Goal: Feedback & Contribution: Leave review/rating

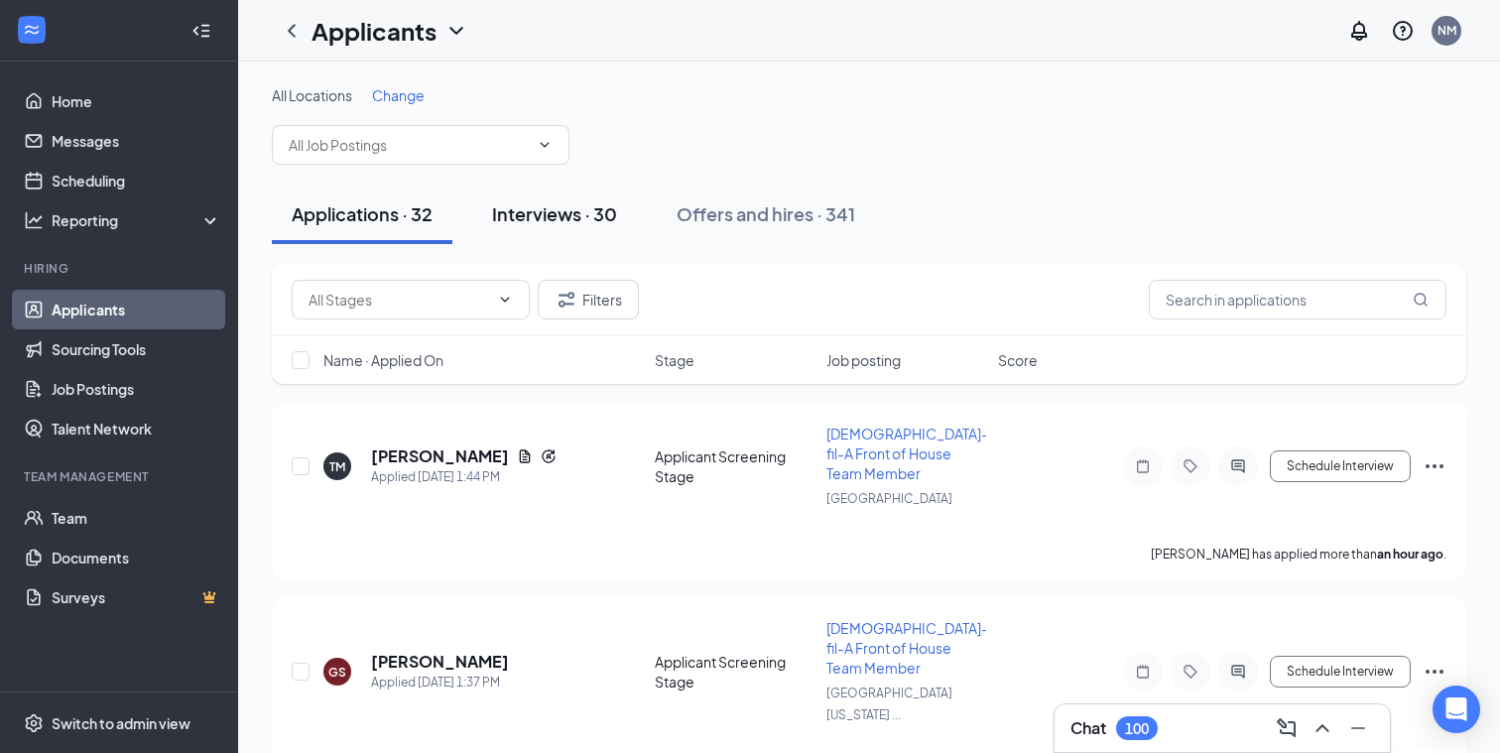
click at [531, 220] on div "Interviews · 30" at bounding box center [554, 213] width 125 height 25
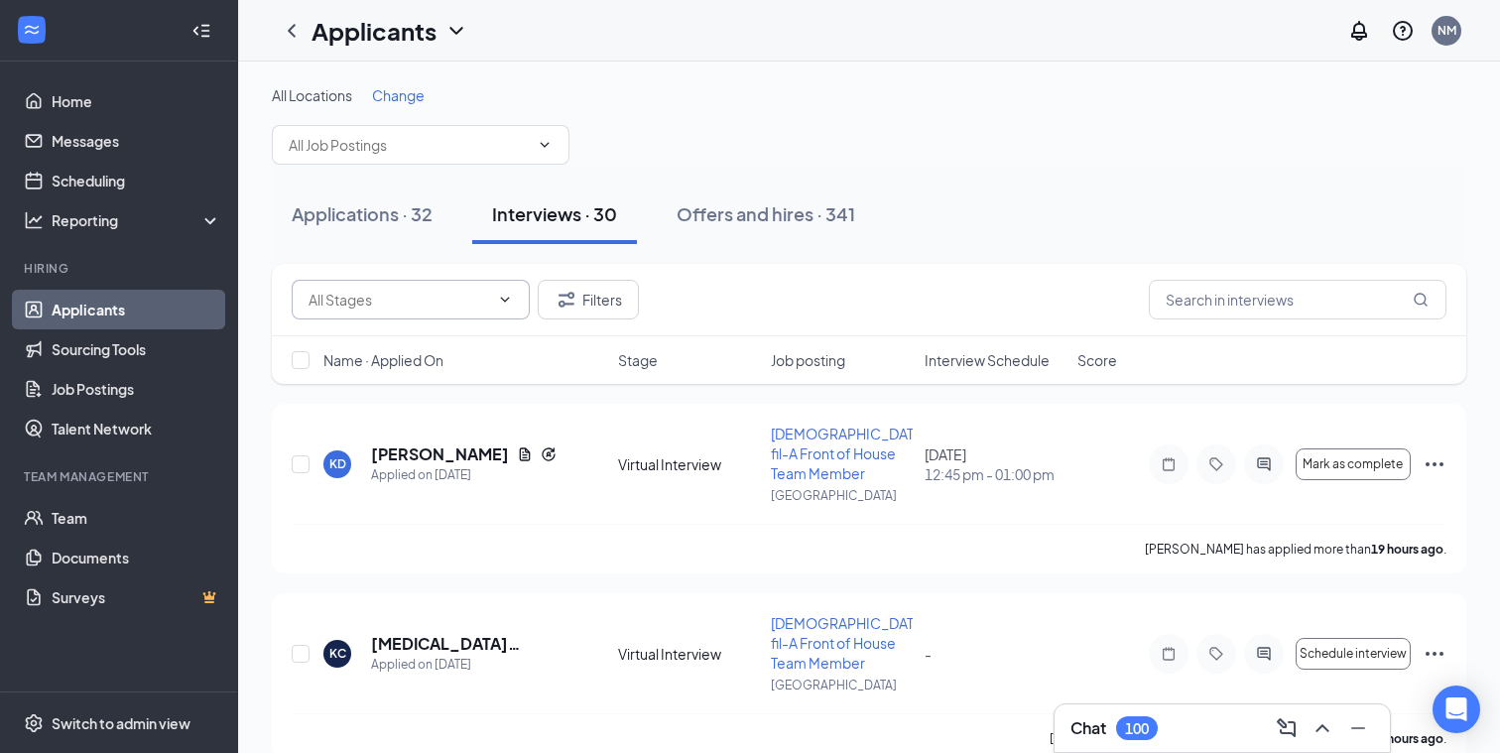
click at [501, 296] on icon "ChevronDown" at bounding box center [505, 300] width 16 height 16
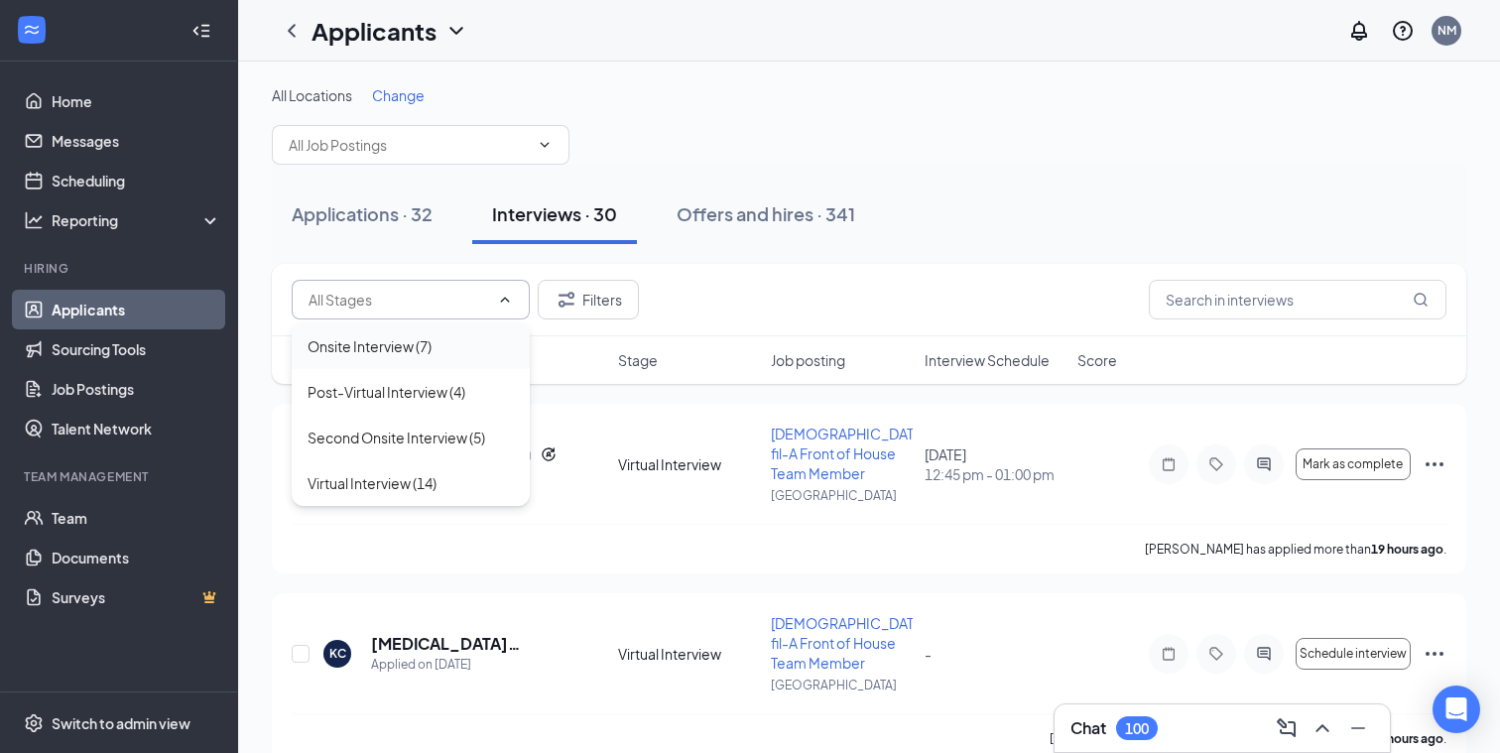
click at [396, 353] on div "Onsite Interview (7)" at bounding box center [370, 346] width 124 height 22
type input "Onsite Interview (7)"
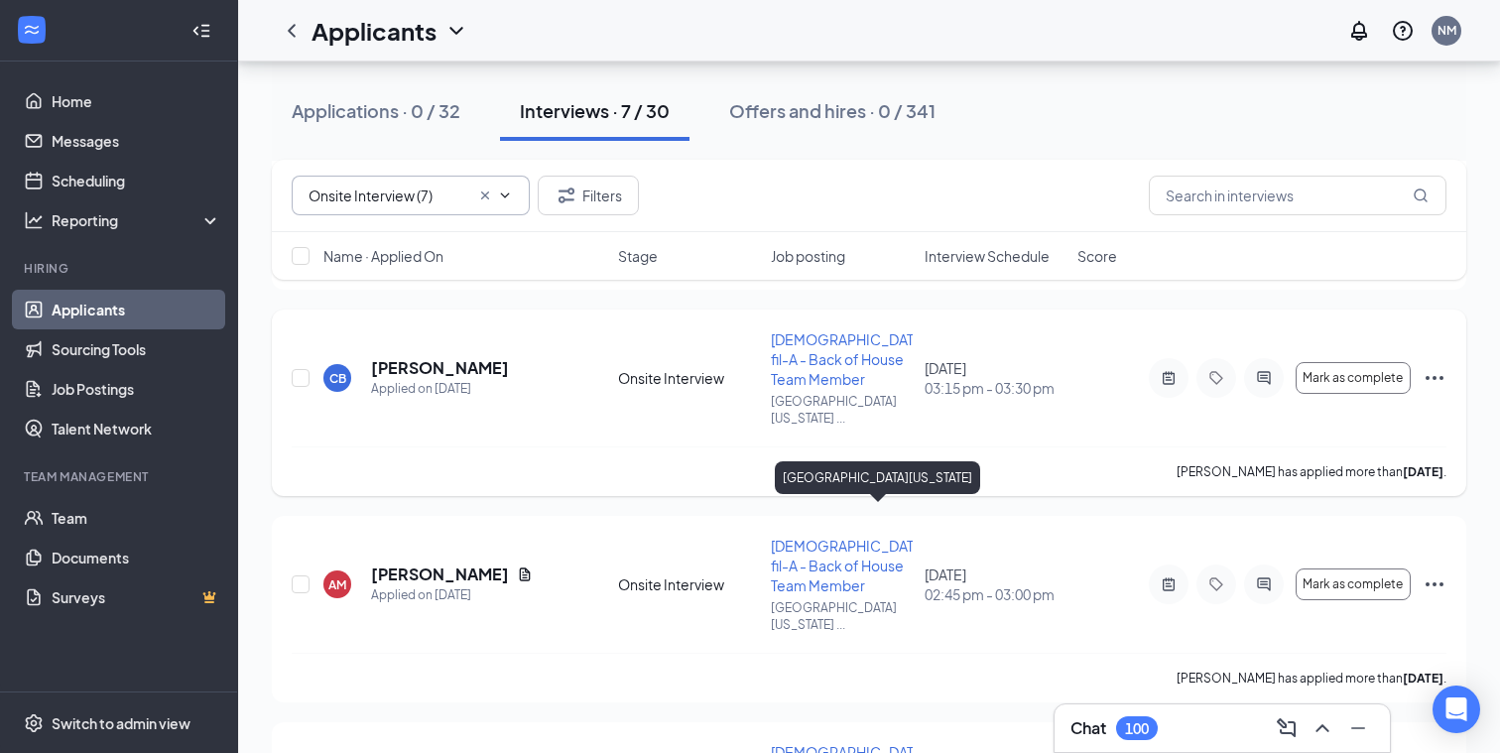
scroll to position [329, 0]
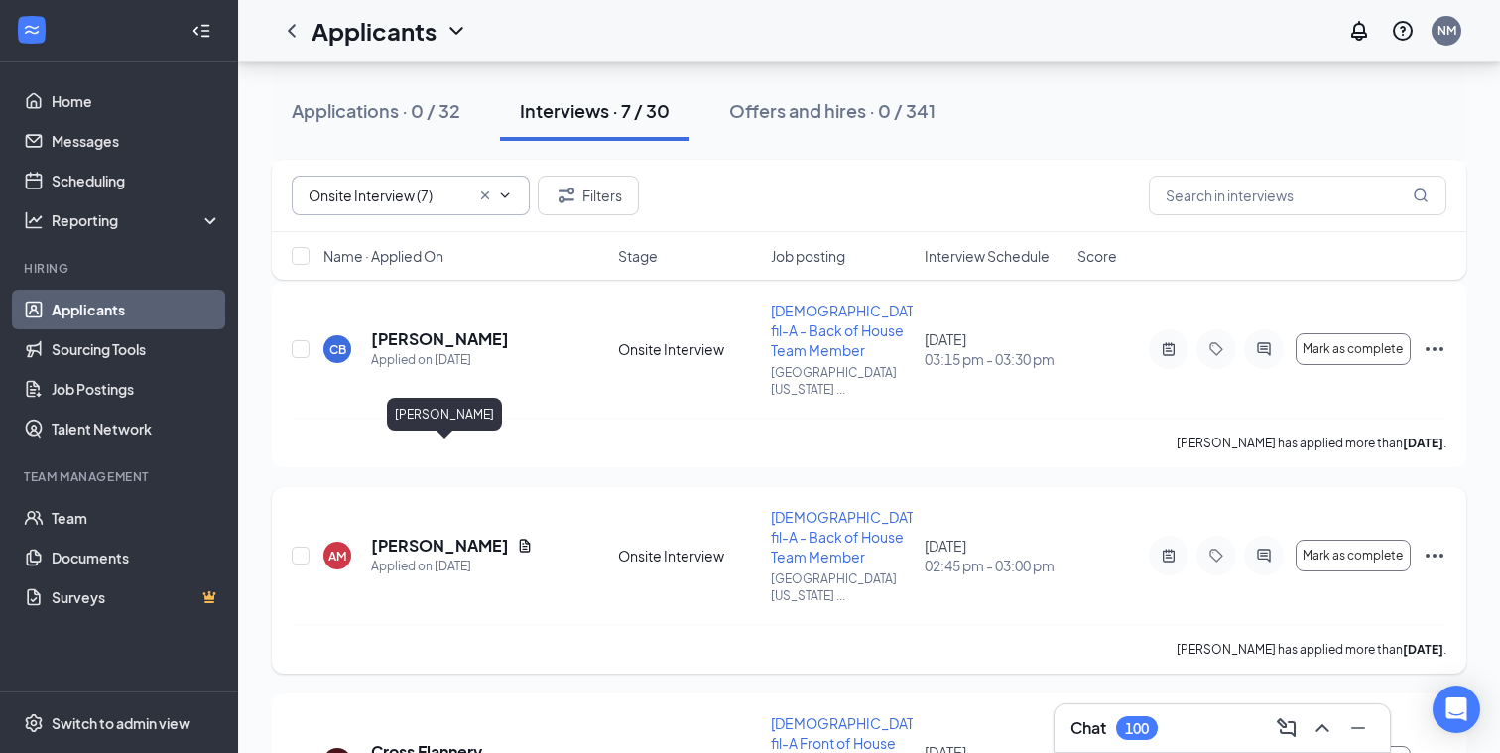
click at [475, 535] on h5 "[PERSON_NAME]" at bounding box center [440, 546] width 138 height 22
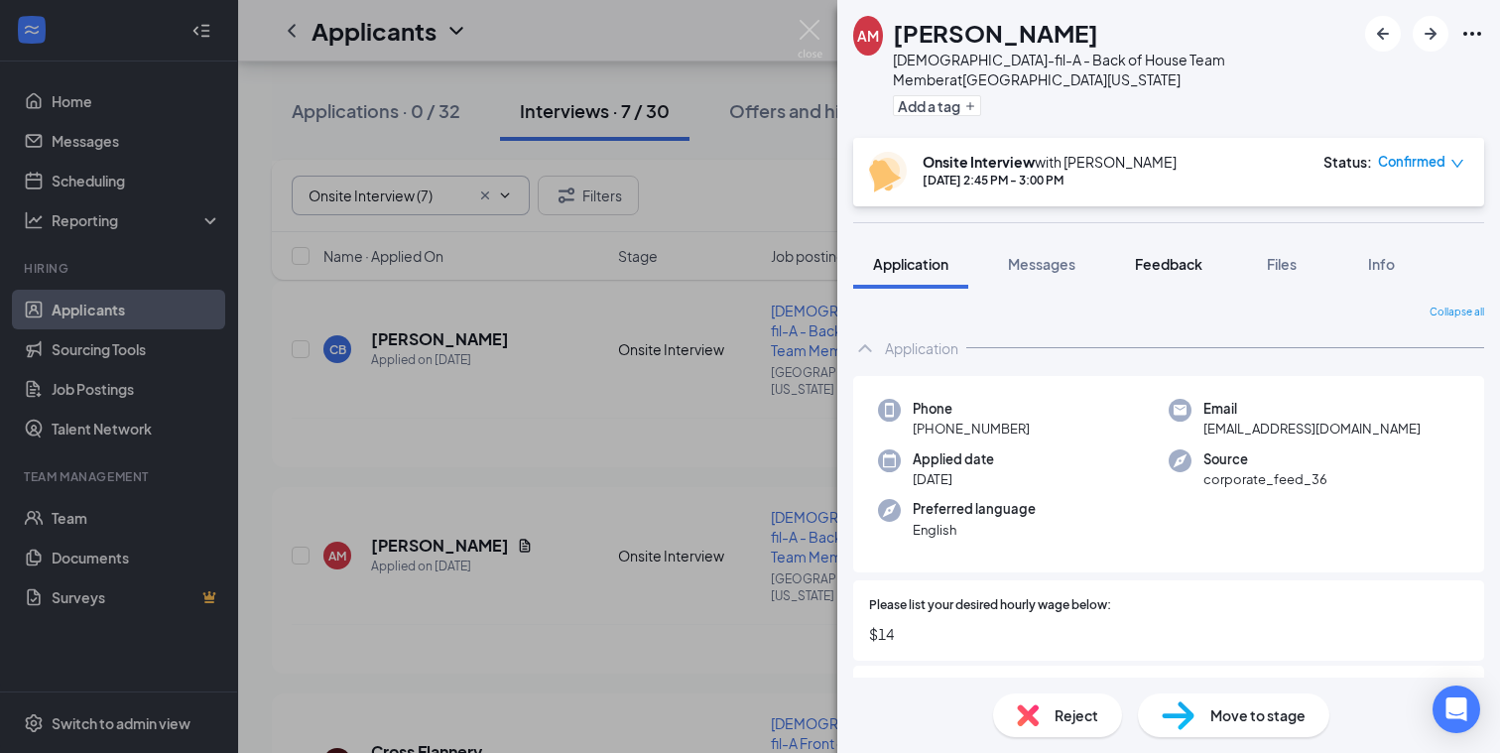
click at [1181, 255] on span "Feedback" at bounding box center [1168, 264] width 67 height 18
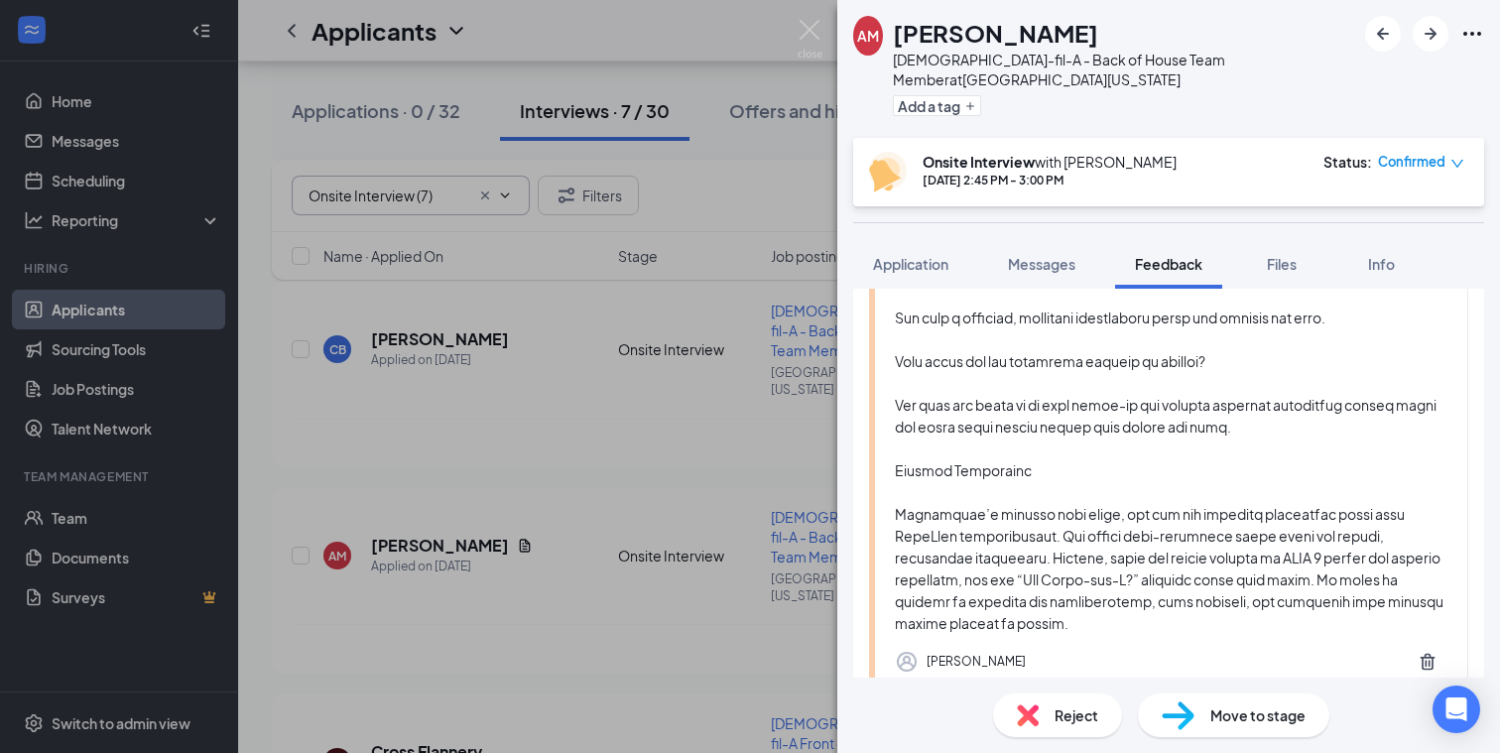
scroll to position [2380, 0]
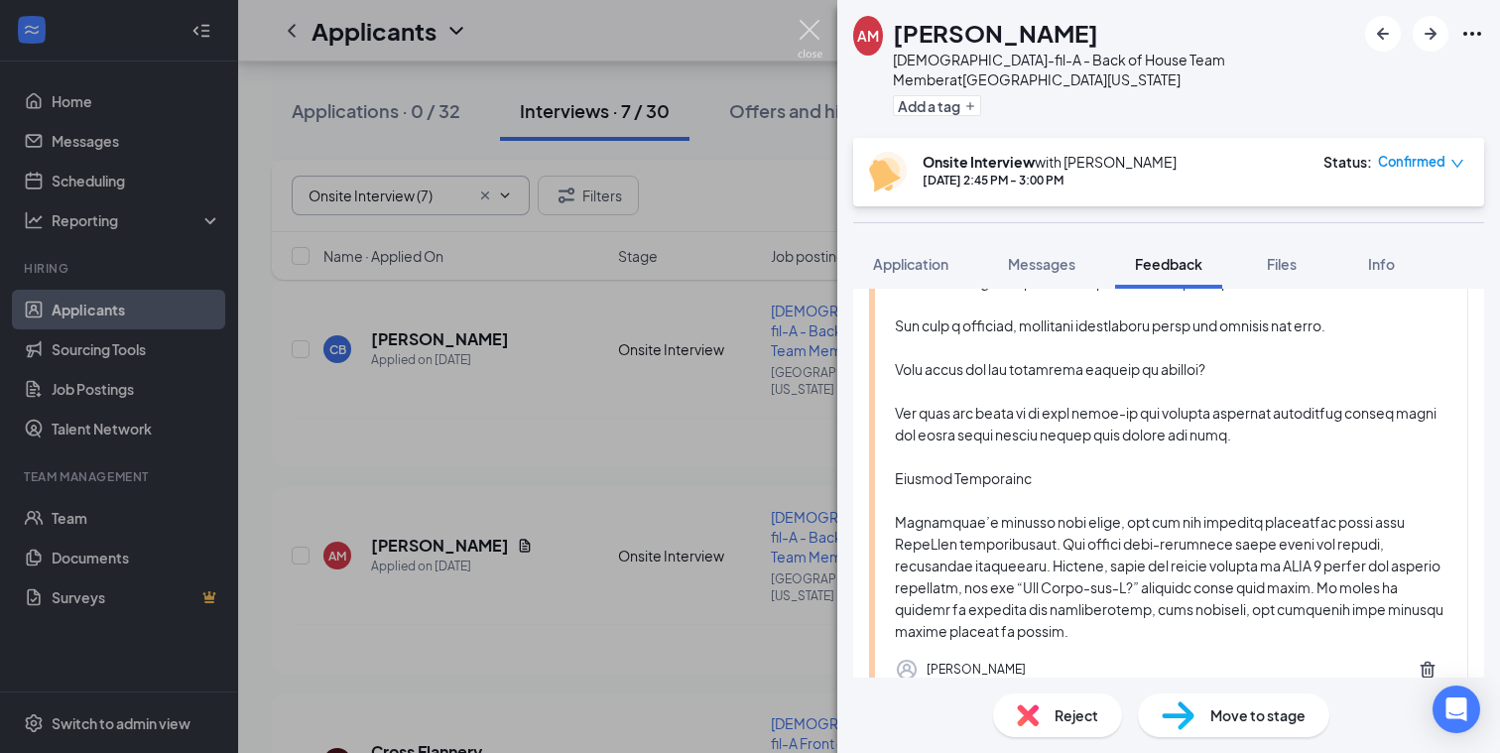
click at [813, 25] on img at bounding box center [810, 39] width 25 height 39
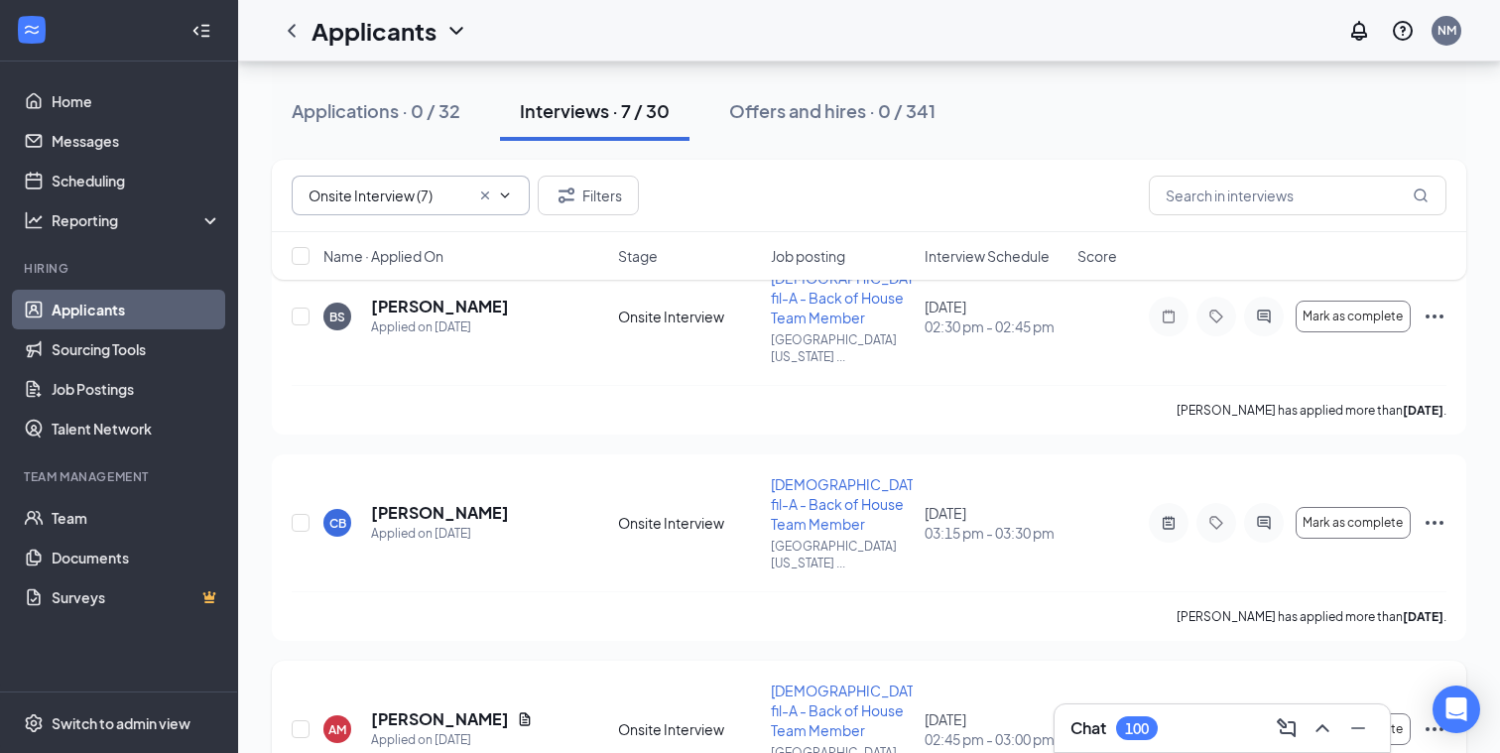
scroll to position [168, 0]
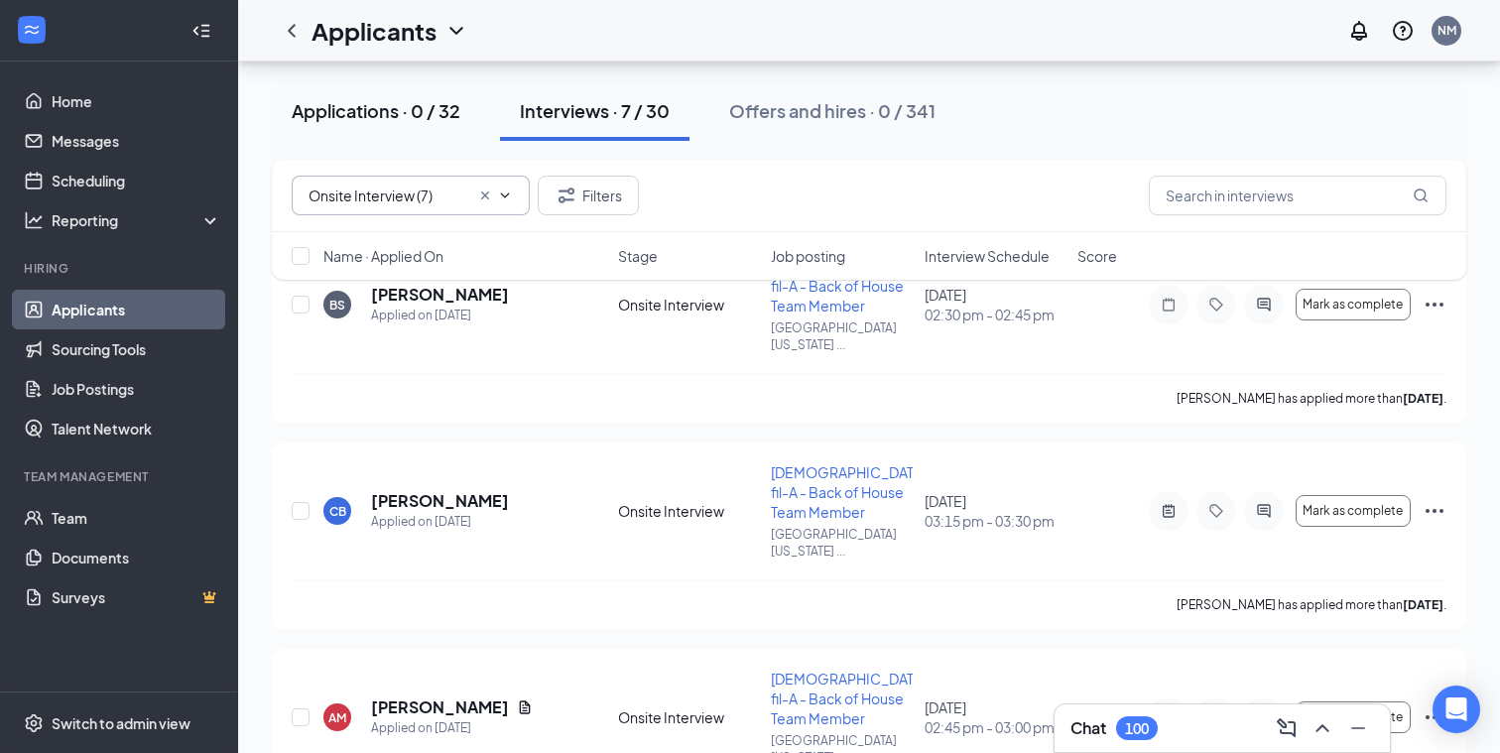
click at [373, 104] on div "Applications · 0 / 32" at bounding box center [376, 110] width 169 height 25
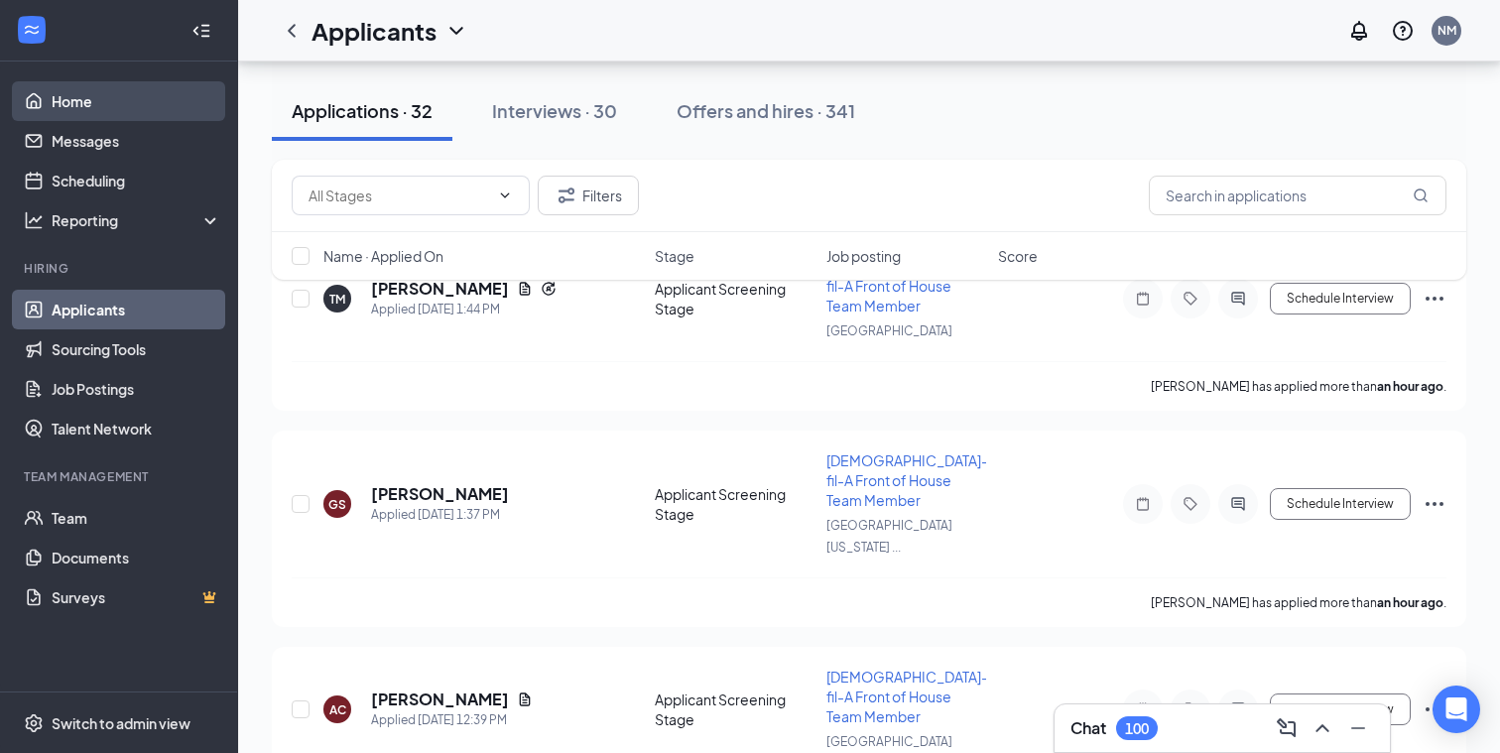
click at [53, 94] on link "Home" at bounding box center [137, 101] width 170 height 40
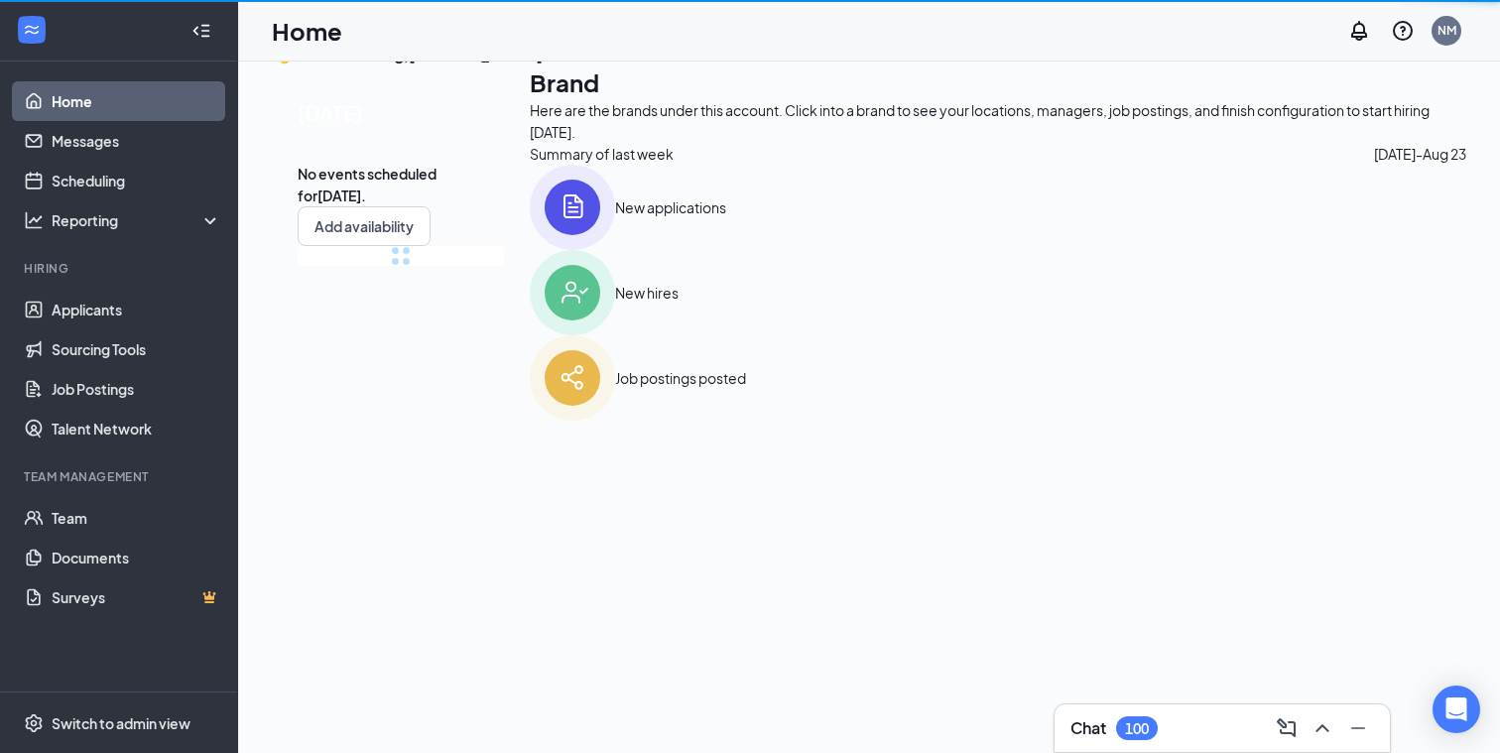
scroll to position [168, 0]
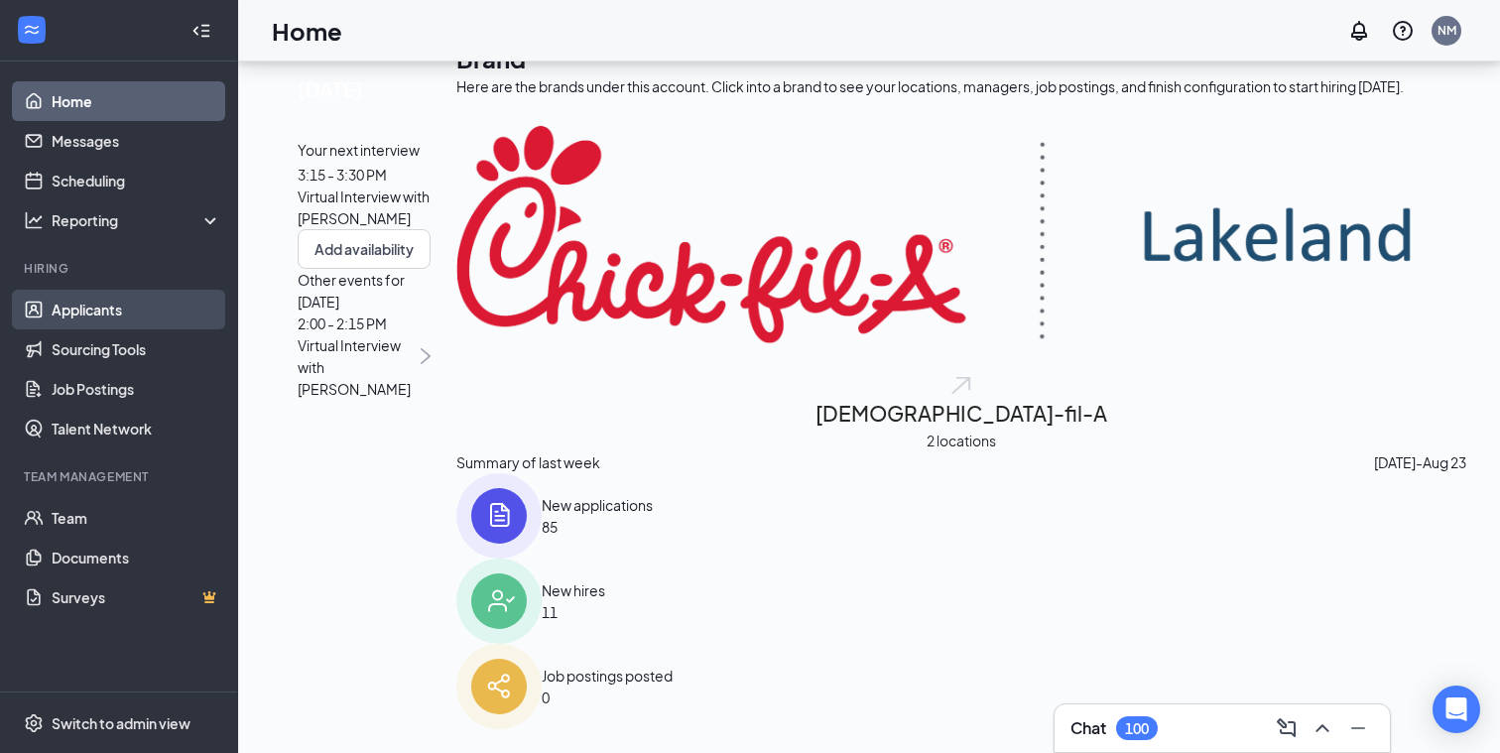
click at [69, 326] on link "Applicants" at bounding box center [137, 310] width 170 height 40
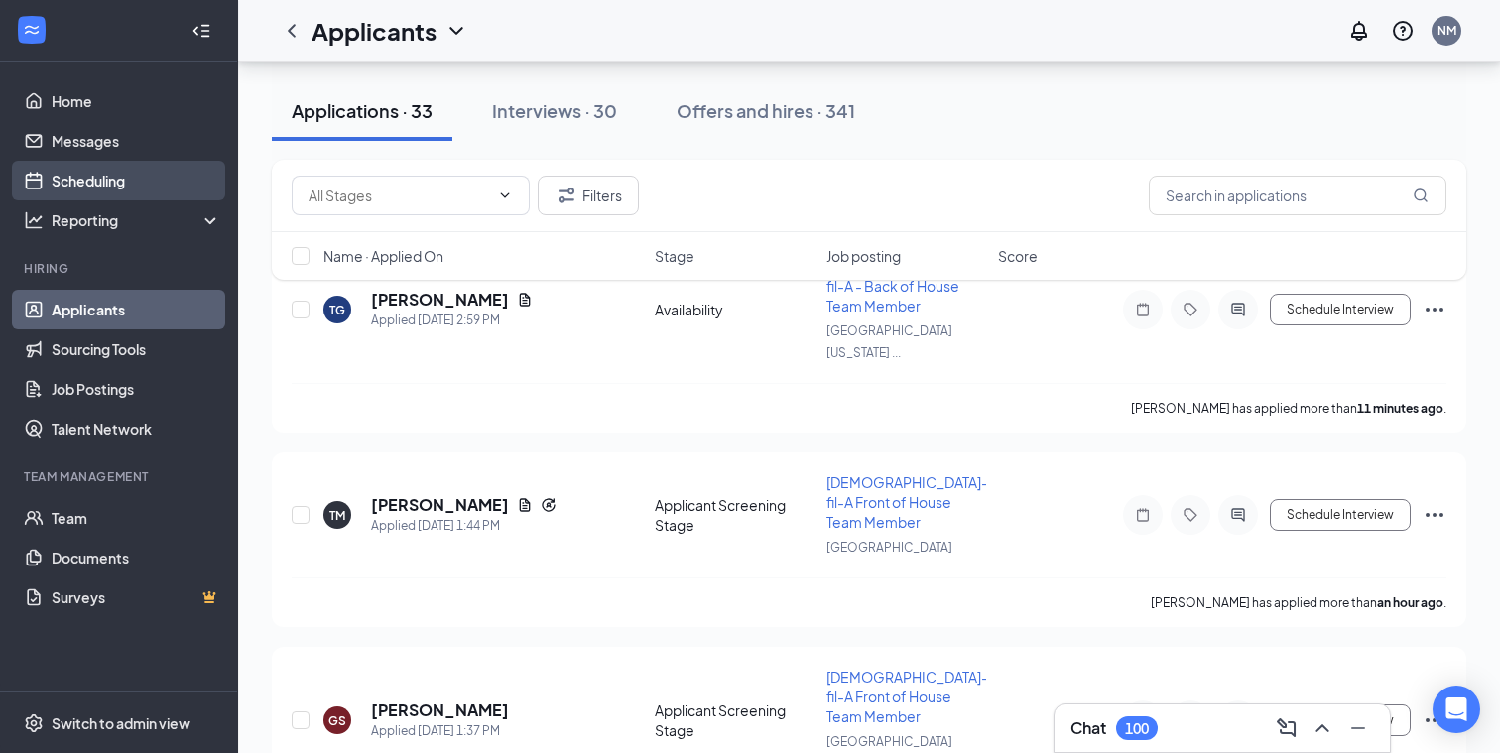
click at [106, 172] on link "Scheduling" at bounding box center [137, 181] width 170 height 40
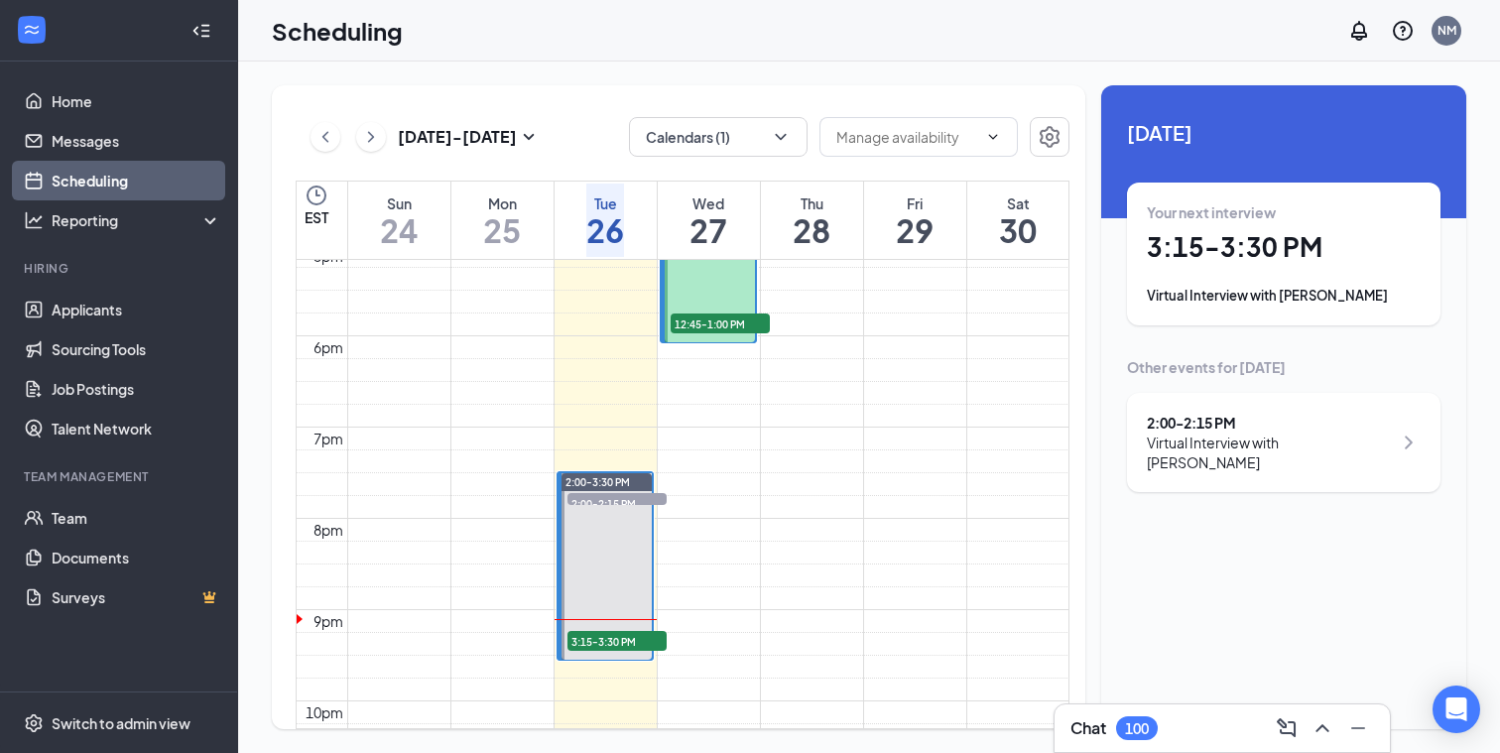
scroll to position [1568, 0]
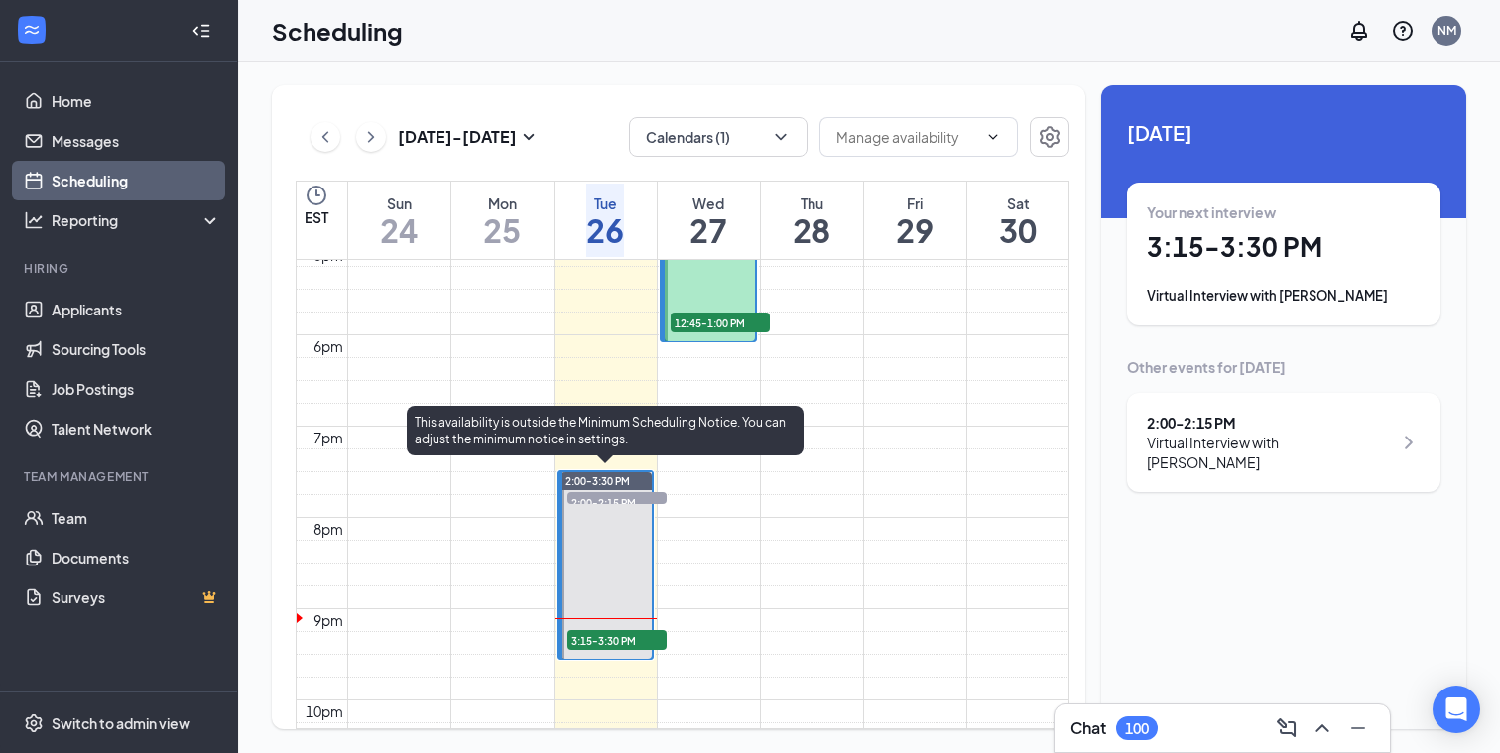
click at [611, 641] on span "3:15-3:30 PM" at bounding box center [617, 640] width 99 height 20
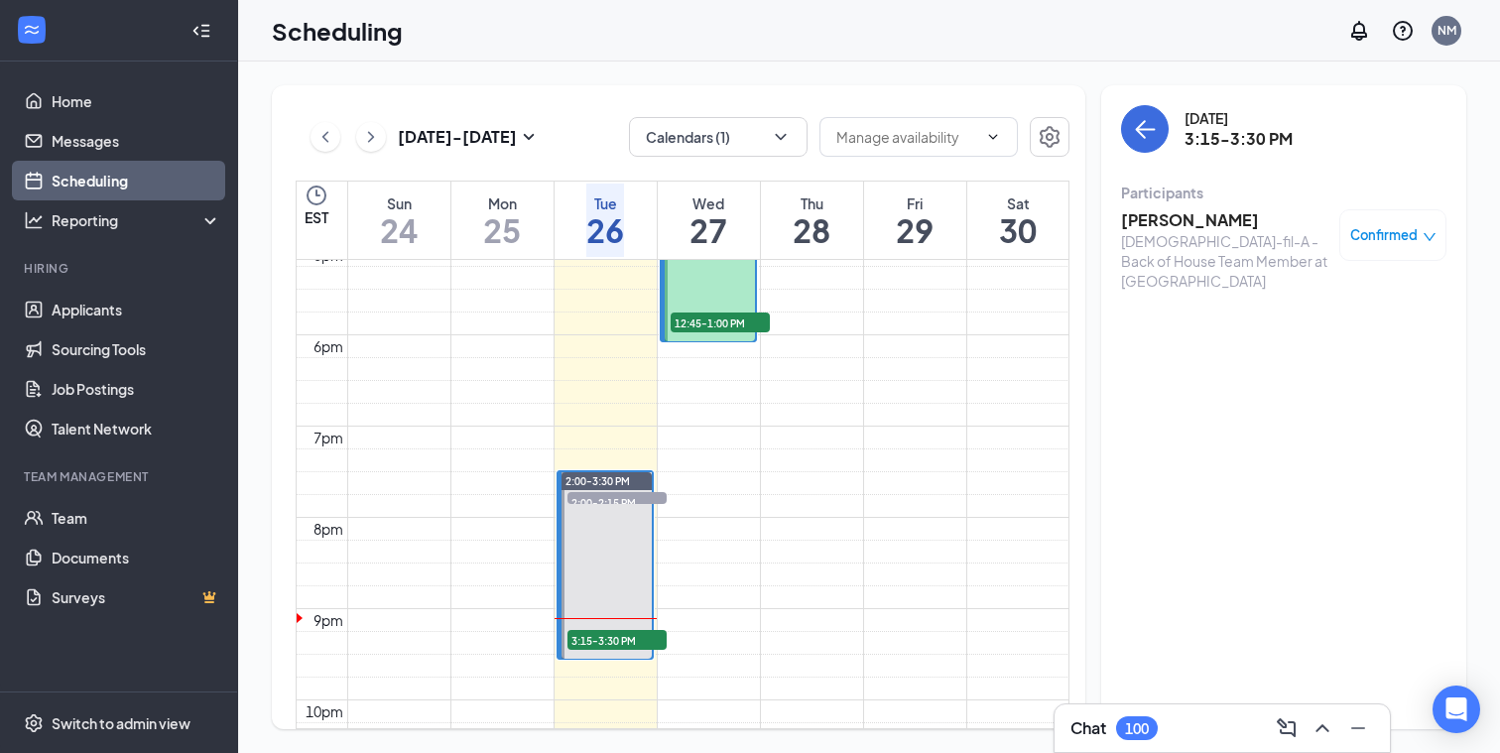
click at [1194, 220] on h3 "[PERSON_NAME]" at bounding box center [1225, 220] width 208 height 22
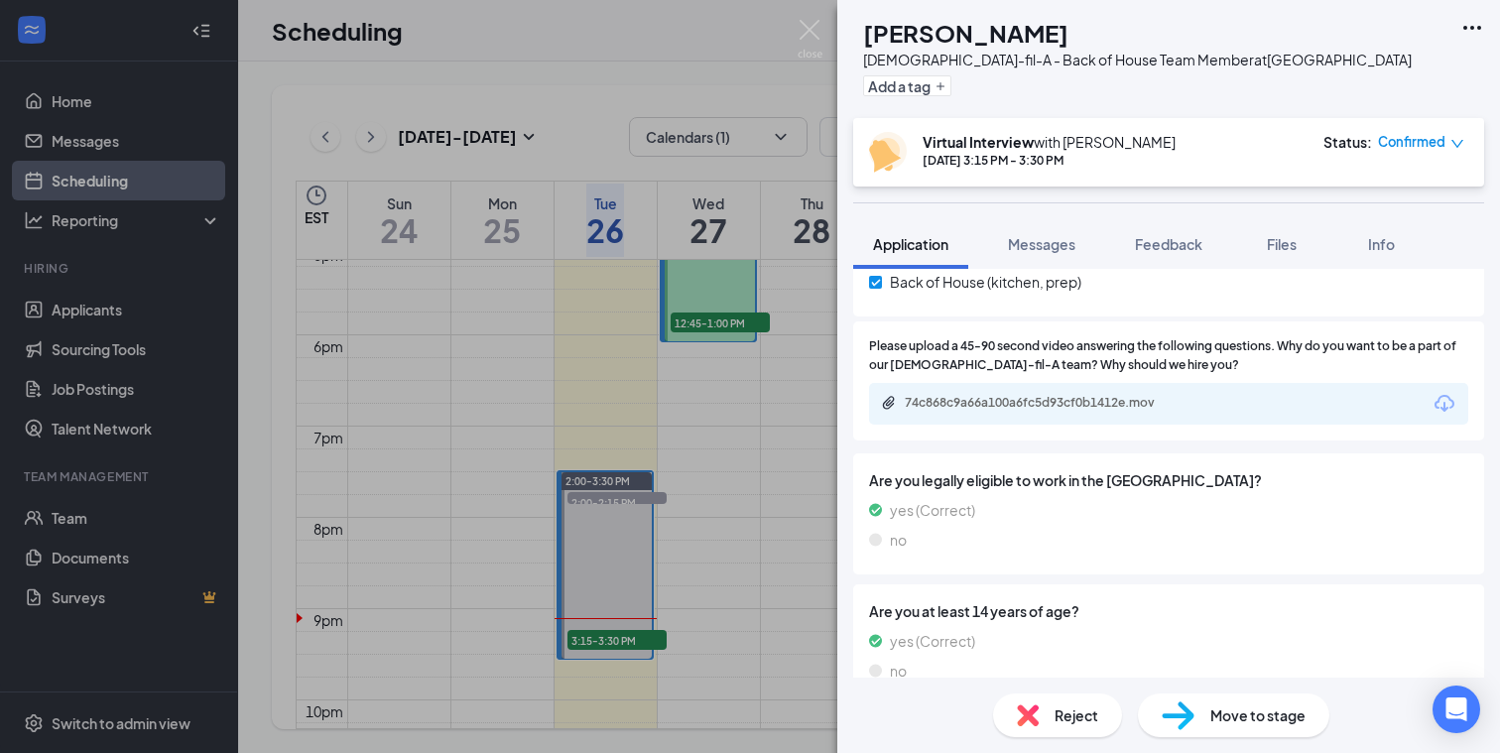
scroll to position [1996, 0]
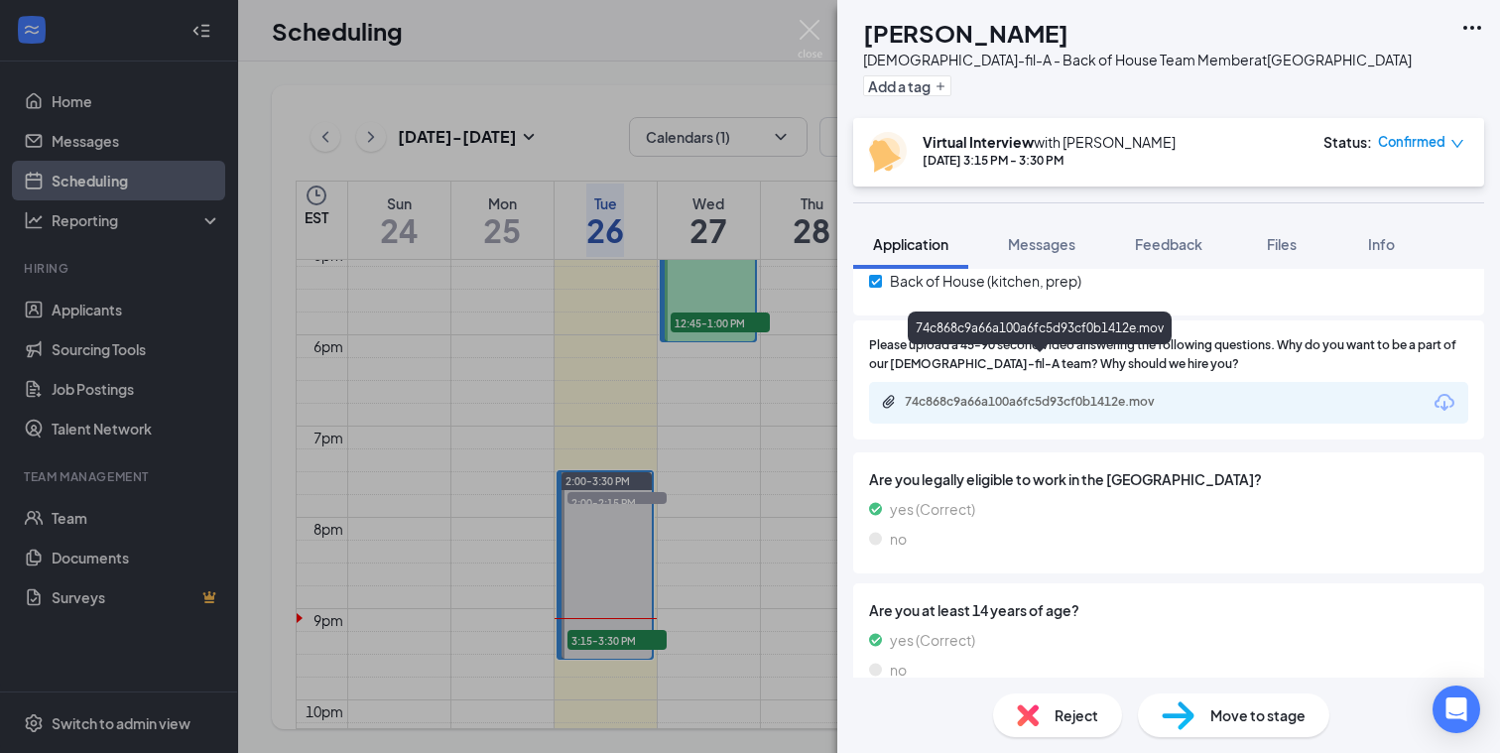
click at [1055, 394] on div "74c868c9a66a100a6fc5d93cf0b1412e.mov" at bounding box center [1044, 402] width 278 height 16
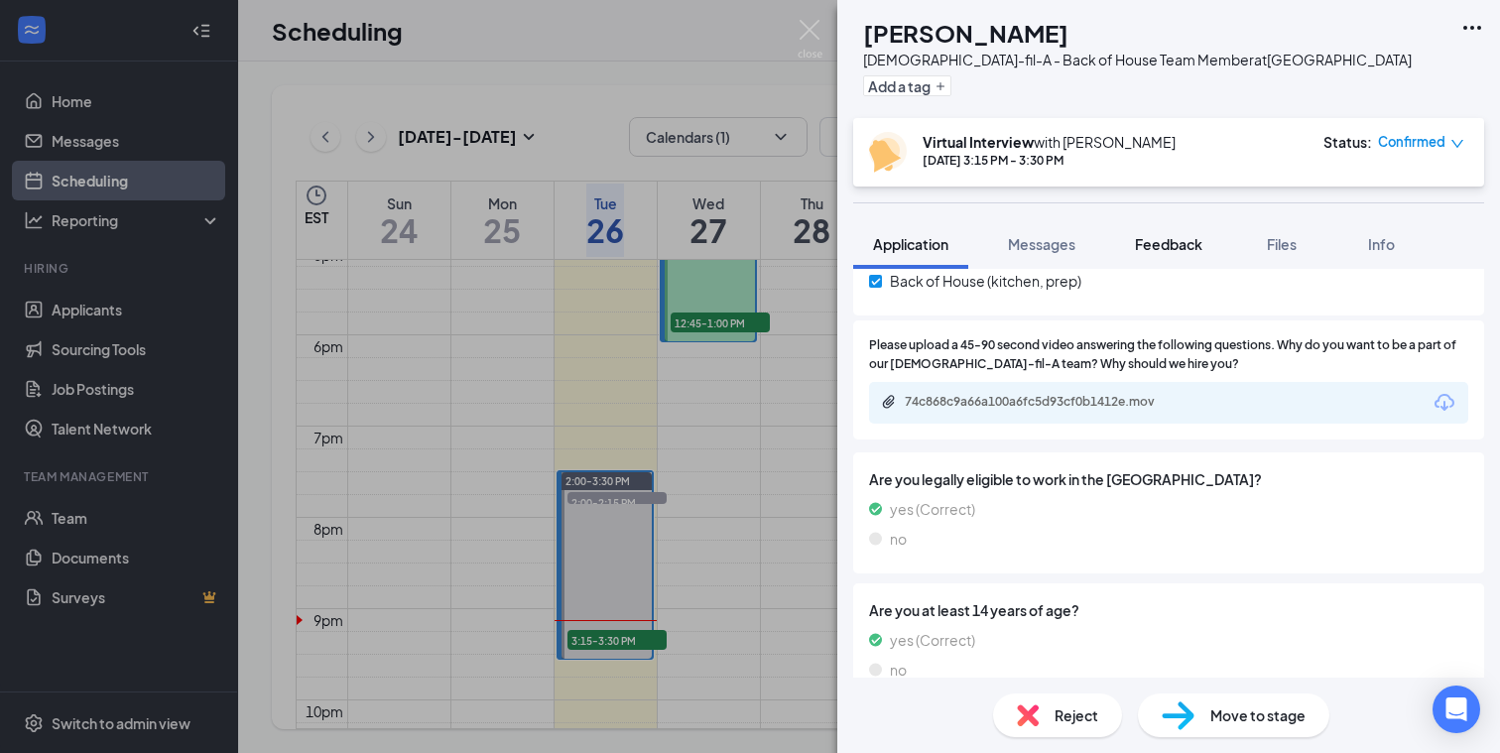
click at [1165, 245] on span "Feedback" at bounding box center [1168, 244] width 67 height 18
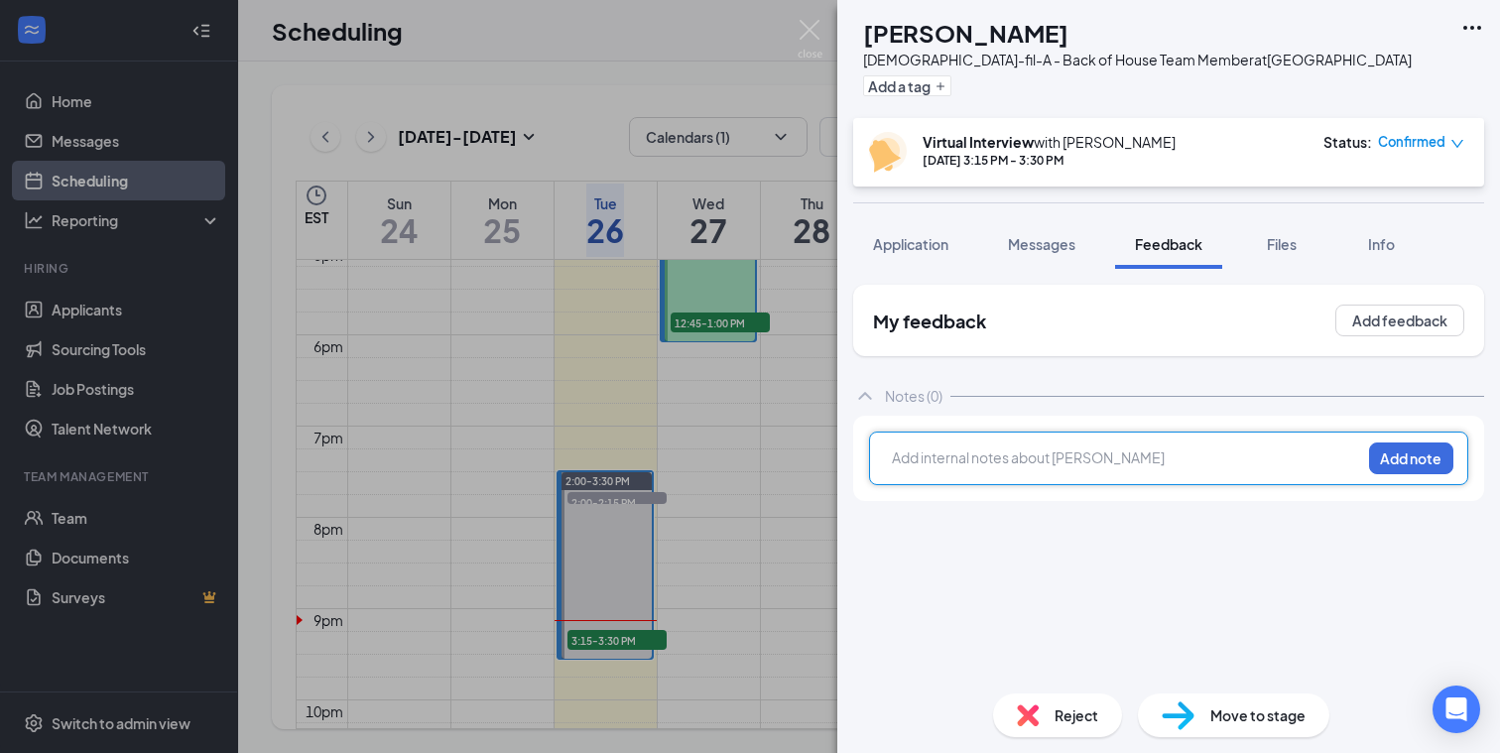
click at [979, 459] on div at bounding box center [1126, 457] width 467 height 21
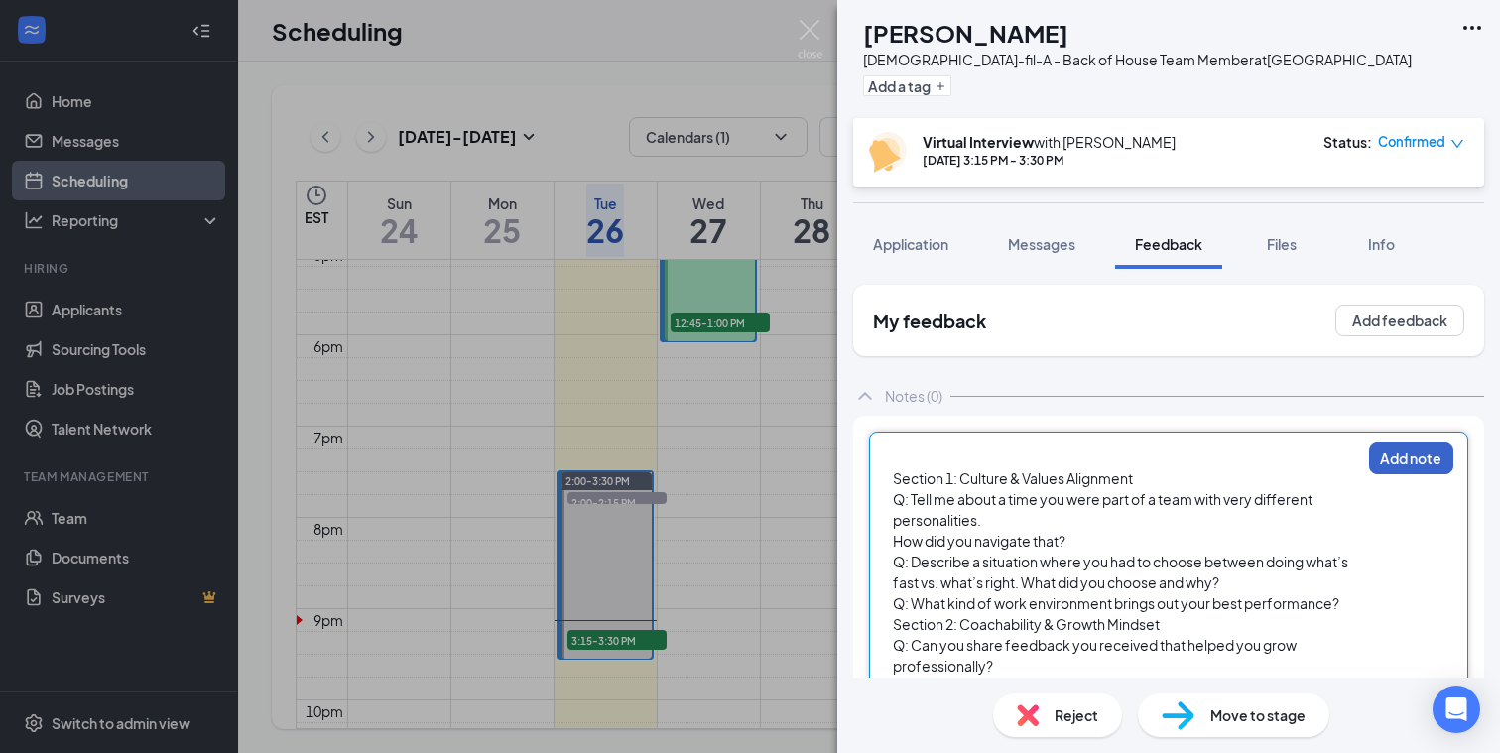
click at [1398, 452] on button "Add note" at bounding box center [1411, 459] width 84 height 32
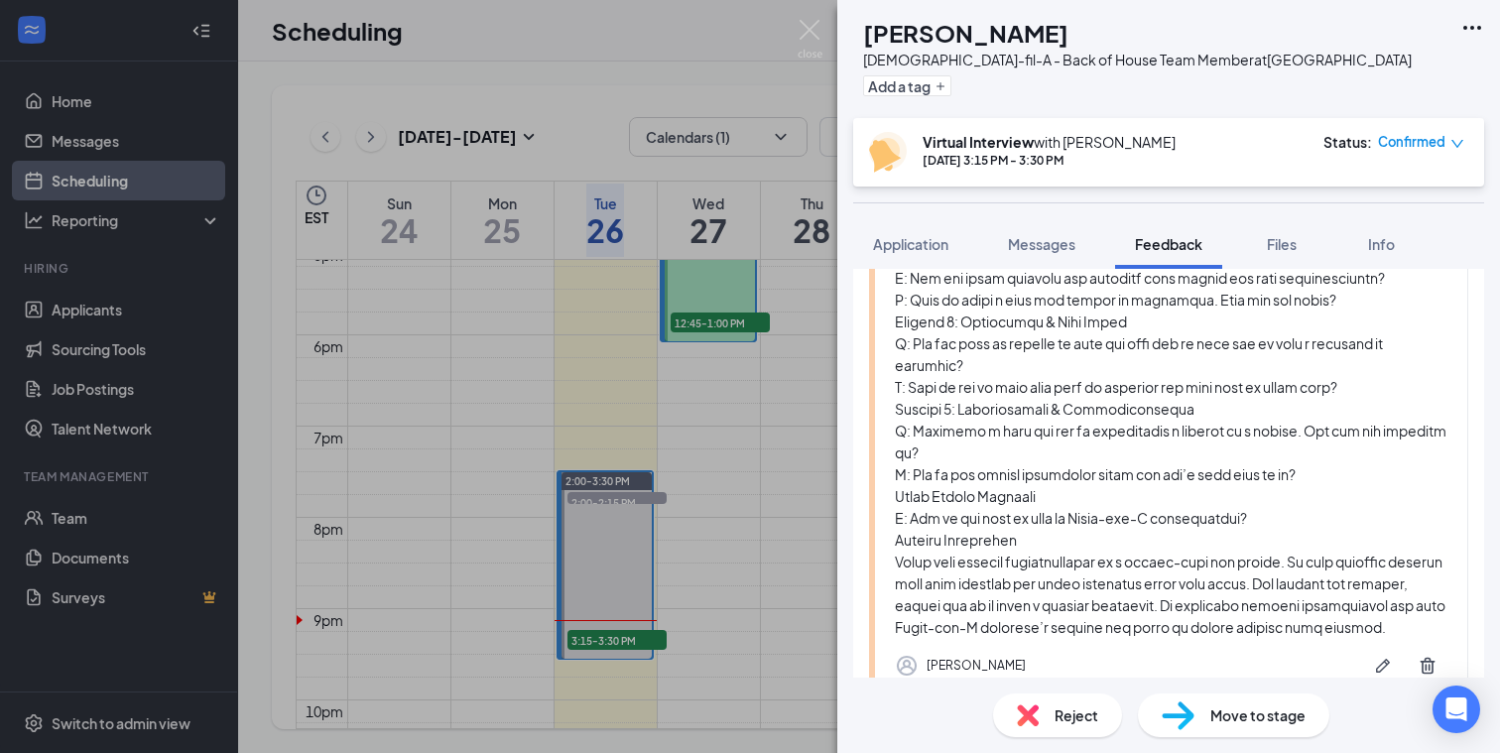
scroll to position [482, 0]
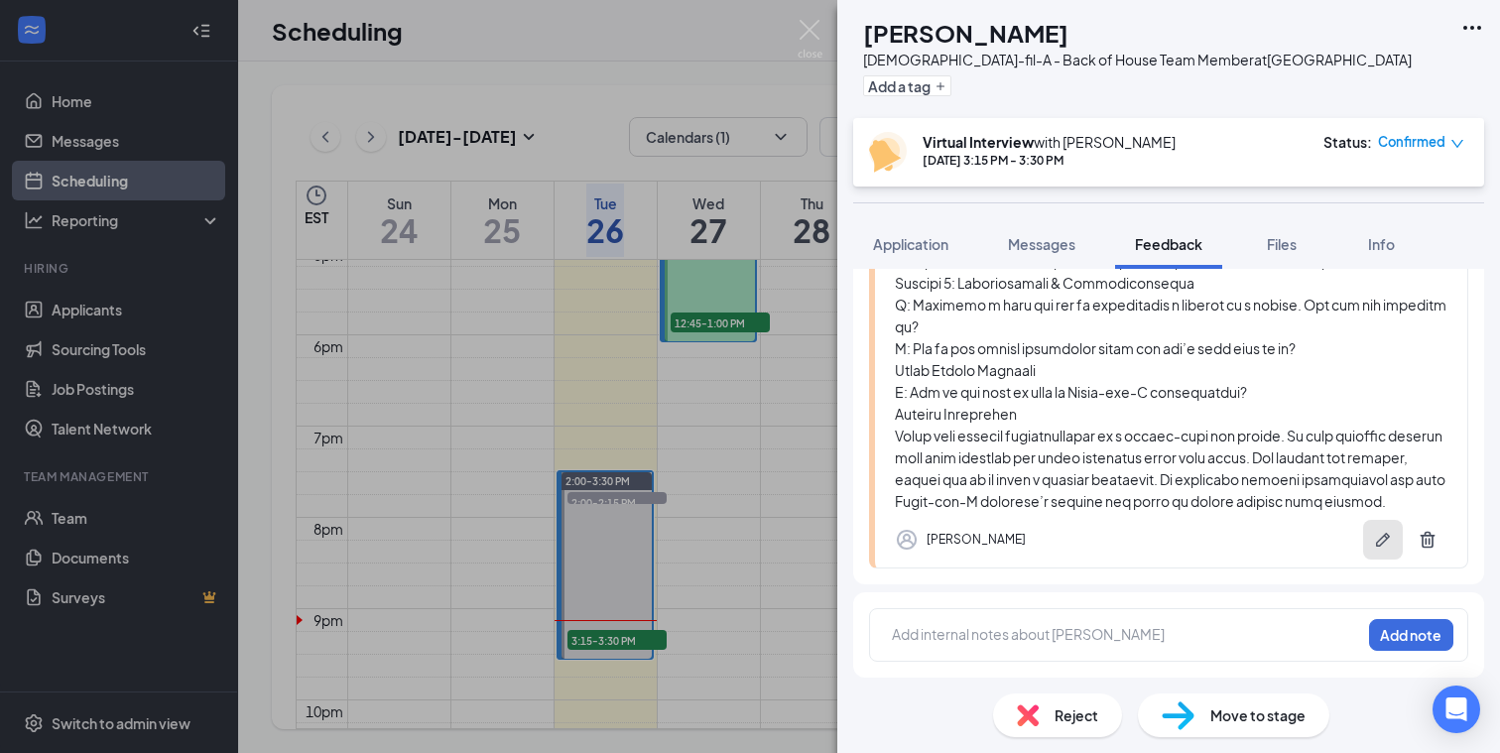
click at [1385, 540] on icon "Pen" at bounding box center [1383, 540] width 14 height 14
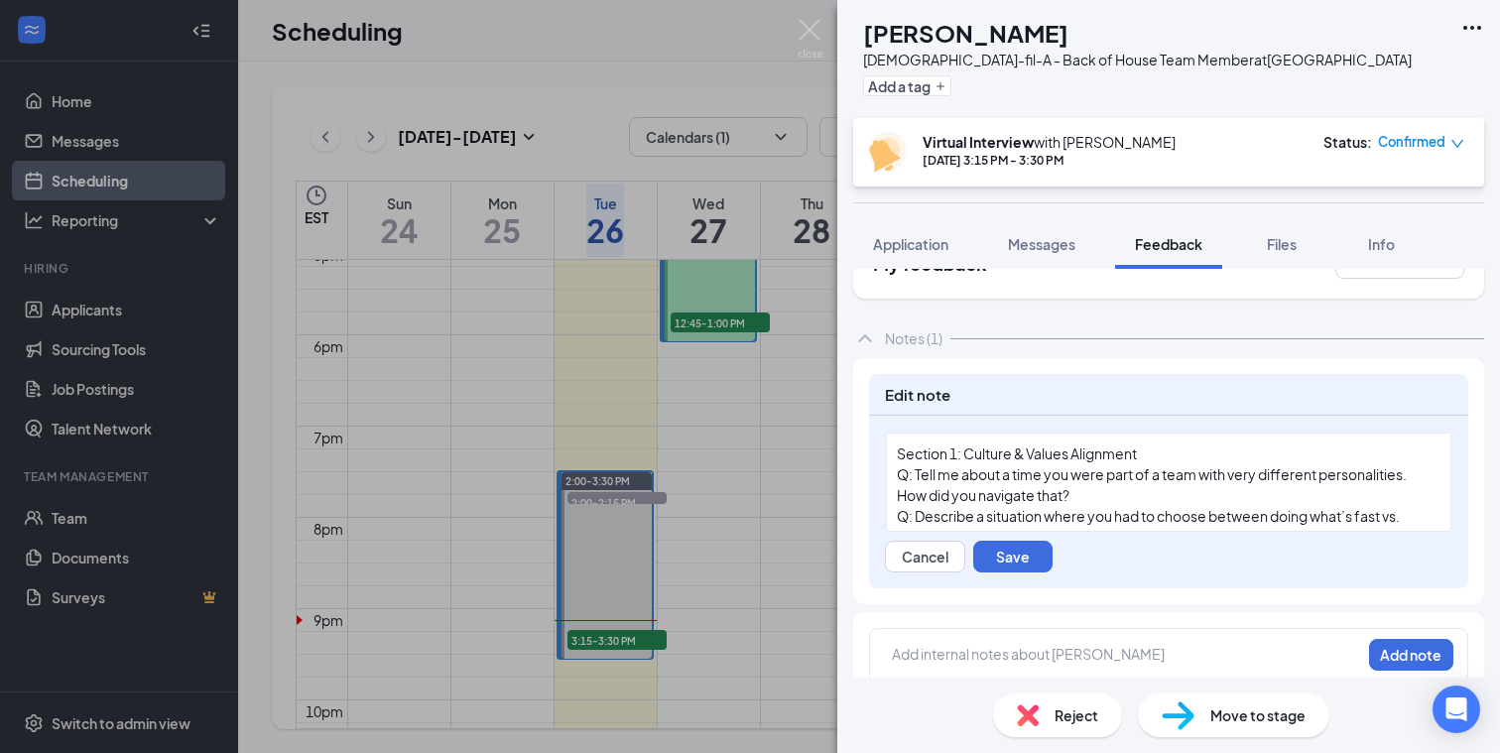
scroll to position [55, 0]
click at [898, 452] on span "Section 1: Culture & Values Alignment" at bounding box center [1017, 456] width 240 height 18
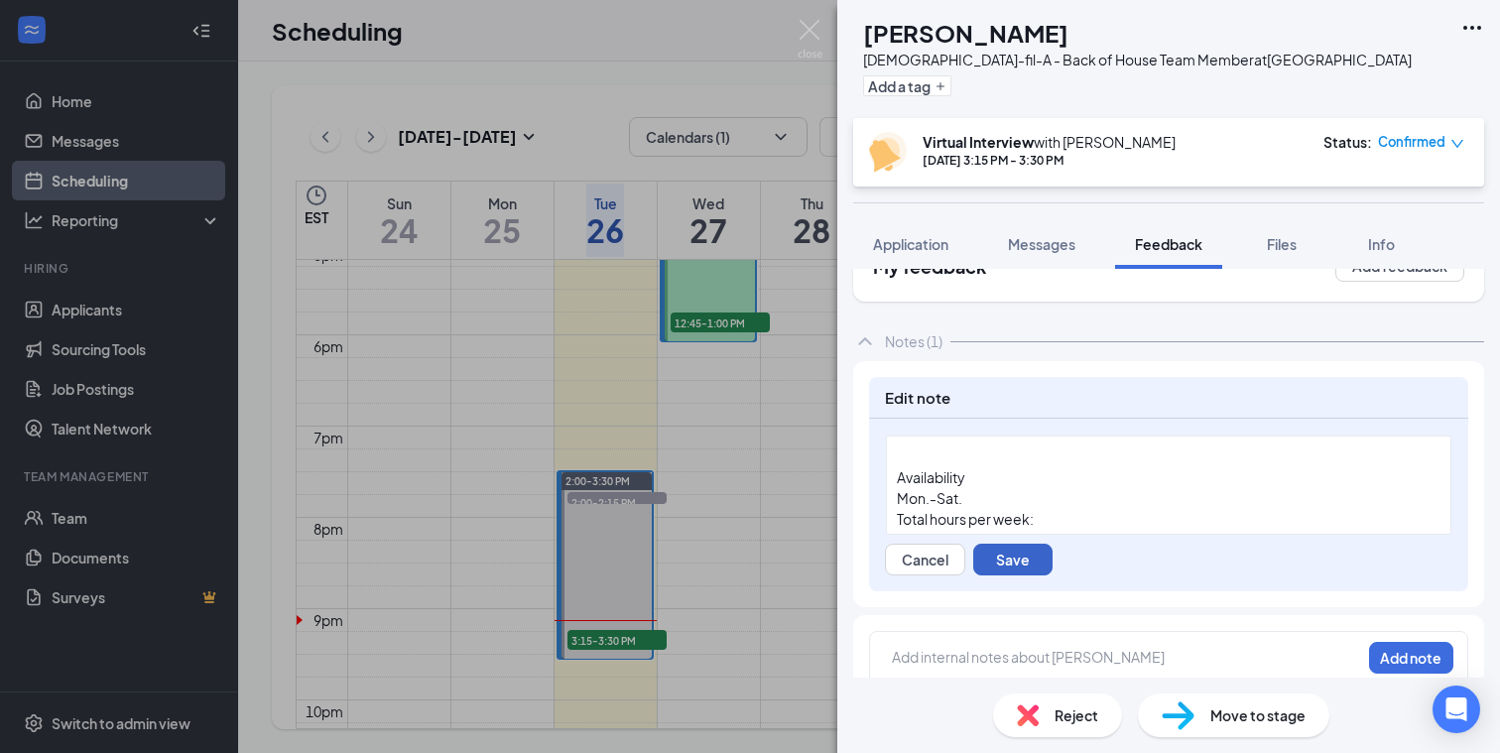
click at [1015, 561] on button "Save" at bounding box center [1012, 560] width 79 height 32
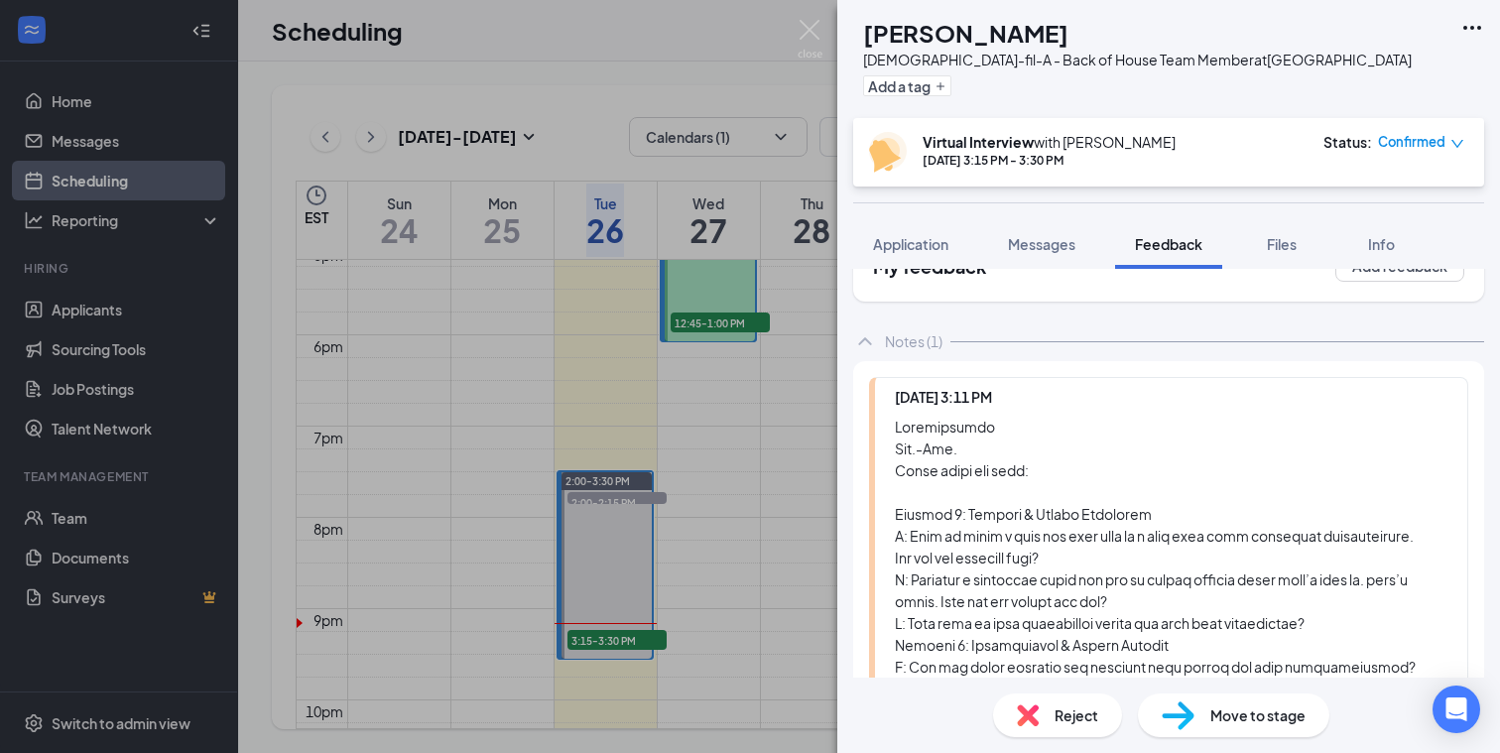
scroll to position [570, 0]
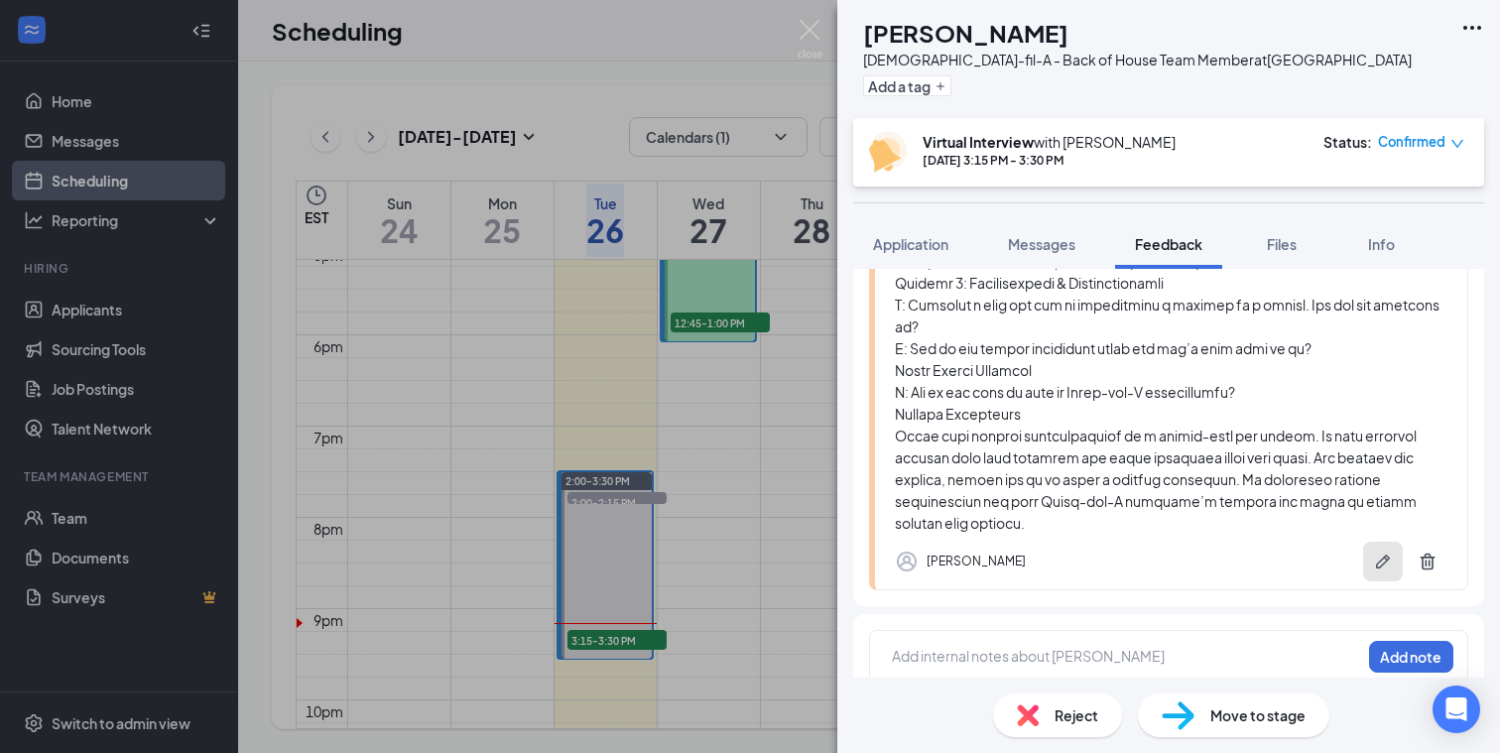
click at [1378, 552] on icon "Pen" at bounding box center [1383, 562] width 20 height 20
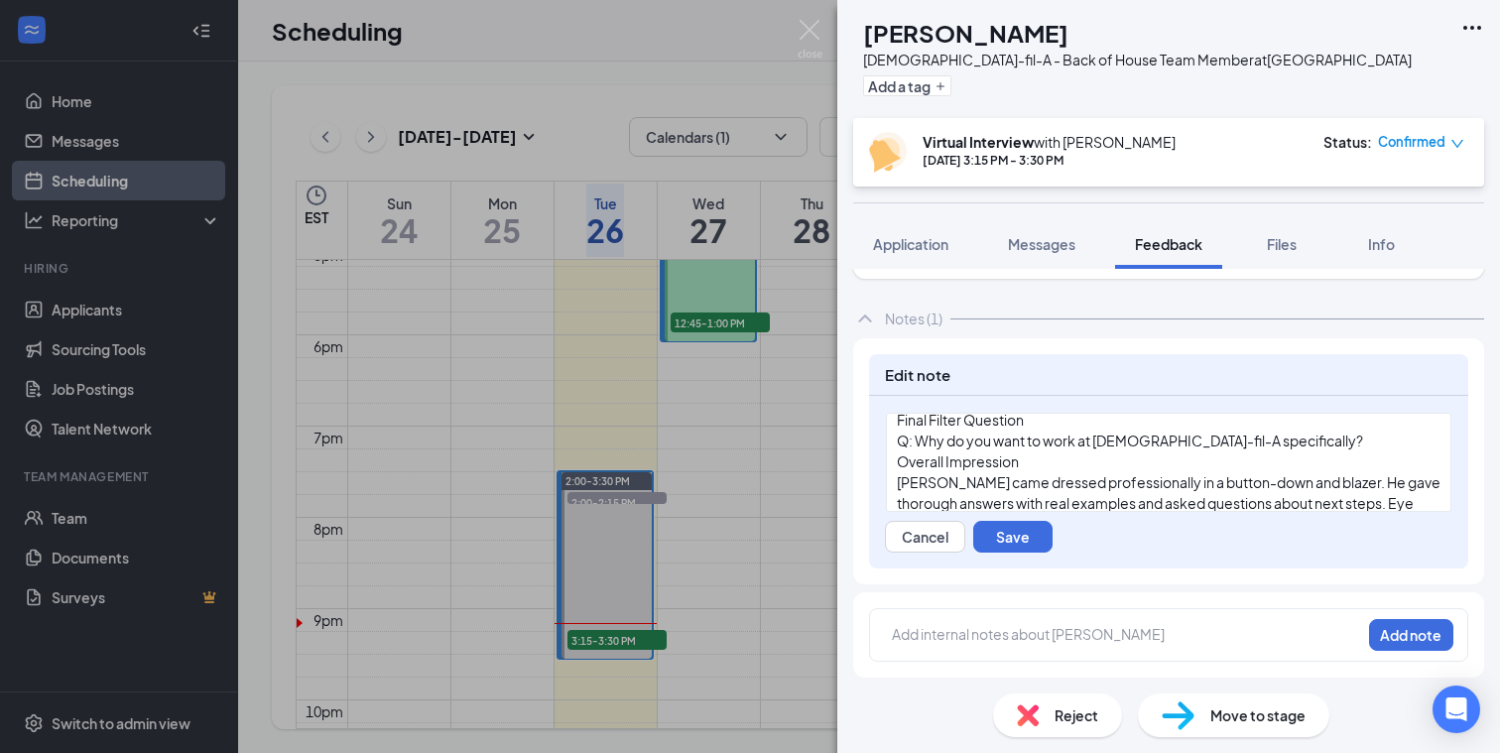
scroll to position [423, 0]
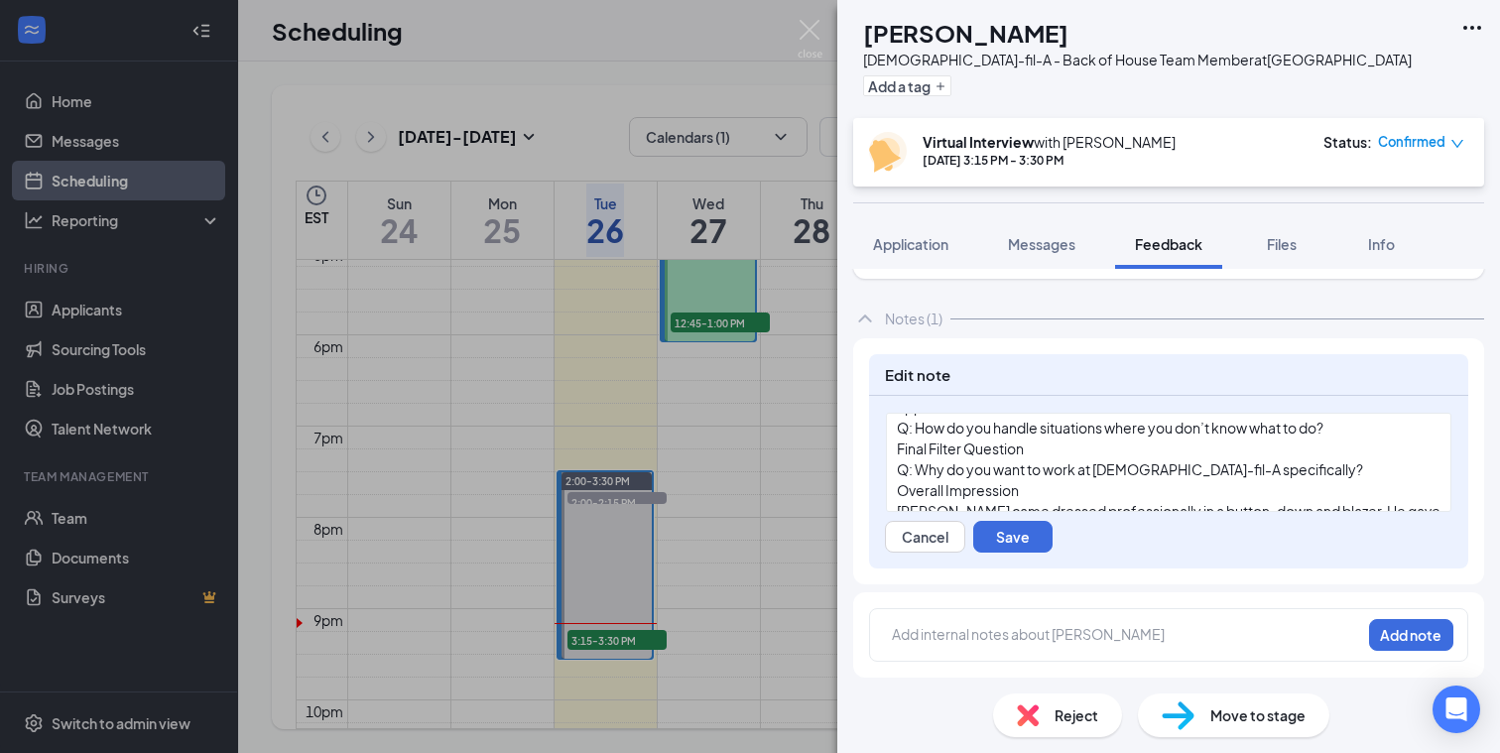
click at [1268, 464] on div "Q: Why do you want to work at [DEMOGRAPHIC_DATA]-fil-A specifically?" at bounding box center [1169, 469] width 544 height 21
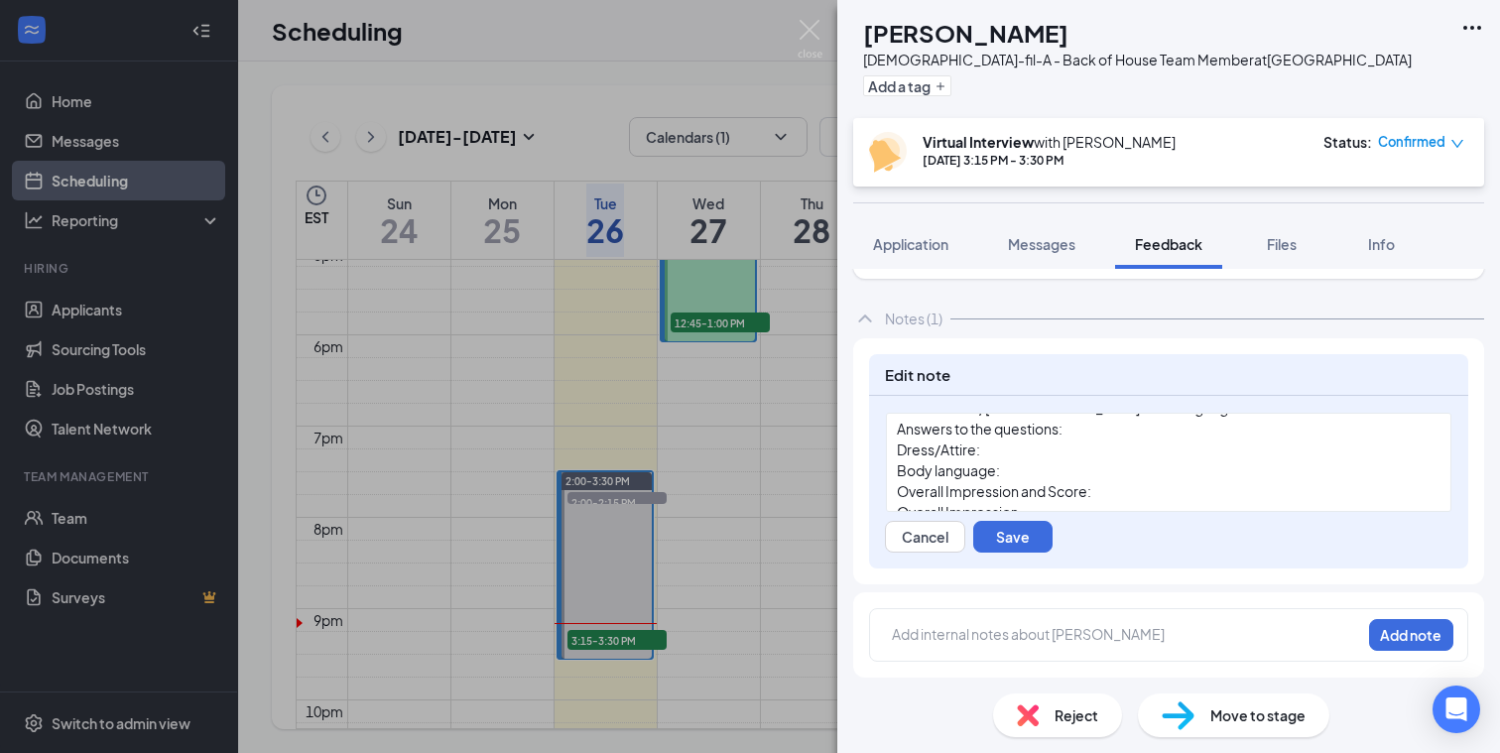
scroll to position [744, 0]
drag, startPoint x: 1028, startPoint y: 474, endPoint x: 898, endPoint y: 474, distance: 130.0
click at [898, 474] on div "Overall Impression" at bounding box center [1169, 471] width 544 height 21
drag, startPoint x: 935, startPoint y: 493, endPoint x: 896, endPoint y: 493, distance: 38.7
click at [896, 493] on div "Availability Mon.-Sat. Total hours per week: Section 1: Culture & Values Alignm…" at bounding box center [1169, 462] width 566 height 99
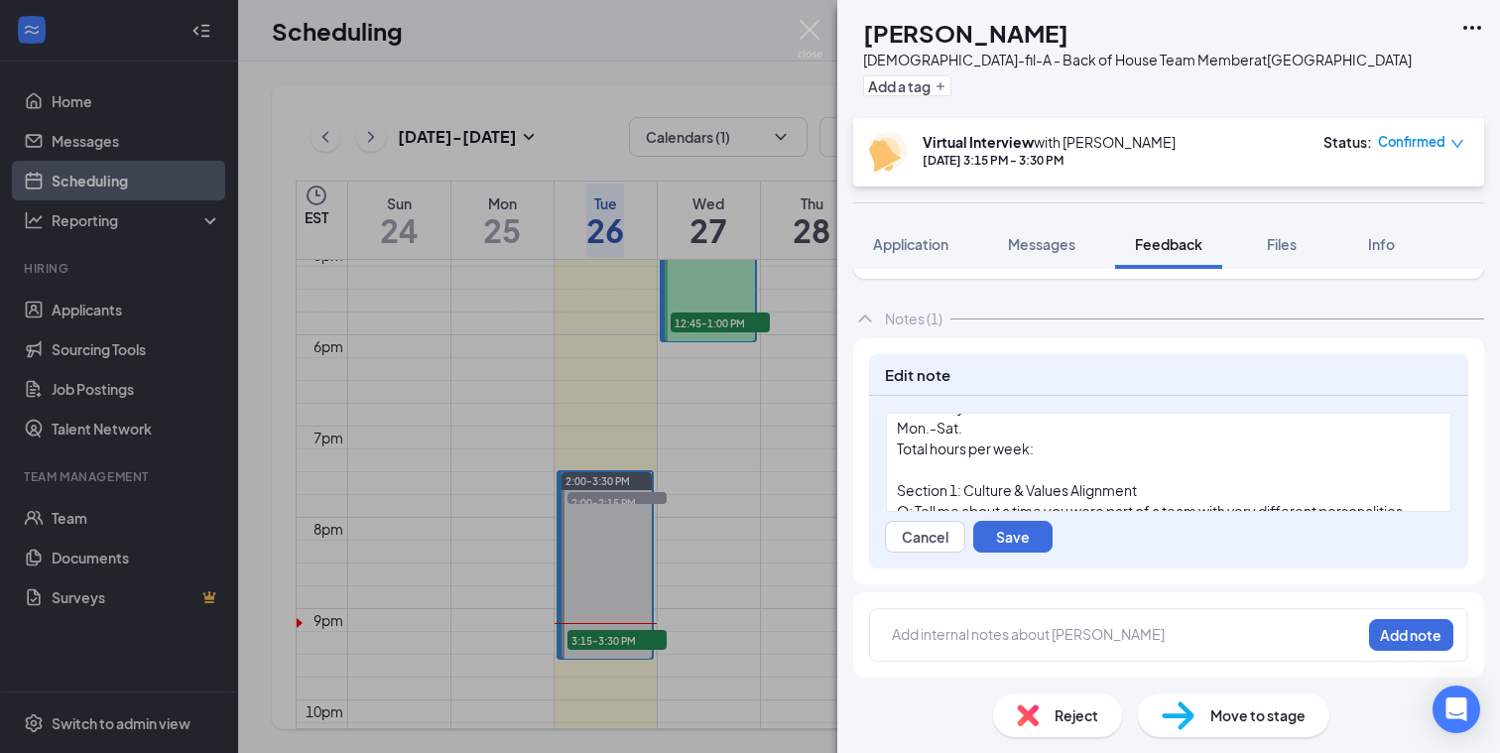
scroll to position [51, 0]
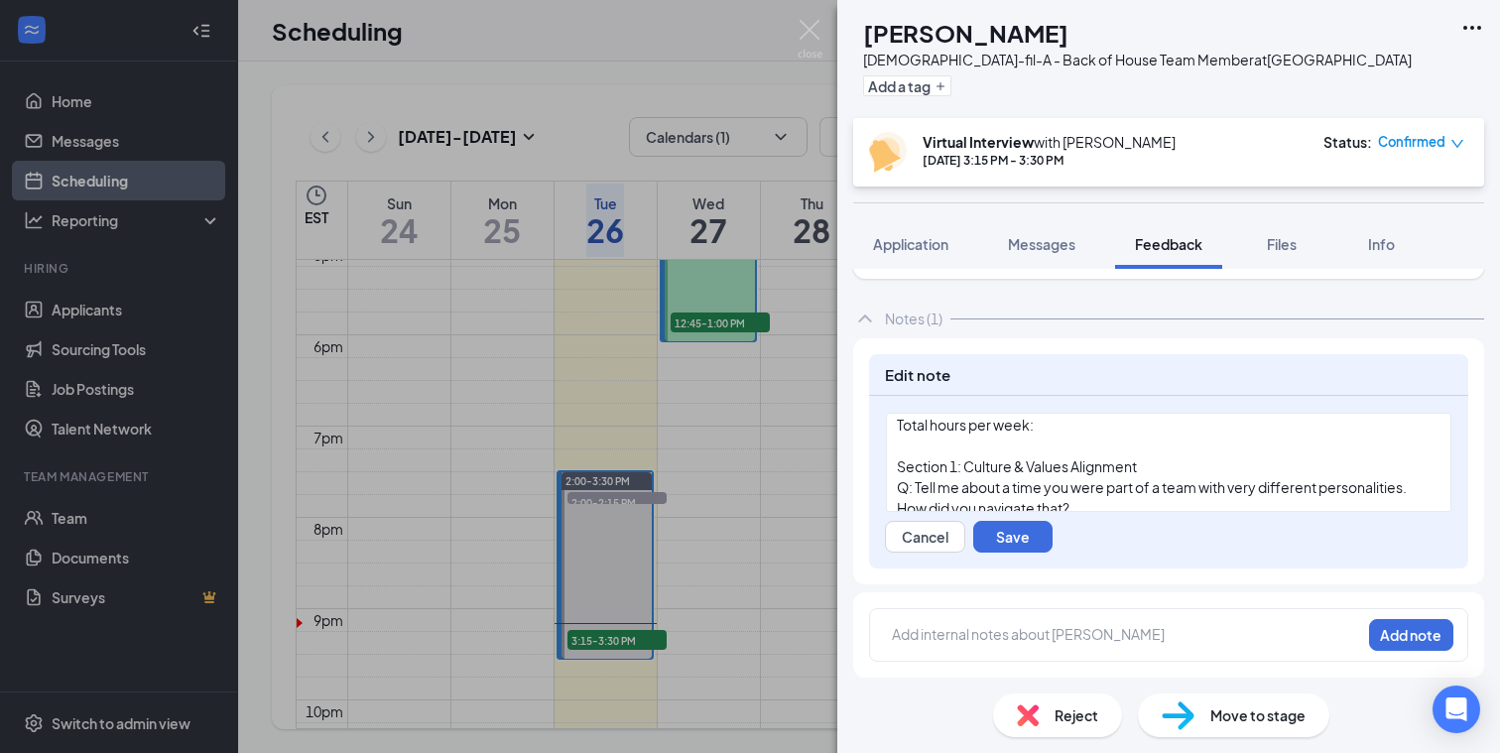
click at [1066, 428] on div "Total hours per week:" at bounding box center [1169, 425] width 544 height 21
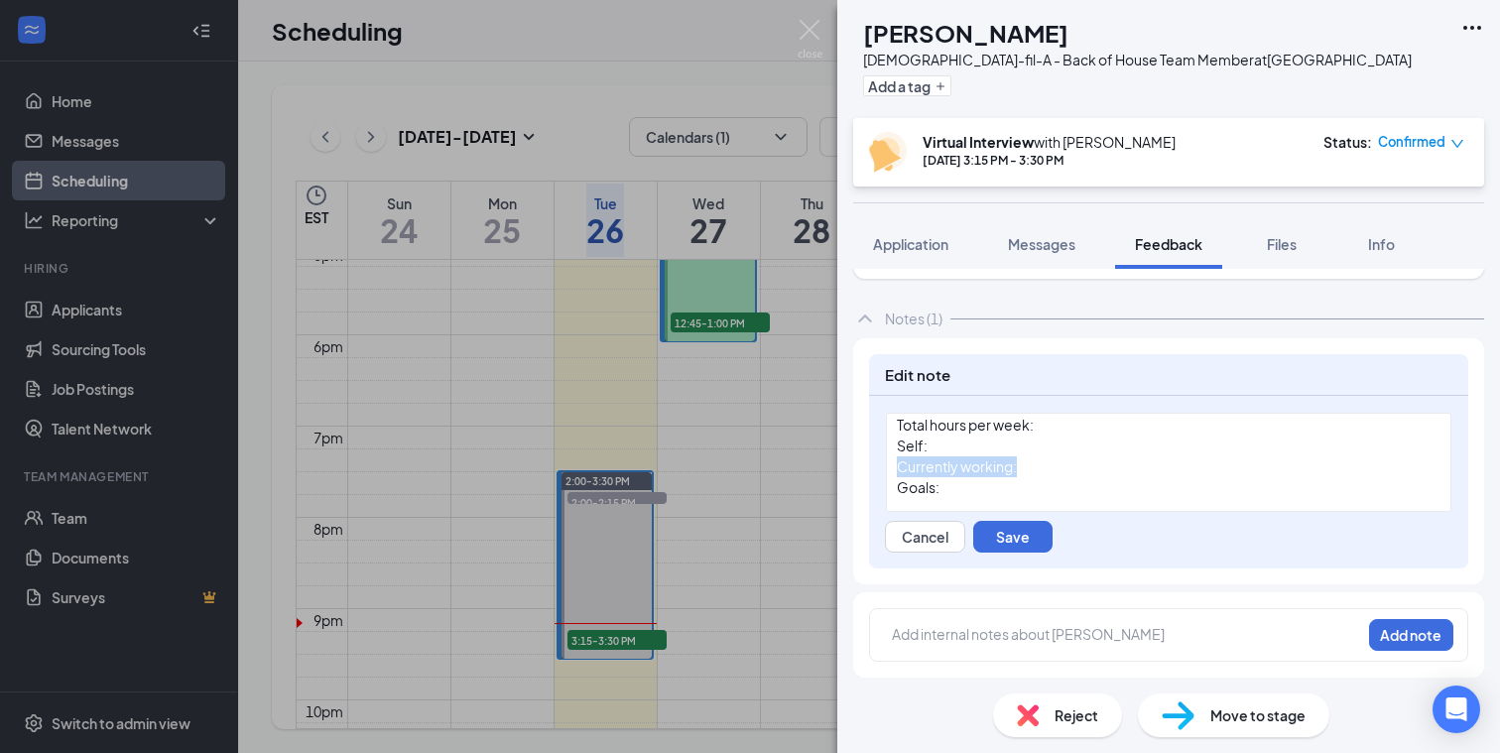
drag, startPoint x: 1027, startPoint y: 465, endPoint x: 899, endPoint y: 468, distance: 128.0
click at [899, 468] on div "Currently working:" at bounding box center [1169, 466] width 544 height 21
drag, startPoint x: 945, startPoint y: 448, endPoint x: 883, endPoint y: 448, distance: 61.5
click at [883, 448] on div "Availability Mon.-Sat. Total hours per week: Self: Goals: Currently working: Se…" at bounding box center [1168, 482] width 599 height 173
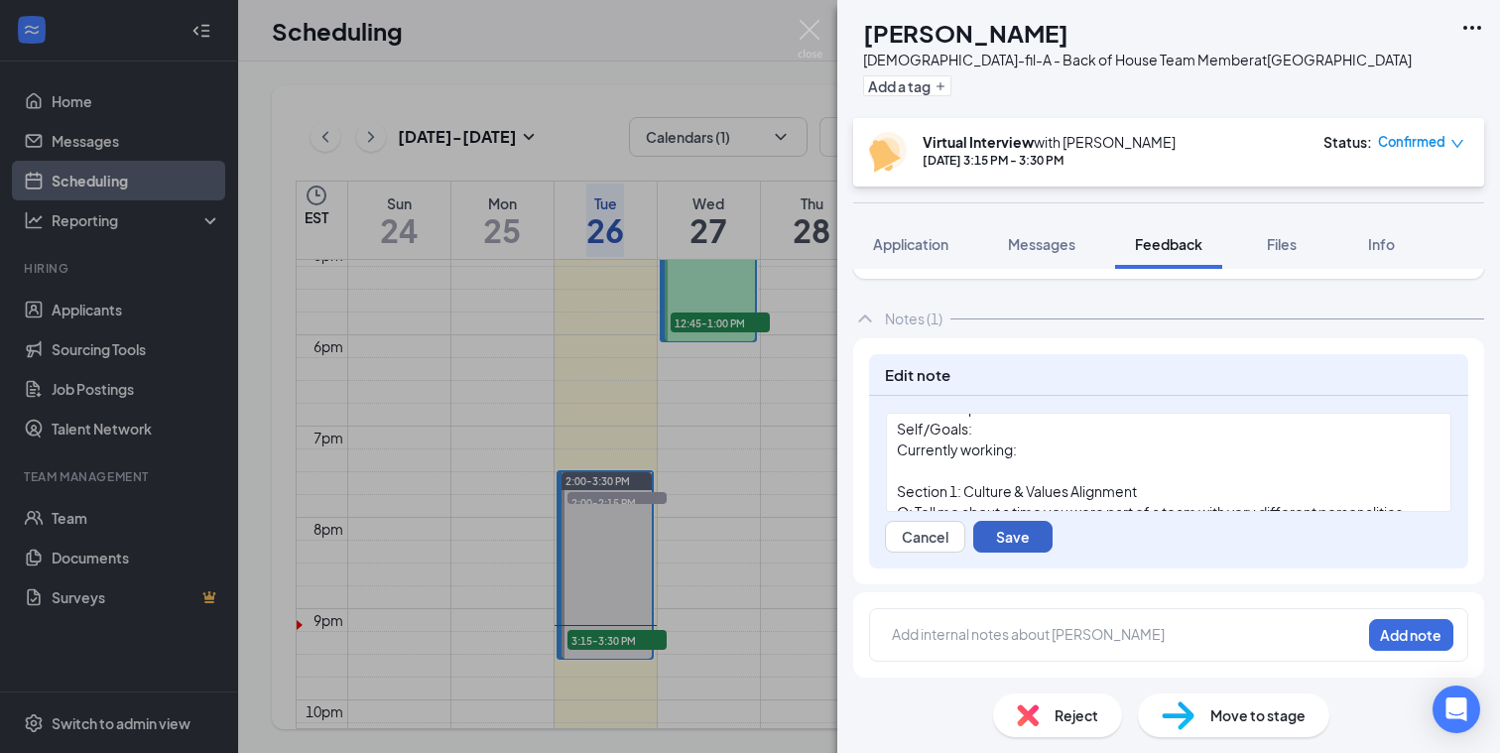
click at [1017, 535] on button "Save" at bounding box center [1012, 537] width 79 height 32
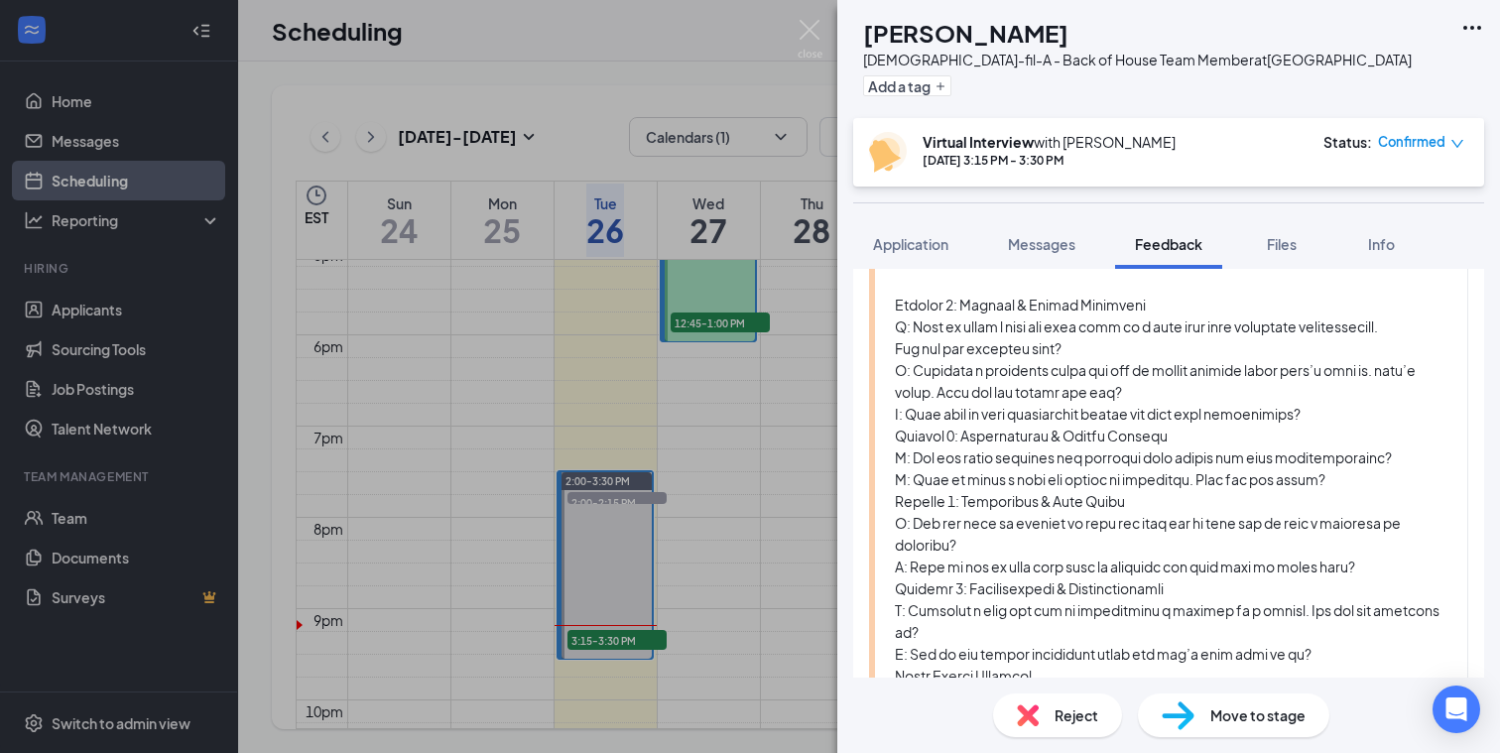
scroll to position [306, 0]
click at [1167, 302] on div at bounding box center [1171, 634] width 553 height 939
click at [1148, 307] on div at bounding box center [1171, 634] width 553 height 939
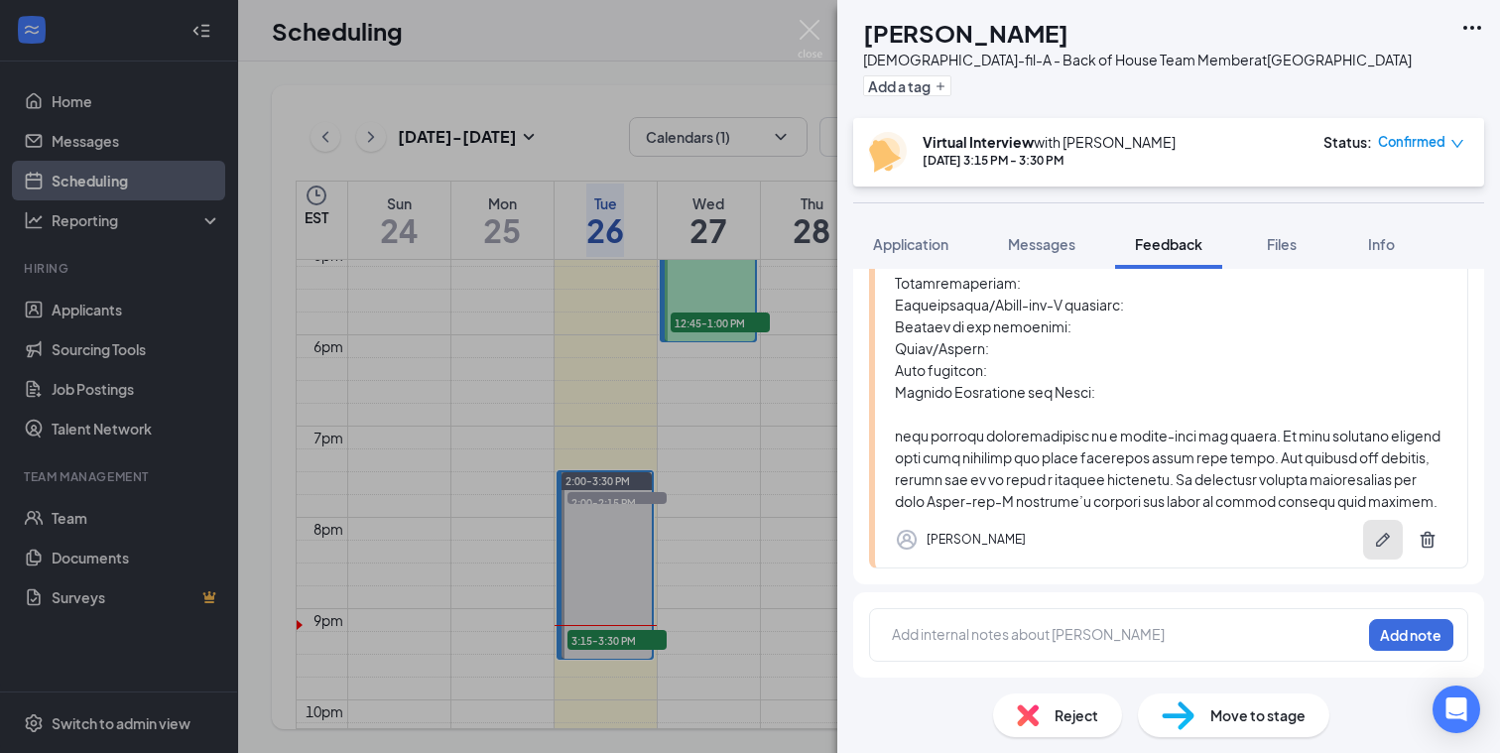
click at [1390, 546] on icon "Pen" at bounding box center [1383, 540] width 20 height 20
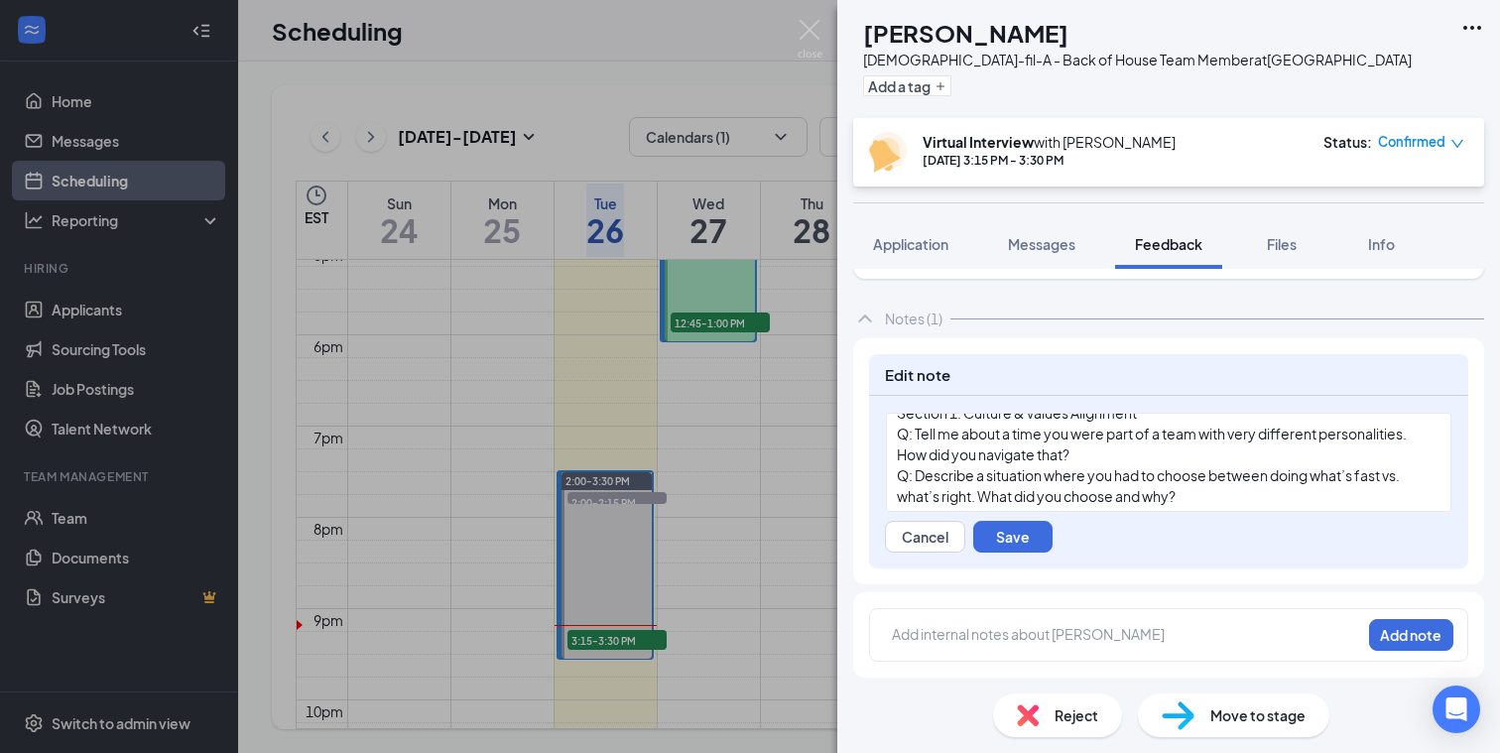
scroll to position [124, 0]
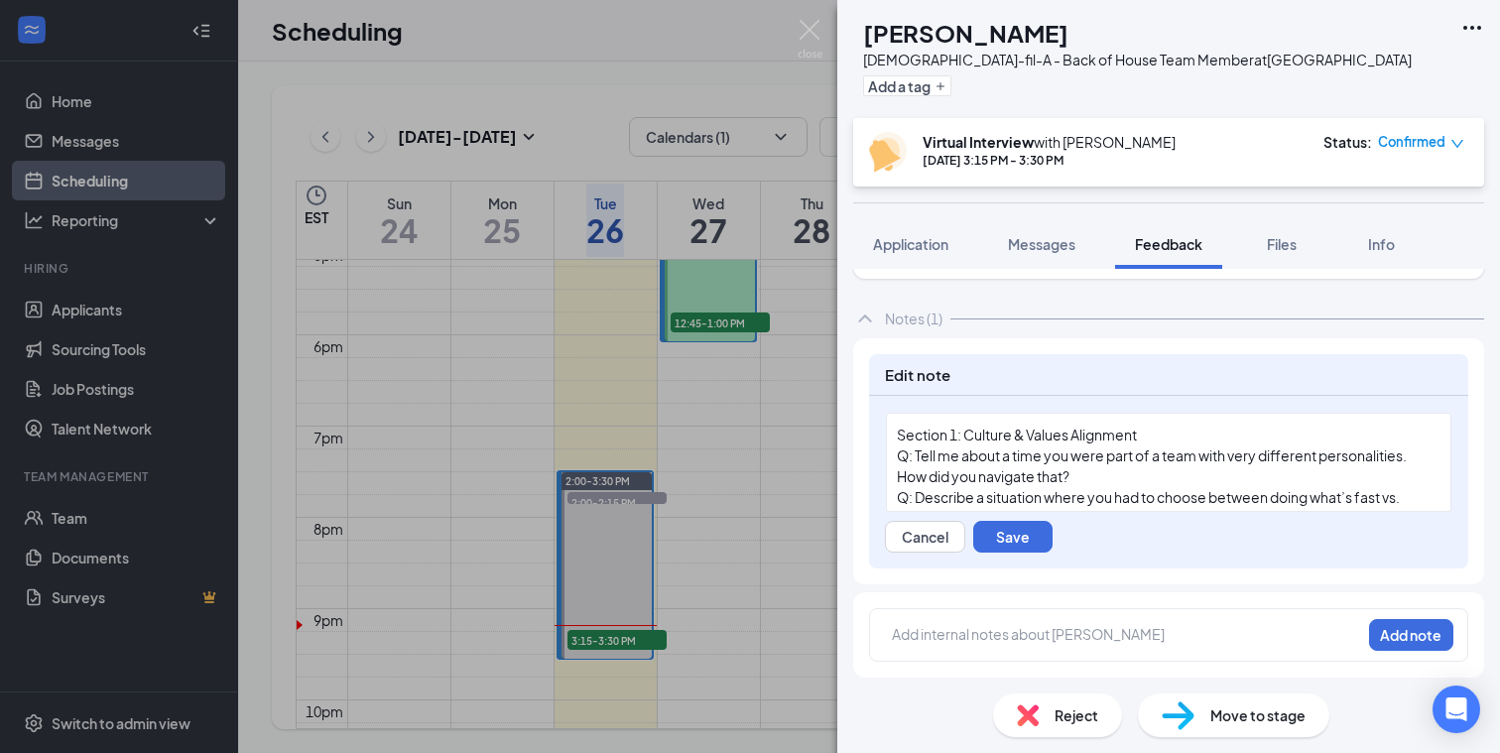
click at [1091, 472] on div "How did you navigate that?" at bounding box center [1169, 476] width 544 height 21
click at [1159, 436] on div "Section 1: Culture & Values Alignment" at bounding box center [1169, 435] width 544 height 21
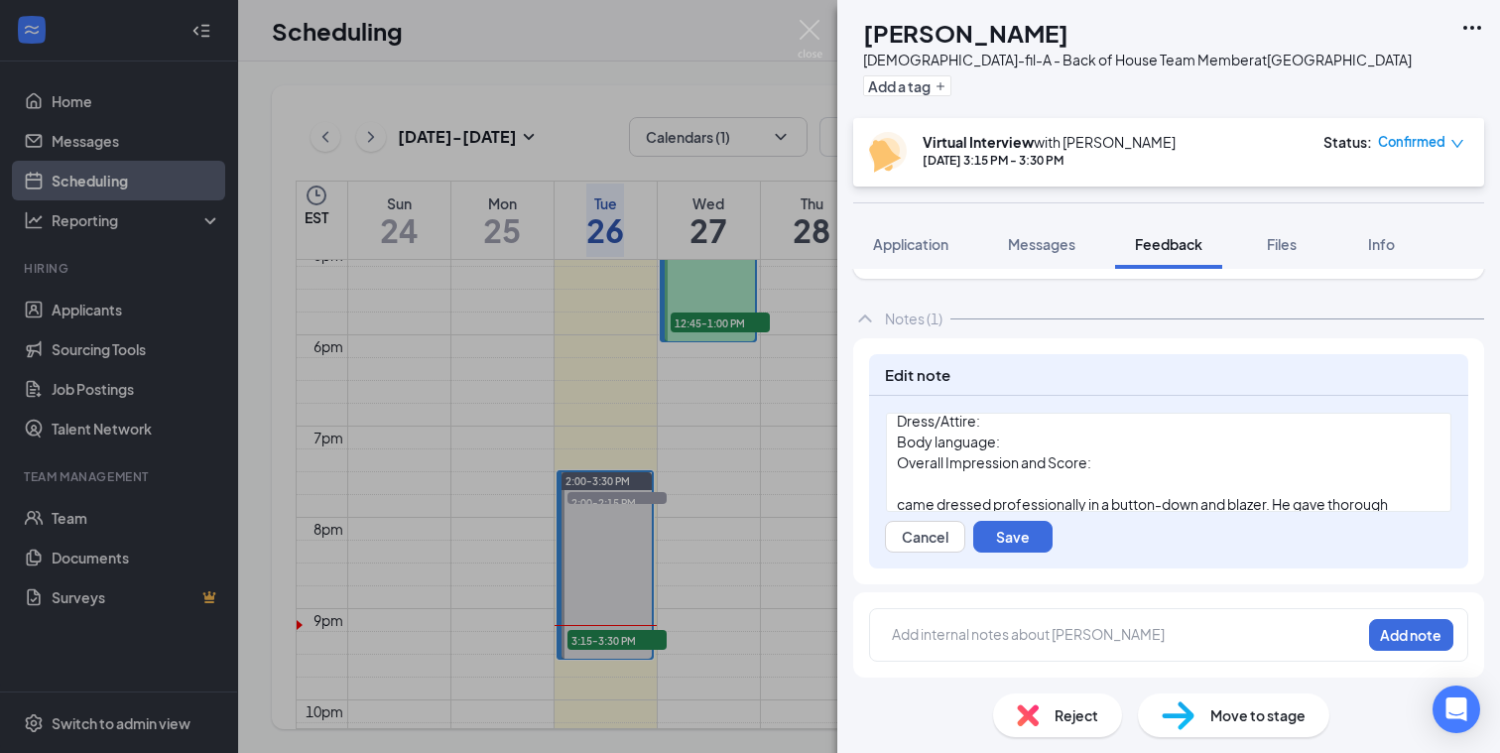
scroll to position [1015, 0]
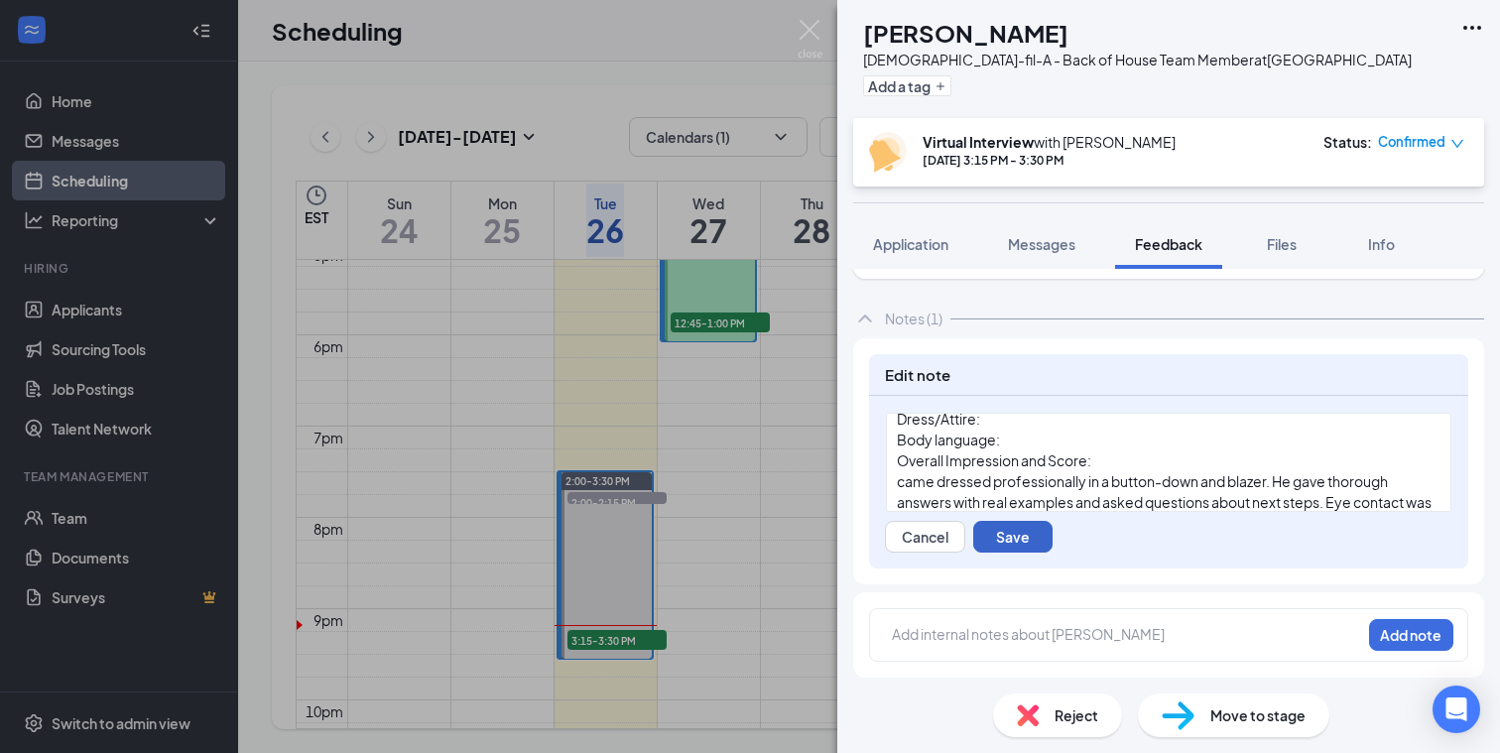
click at [1004, 538] on button "Save" at bounding box center [1012, 537] width 79 height 32
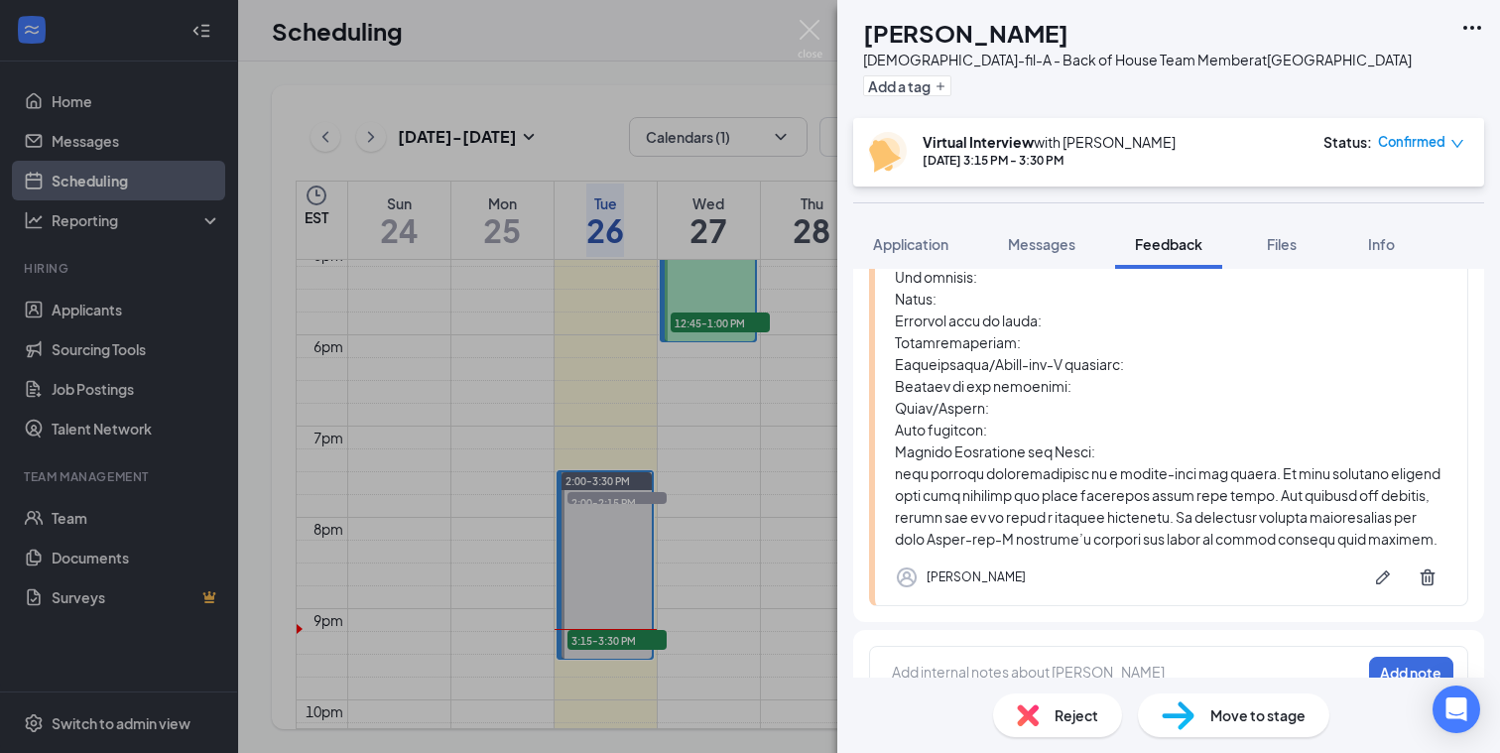
scroll to position [1159, 0]
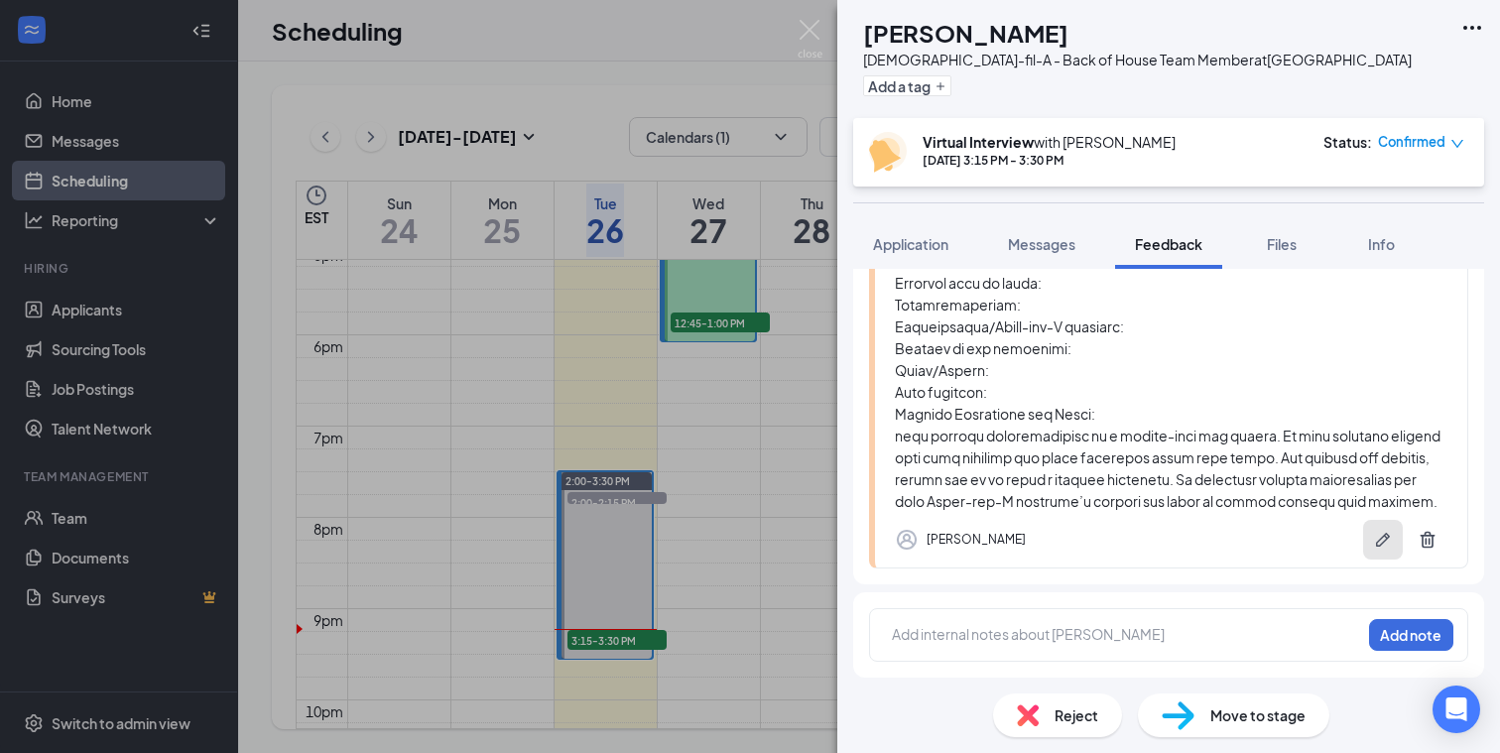
click at [1382, 542] on icon "Pen" at bounding box center [1383, 540] width 14 height 14
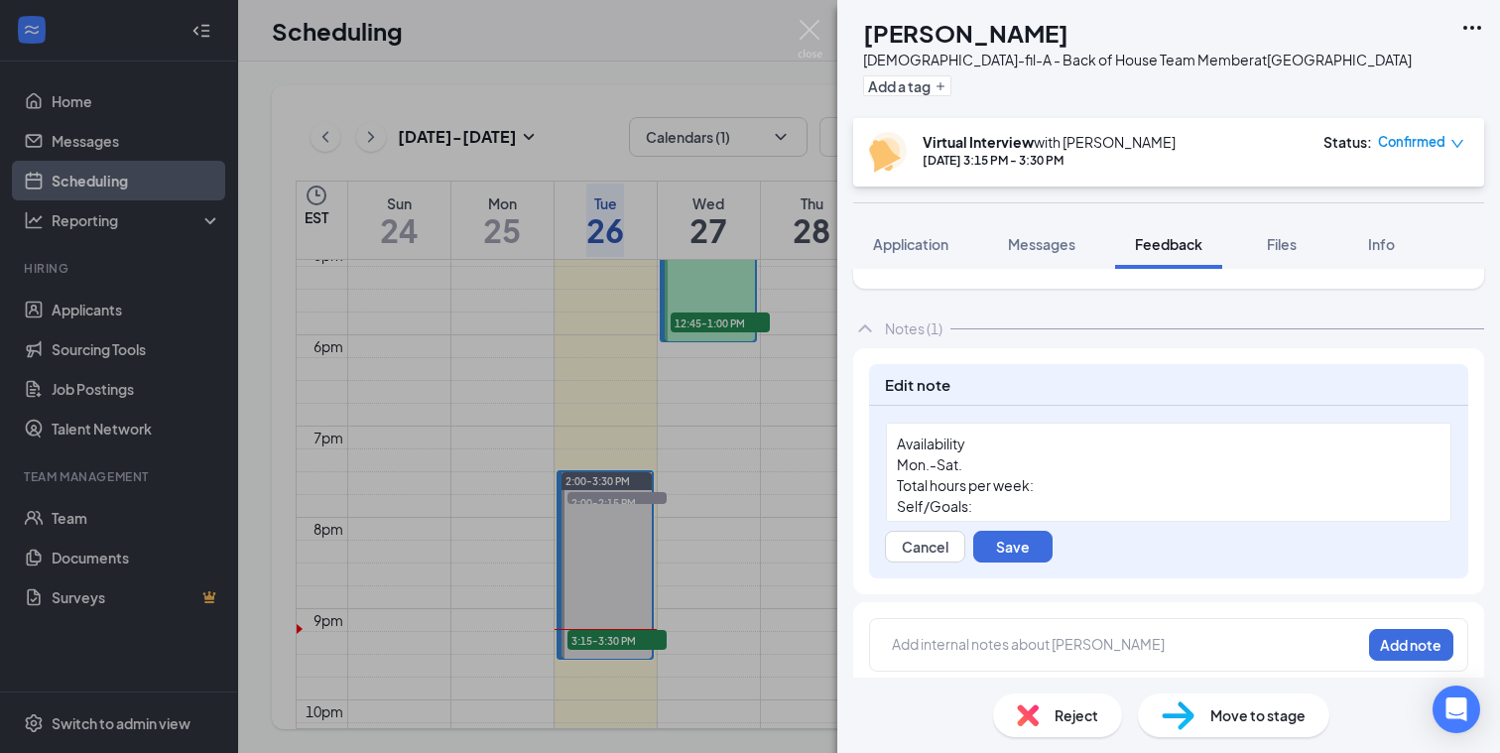
scroll to position [77, 0]
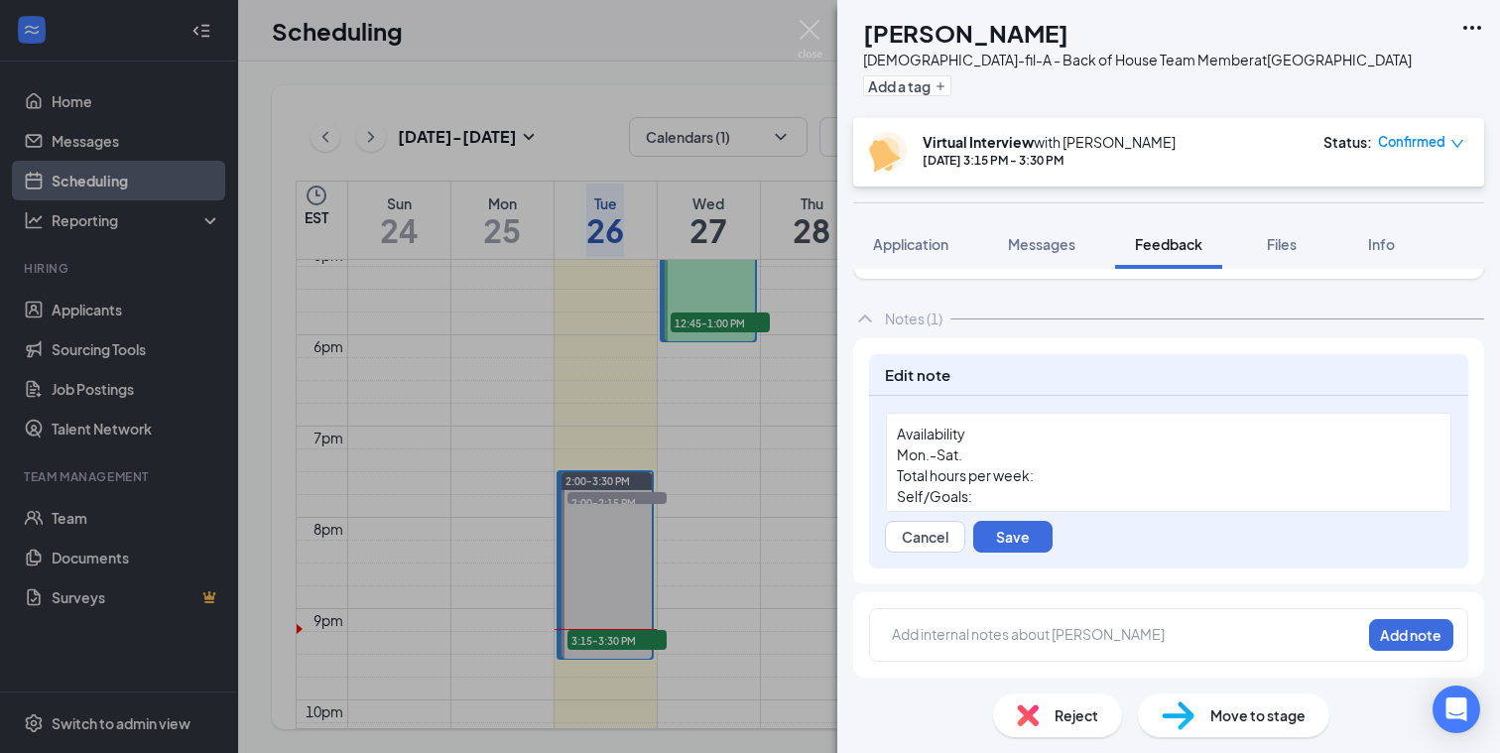
click at [992, 452] on div "Mon.-Sat." at bounding box center [1169, 454] width 544 height 21
click at [1062, 503] on div "Total hours per week:" at bounding box center [1169, 496] width 544 height 21
click at [1007, 454] on div "Self/Goals:" at bounding box center [1169, 454] width 544 height 21
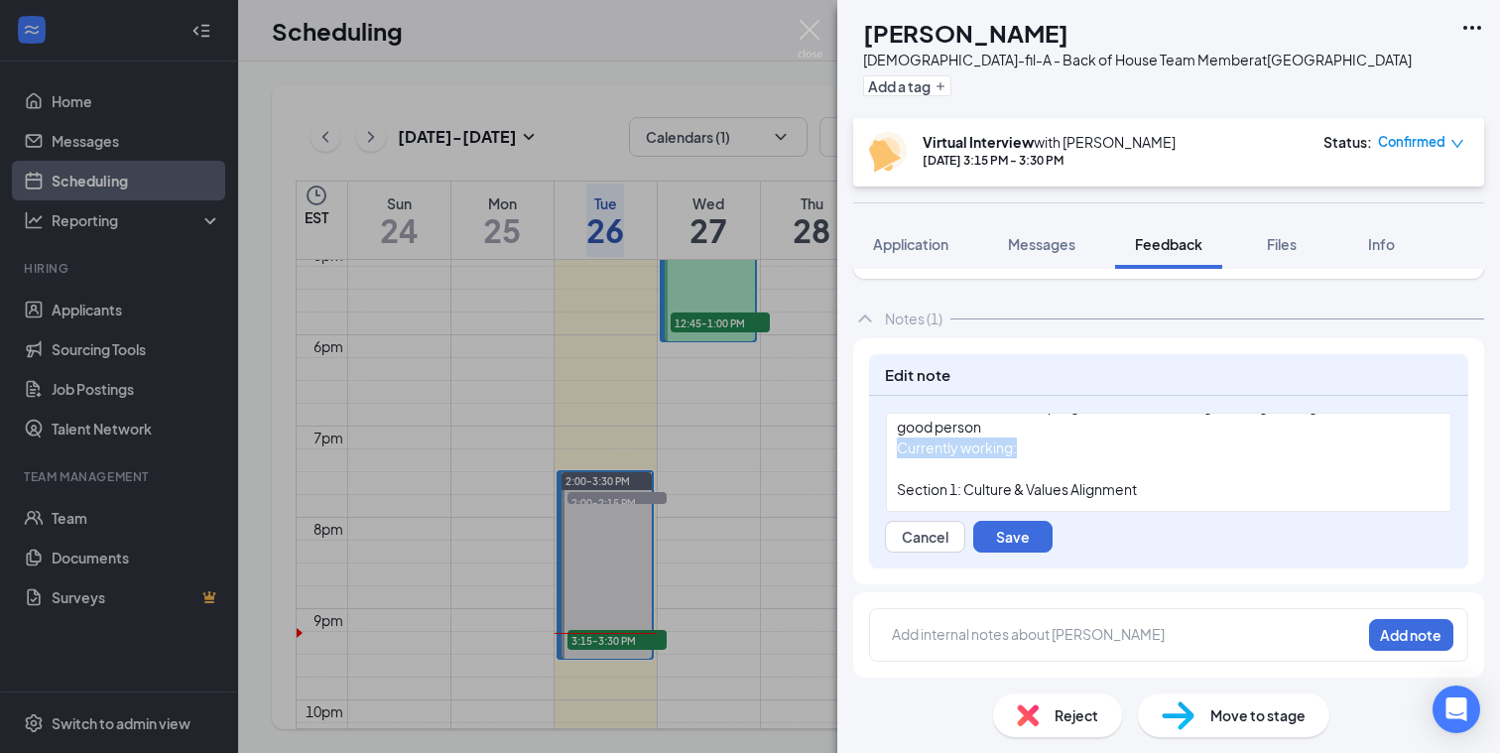
drag, startPoint x: 1023, startPoint y: 447, endPoint x: 895, endPoint y: 446, distance: 128.0
click at [895, 446] on div "Availability Mon/Wed: 4PM-10PM Sat: OPEN Total hours per week: 15 Self/Goals: i…" at bounding box center [1169, 462] width 566 height 99
click at [1065, 454] on div "Currently working:" at bounding box center [1169, 448] width 544 height 21
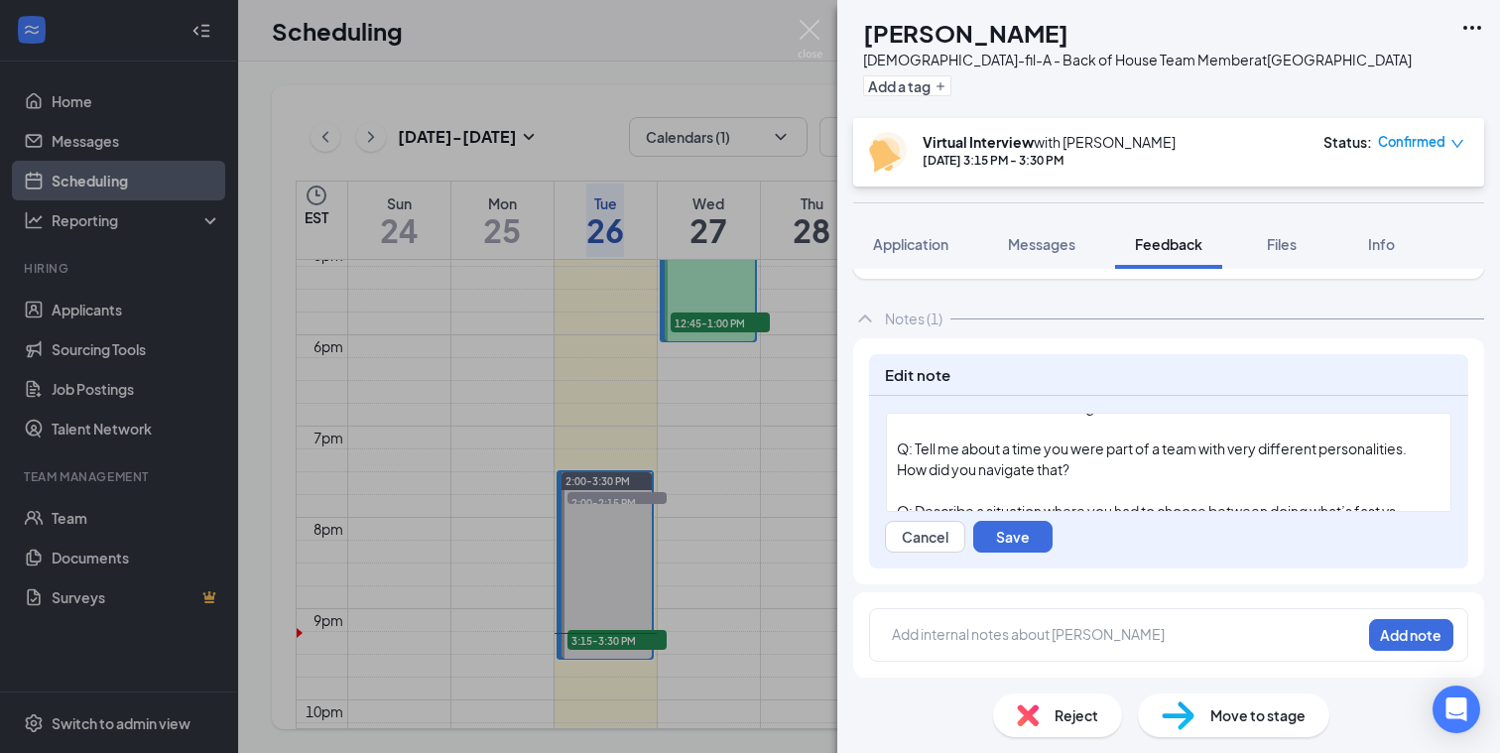
scroll to position [190, 0]
click at [1133, 482] on div "How did you navigate that?" at bounding box center [1169, 473] width 544 height 21
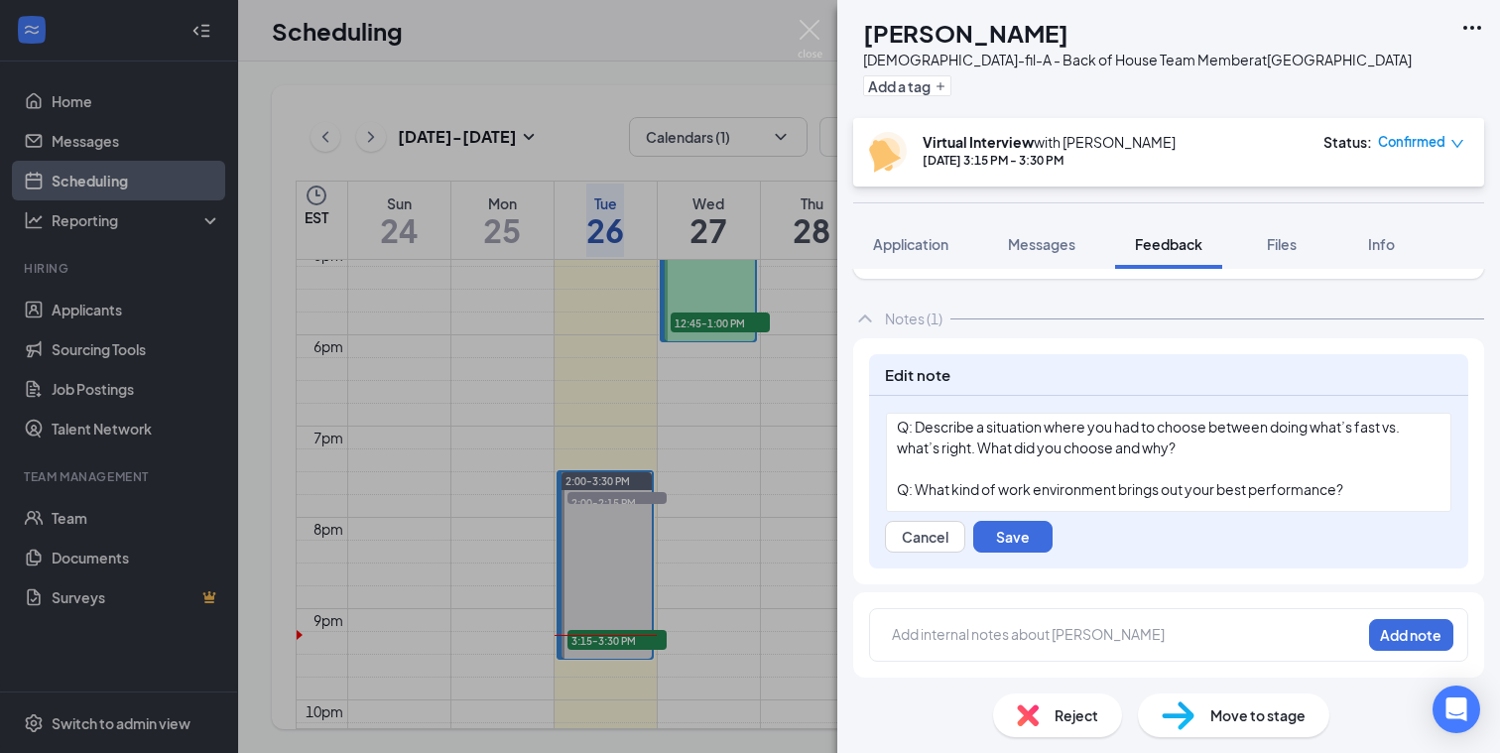
scroll to position [344, 0]
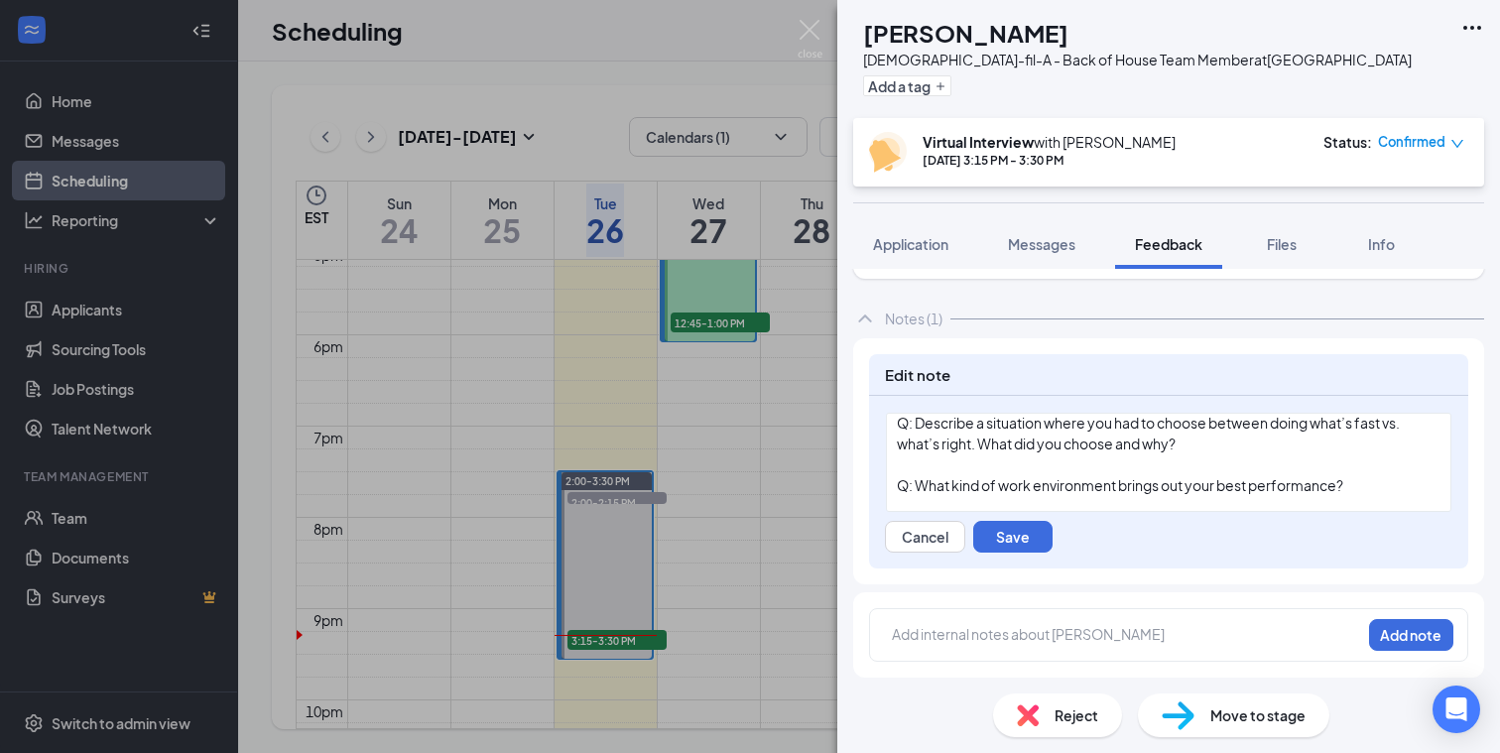
click at [1210, 456] on div at bounding box center [1169, 464] width 544 height 21
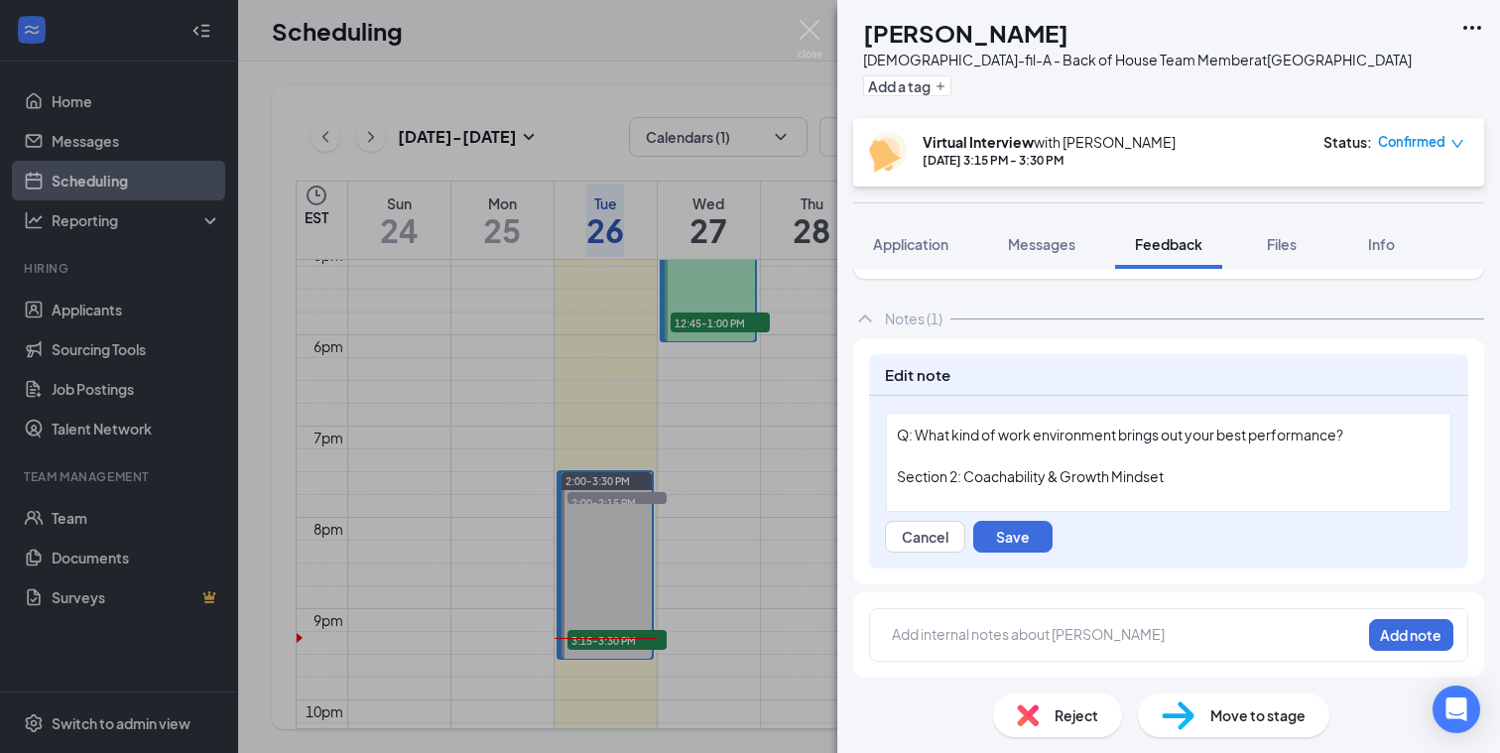
scroll to position [445, 0]
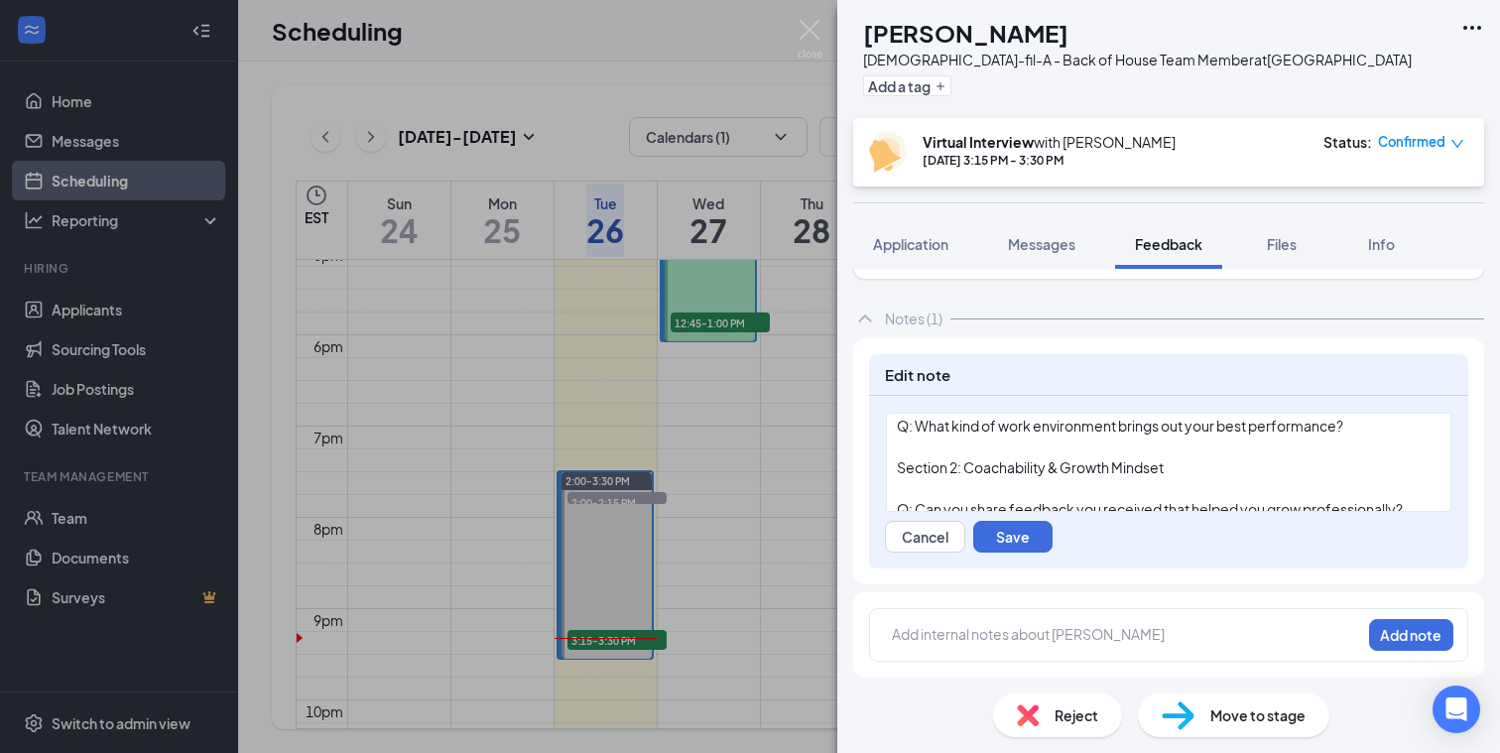
click at [1365, 433] on div "Q: What kind of work environment brings out your best performance?" at bounding box center [1169, 426] width 544 height 21
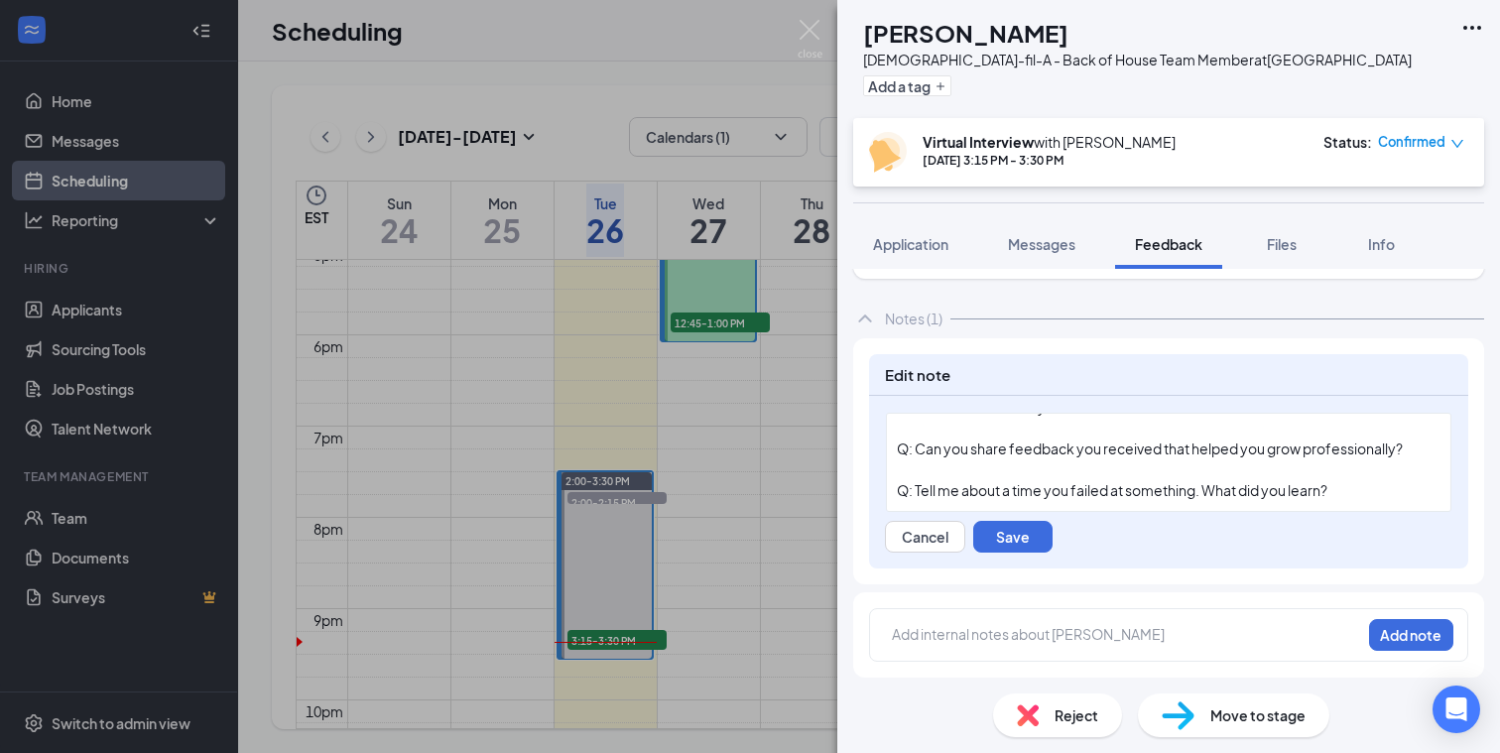
scroll to position [602, 0]
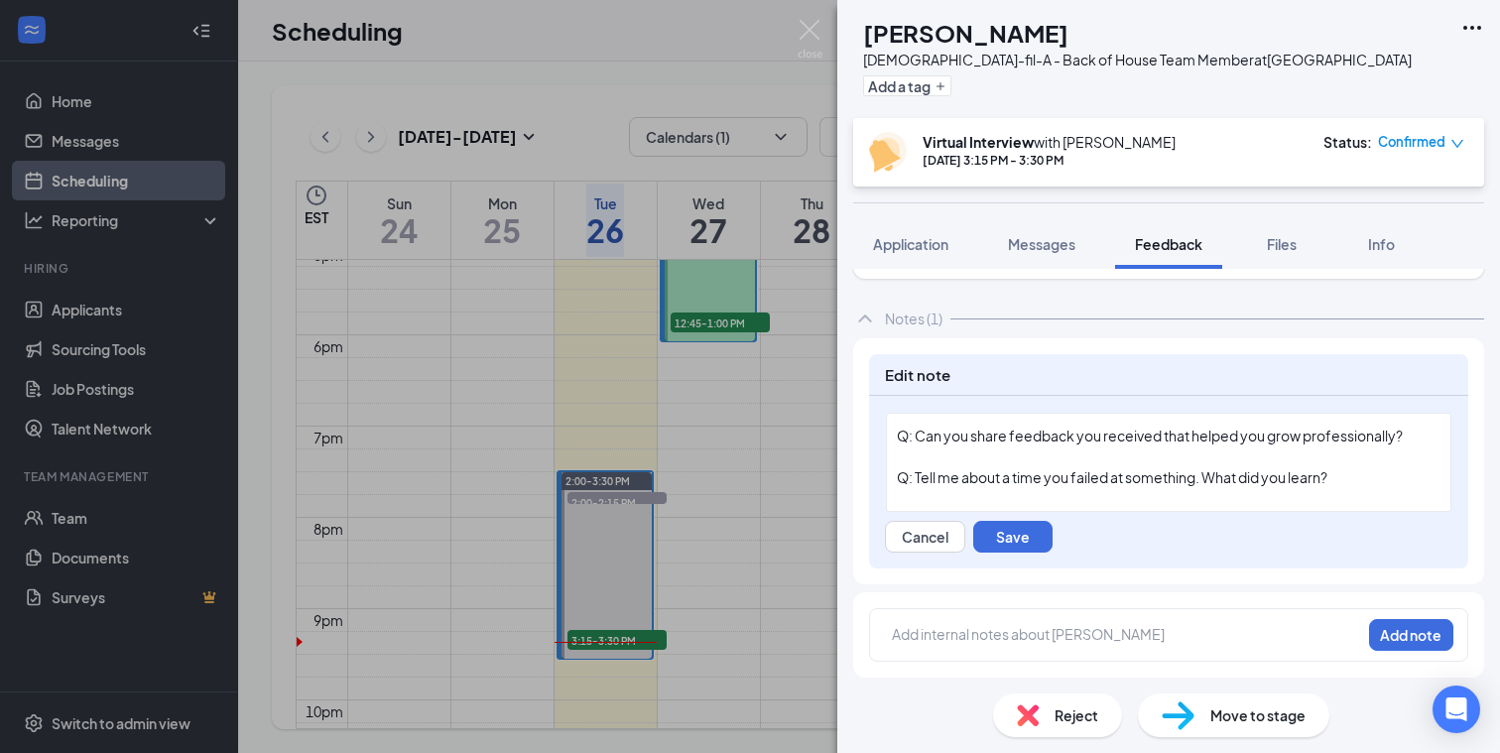
click at [1418, 440] on div "Q: Can you share feedback you received that helped you grow professionally?" at bounding box center [1169, 436] width 544 height 21
click at [918, 481] on span "My program director" at bounding box center [964, 477] width 134 height 18
click at [1075, 475] on div "My 3-D program director" at bounding box center [1169, 477] width 544 height 21
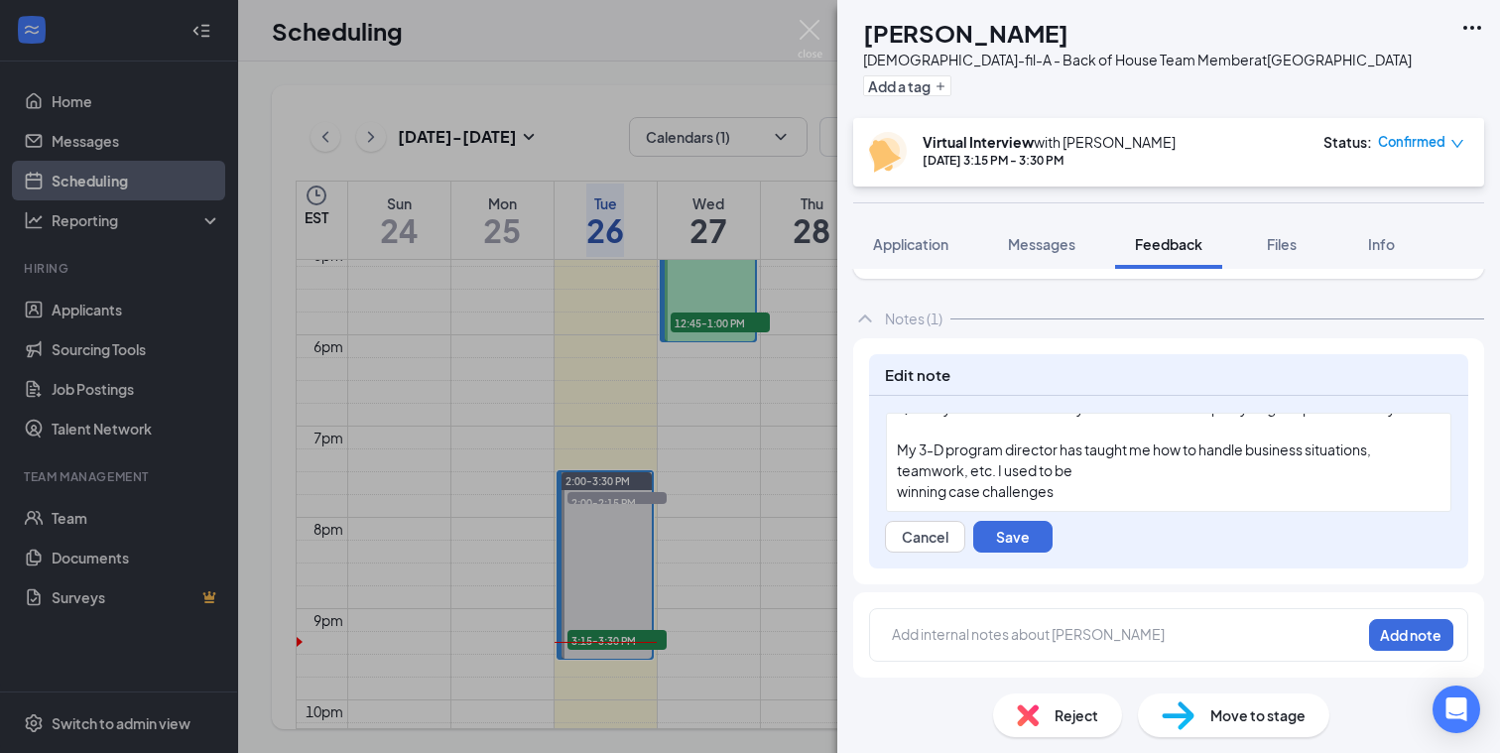
click at [1112, 467] on div "My 3-D program director has taught me how to handle business situations, teamwo…" at bounding box center [1169, 461] width 544 height 42
click at [1064, 497] on div "winning case challenges" at bounding box center [1169, 491] width 544 height 21
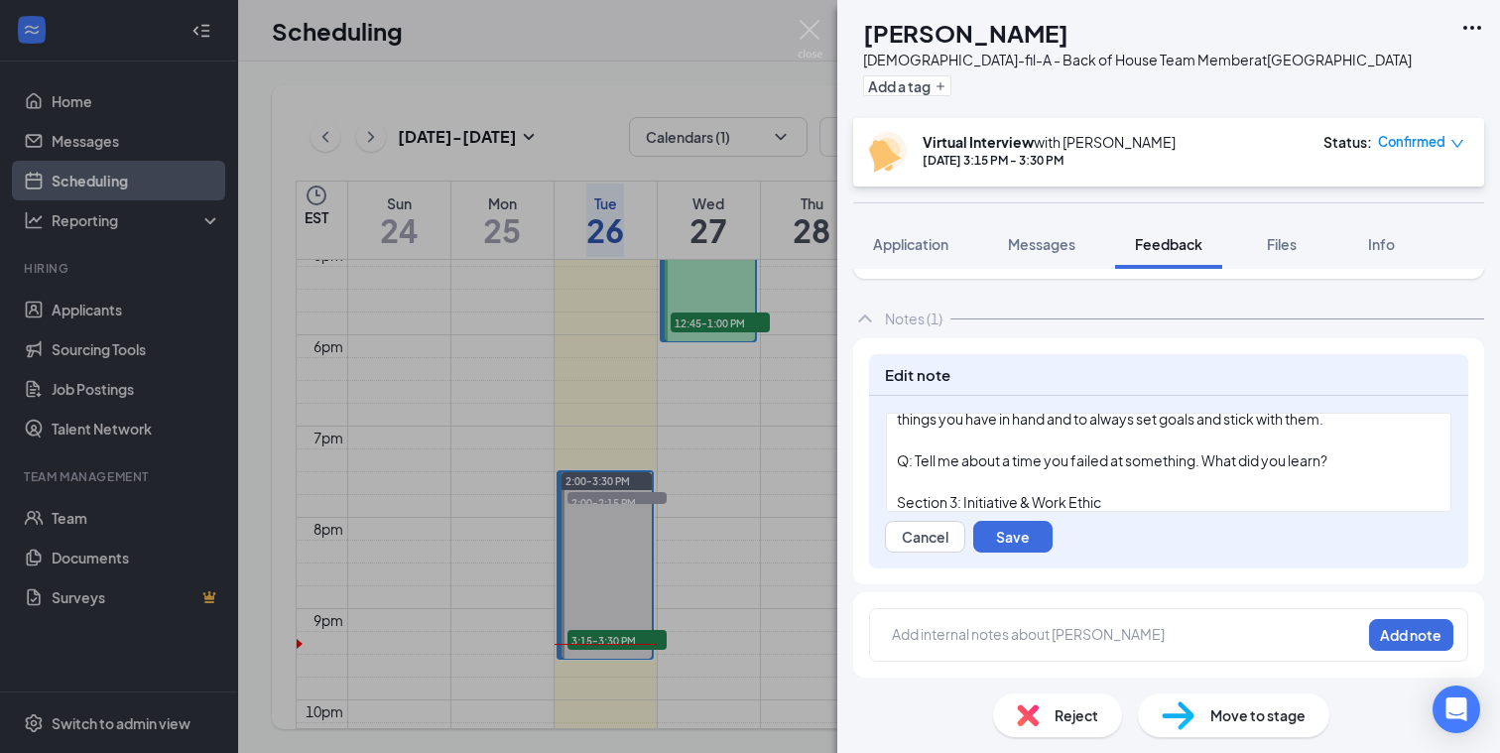
scroll to position [729, 0]
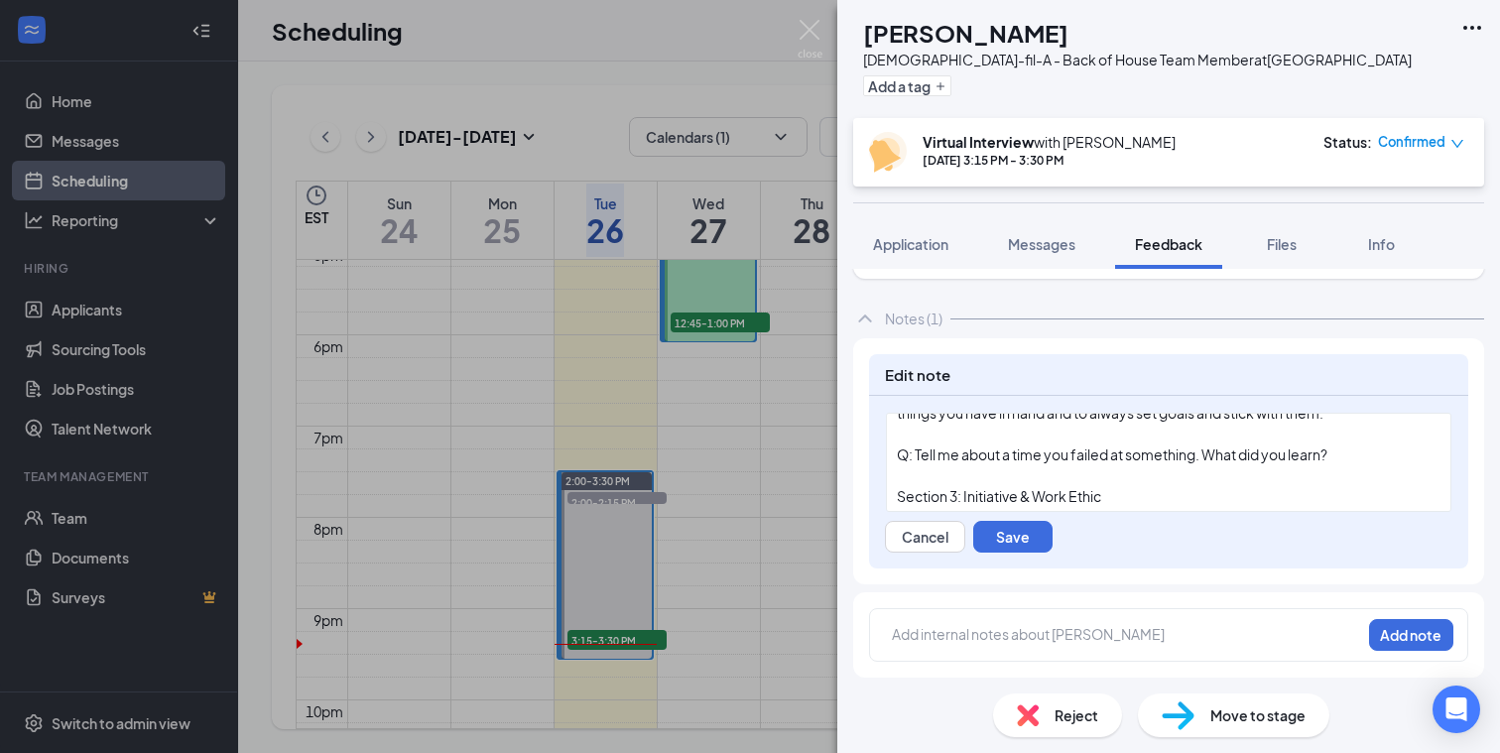
click at [1356, 445] on div "Q: Tell me about a time you failed at something. What did you learn?" at bounding box center [1169, 454] width 544 height 21
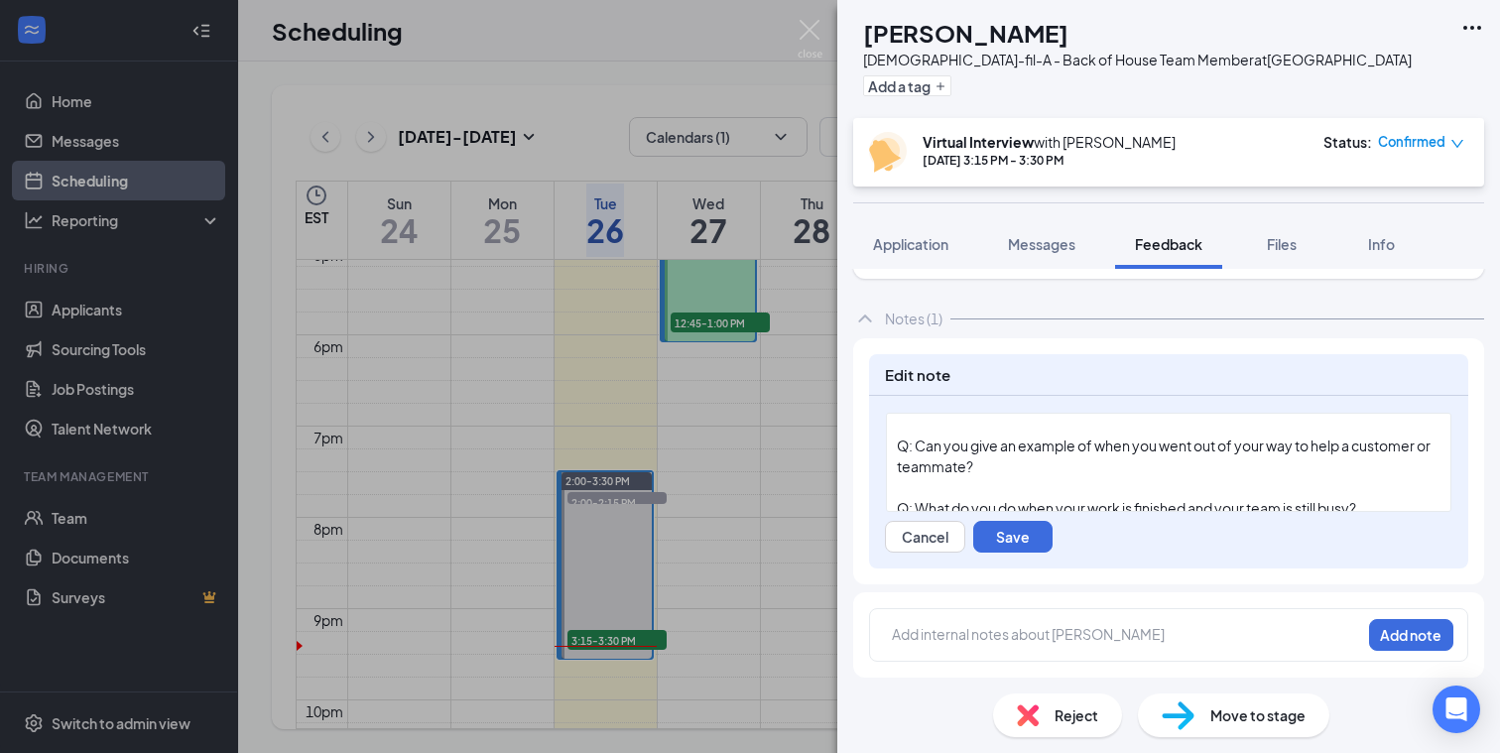
click at [1117, 470] on div "Q: Can you give an example of when you went out of your way to help a customer …" at bounding box center [1169, 457] width 544 height 42
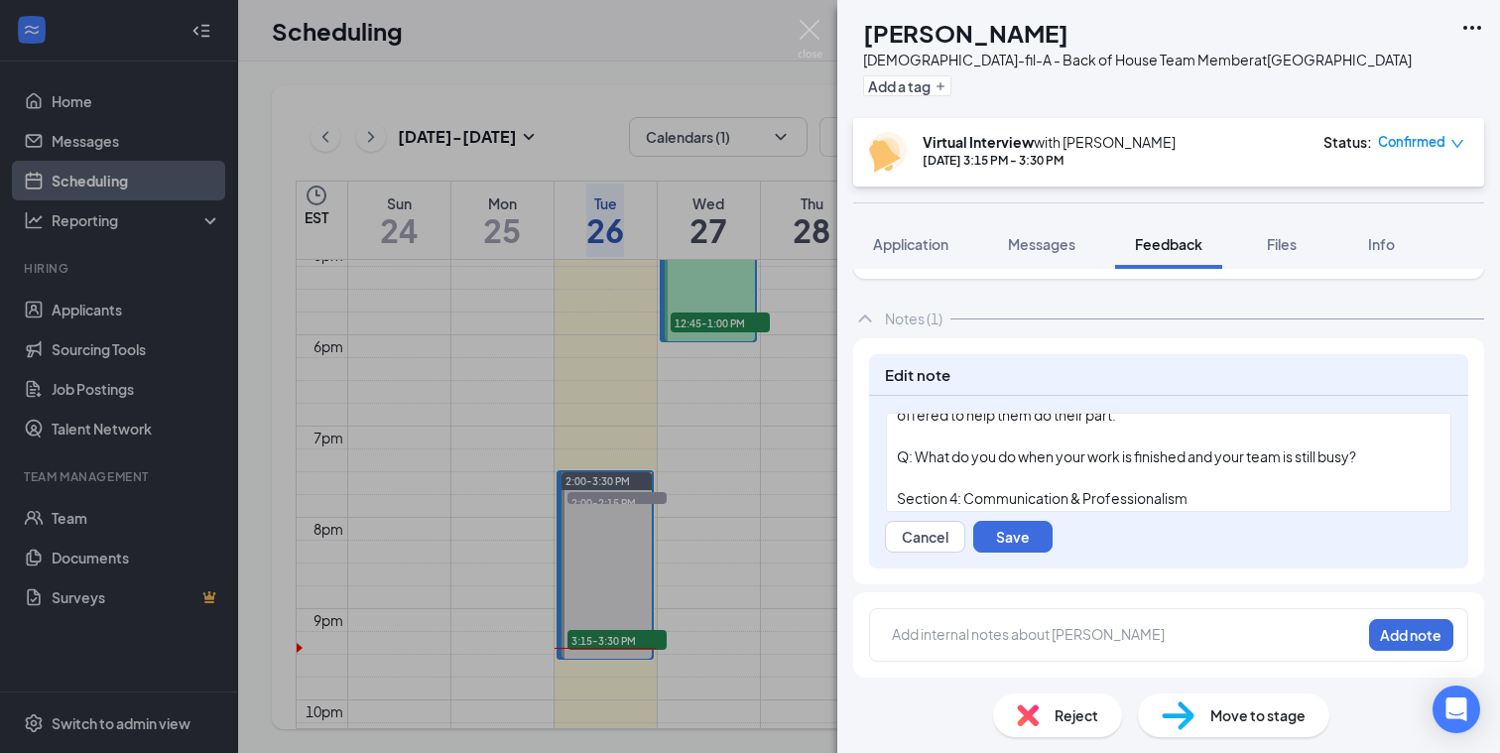
scroll to position [1056, 0]
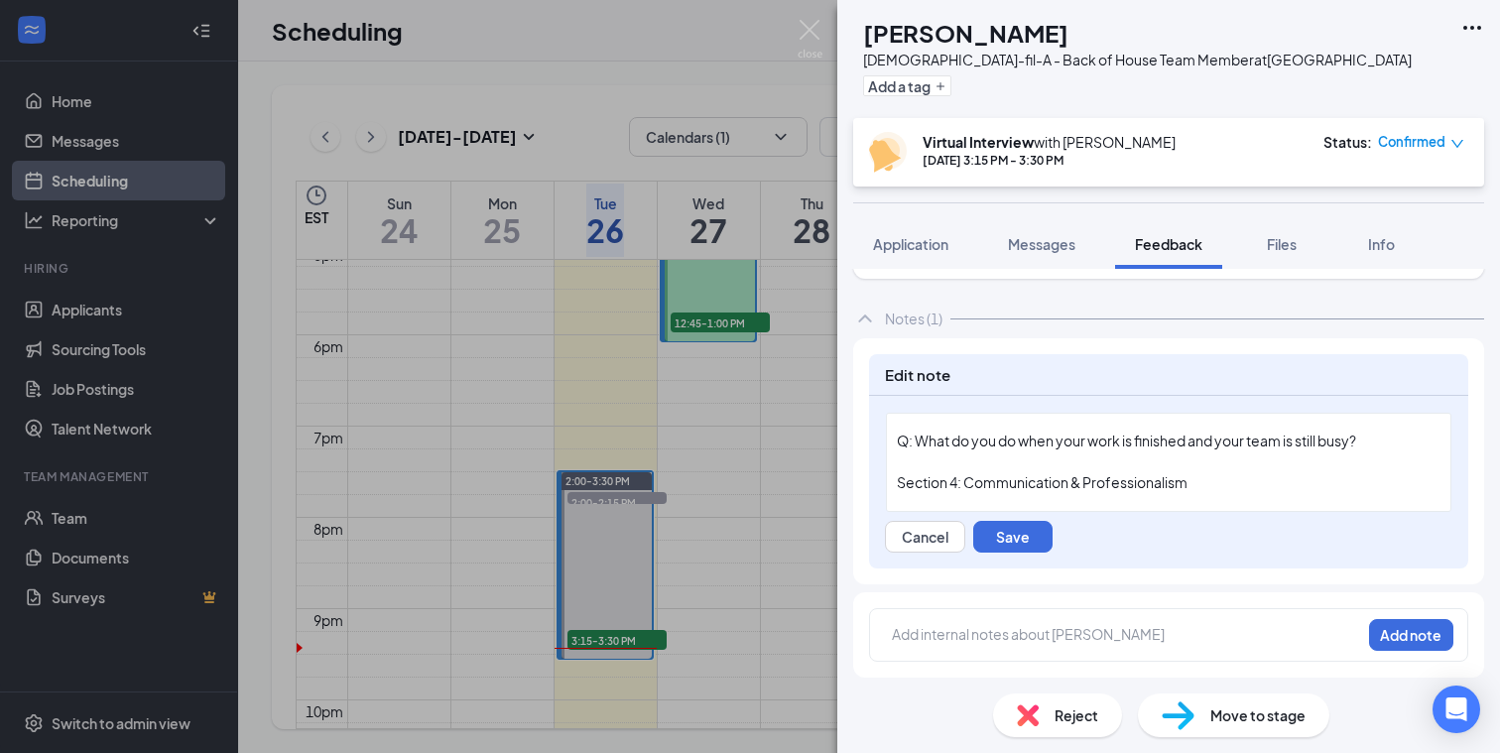
click at [1398, 449] on div "Q: What do you do when your work is finished and your team is still busy?" at bounding box center [1169, 441] width 544 height 21
click at [1054, 470] on div "Q: Describe a time you had to communicate a problem to a leader. How did you ap…" at bounding box center [1169, 451] width 544 height 42
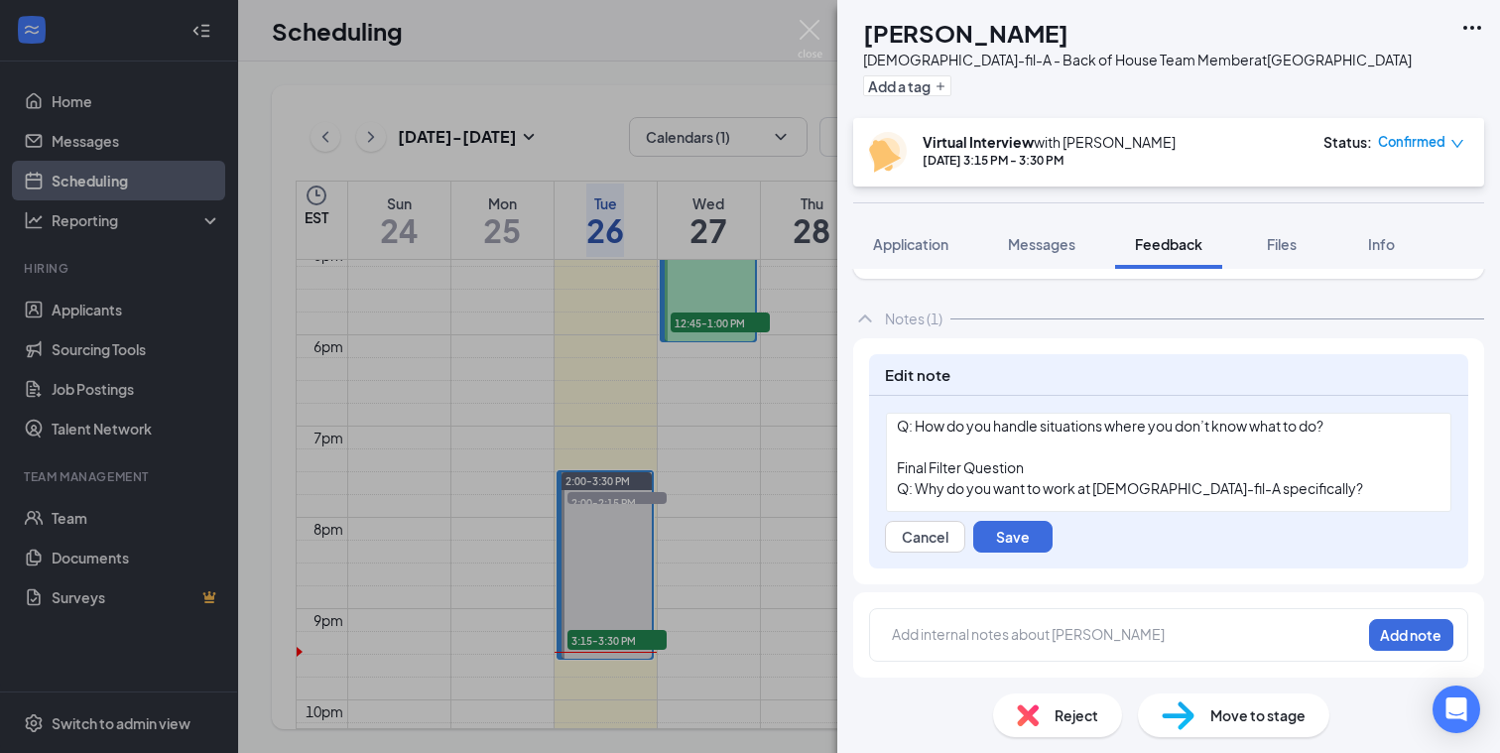
scroll to position [1342, 0]
click at [1366, 428] on div "Q: How do you handle situations where you don’t know what to do?" at bounding box center [1169, 425] width 544 height 21
click at [1342, 471] on span "you should always ask for help. if you cant do something try your best. dont cl…" at bounding box center [1156, 476] width 519 height 39
click at [1074, 492] on div "you should always ask for help. if you cant do something try your best. dont cl…" at bounding box center [1169, 477] width 544 height 42
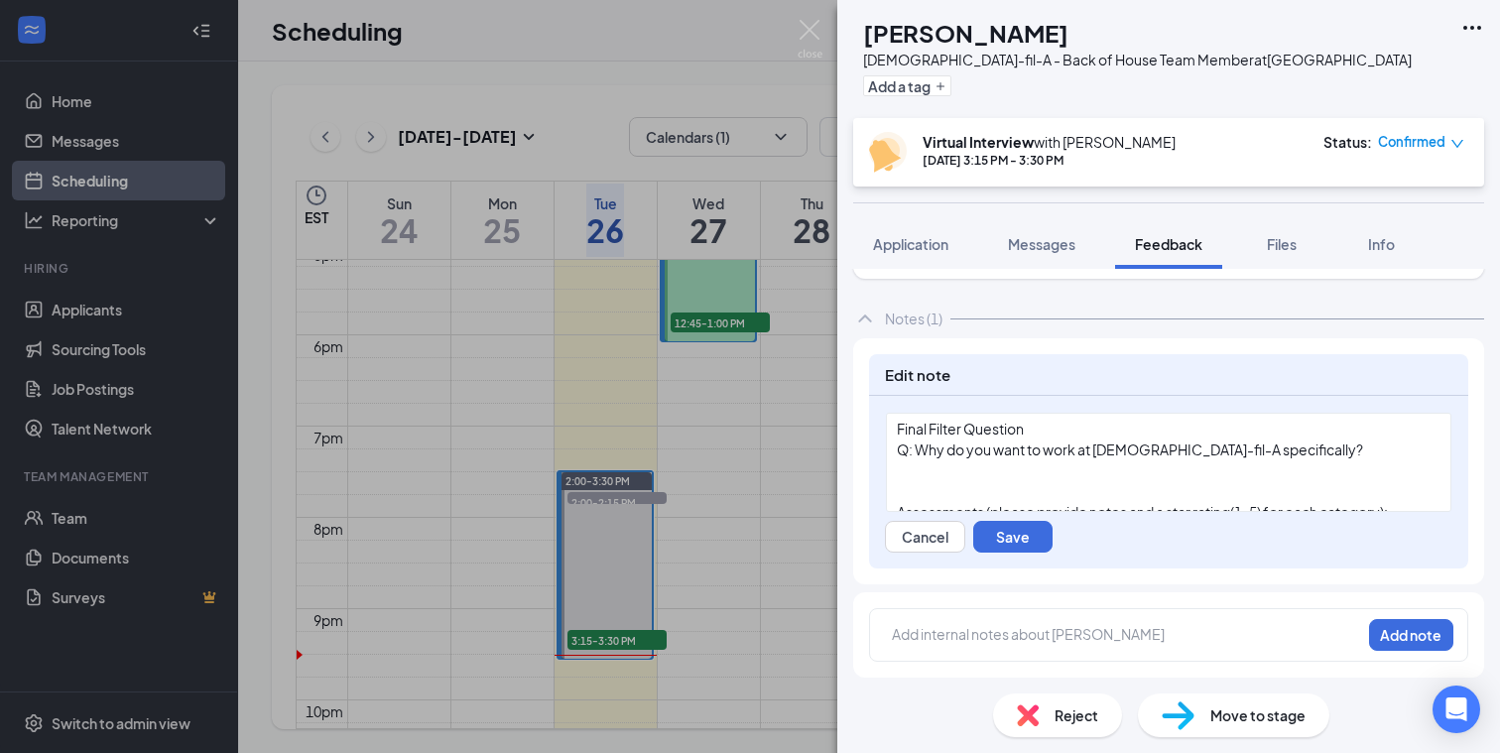
scroll to position [1480, 0]
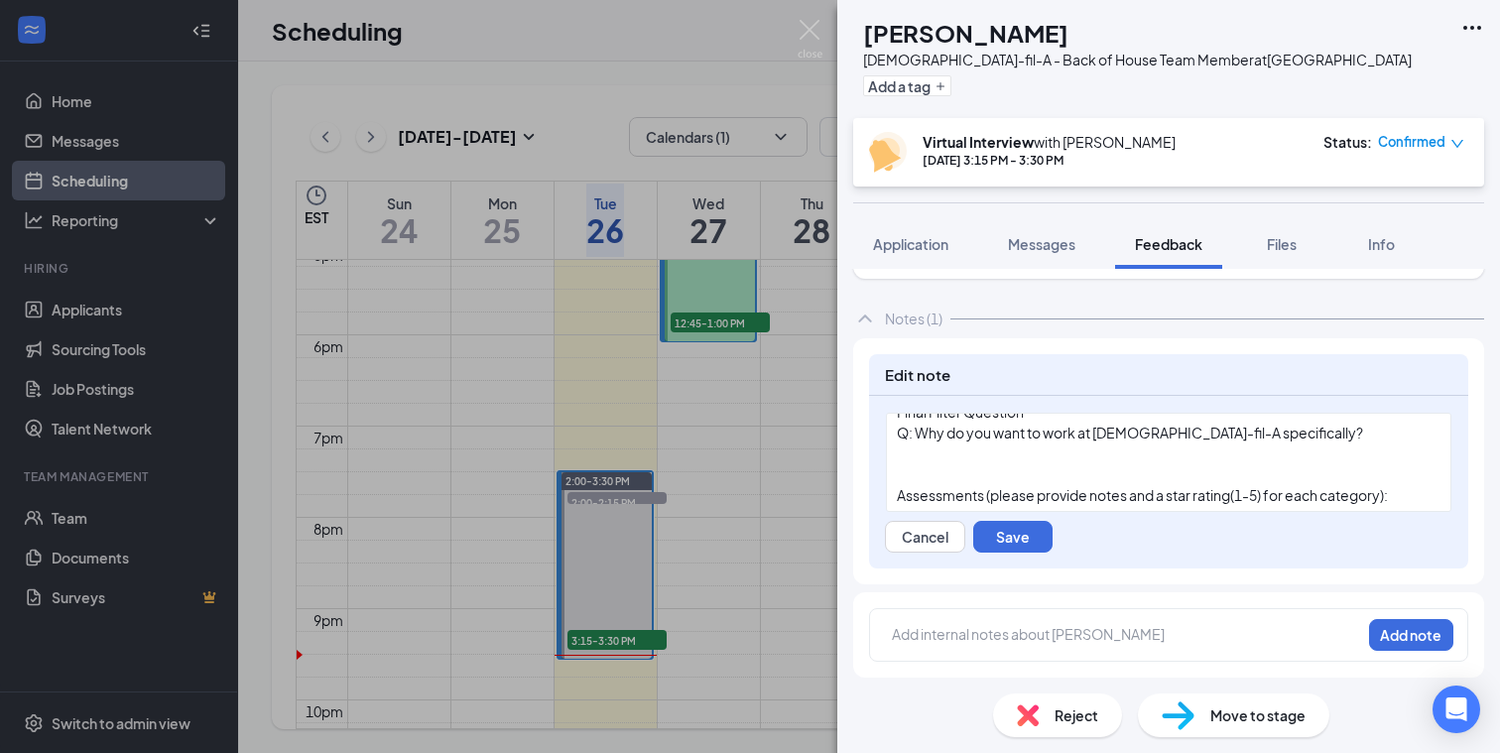
click at [1275, 431] on div "Q: Why do you want to work at [DEMOGRAPHIC_DATA]-fil-A specifically?" at bounding box center [1169, 433] width 544 height 21
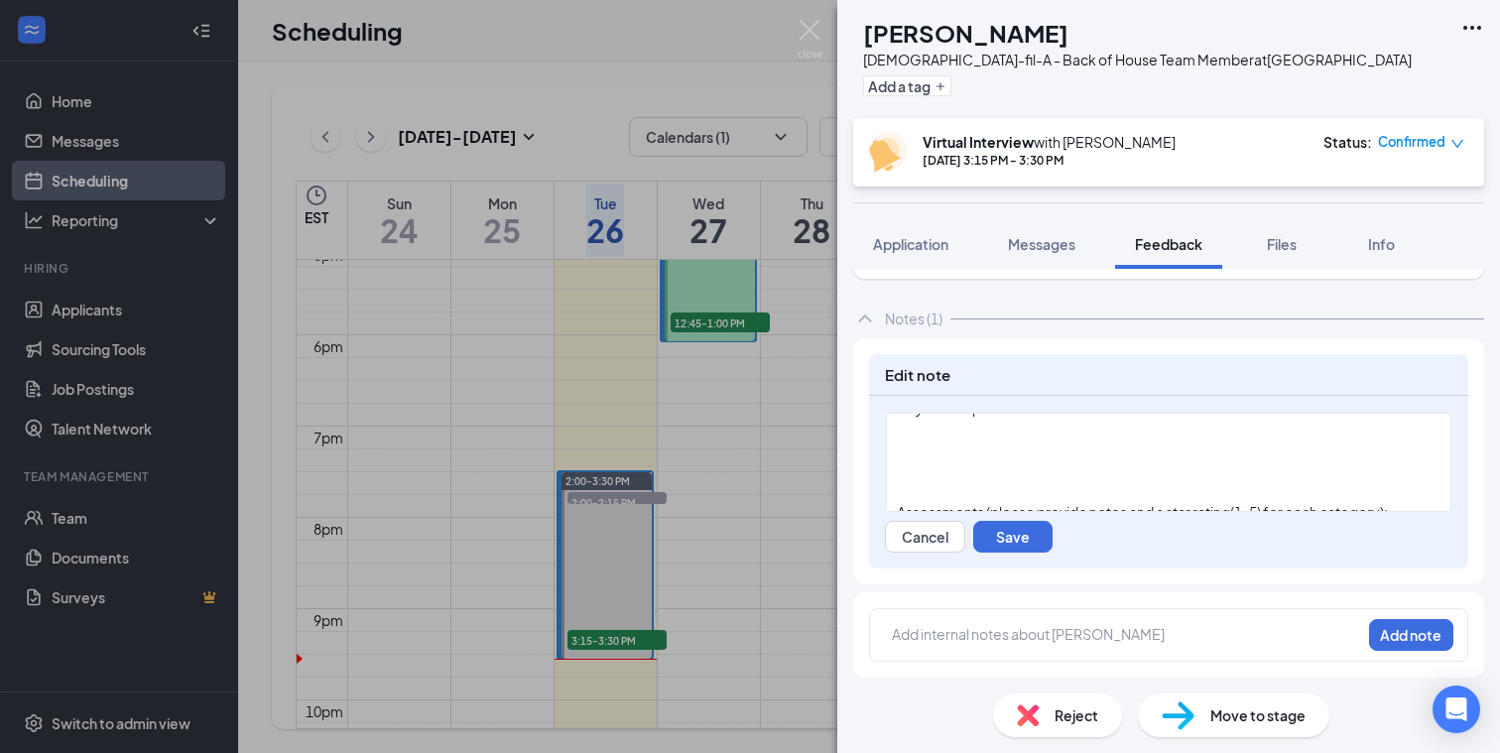
scroll to position [1580, 0]
click at [906, 494] on div at bounding box center [1169, 500] width 544 height 21
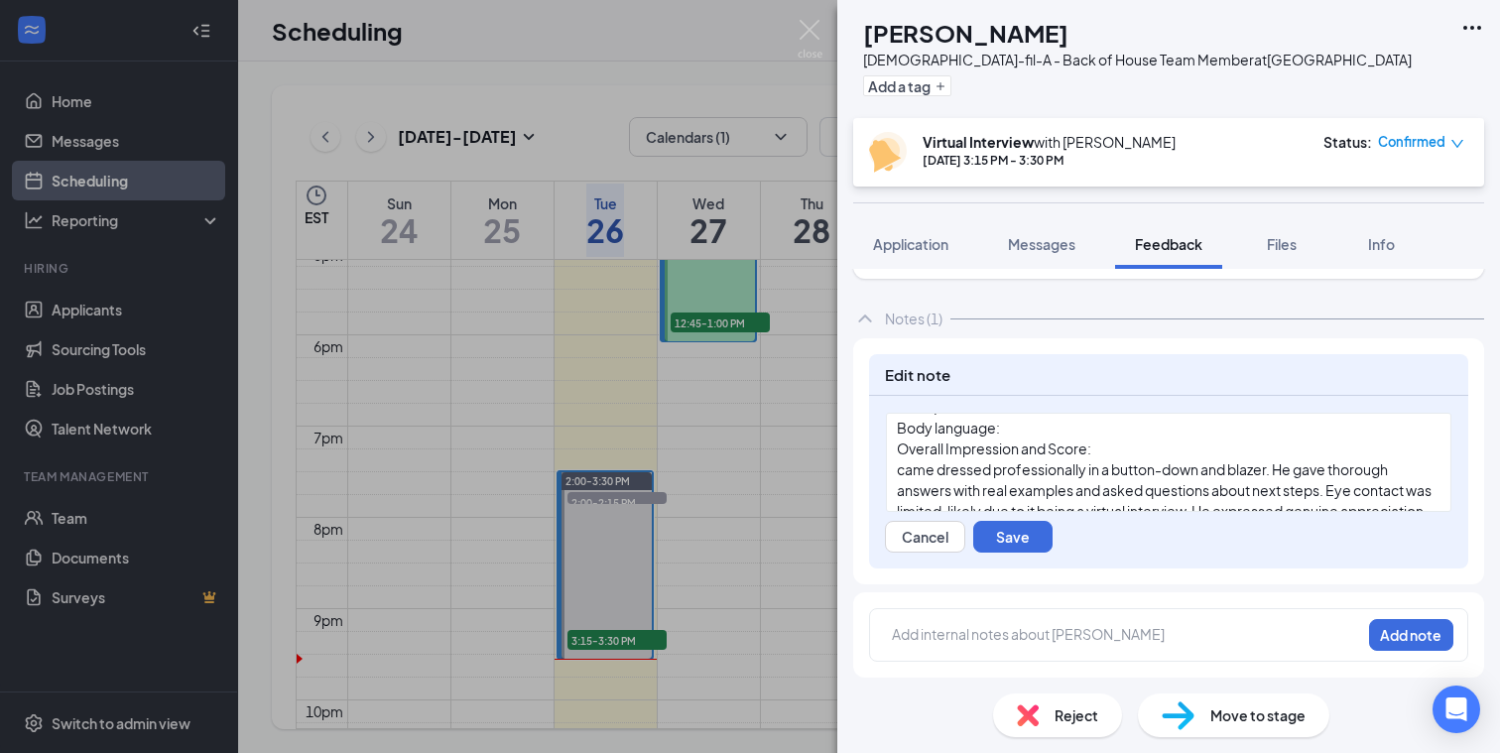
scroll to position [1792, 0]
click at [900, 480] on span "came dressed professionally in a button-down and blazer. He gave thorough answe…" at bounding box center [1165, 516] width 537 height 101
click at [1312, 474] on span "[PERSON_NAME] was dressed professionally in a button-down and blazer. He gave t…" at bounding box center [1164, 516] width 534 height 101
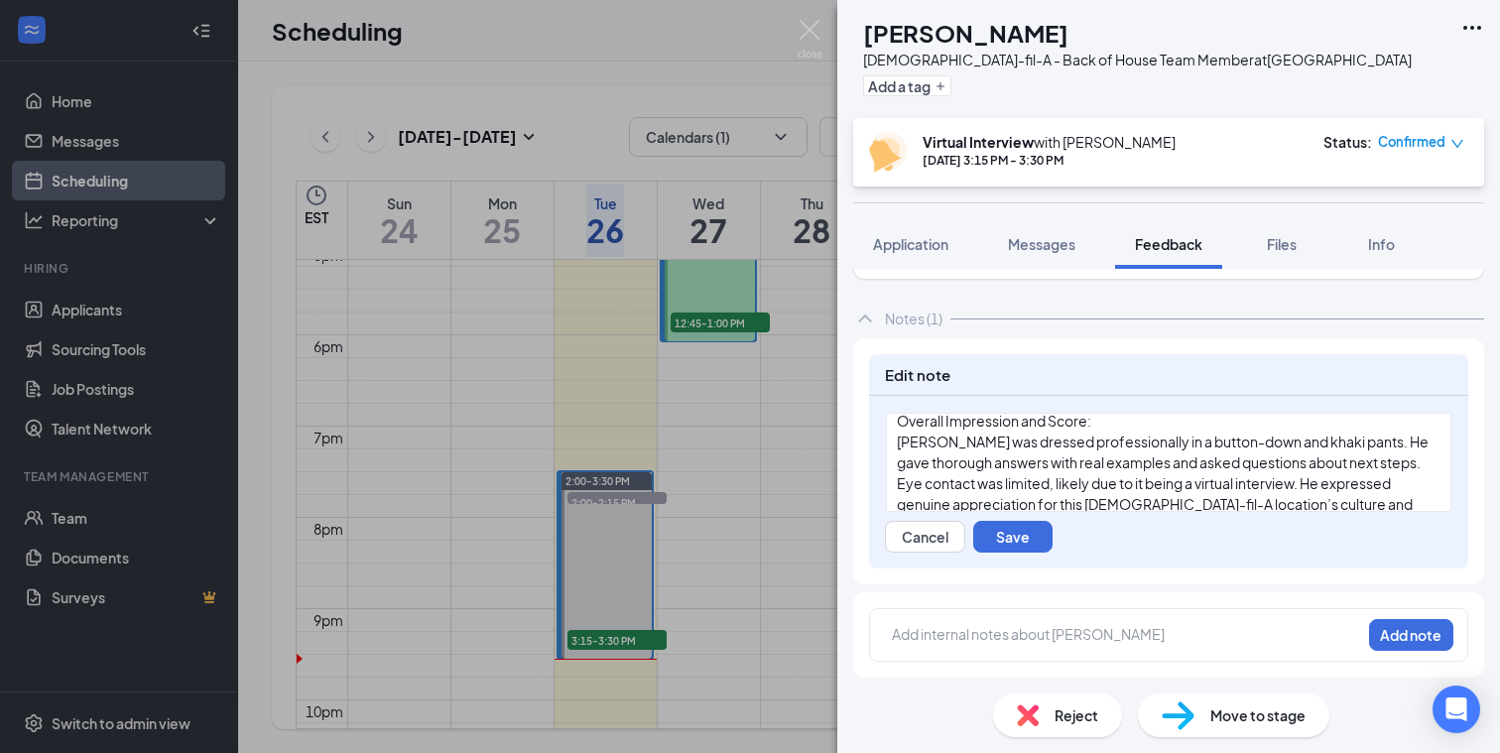
scroll to position [1843, 0]
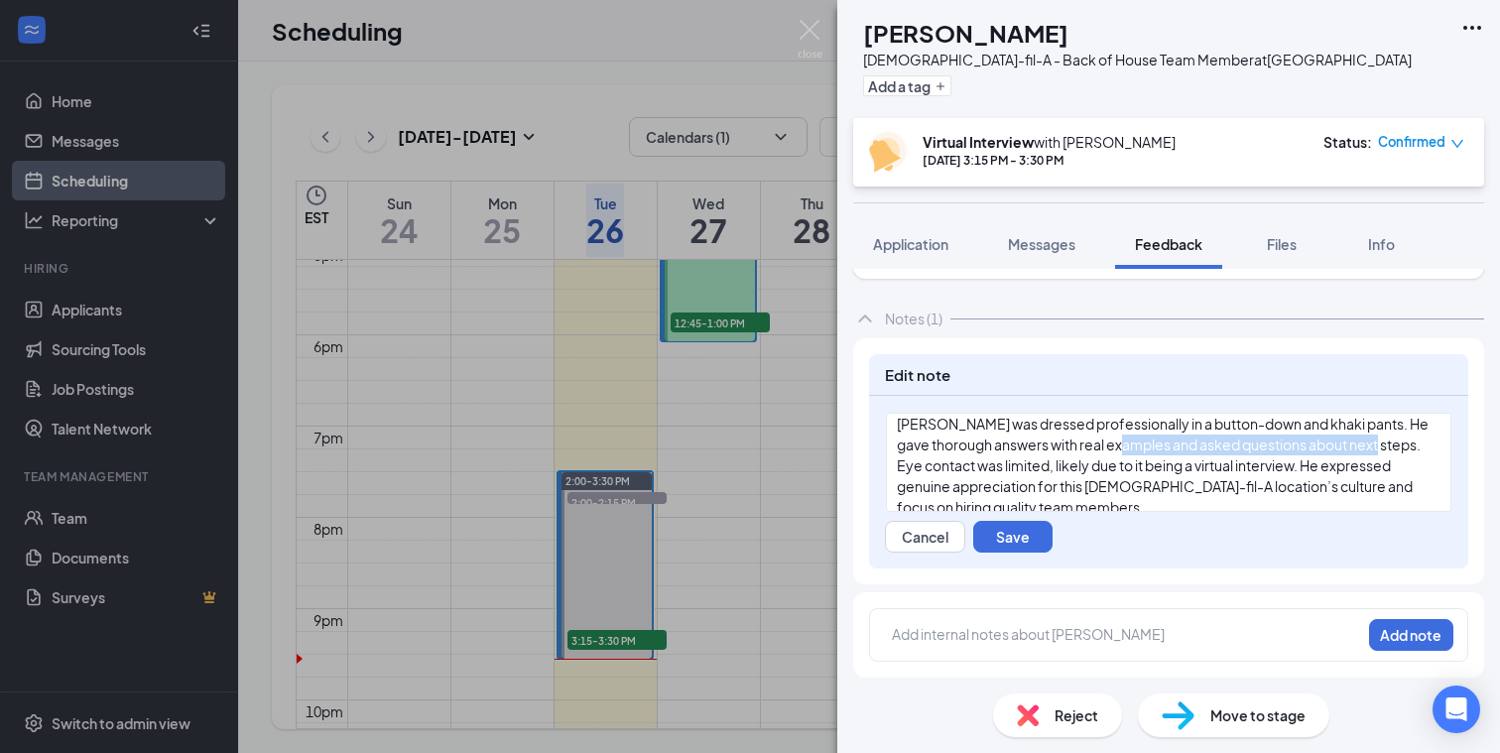
drag, startPoint x: 1389, startPoint y: 445, endPoint x: 1136, endPoint y: 444, distance: 253.0
click at [1137, 444] on span "[PERSON_NAME] was dressed professionally in a button-down and khaki pants. He g…" at bounding box center [1164, 465] width 534 height 101
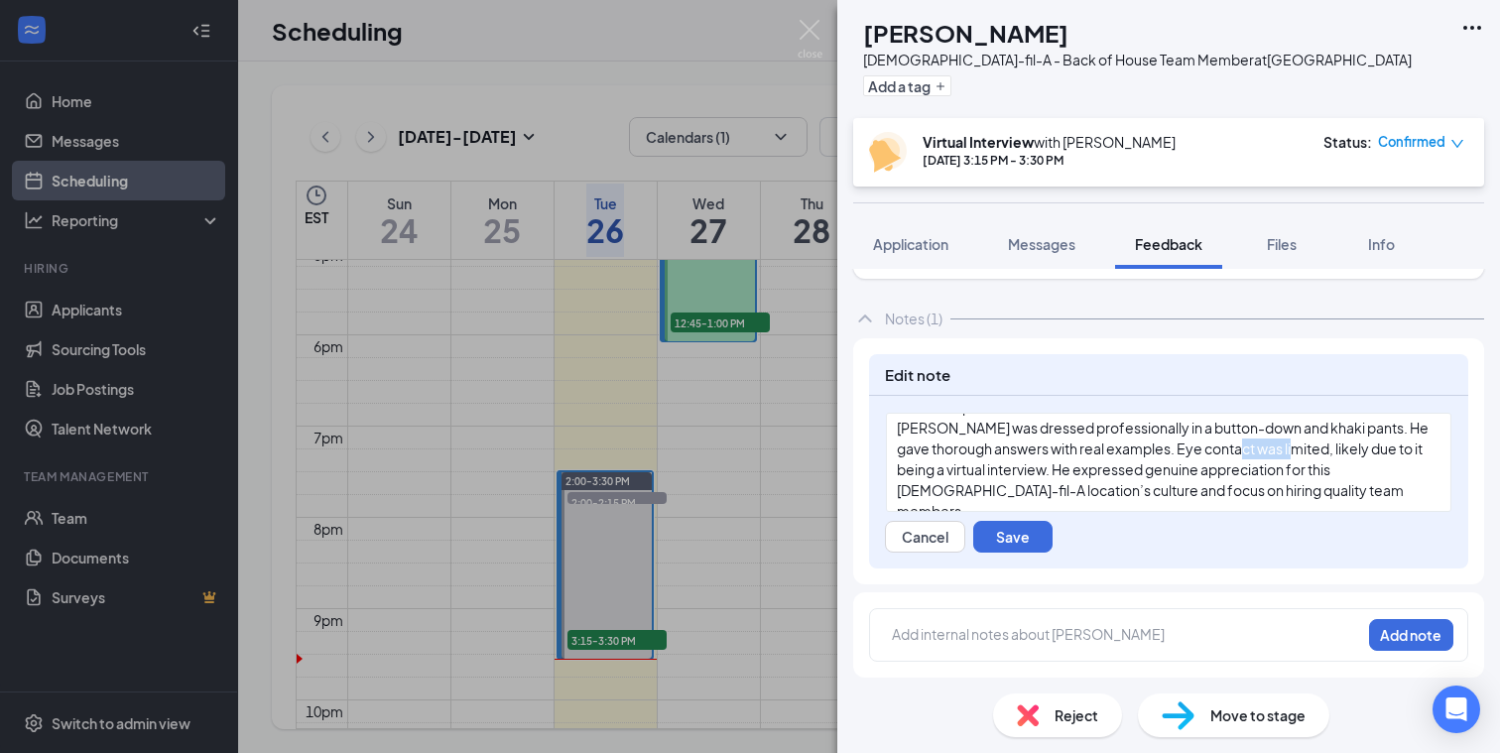
drag, startPoint x: 1302, startPoint y: 447, endPoint x: 1251, endPoint y: 447, distance: 50.6
click at [1250, 447] on span "[PERSON_NAME] was dressed professionally in a button-down and khaki pants. He g…" at bounding box center [1164, 469] width 534 height 101
drag, startPoint x: 1310, startPoint y: 451, endPoint x: 1013, endPoint y: 466, distance: 297.0
click at [1013, 466] on span "[PERSON_NAME] was dressed professionally in a button-down and khaki pants. He g…" at bounding box center [1164, 469] width 534 height 101
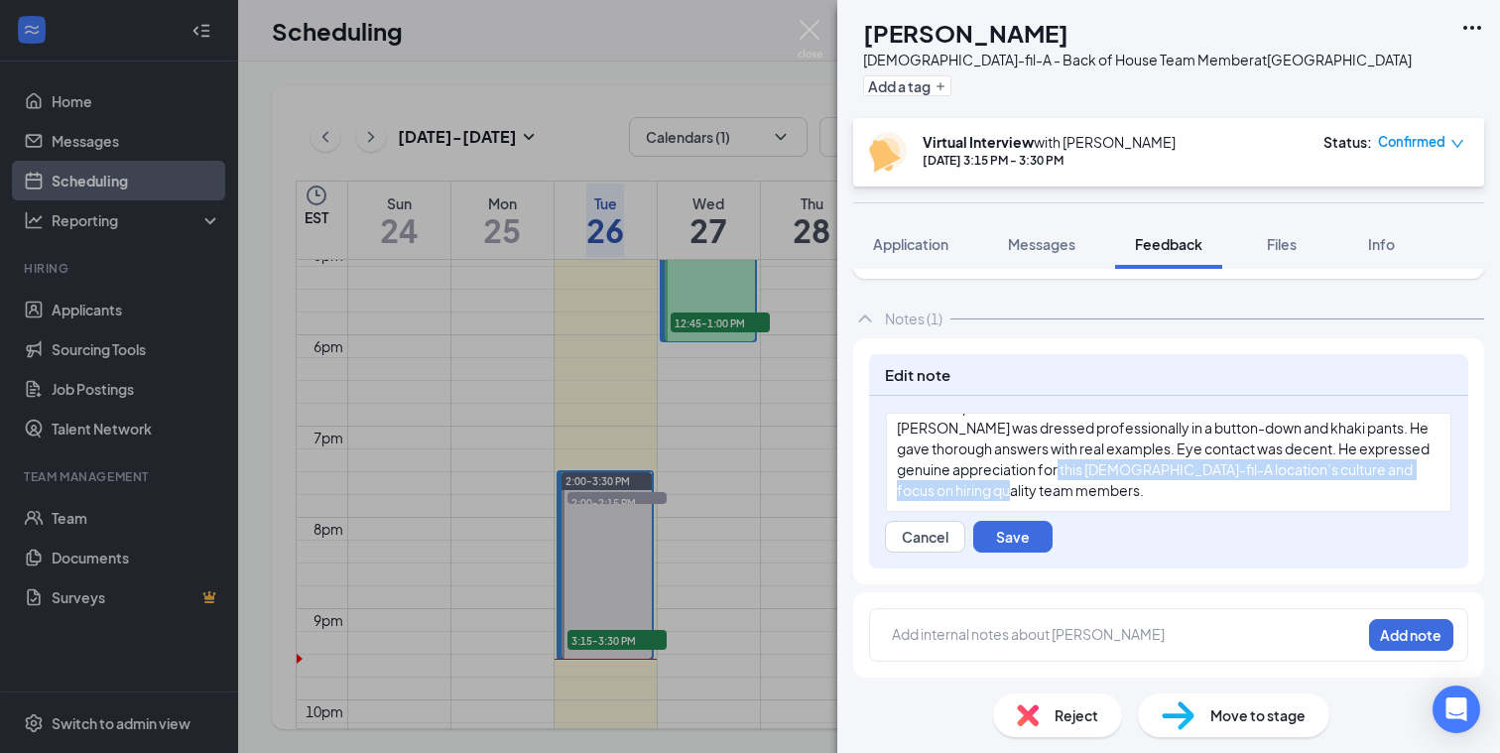
drag, startPoint x: 1087, startPoint y: 470, endPoint x: 1160, endPoint y: 482, distance: 73.4
click at [1160, 482] on div "[PERSON_NAME] was dressed professionally in a button-down and khaki pants. He g…" at bounding box center [1169, 459] width 544 height 83
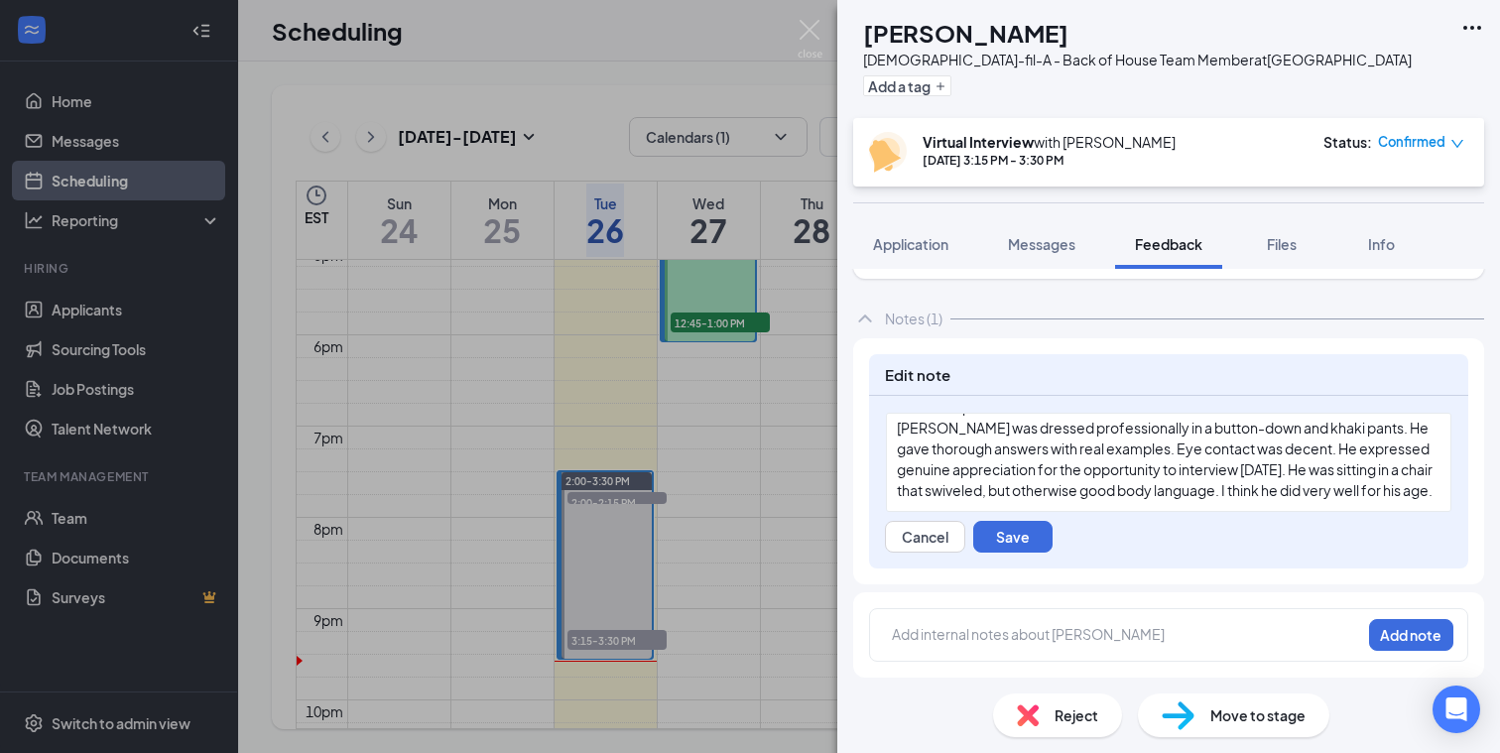
scroll to position [1787, 0]
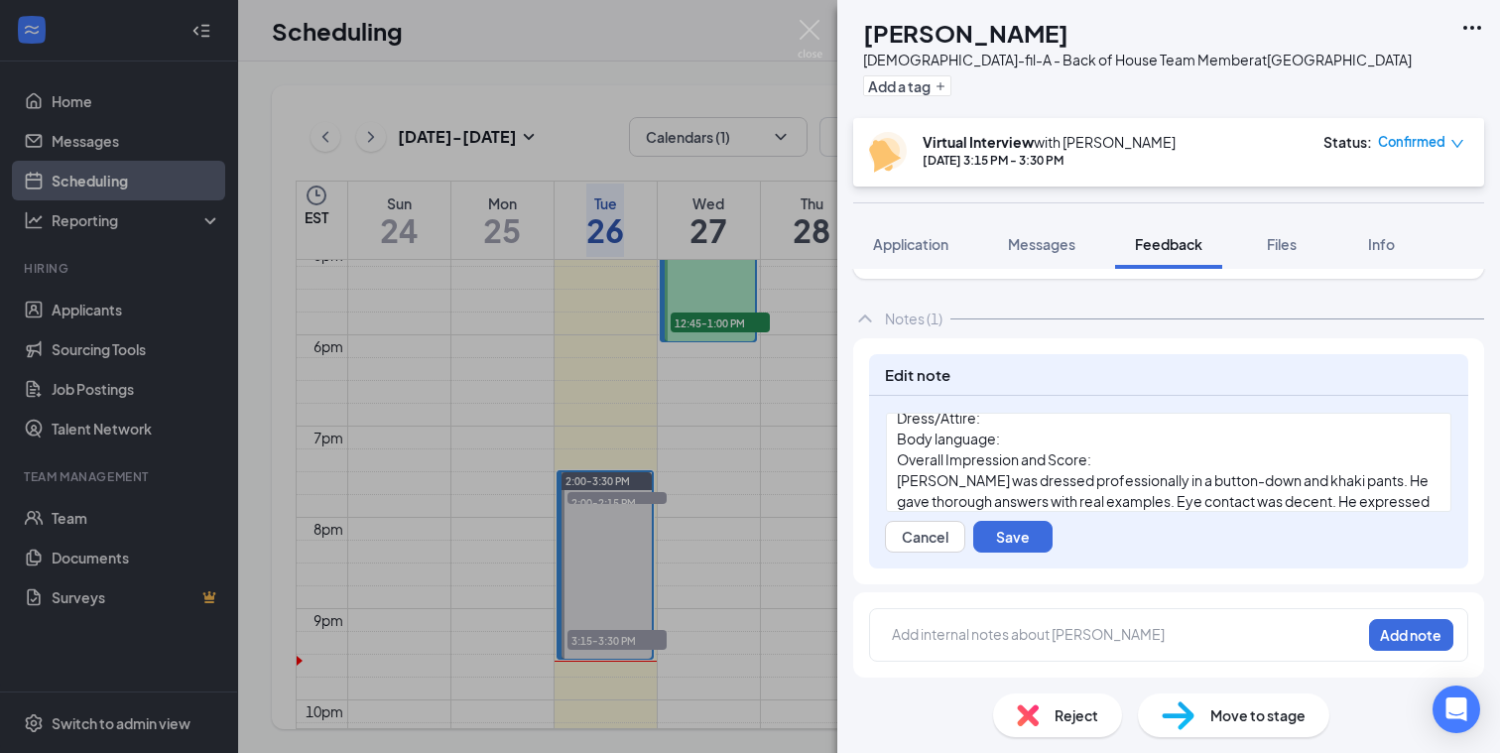
click at [901, 484] on span "[PERSON_NAME] was dressed professionally in a button-down and khaki pants. He g…" at bounding box center [1166, 511] width 538 height 80
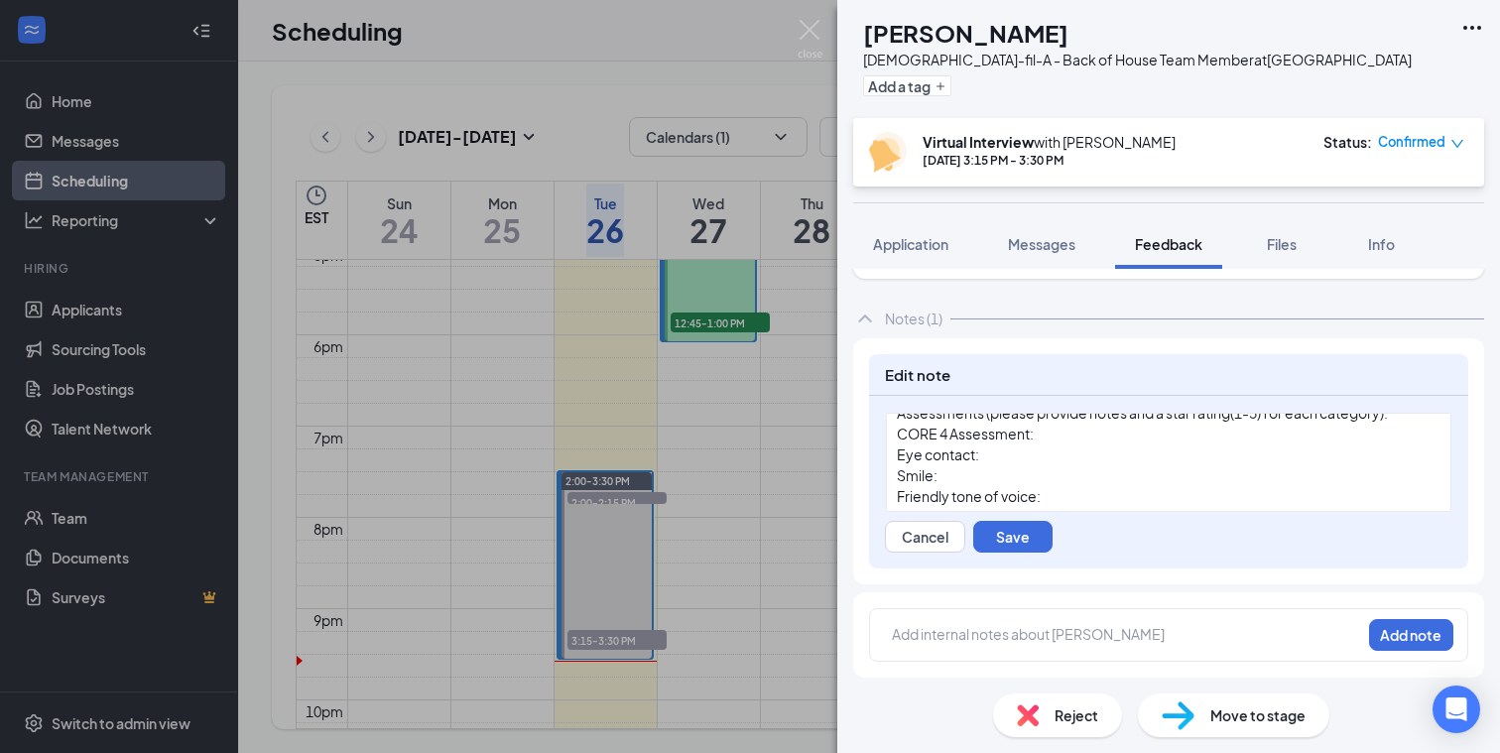
scroll to position [1622, 0]
click at [1010, 458] on div "Eye contact:" at bounding box center [1169, 457] width 544 height 21
click at [984, 480] on div "Smile:" at bounding box center [1169, 478] width 544 height 21
click at [1081, 498] on div "Friendly tone of voice:" at bounding box center [1169, 499] width 544 height 21
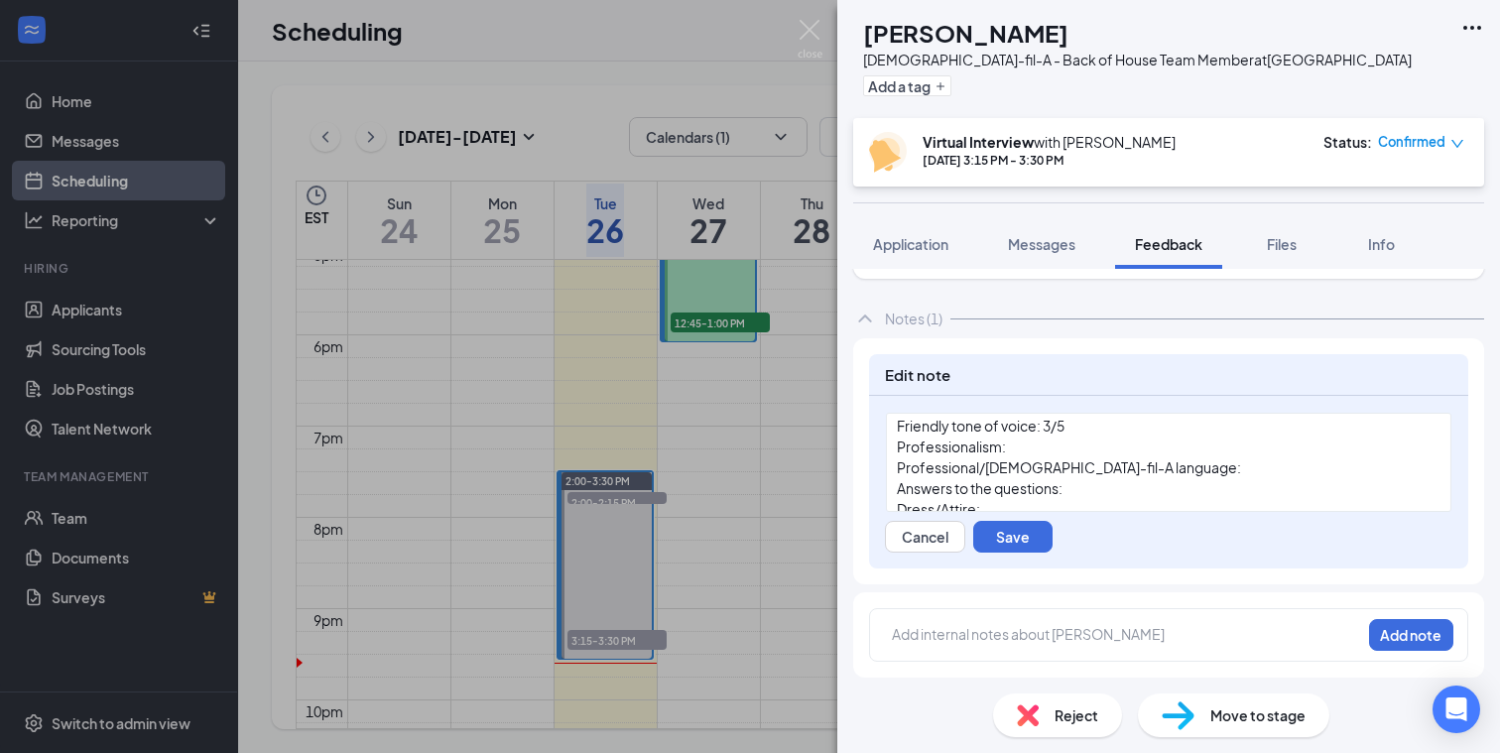
click at [1070, 446] on div "Professionalism:" at bounding box center [1169, 447] width 544 height 21
click at [1159, 469] on div "Professional/[DEMOGRAPHIC_DATA]-fil-A language:" at bounding box center [1169, 467] width 544 height 21
click at [1130, 490] on div "Answers to the questions:" at bounding box center [1169, 488] width 544 height 21
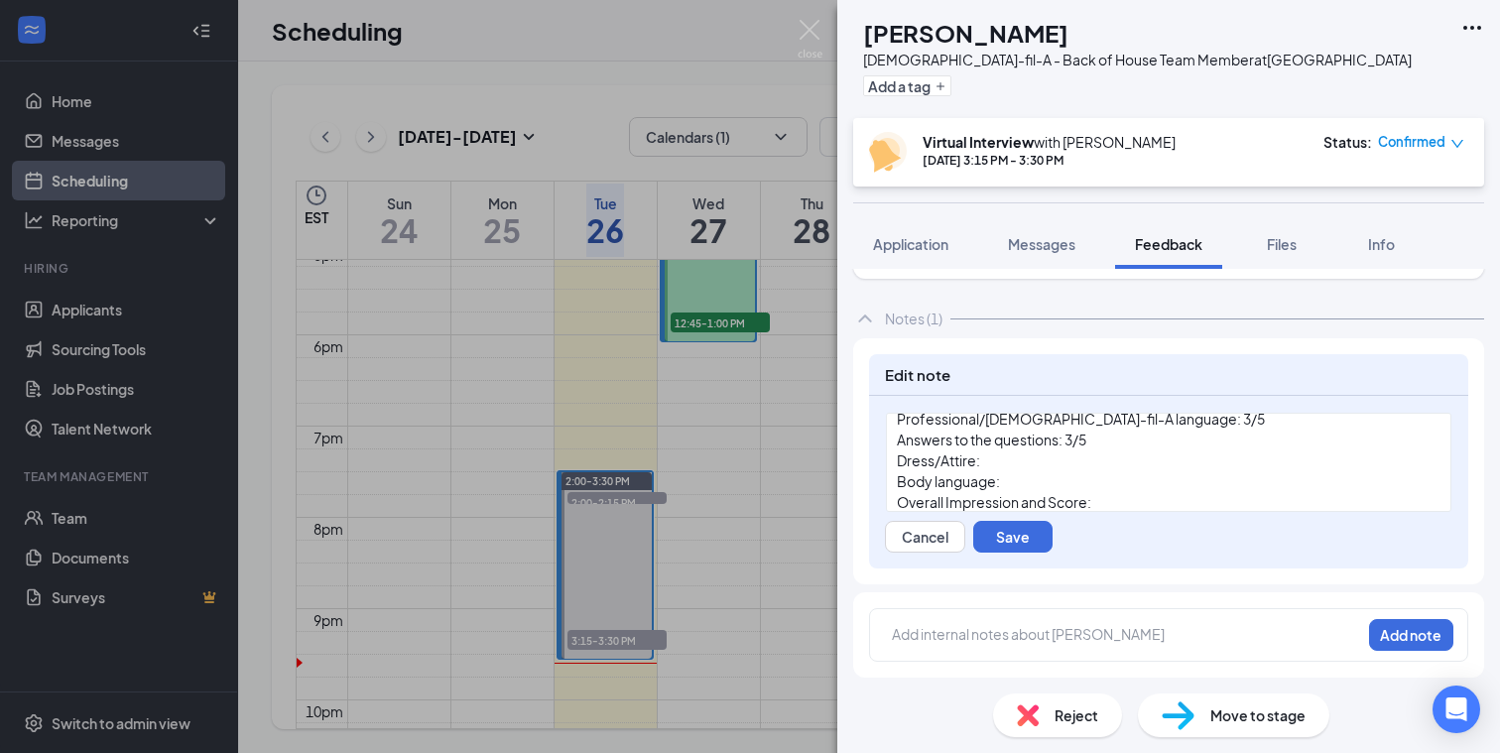
scroll to position [1770, 0]
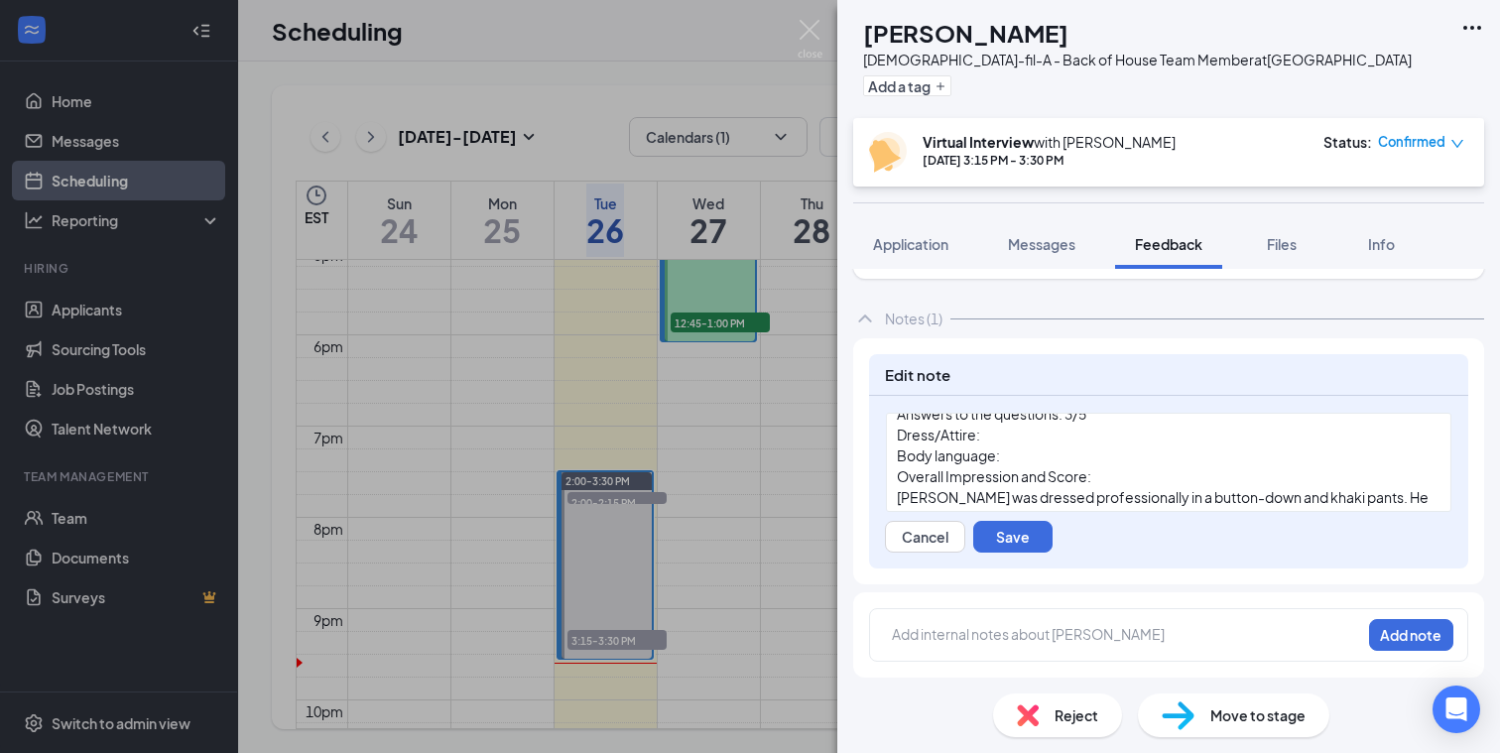
click at [1027, 437] on div "Dress/Attire:" at bounding box center [1169, 435] width 544 height 21
click at [1054, 453] on div "Body language:" at bounding box center [1169, 455] width 544 height 21
click at [1130, 479] on div "Overall Impression and Score:" at bounding box center [1169, 476] width 544 height 21
click at [1114, 477] on span "Overall Impression and Score: 3.5/5 stars" at bounding box center [1029, 476] width 264 height 18
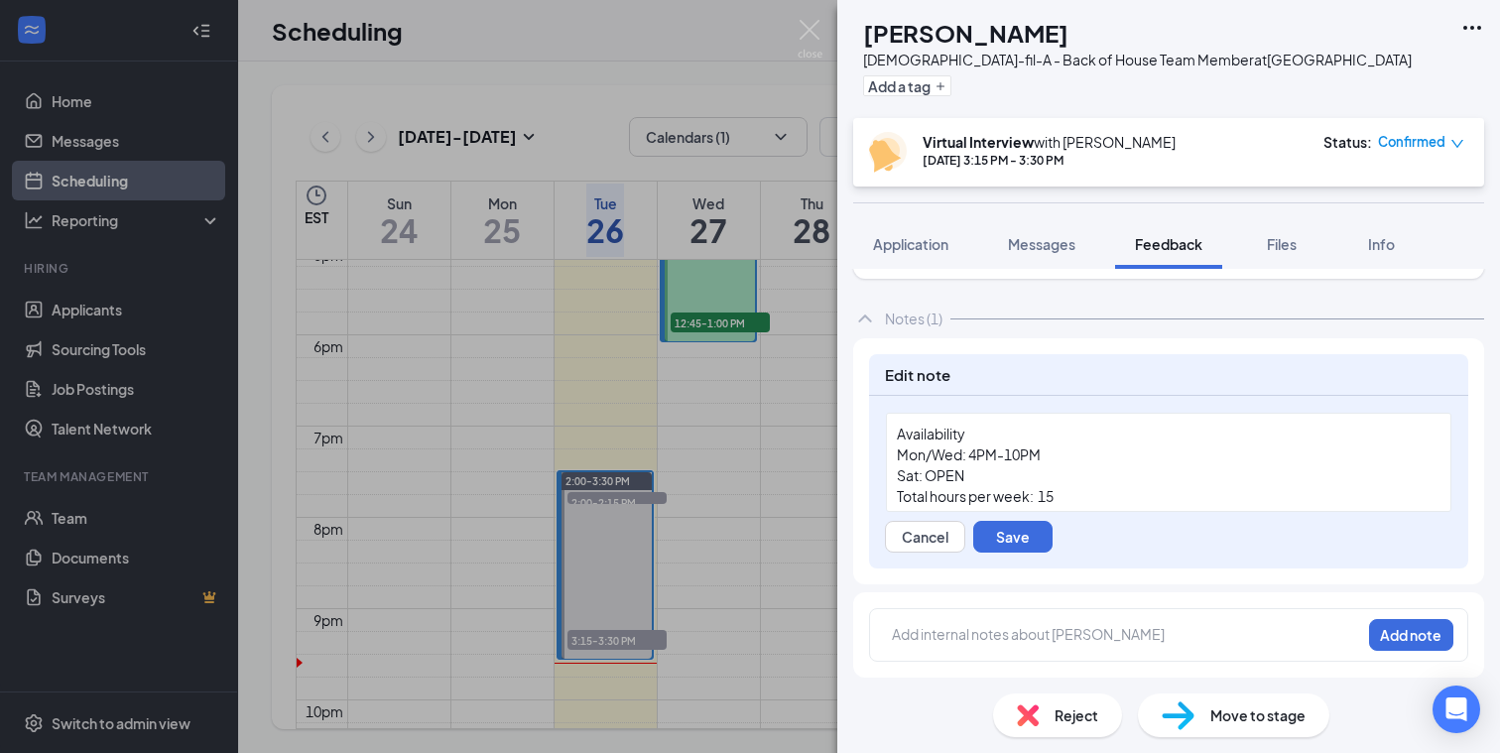
scroll to position [18, 0]
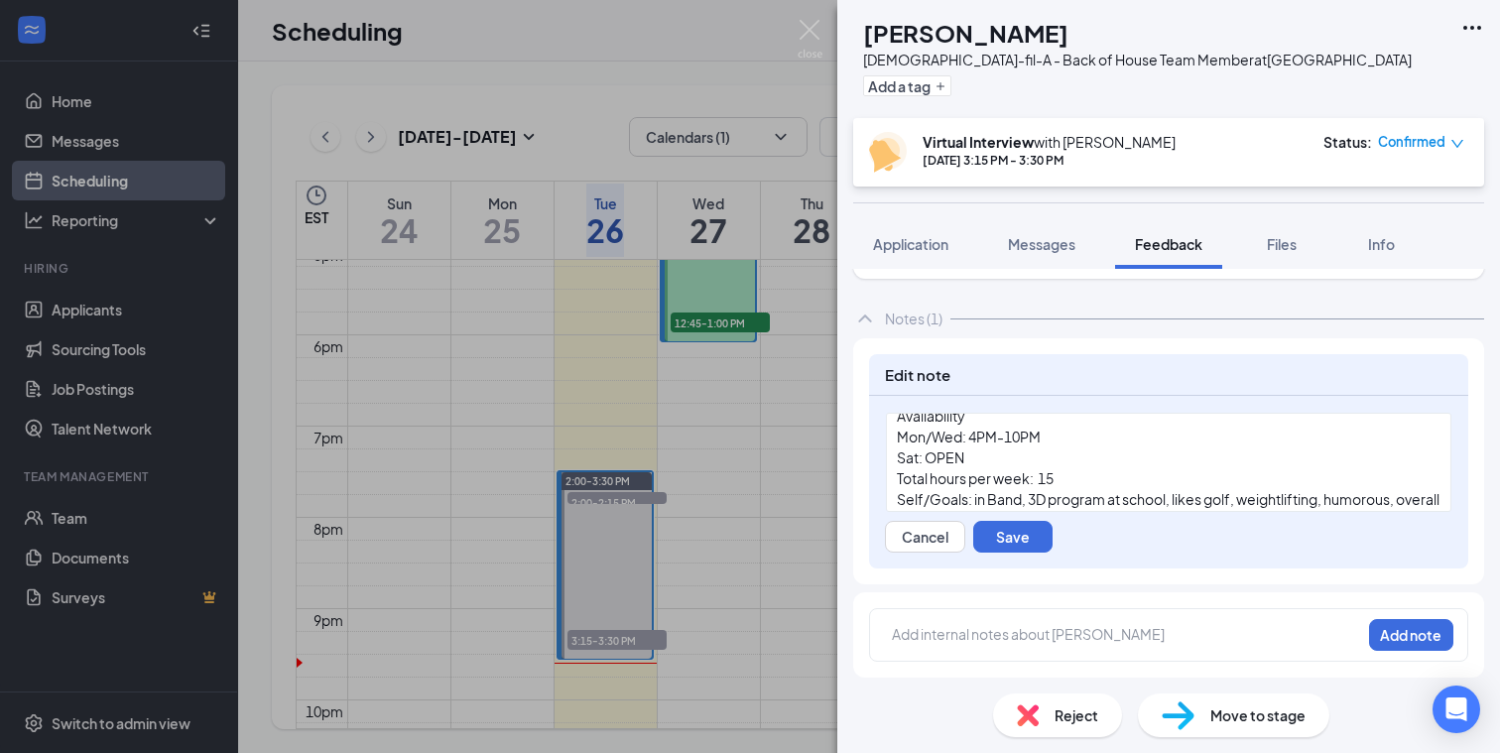
click at [1068, 438] on div "Mon/Wed: 4PM-10PM" at bounding box center [1169, 437] width 544 height 21
click at [997, 454] on div "Sat: OPEN" at bounding box center [1169, 457] width 544 height 21
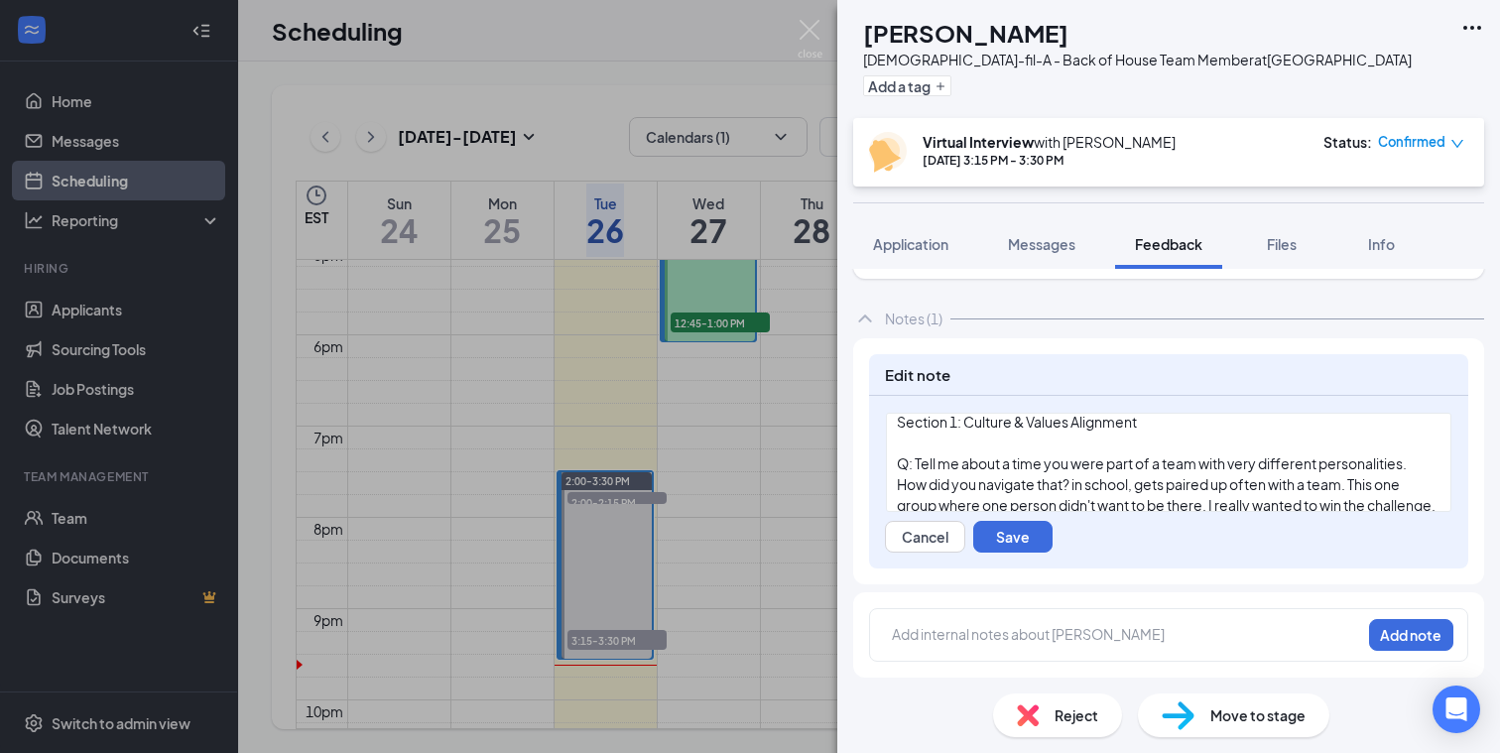
scroll to position [230, 0]
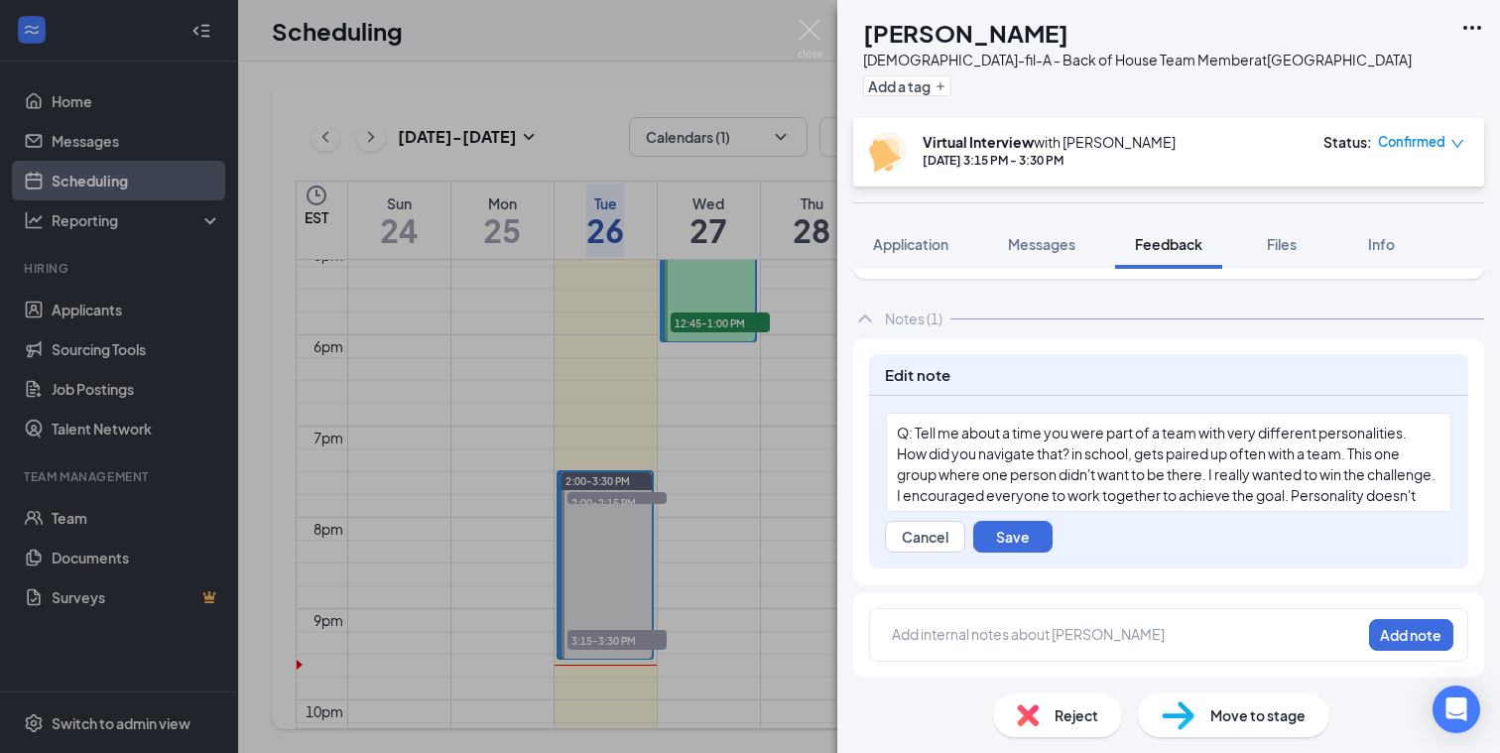
click at [1076, 455] on span "How did you navigate that? in school, gets paired up often with a team. This on…" at bounding box center [1167, 484] width 541 height 80
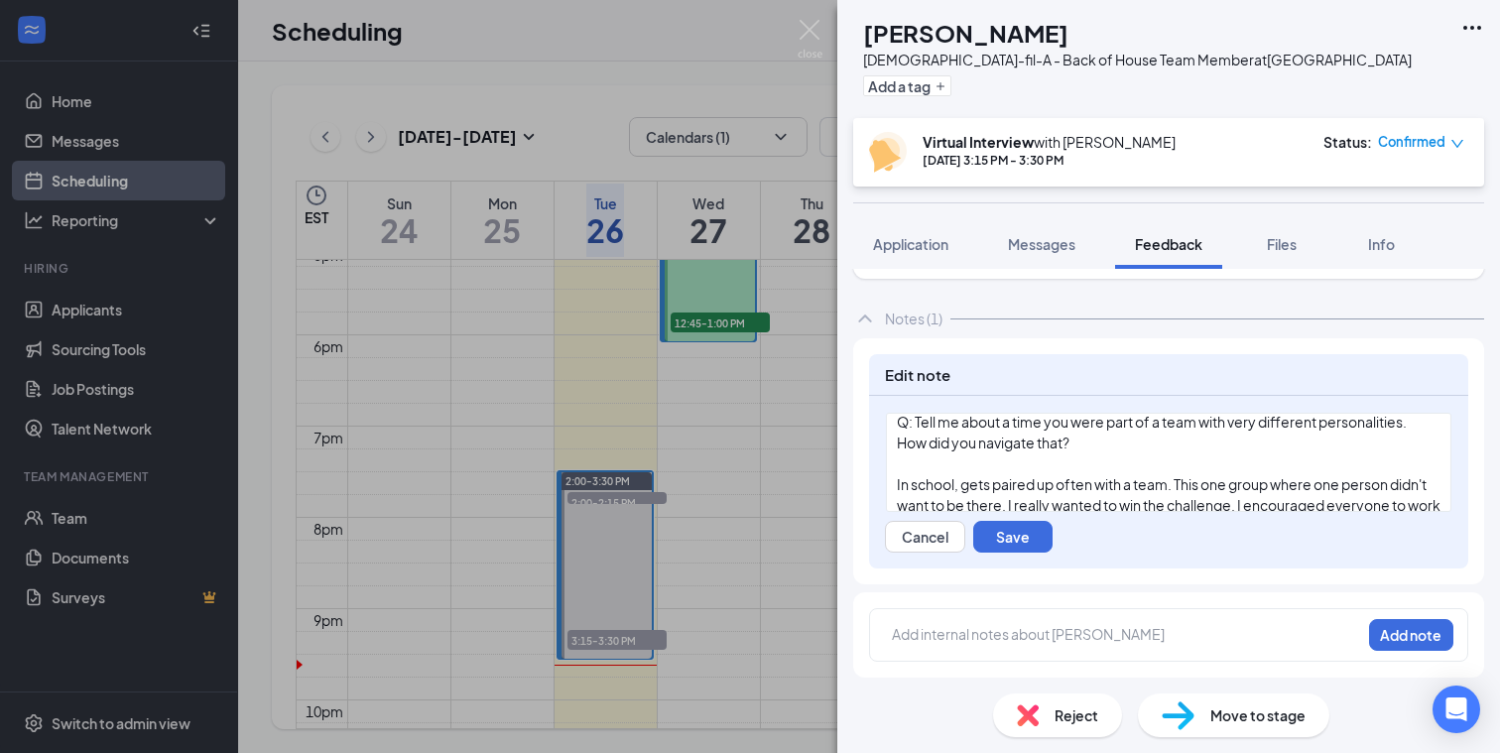
scroll to position [271, 0]
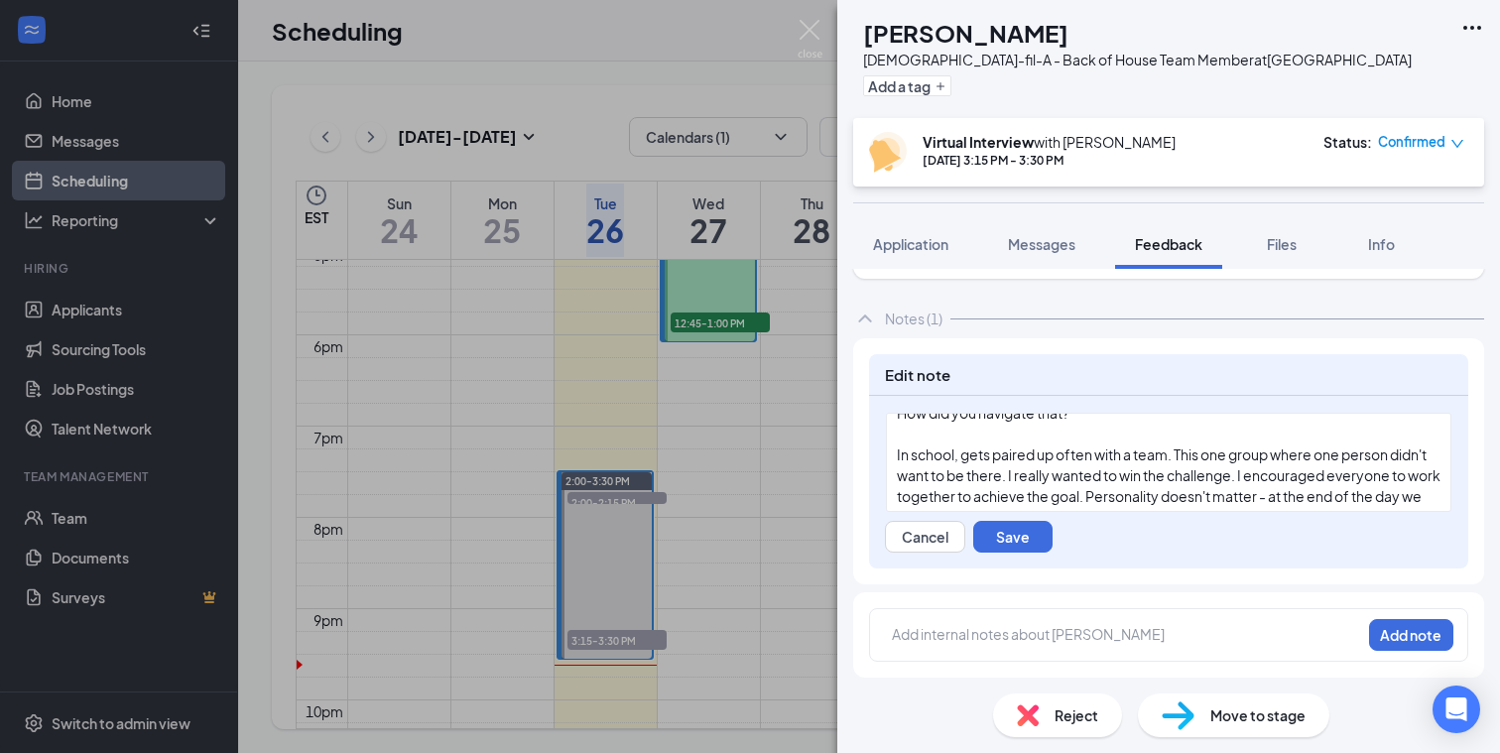
click at [1281, 461] on span "In school, gets paired up often with a team. This one group where one person di…" at bounding box center [1170, 485] width 546 height 80
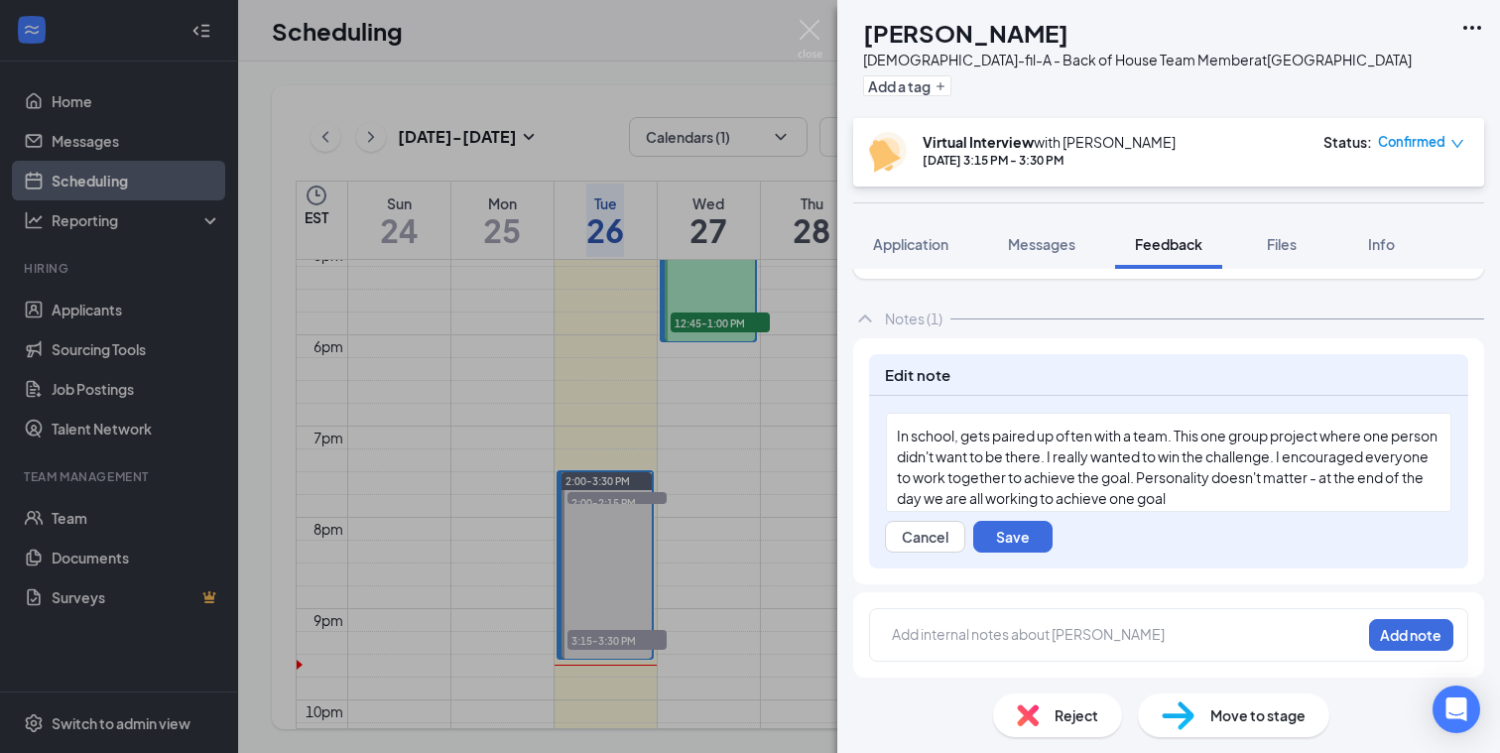
scroll to position [299, 0]
click at [1096, 447] on span "In school, gets paired up often with a team. This one group project where one p…" at bounding box center [1168, 458] width 543 height 80
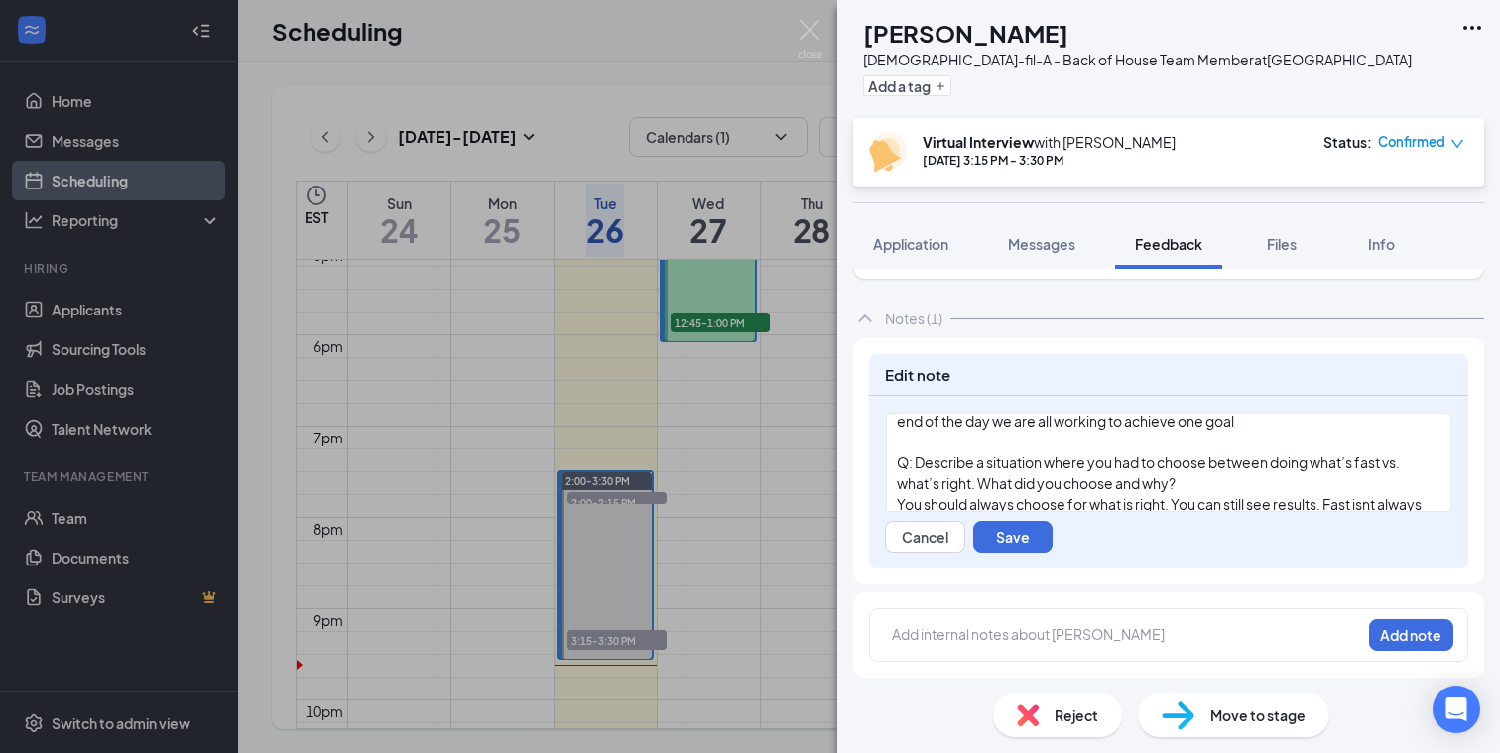
scroll to position [370, 0]
click at [1203, 475] on div "Q: Describe a situation where you had to choose between doing what’s fast vs. w…" at bounding box center [1169, 470] width 544 height 42
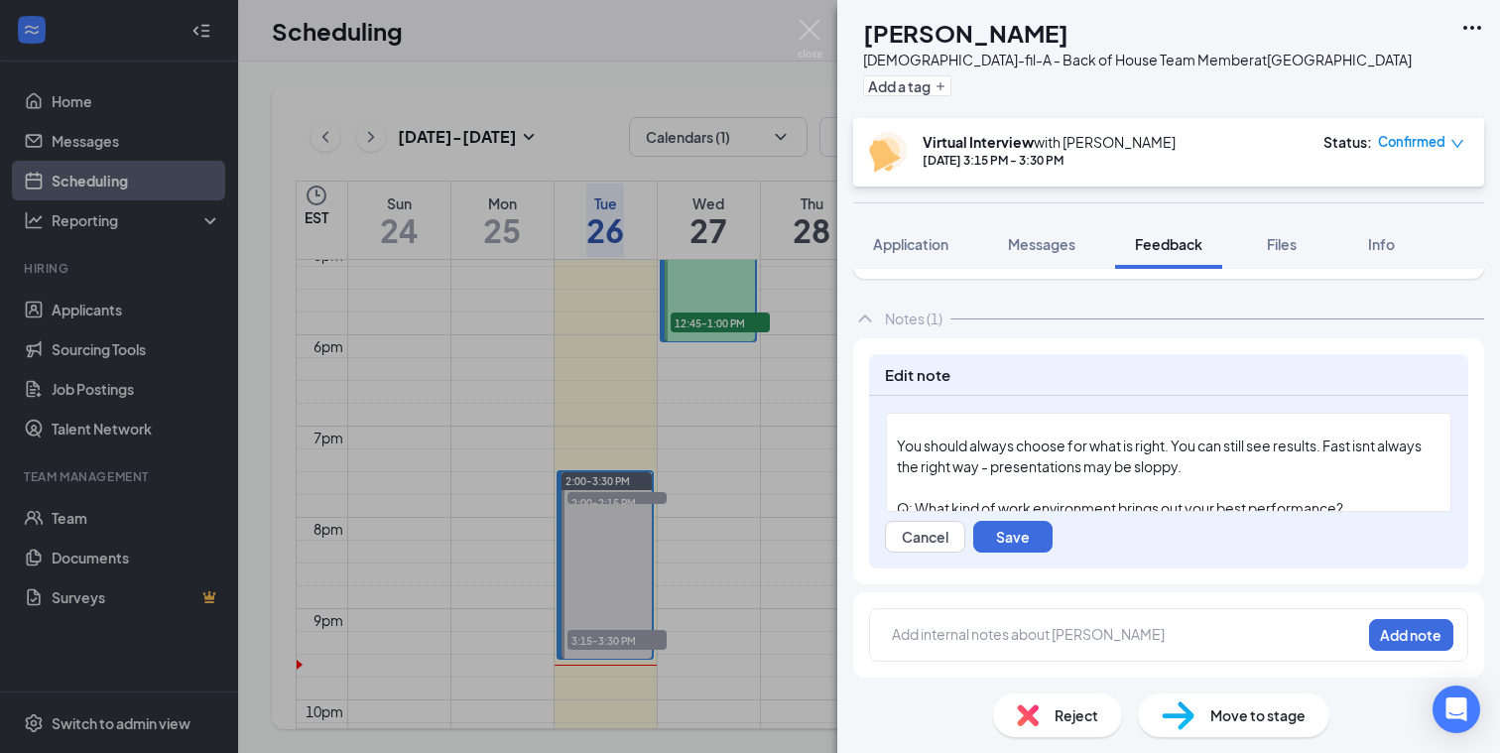
scroll to position [449, 0]
click at [1203, 466] on div "You should always choose for what is right. You can still see results. Fast isn…" at bounding box center [1169, 454] width 544 height 42
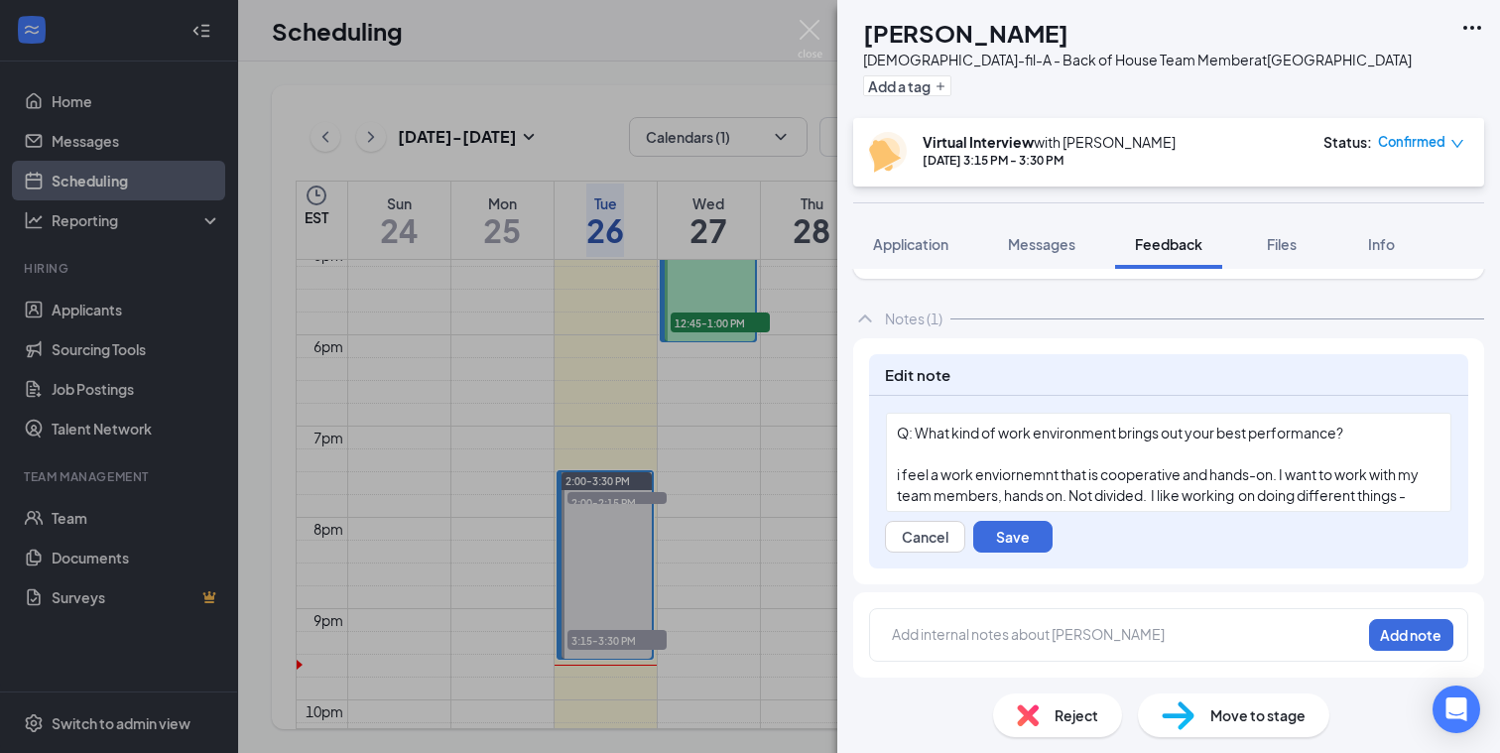
scroll to position [578, 0]
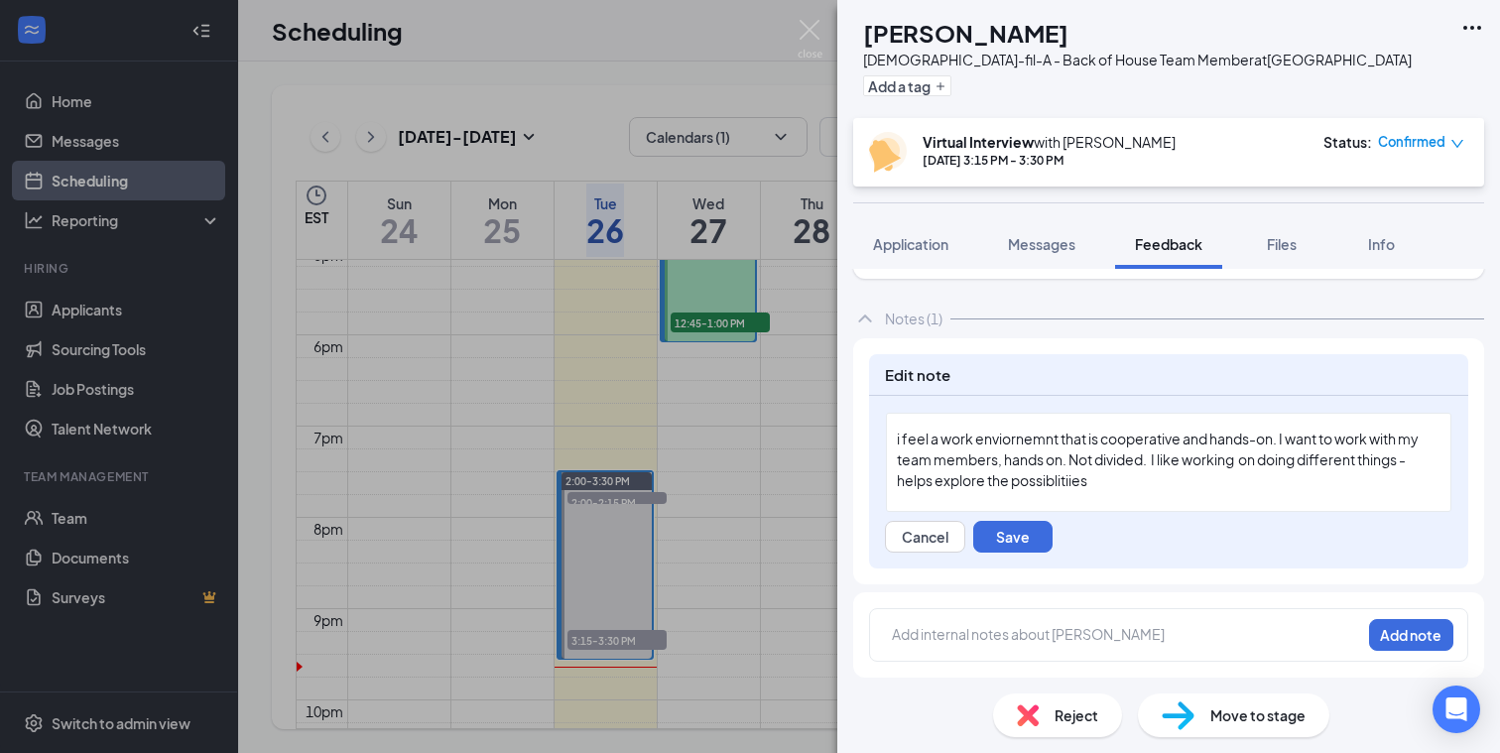
click at [902, 439] on span "i feel a work enviornemnt that is cooperative and hands-on. I want to work with…" at bounding box center [1159, 460] width 524 height 60
click at [935, 440] on span "I feel a work enviornemnt that is cooperative and hands-on. I want to work with…" at bounding box center [1159, 460] width 525 height 60
click at [1131, 443] on span "I feel I work best in a work enviornemnt that is cooperative and hands-on. I wa…" at bounding box center [1159, 460] width 524 height 60
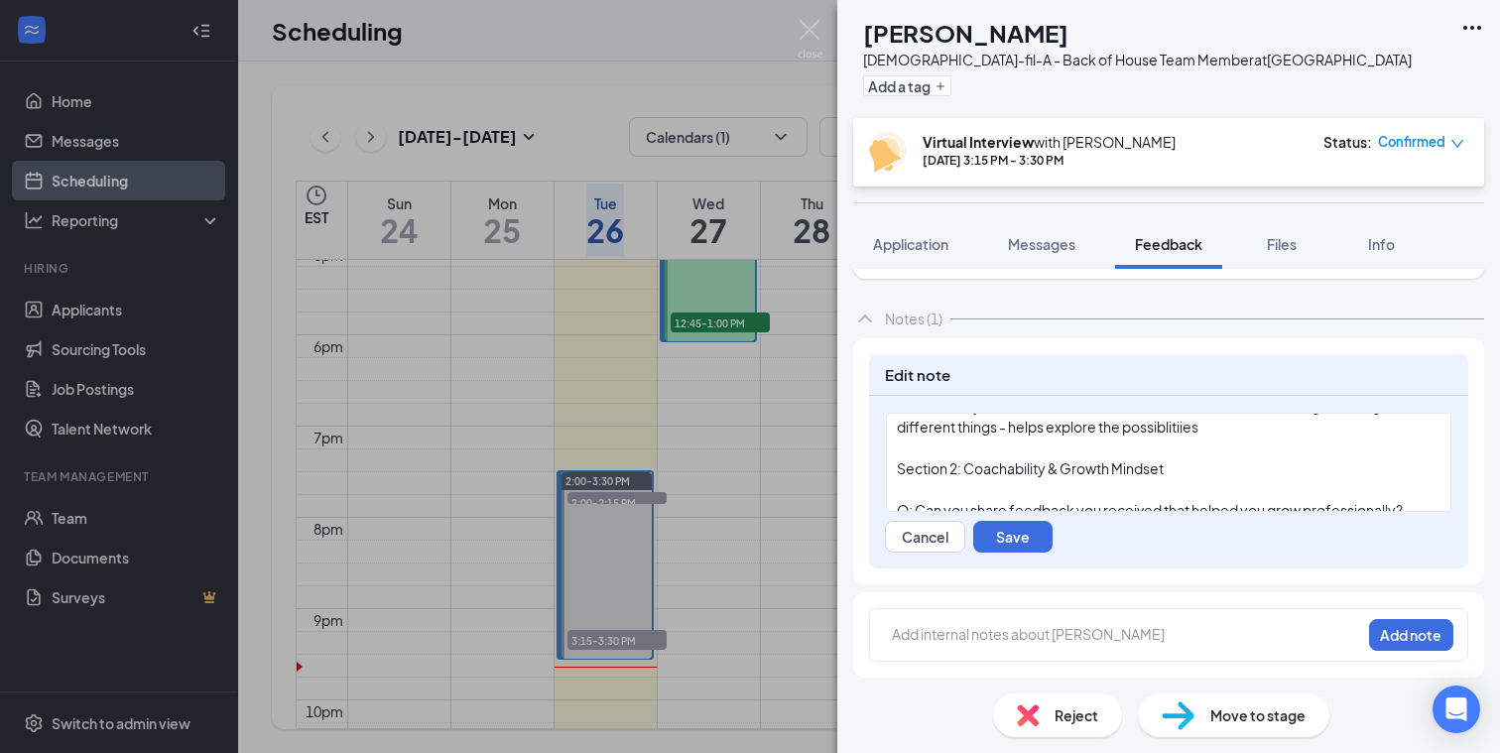
scroll to position [636, 0]
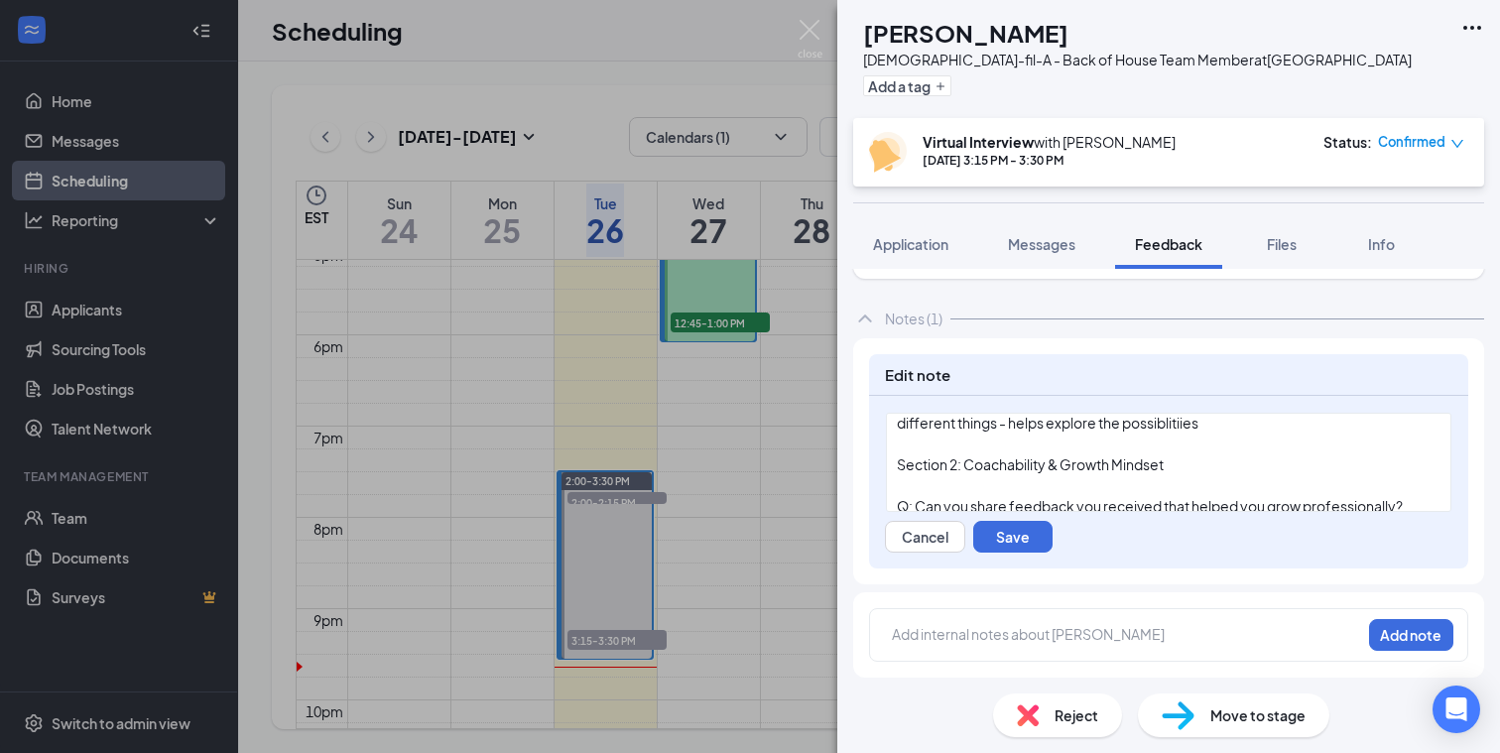
click at [1216, 427] on div "I feel I work best in a work enviornment that is cooperative and hands-on. I wa…" at bounding box center [1169, 402] width 544 height 63
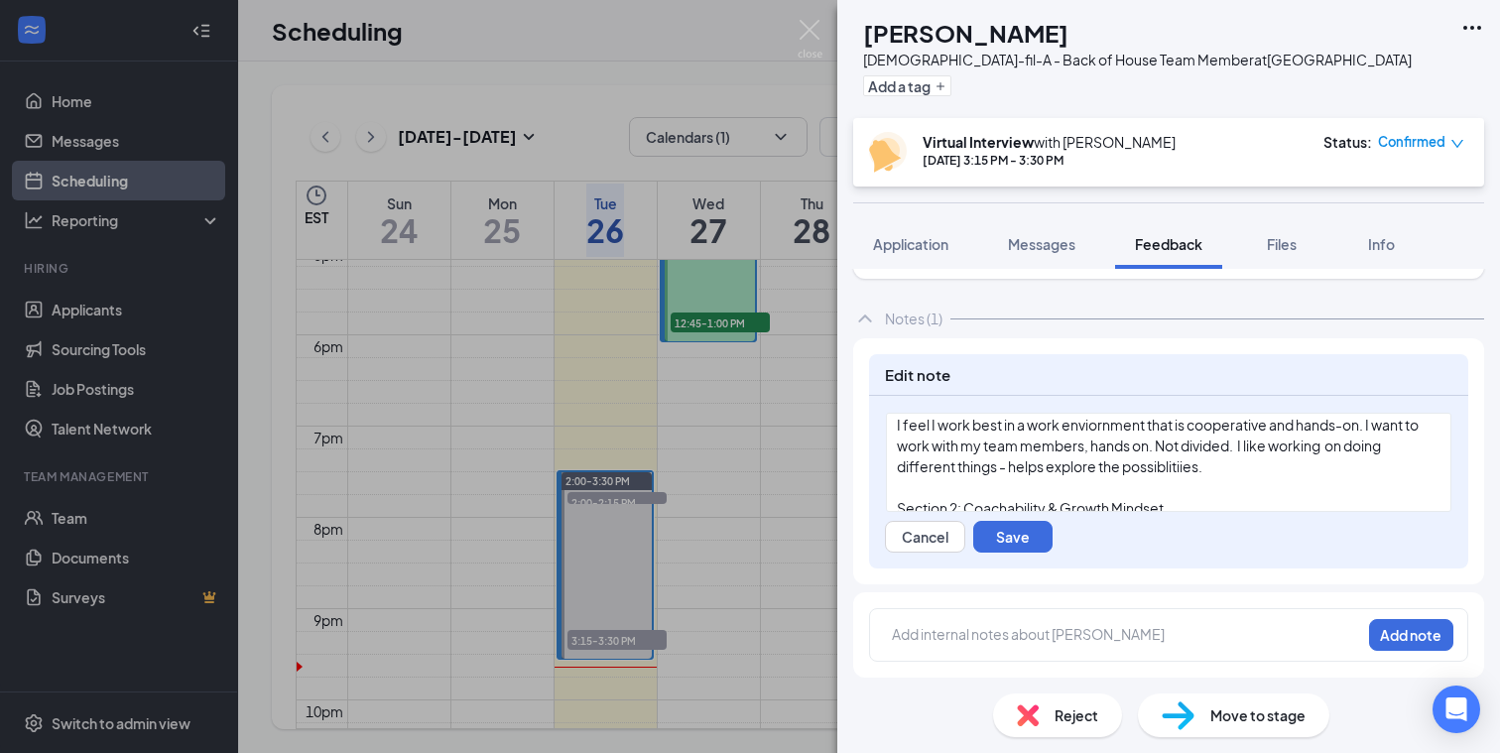
scroll to position [597, 0]
click at [895, 465] on div "Availability Mon/Wed: 4PM-10PM Sat: OPEN Has Band practice and performances [DA…" at bounding box center [1169, 462] width 566 height 99
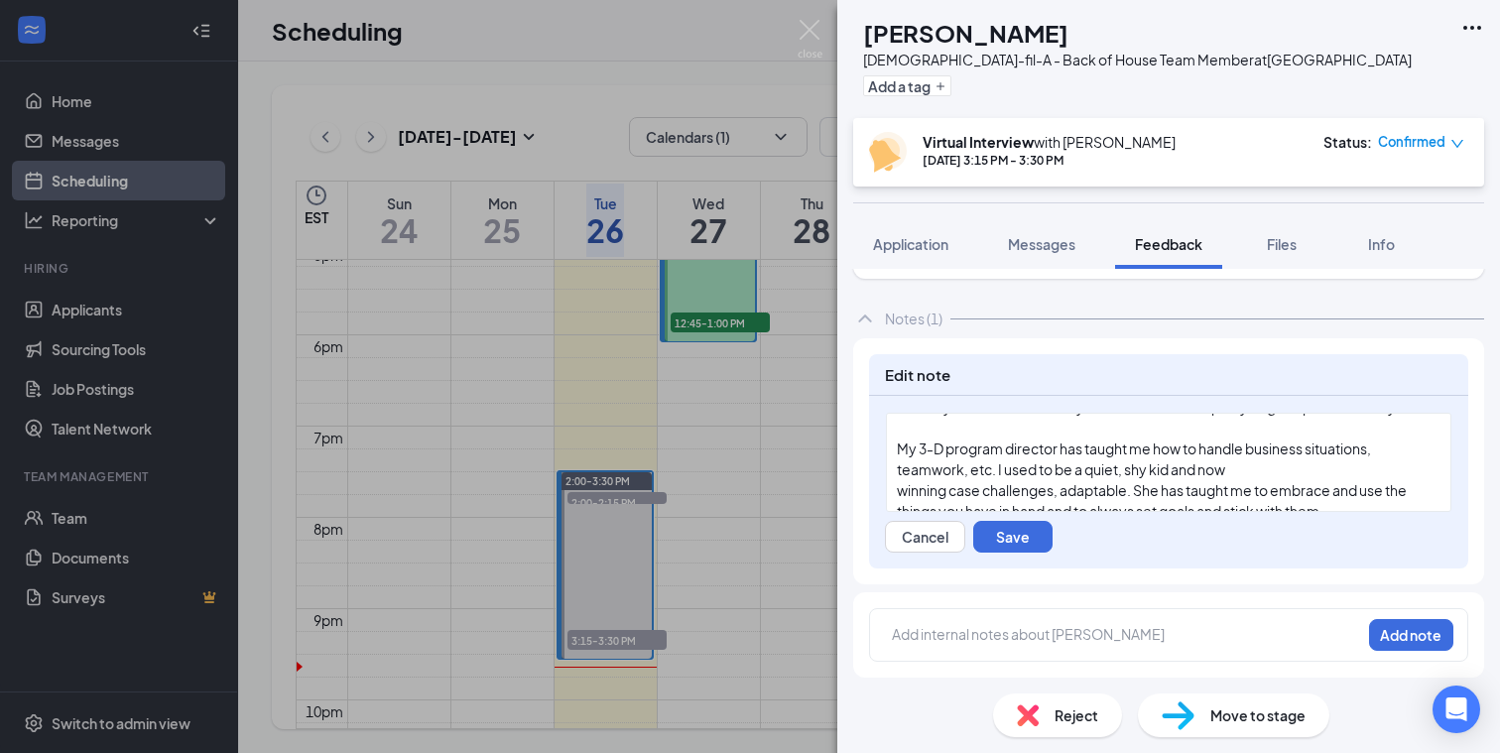
scroll to position [752, 0]
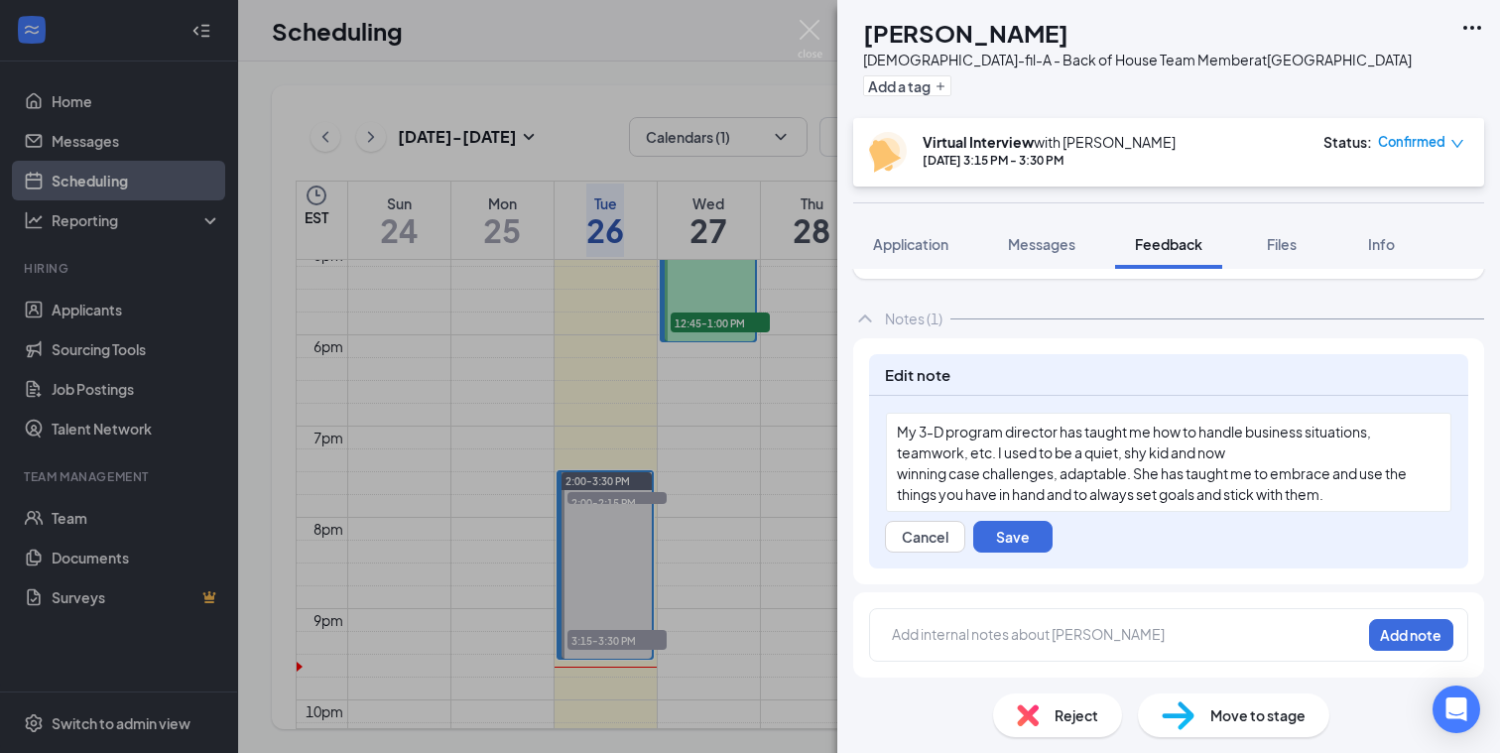
click at [900, 476] on span "winning case challenges, adaptable. She has taught me to embrace and use the th…" at bounding box center [1153, 483] width 512 height 39
click at [896, 476] on div "Availability Mon/Wed: 4PM-10PM Sat: OPEN Has Band practice and performances [DA…" at bounding box center [1169, 462] width 566 height 99
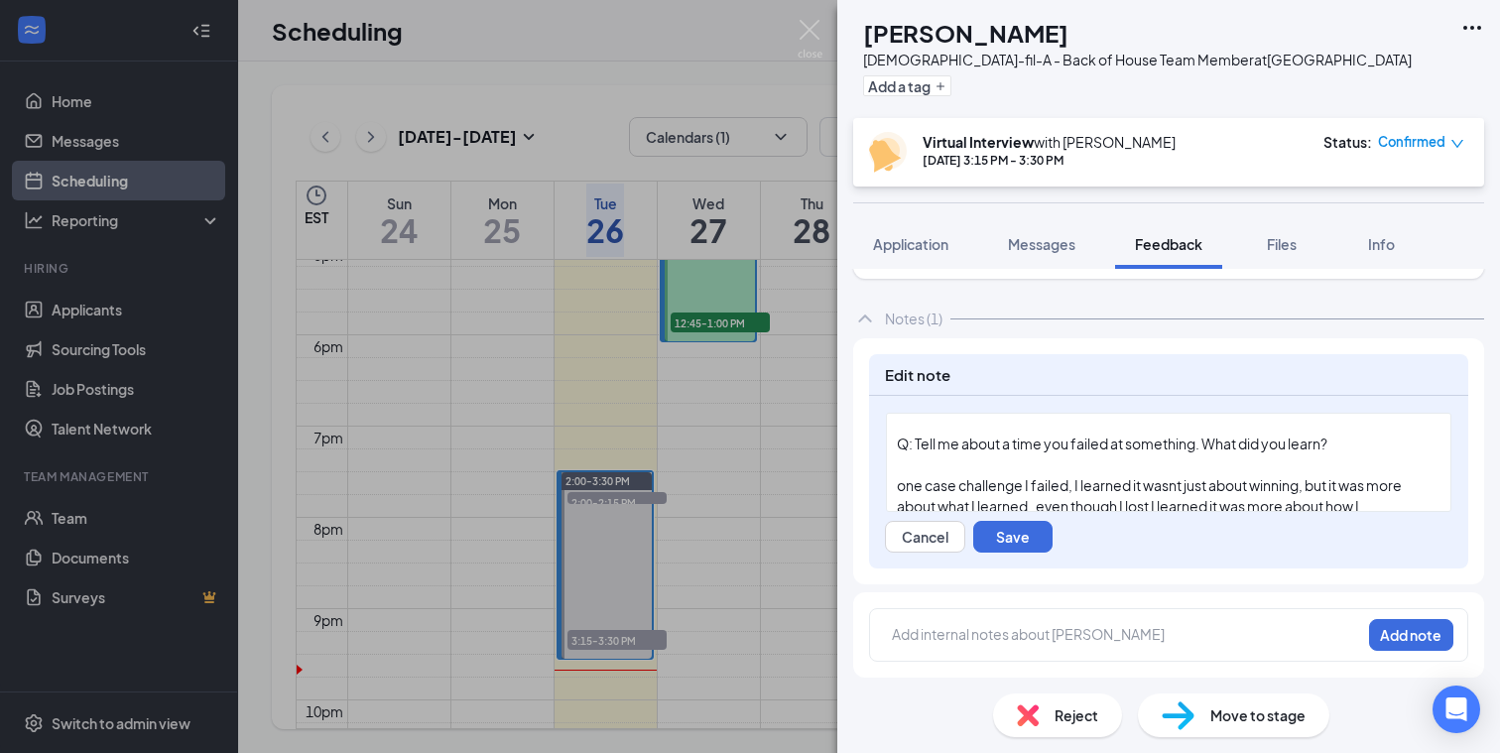
scroll to position [807, 0]
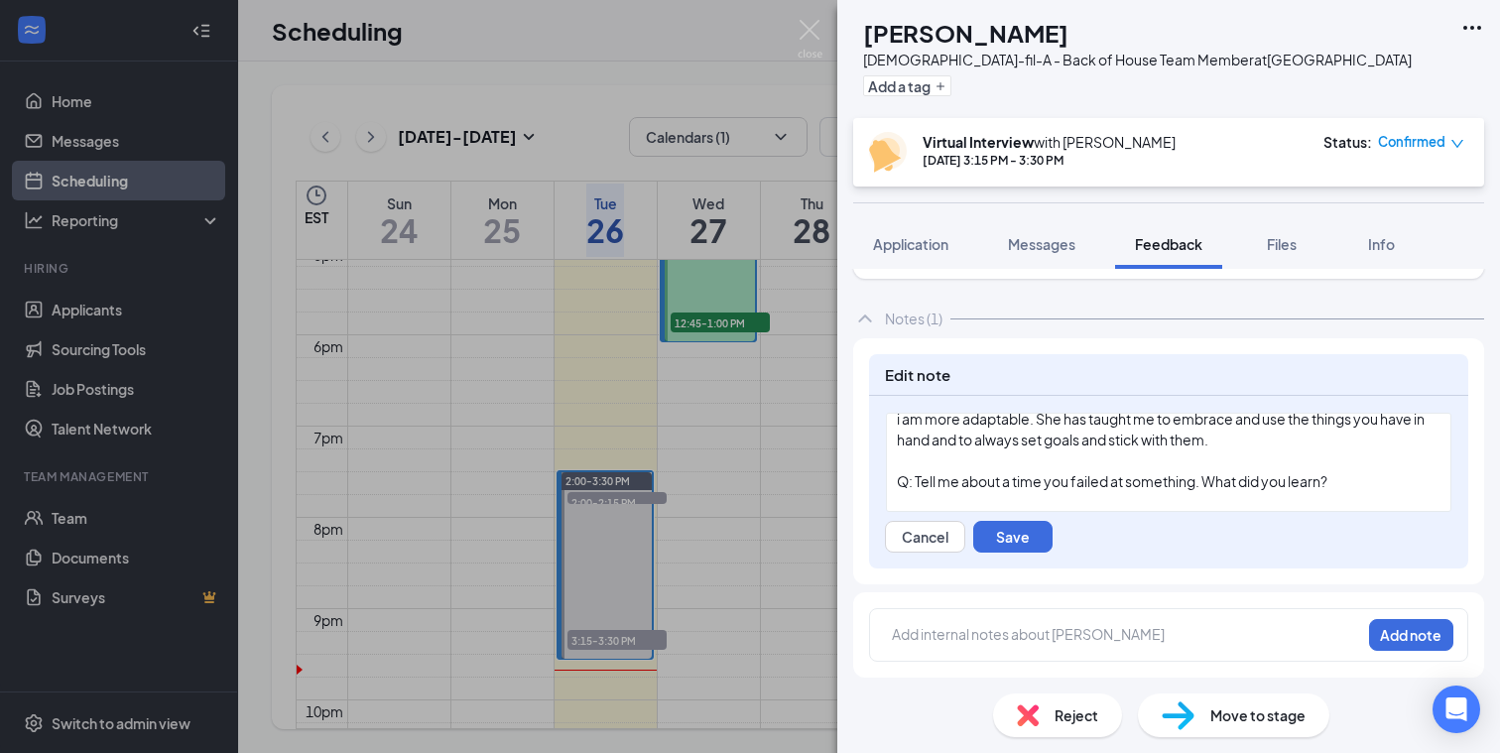
click at [1289, 443] on div "My 3-D program director has taught me how to handle business situations, teamwo…" at bounding box center [1169, 408] width 544 height 83
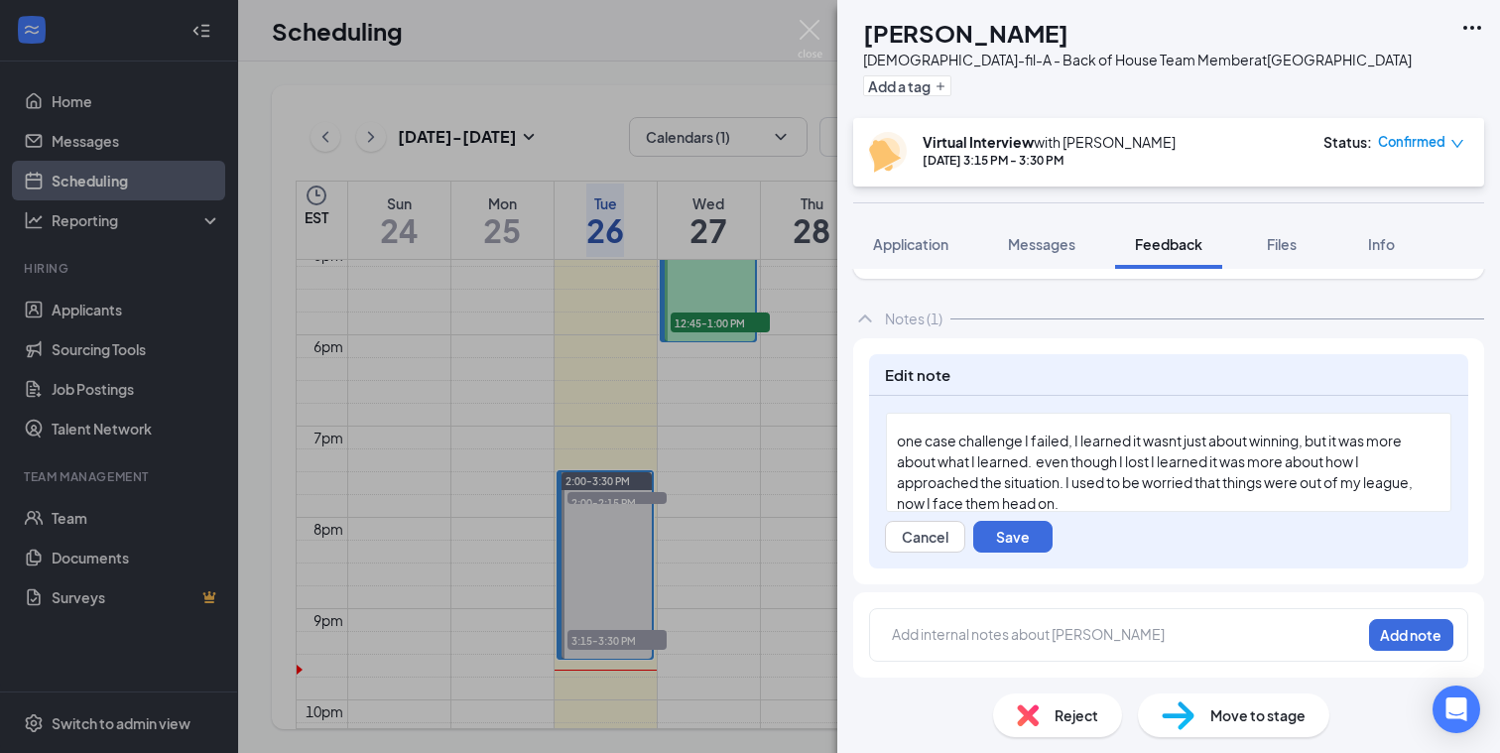
scroll to position [913, 0]
click at [906, 438] on span "one case challenge I failed, I learned it wasnt just about winning, but it was …" at bounding box center [1156, 469] width 518 height 80
click at [1028, 462] on span "One case challenge I failed, I learned it wasnt just about winning, but it was …" at bounding box center [1156, 469] width 518 height 80
click at [1183, 458] on span "One case challenge I failed, I learned it wasnt just about winning, but it was …" at bounding box center [1168, 469] width 543 height 80
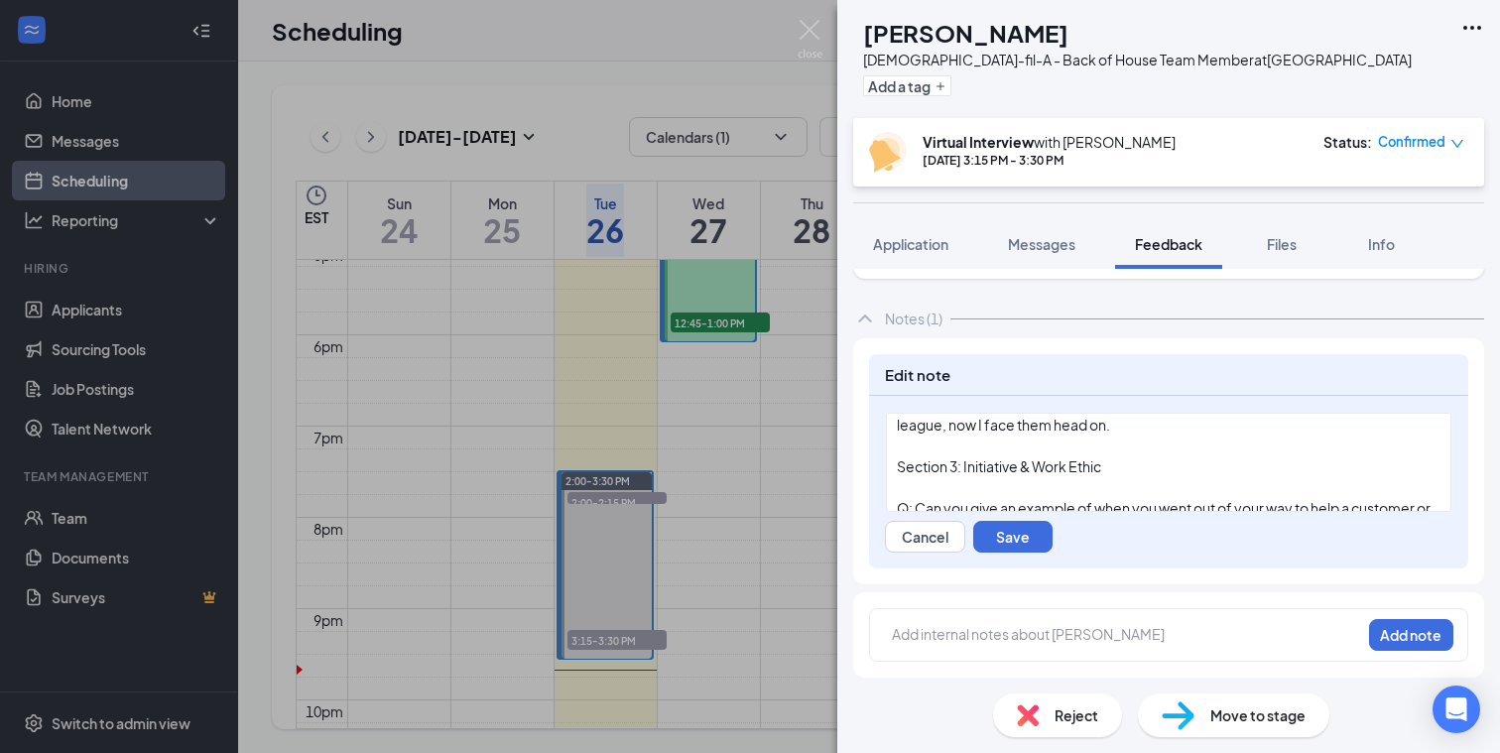
scroll to position [963, 0]
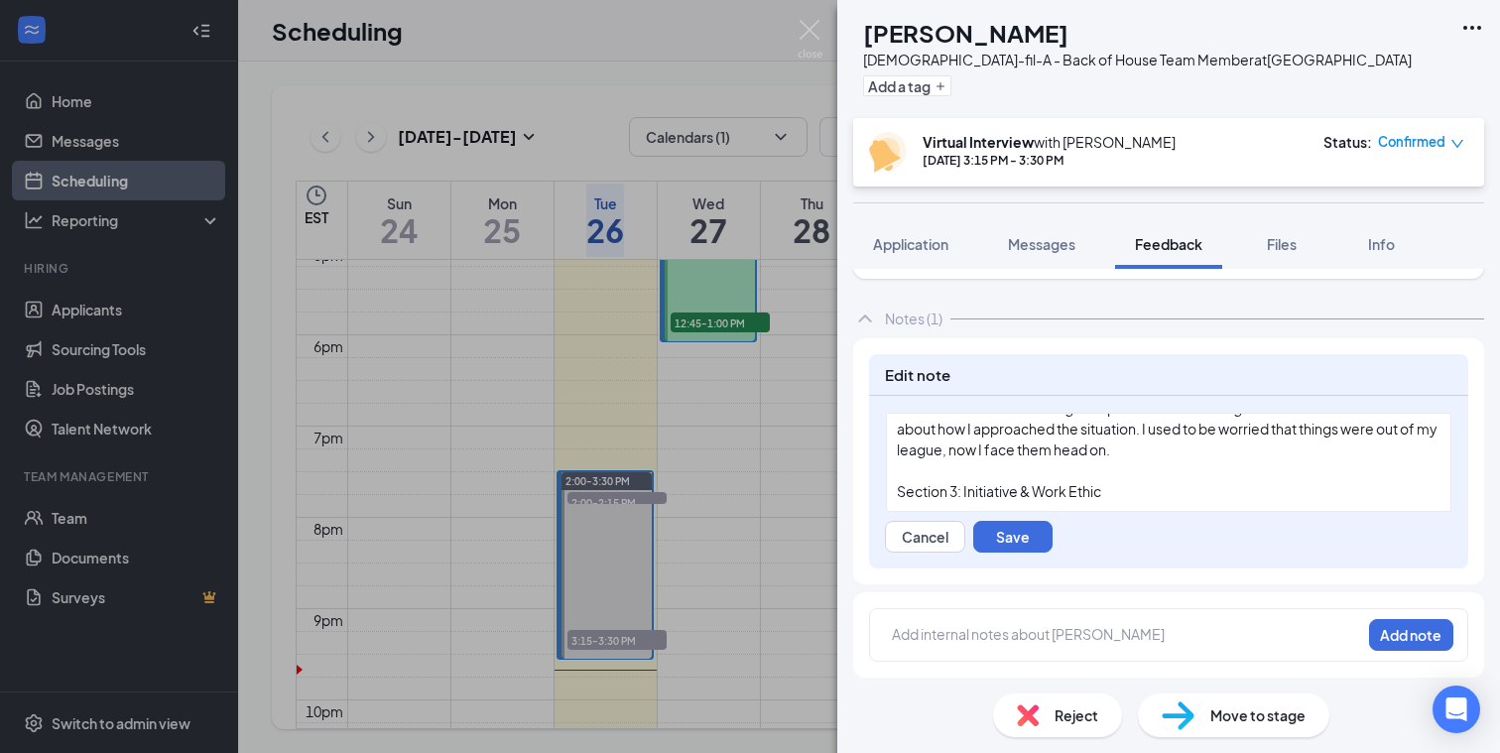
click at [964, 452] on span "One case challenge I failed, I learned it wasnt just about winning, but it was …" at bounding box center [1168, 418] width 543 height 80
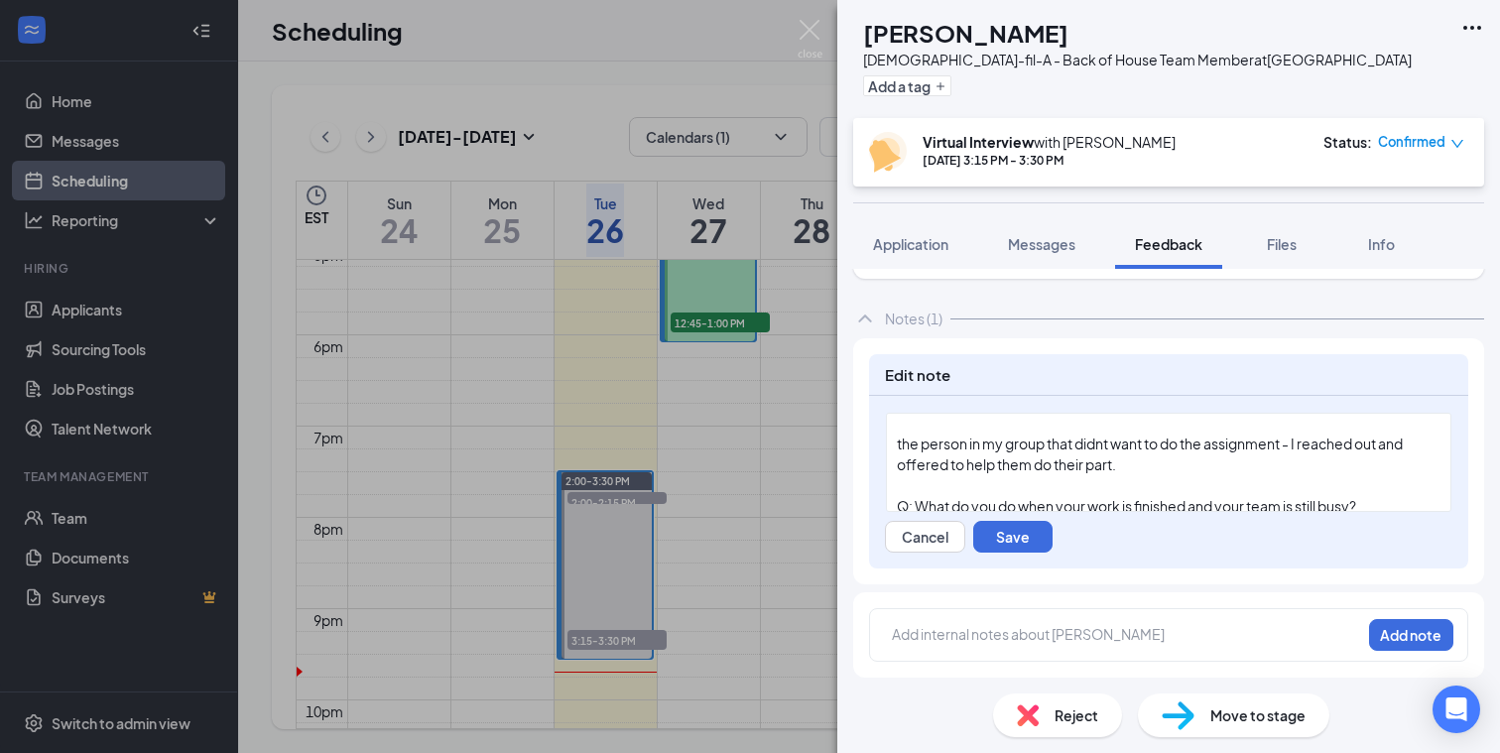
scroll to position [1116, 0]
click at [902, 440] on span "the person in my group that didnt want to do the assignment - I reached out and…" at bounding box center [1151, 453] width 508 height 39
click at [1289, 445] on span "The person in my group that didnt want to do the assignment - I reached out and…" at bounding box center [1152, 453] width 510 height 39
click at [1081, 443] on span "The person in my group that didnt want to do the assignment - I reached out and…" at bounding box center [1152, 453] width 510 height 39
click at [1074, 462] on span "The person in my group that I spoke about earlier who didnt want to do the assi…" at bounding box center [1133, 453] width 472 height 39
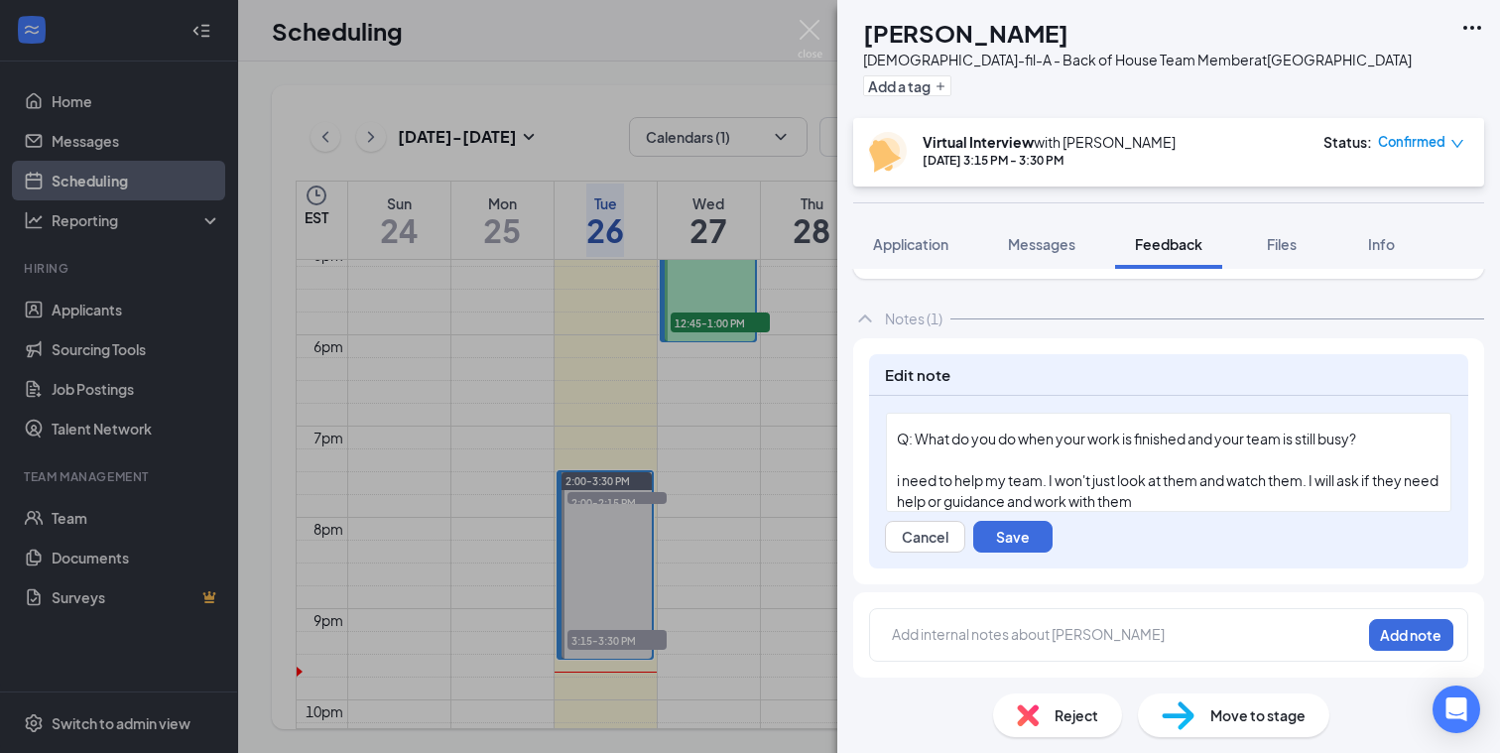
scroll to position [1187, 0]
click at [899, 479] on span "i need to help my team. I won't just look at them and watch them. I will ask if…" at bounding box center [1169, 486] width 544 height 39
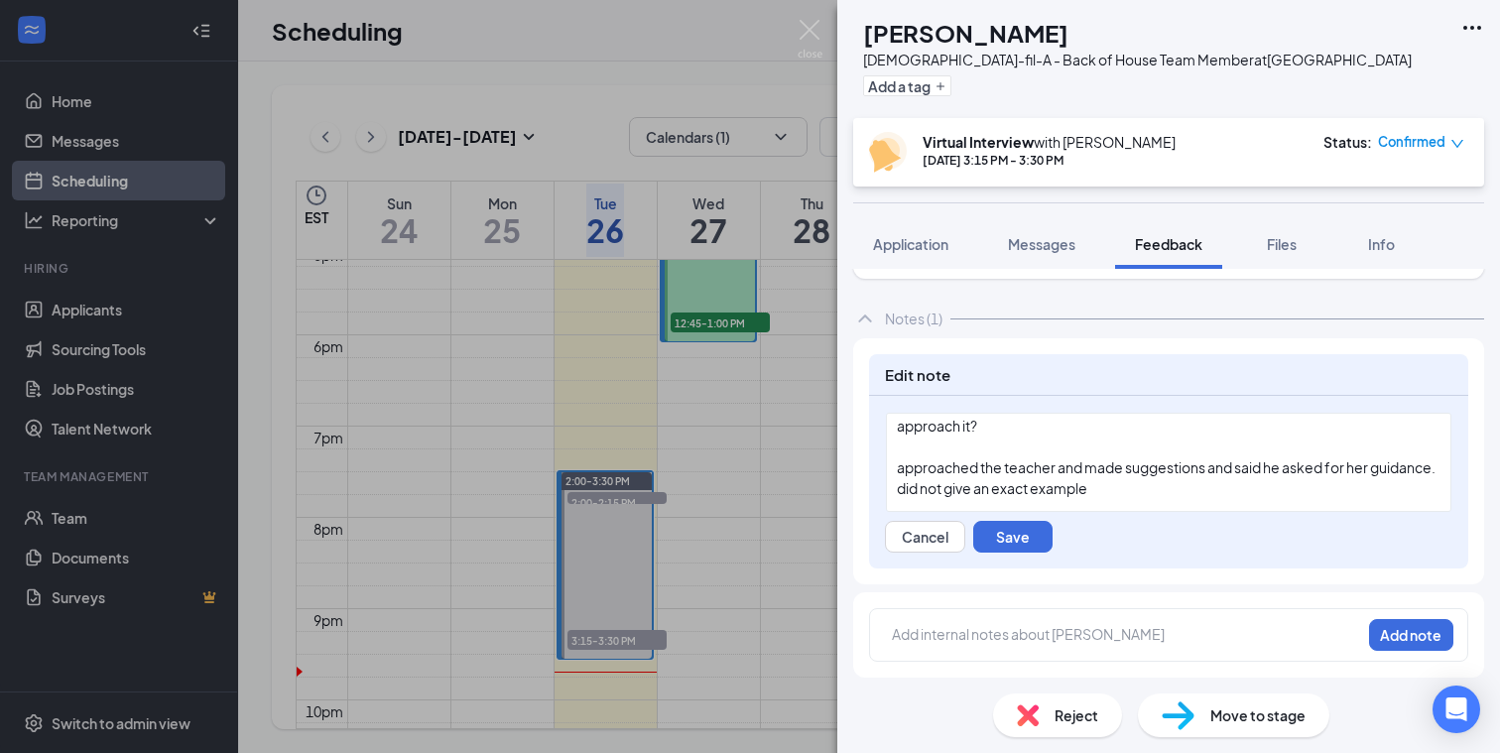
scroll to position [1372, 0]
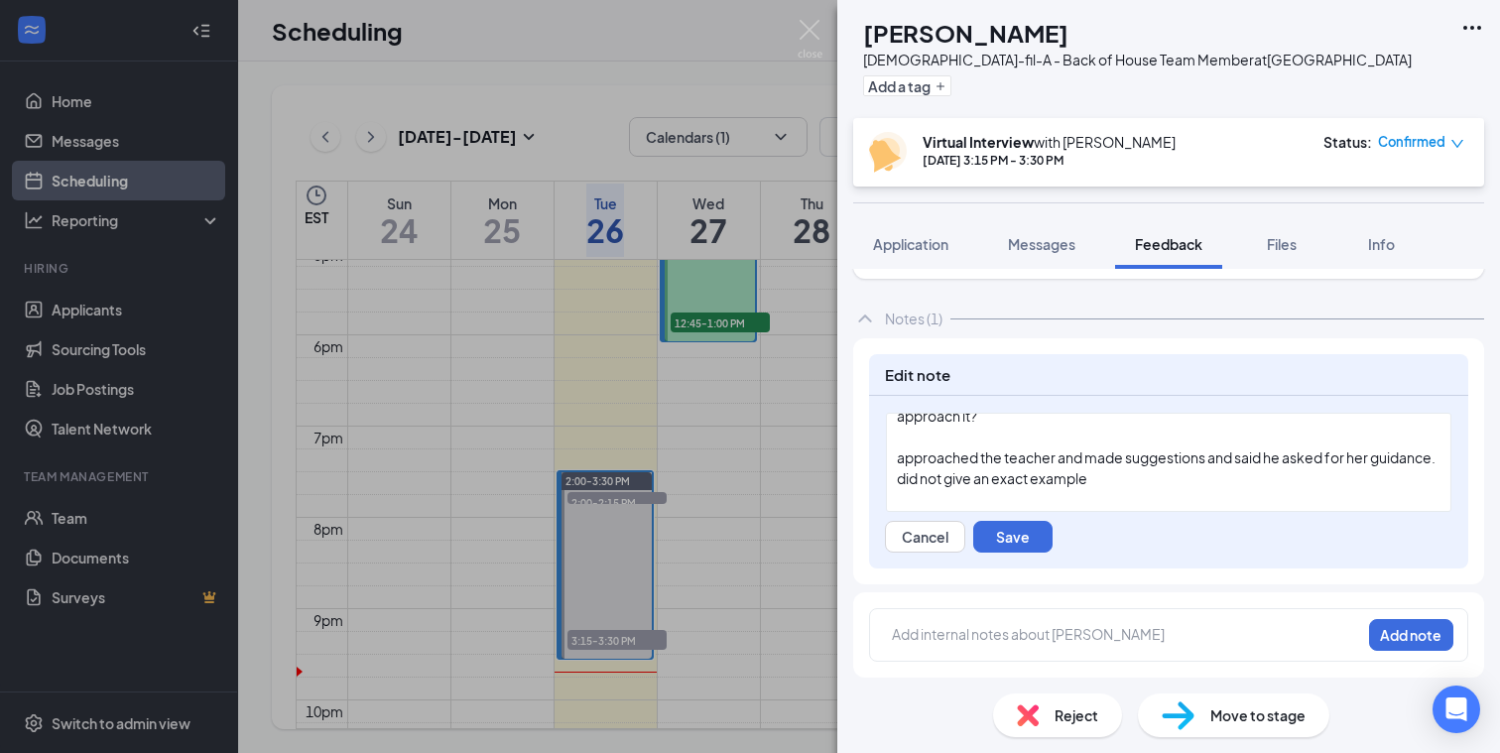
click at [903, 462] on span "approached the teacher and made suggestions and said he asked for her guidance.…" at bounding box center [1167, 467] width 541 height 39
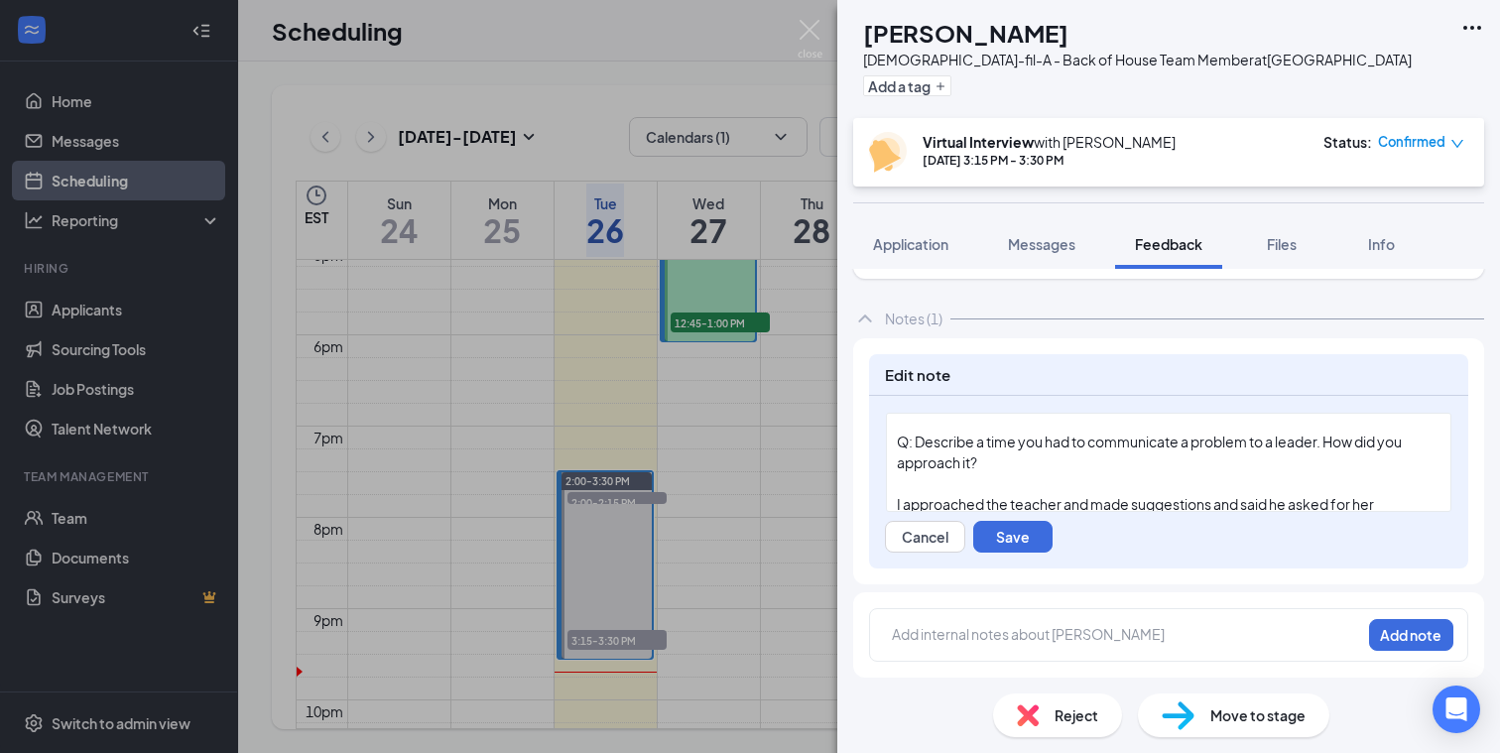
scroll to position [1356, 0]
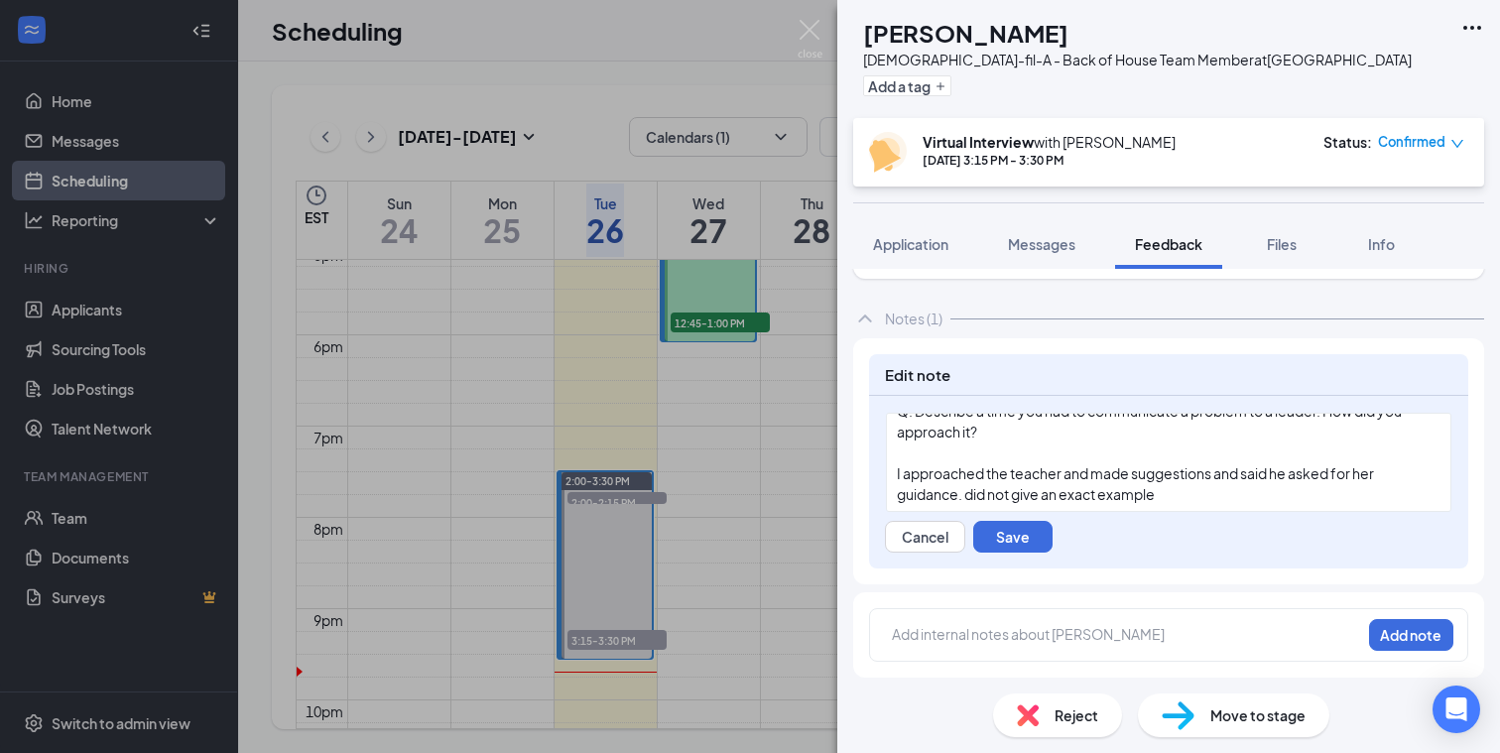
click at [897, 469] on span "I approached the teacher and made suggestions and said he asked for her guidanc…" at bounding box center [1136, 483] width 479 height 39
click at [1138, 472] on span "When i have a problem, I approached the teacher and made suggestions and said h…" at bounding box center [1168, 483] width 543 height 39
click at [1263, 475] on span "When i have a problem, I approach the teacher and made suggestions and said he …" at bounding box center [1159, 483] width 525 height 39
click at [1378, 477] on span "When i have a problem, I approach the teacher and make suggestions and said he …" at bounding box center [1159, 483] width 524 height 39
click at [935, 495] on span "When i have a problem, I approach the teacher and make suggestions. He said he …" at bounding box center [1158, 483] width 522 height 39
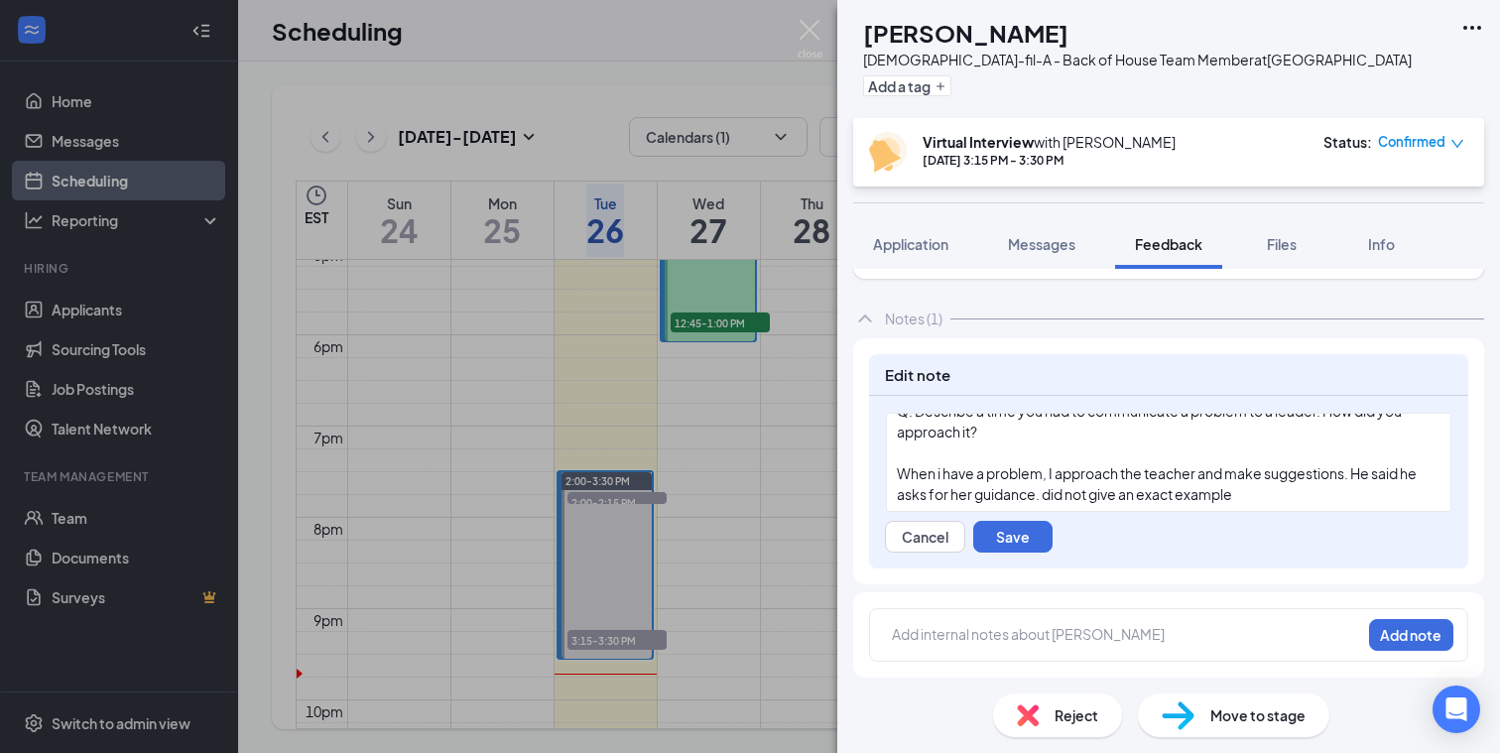
click at [1049, 494] on span "When i have a problem, I approach the teacher and make suggestions. He said he …" at bounding box center [1158, 483] width 522 height 39
click at [1273, 494] on div "When i have a problem, I approach the teacher and make suggestions. He said he …" at bounding box center [1169, 484] width 544 height 42
click at [892, 470] on div "Availability Mon/Wed: 4PM-10PM Sat: OPEN Has Band practice and performances [DA…" at bounding box center [1169, 462] width 566 height 99
click at [1379, 474] on span ""When i have a problem, I approach the teacher and make suggestions. He said he…" at bounding box center [1161, 483] width 528 height 39
click at [964, 498] on span ""When i have a problem, I approach the teacher and make suggestion or ask for h…" at bounding box center [1164, 483] width 535 height 39
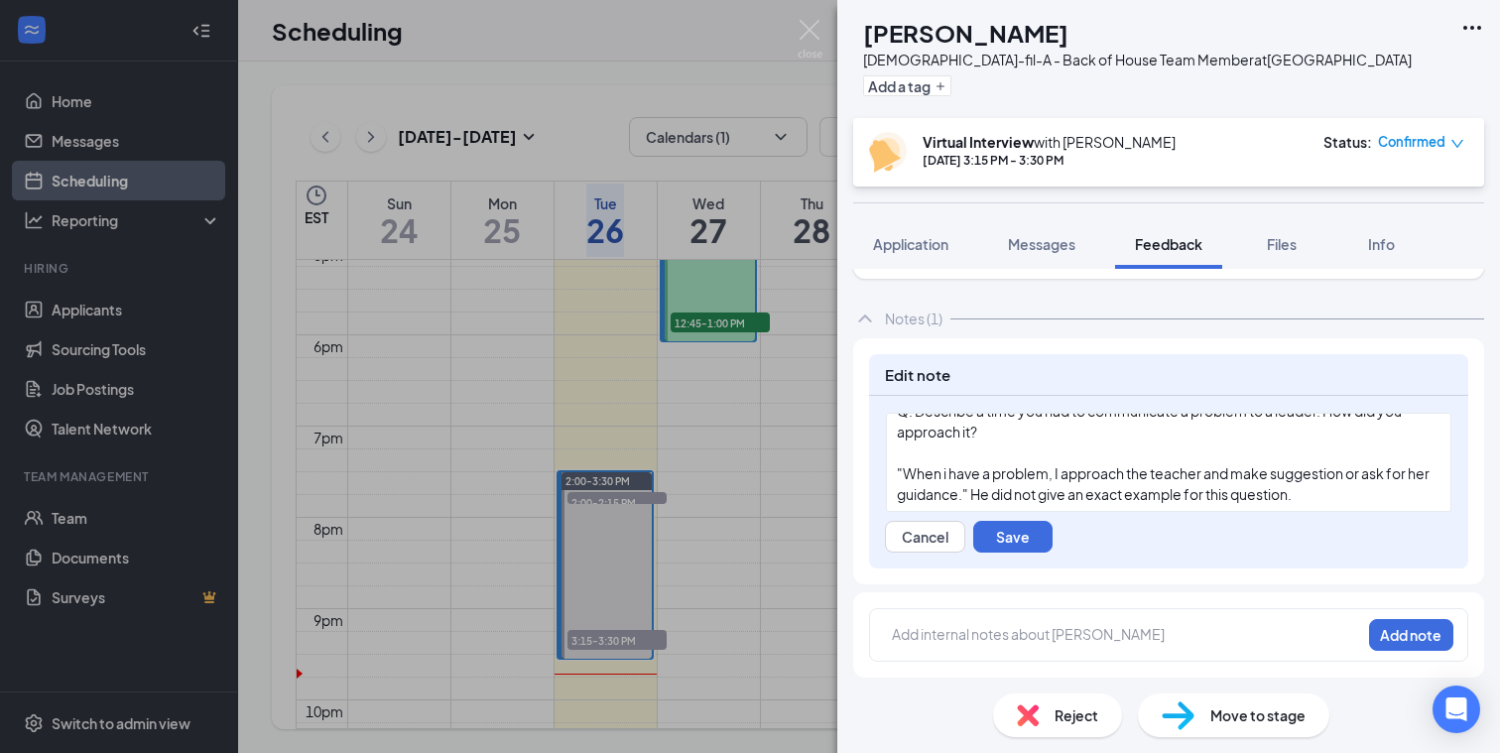
click at [972, 493] on span ""When i have a problem, I approach the teacher and make suggestion or ask for h…" at bounding box center [1164, 483] width 535 height 39
click at [1311, 491] on div ""When i have a problem, I approach the teacher and make suggestion or ask for h…" at bounding box center [1169, 484] width 544 height 42
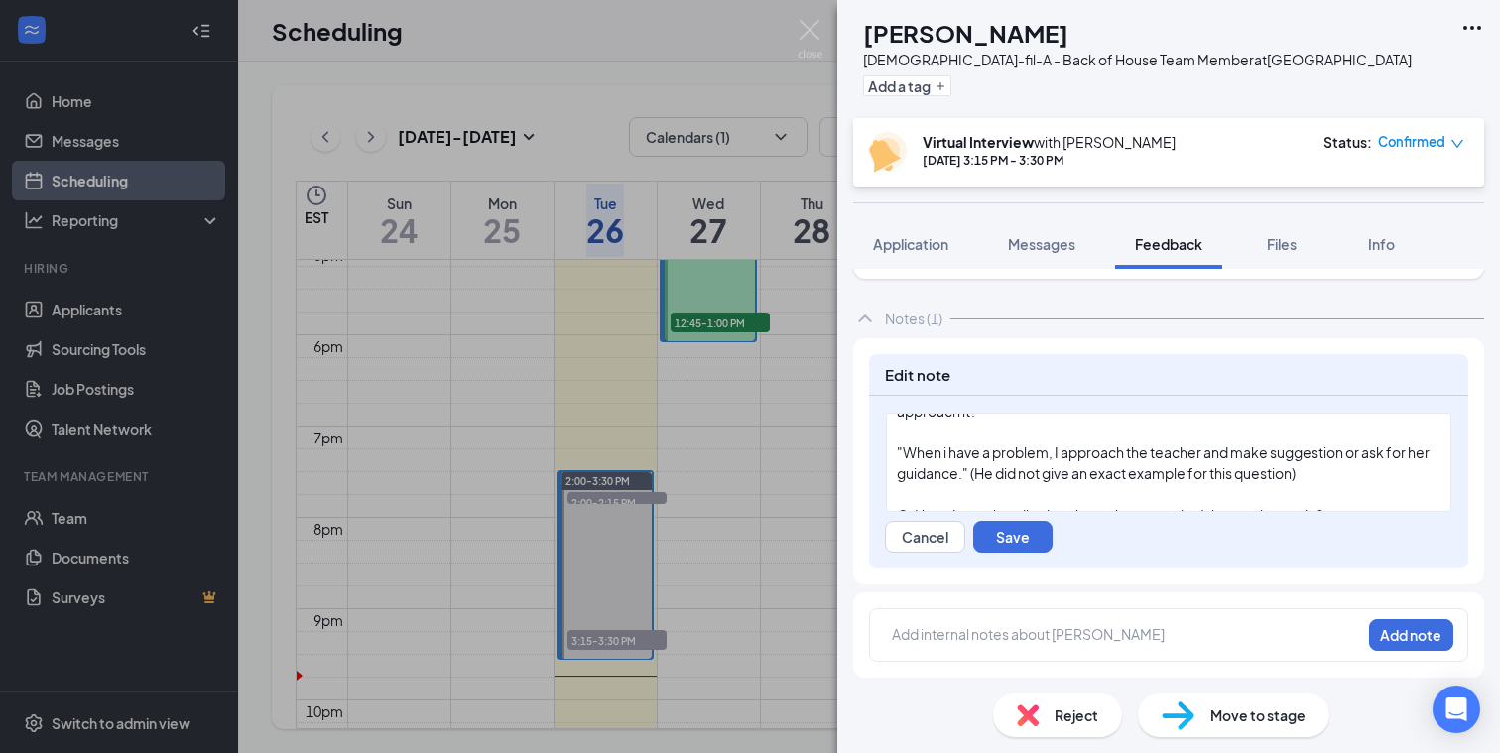
scroll to position [1386, 0]
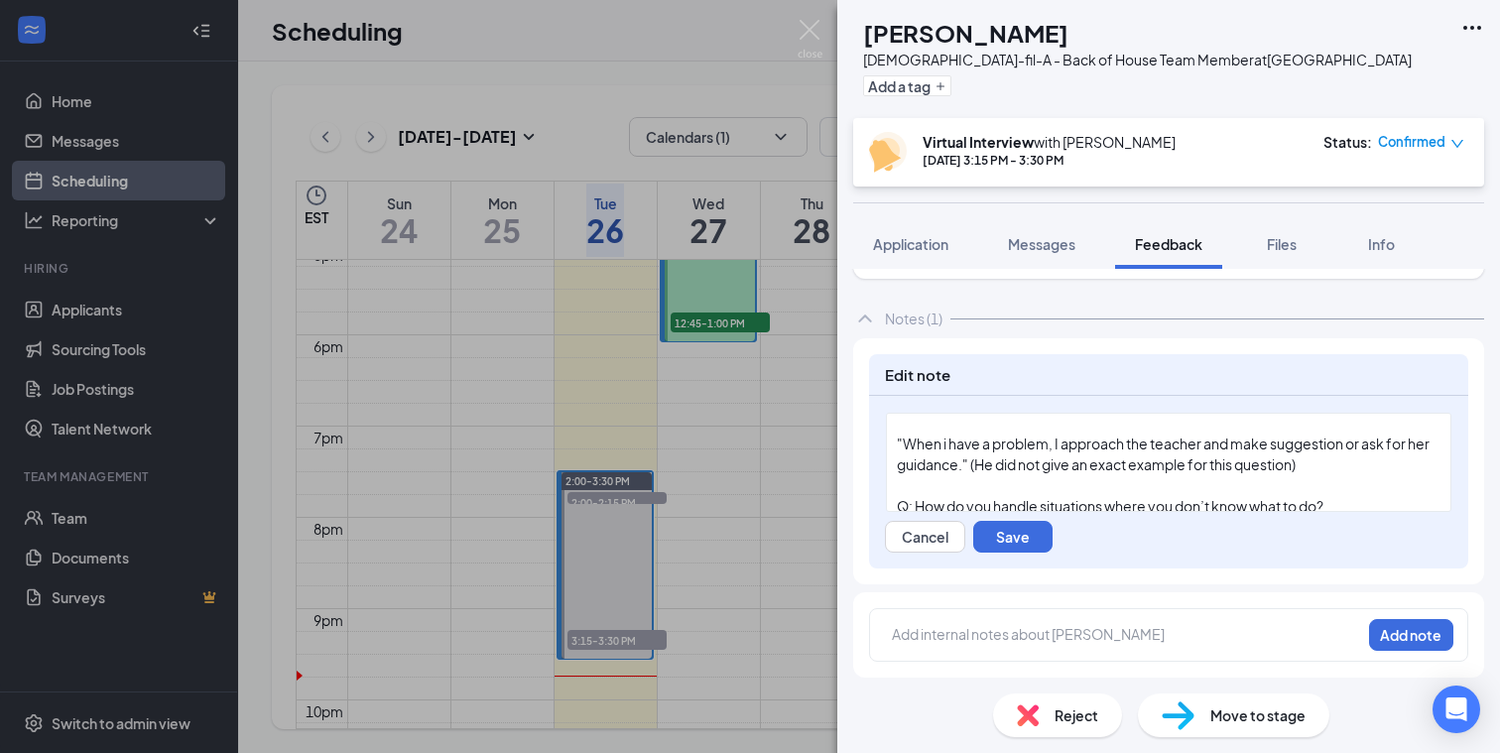
click at [948, 443] on span ""When i have a problem, I approach the teacher and make suggestion or ask for h…" at bounding box center [1164, 454] width 535 height 39
click at [1343, 448] on span ""When I have a problem, I approach the teacher and make suggestion or ask for h…" at bounding box center [1165, 454] width 536 height 39
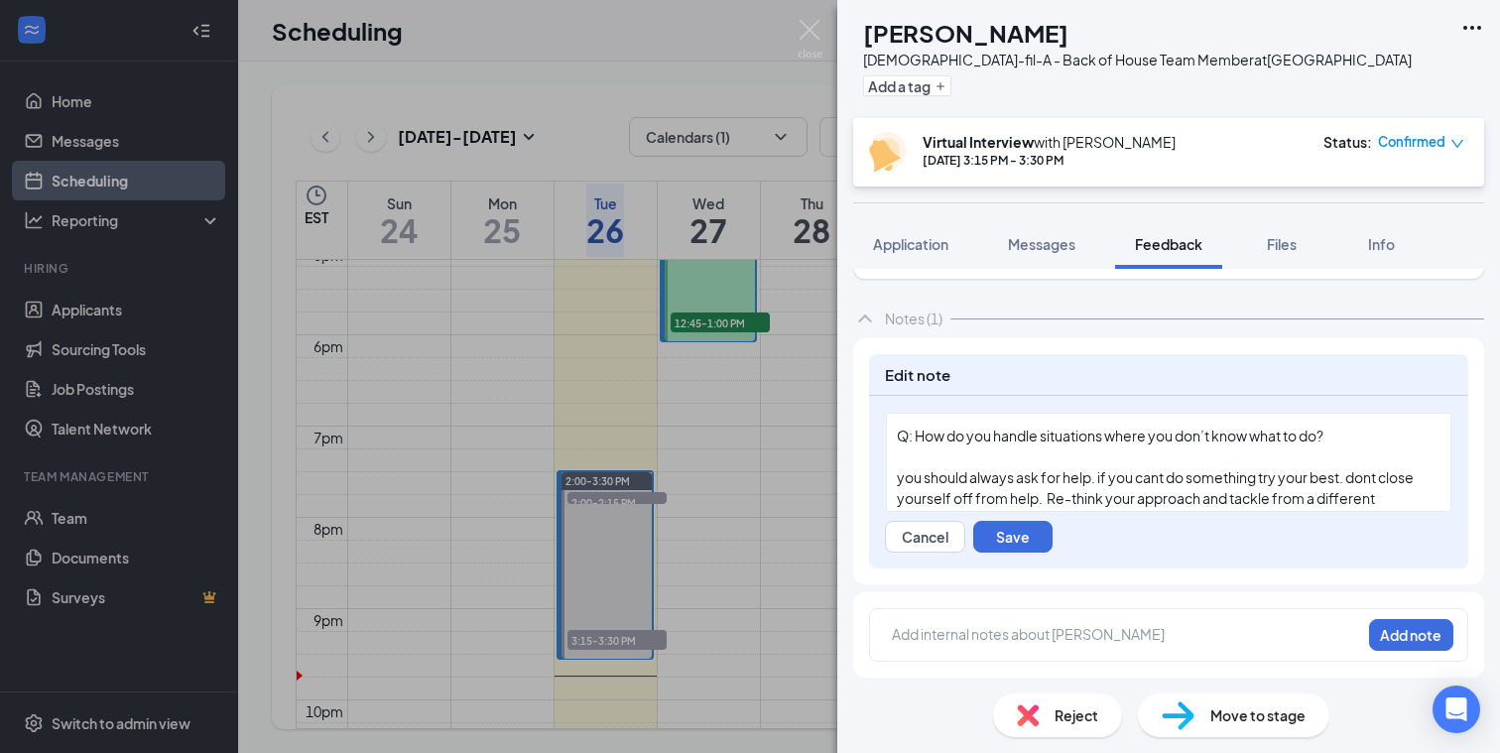
scroll to position [1462, 0]
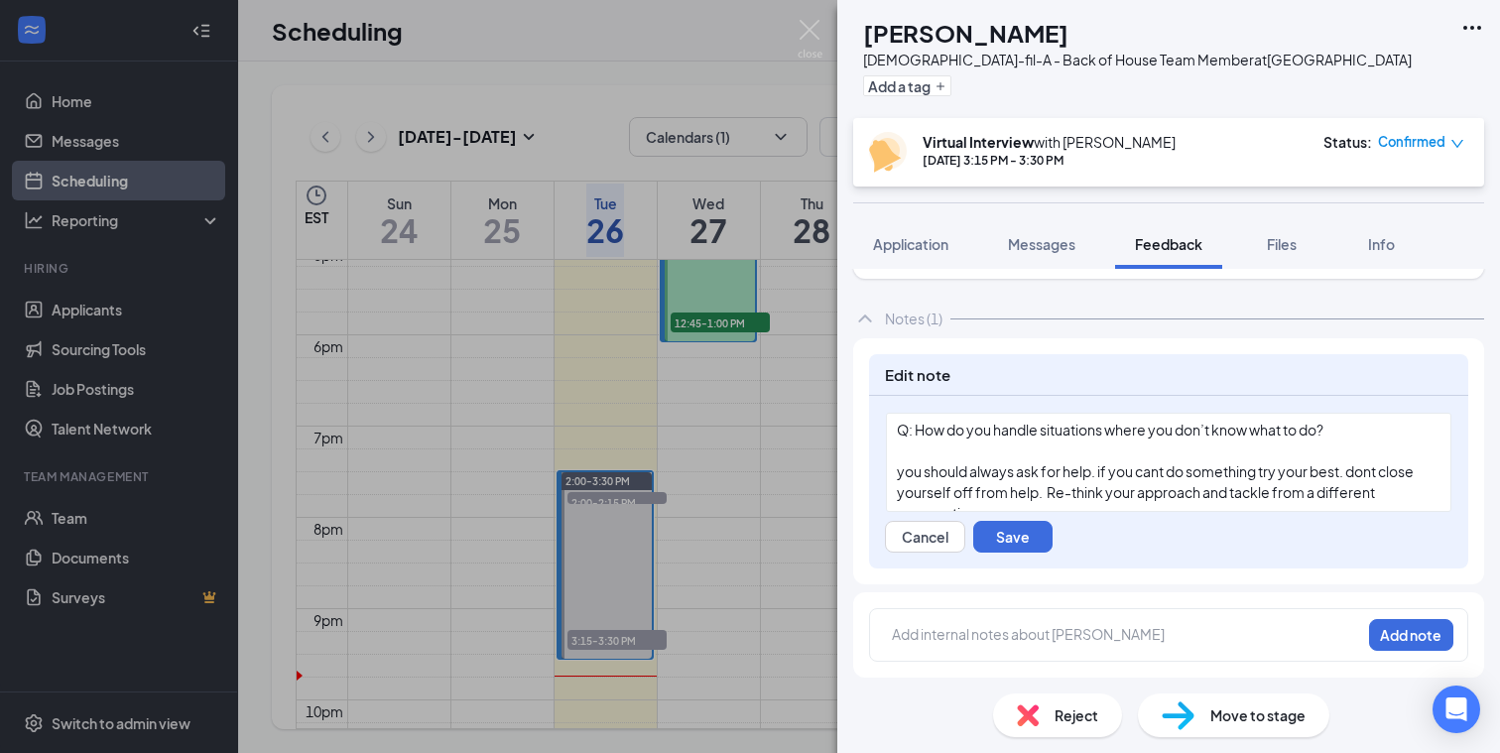
click at [903, 474] on span "you should always ask for help. if you cant do something try your best. dont cl…" at bounding box center [1156, 492] width 519 height 60
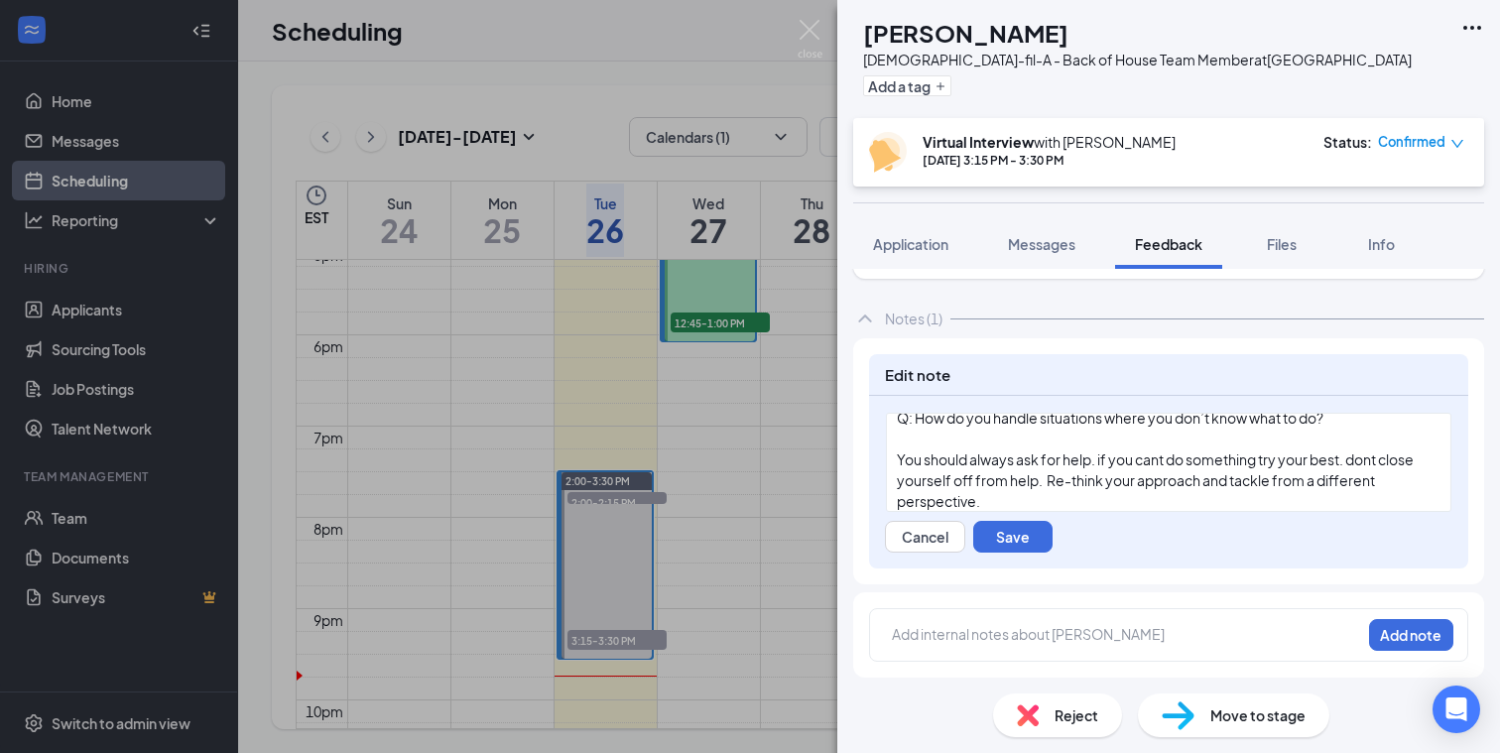
scroll to position [1472, 0]
click at [1262, 464] on span "You should always ask for help. if you cant do something try your best. dont cl…" at bounding box center [1156, 482] width 519 height 60
click at [1171, 462] on span "You should always ask for help. if you cant do something try your best. dont cl…" at bounding box center [1156, 482] width 519 height 60
drag, startPoint x: 1322, startPoint y: 462, endPoint x: 1235, endPoint y: 460, distance: 86.3
click at [1235, 460] on span "You should always ask for help. if you cant find help, do something try your be…" at bounding box center [1168, 482] width 543 height 60
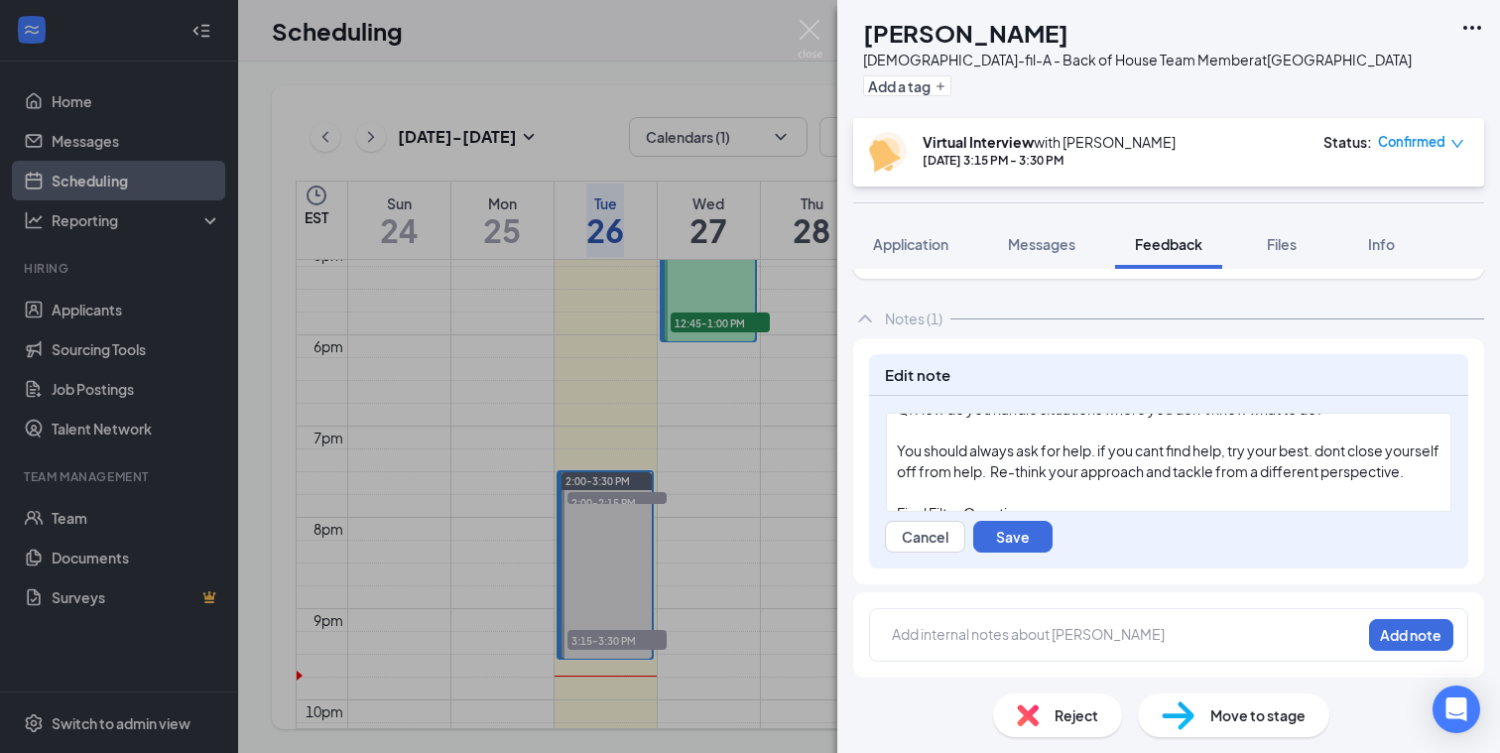
scroll to position [1501, 0]
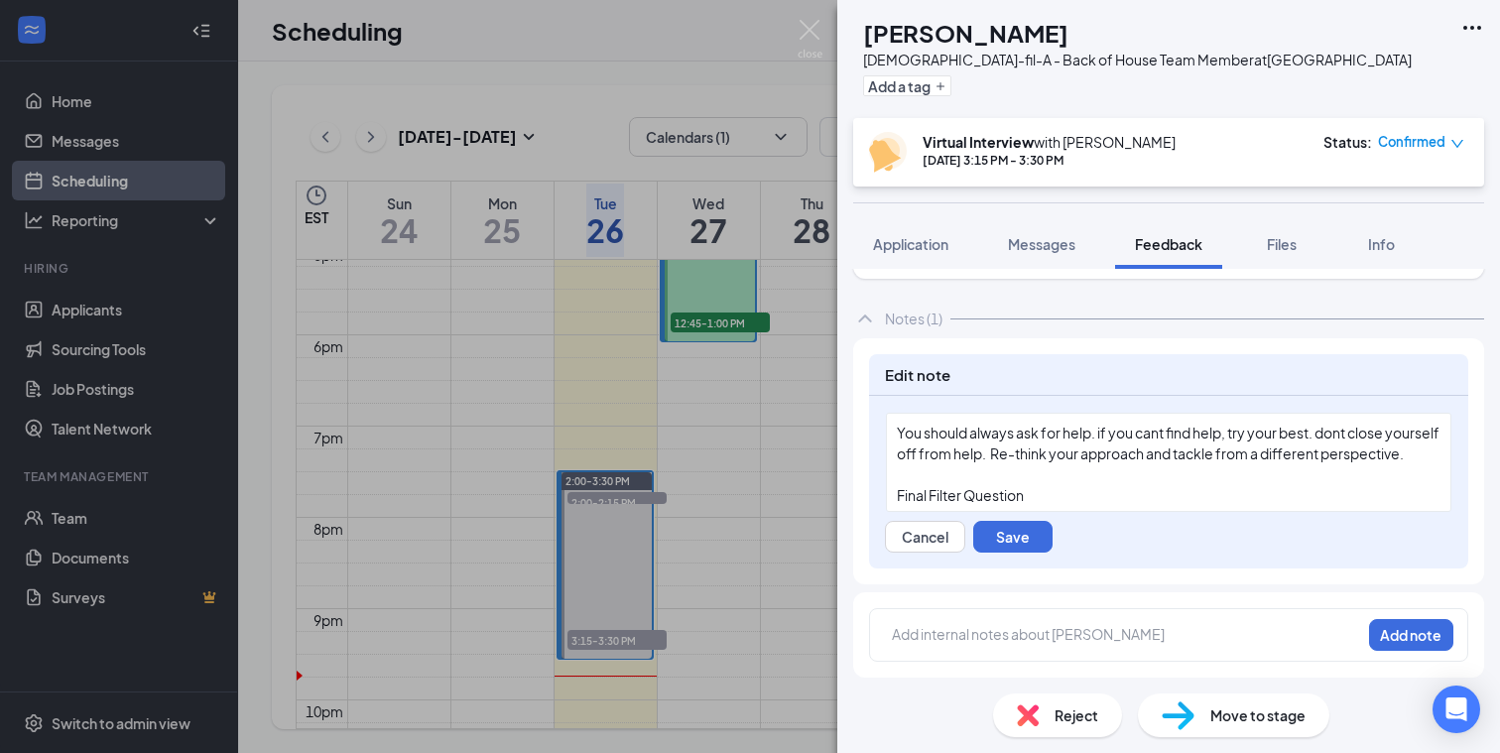
click at [1037, 455] on span "You should always ask for help. if you cant find help, try your best. dont clos…" at bounding box center [1169, 443] width 545 height 39
drag, startPoint x: 1316, startPoint y: 435, endPoint x: 1095, endPoint y: 431, distance: 220.3
click at [1095, 431] on span "You should always ask for help. if you cant find help, try your best. dont clos…" at bounding box center [1169, 454] width 545 height 60
click at [1377, 437] on span "You should always ask for help. dont close yourself off from help, though. Re-t…" at bounding box center [1163, 443] width 532 height 39
click at [1381, 433] on span "You should always ask for help. dont close yourself off from help, though. if y…" at bounding box center [1169, 454] width 544 height 60
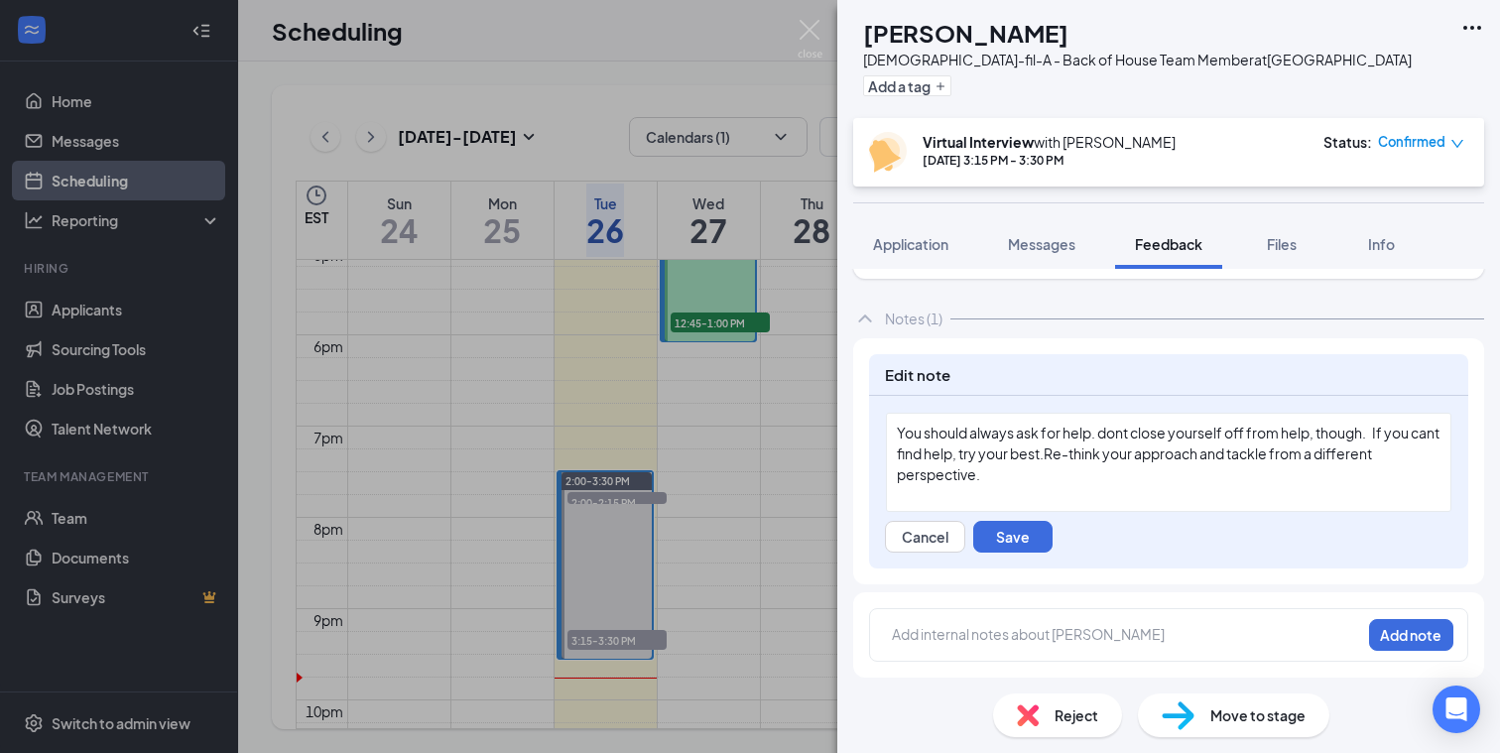
click at [1091, 435] on span "You should always ask for help. dont close yourself off from help, though. If y…" at bounding box center [1169, 454] width 545 height 60
click at [954, 455] on span "You should always ask for help if possible; Don't close yourself off from help,…" at bounding box center [1171, 454] width 548 height 60
click at [921, 454] on span "You should always ask for help if possible; Don't close yourself off from help,…" at bounding box center [1162, 454] width 530 height 60
click at [1080, 456] on span "You should always ask for help if possible; Don't close yourself off from help,…" at bounding box center [1162, 454] width 530 height 60
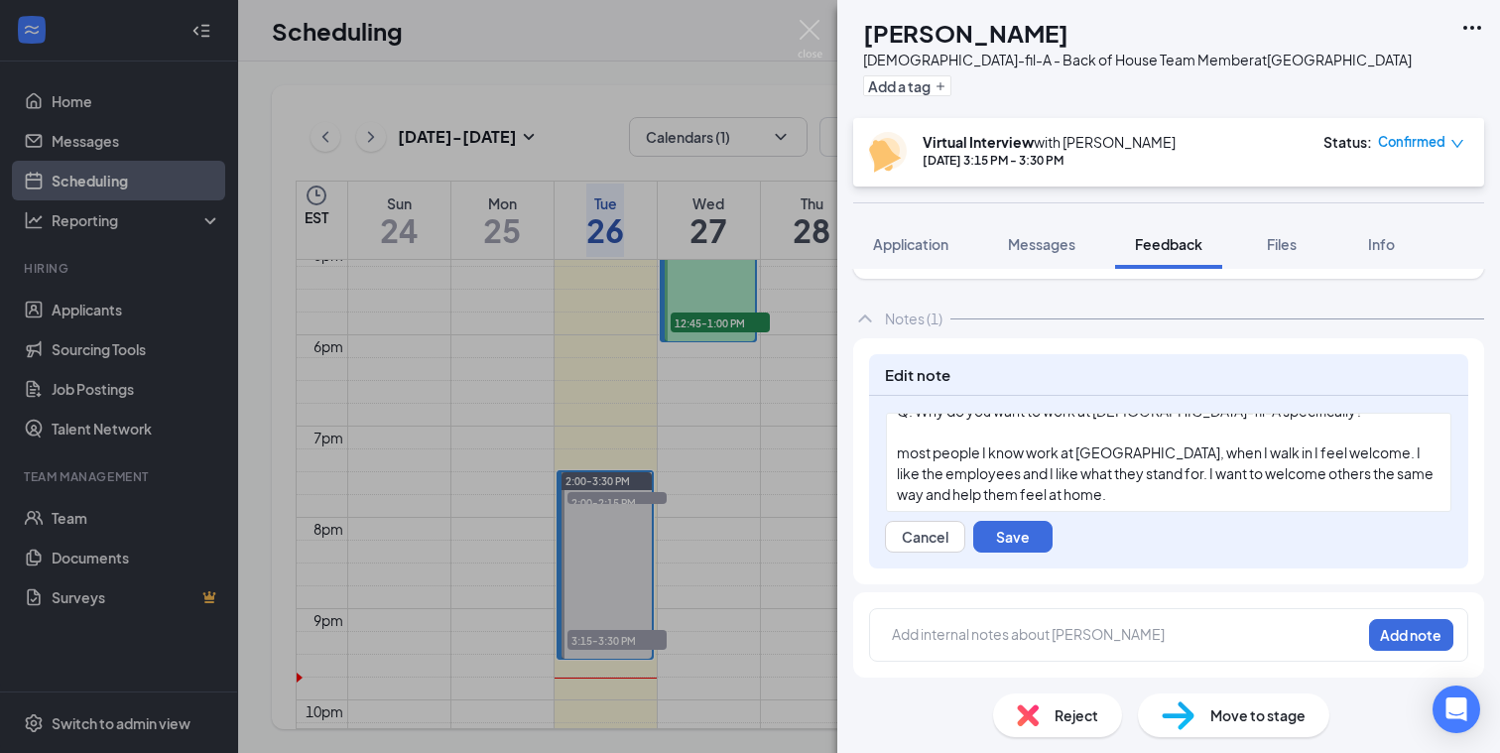
scroll to position [1629, 0]
click at [907, 454] on span "most people I know work at [GEOGRAPHIC_DATA], when I walk in I feel welcome. I …" at bounding box center [1166, 472] width 539 height 60
click at [981, 452] on span "Most people I know work at [GEOGRAPHIC_DATA], when I walk in I feel welcome. I …" at bounding box center [1166, 472] width 539 height 60
click at [1174, 451] on span "Most people/friends I know work at [GEOGRAPHIC_DATA], when I walk in I feel wel…" at bounding box center [1149, 472] width 505 height 60
click at [1268, 451] on span "Most people/friends I know work at Publix. When I walk in I feel welcome. I lik…" at bounding box center [1170, 472] width 546 height 60
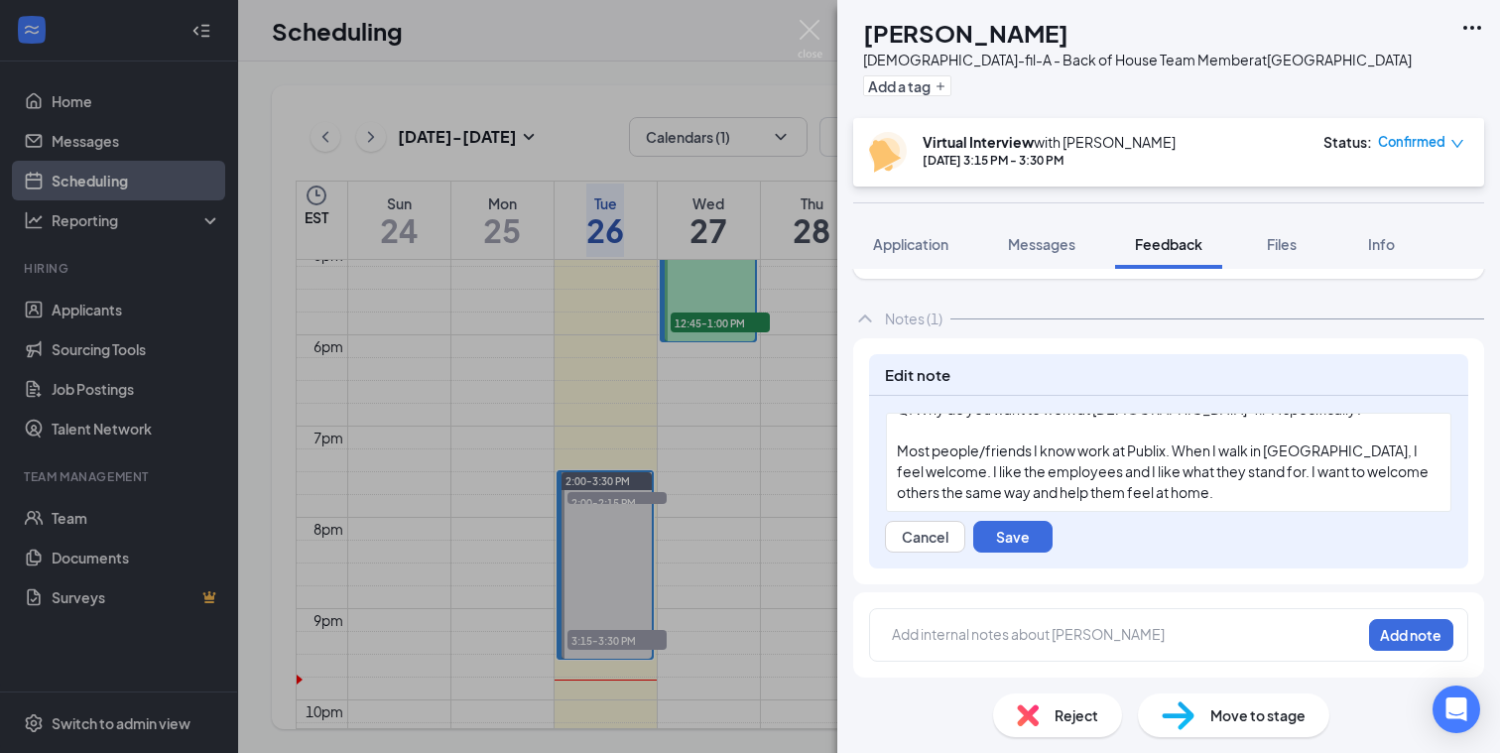
click at [1119, 472] on span "Most people/friends I know work at Publix. When I walk in [GEOGRAPHIC_DATA], I …" at bounding box center [1164, 472] width 534 height 60
click at [897, 450] on span "[PERSON_NAME] was dressed professionally in a button-down and khaki pants. He g…" at bounding box center [1166, 459] width 538 height 80
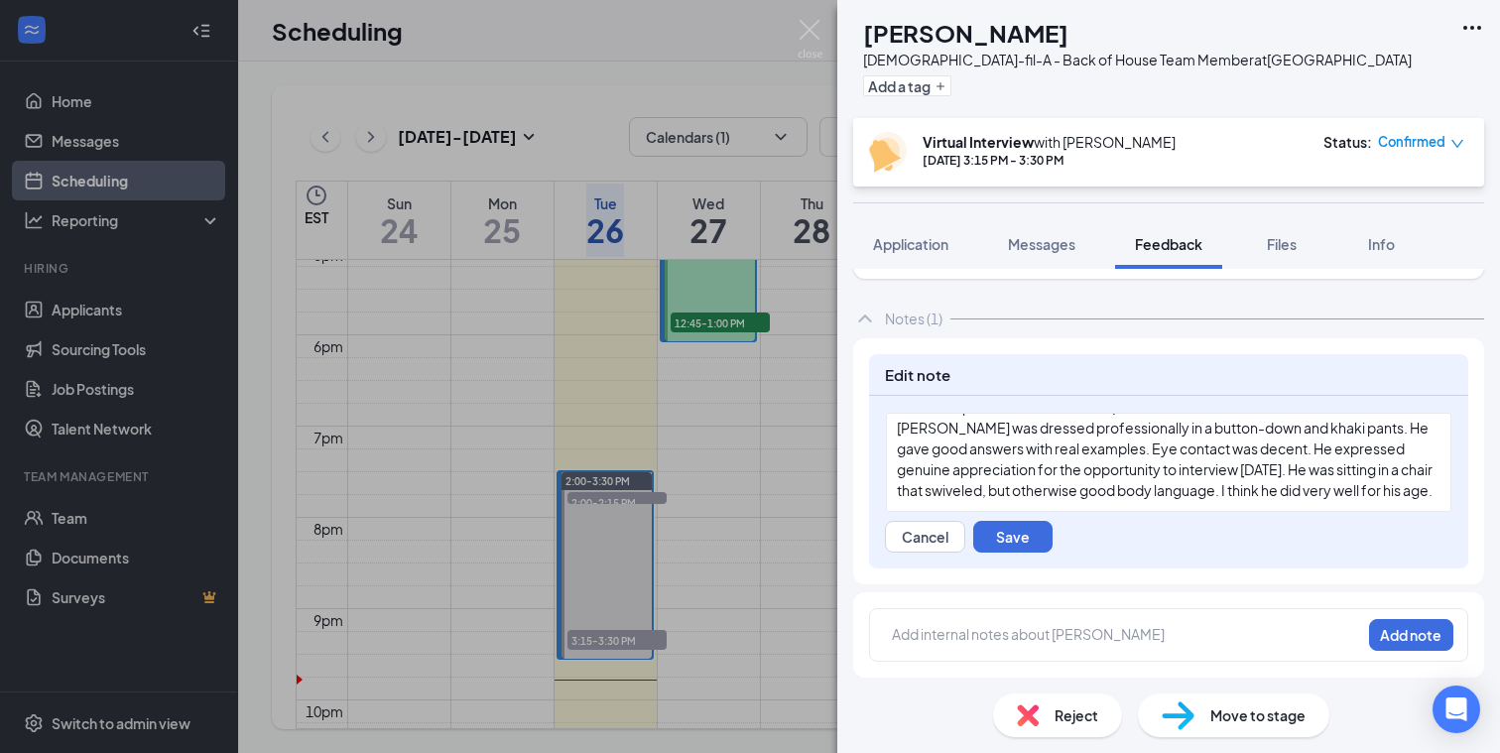
click at [1025, 450] on span "[PERSON_NAME] was dressed professionally in a button-down and khaki pants. He g…" at bounding box center [1166, 459] width 538 height 80
click at [1014, 531] on button "Save" at bounding box center [1012, 537] width 79 height 32
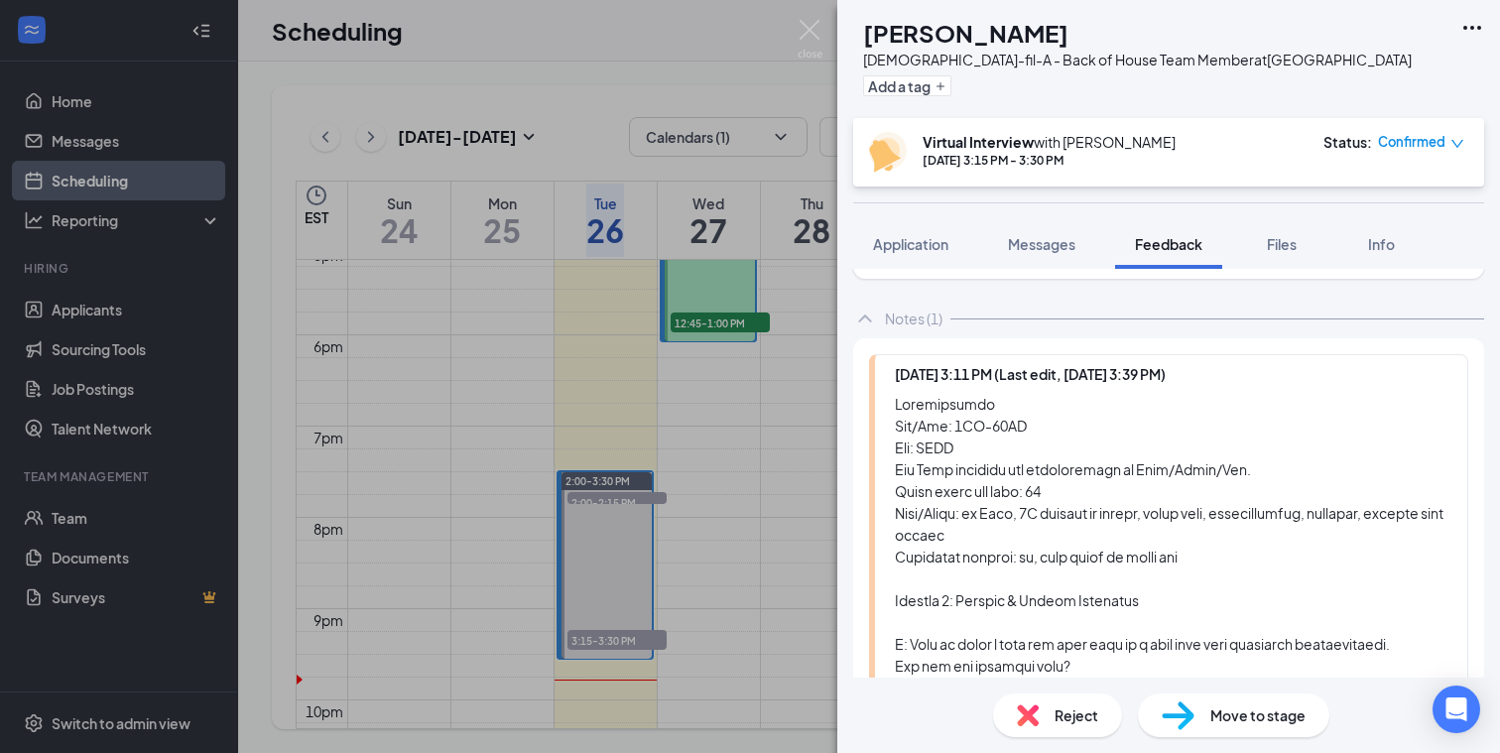
click at [1184, 714] on img at bounding box center [1178, 715] width 33 height 29
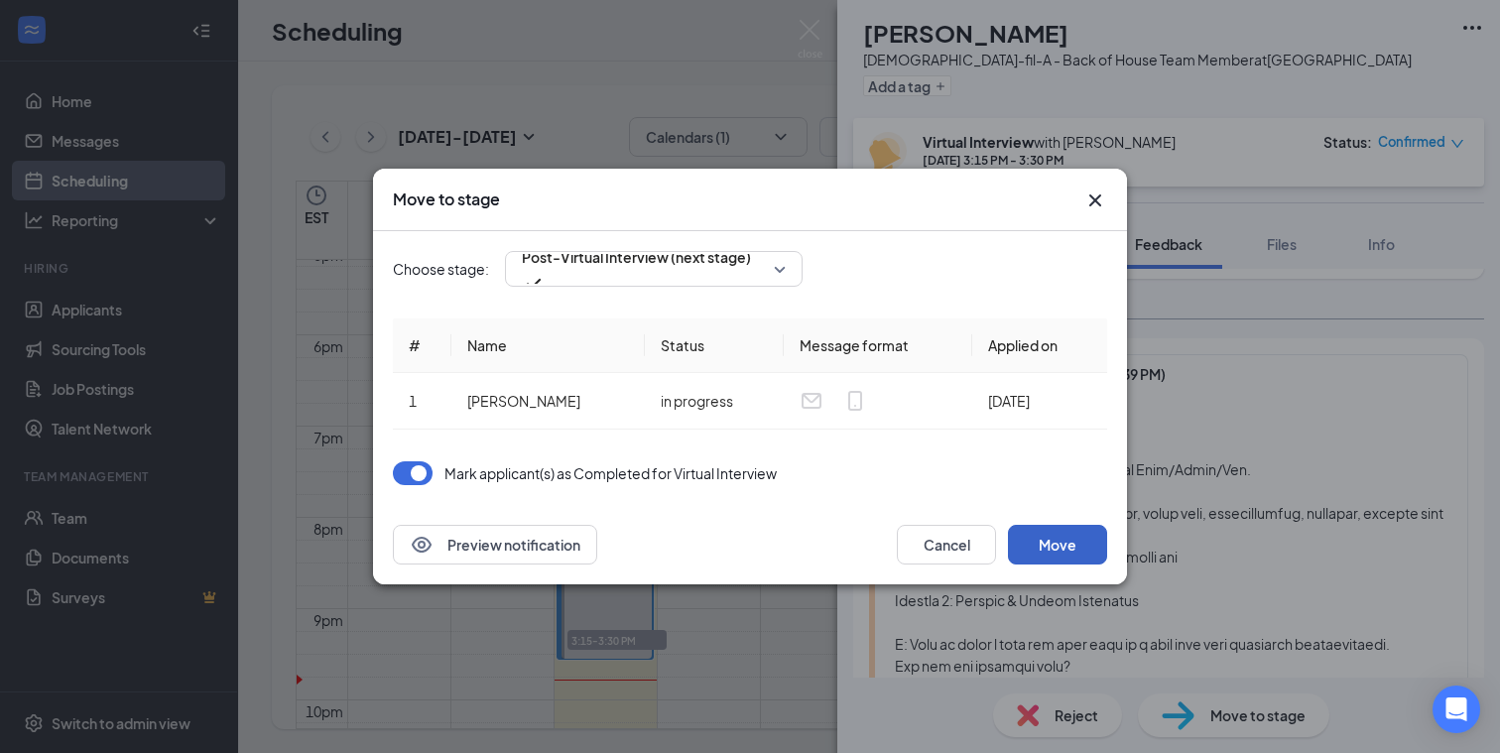
click at [1072, 544] on button "Move" at bounding box center [1057, 545] width 99 height 40
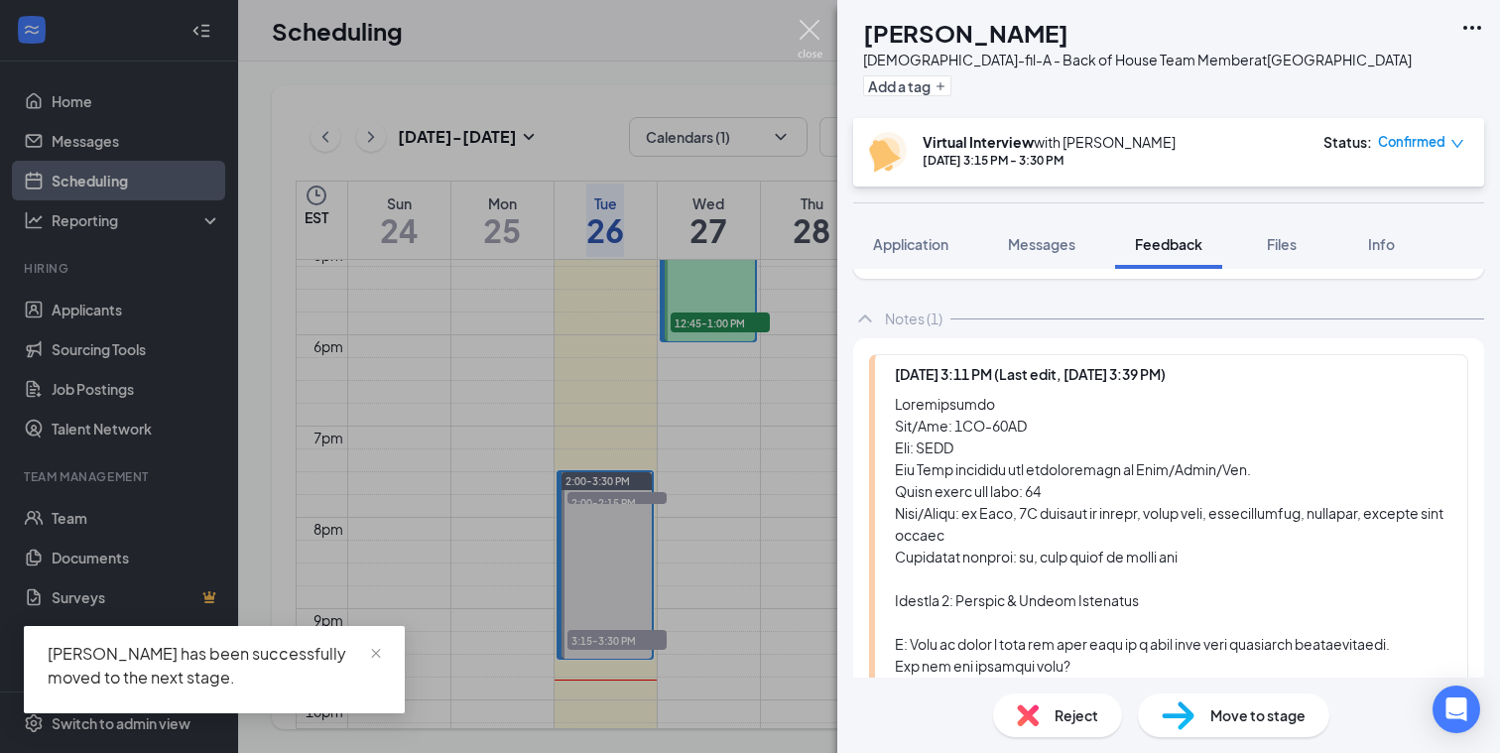
click at [809, 26] on img at bounding box center [810, 39] width 25 height 39
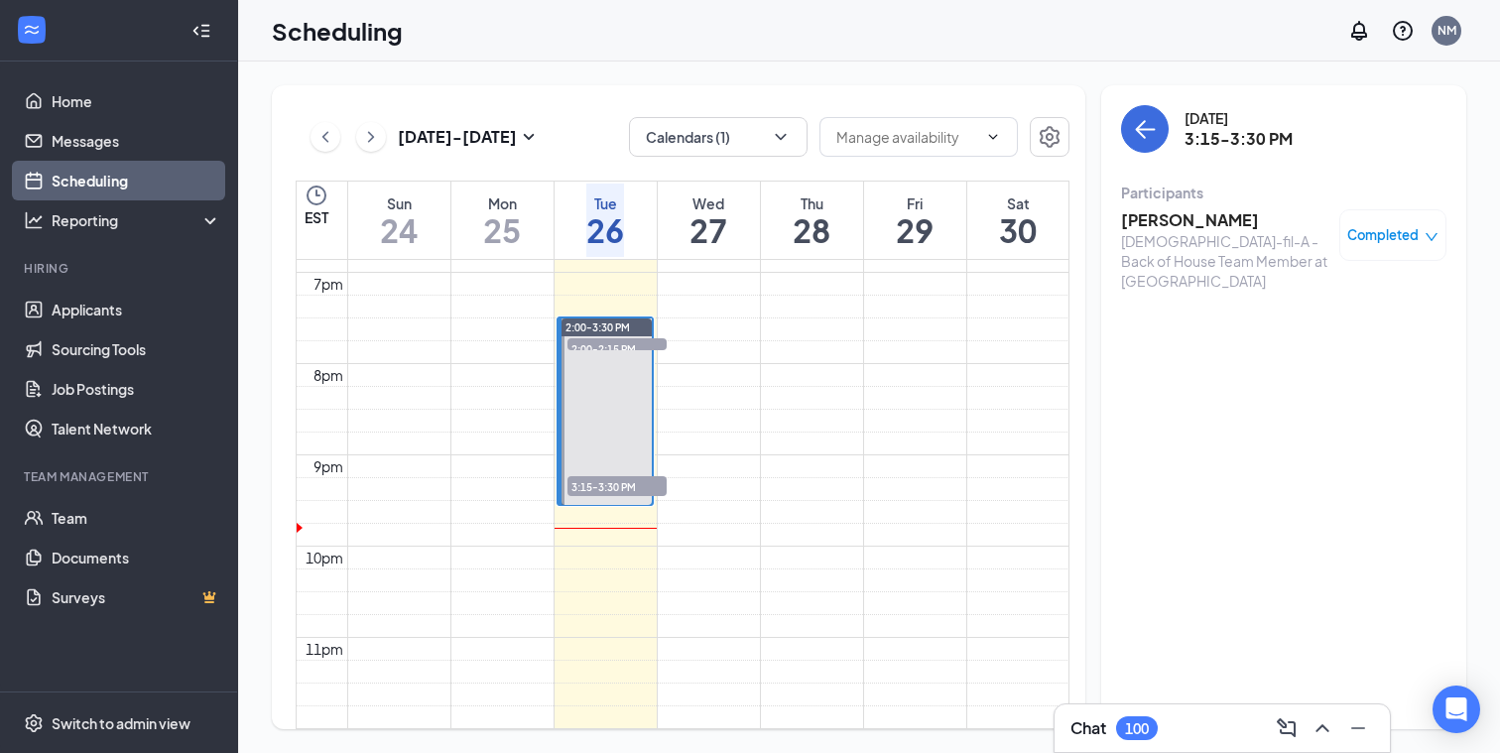
scroll to position [1905, 0]
click at [62, 304] on link "Applicants" at bounding box center [137, 310] width 170 height 40
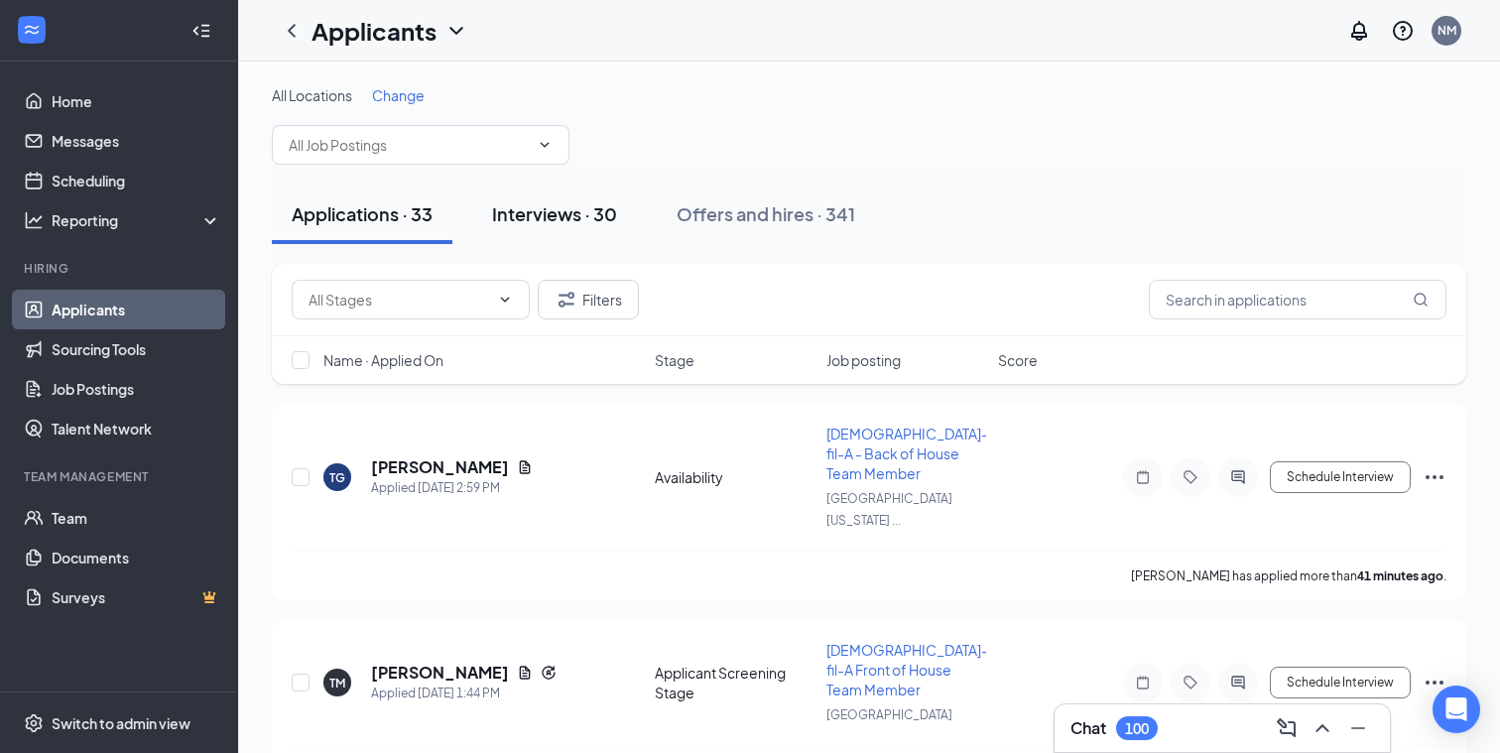
click at [538, 209] on div "Interviews · 30" at bounding box center [554, 213] width 125 height 25
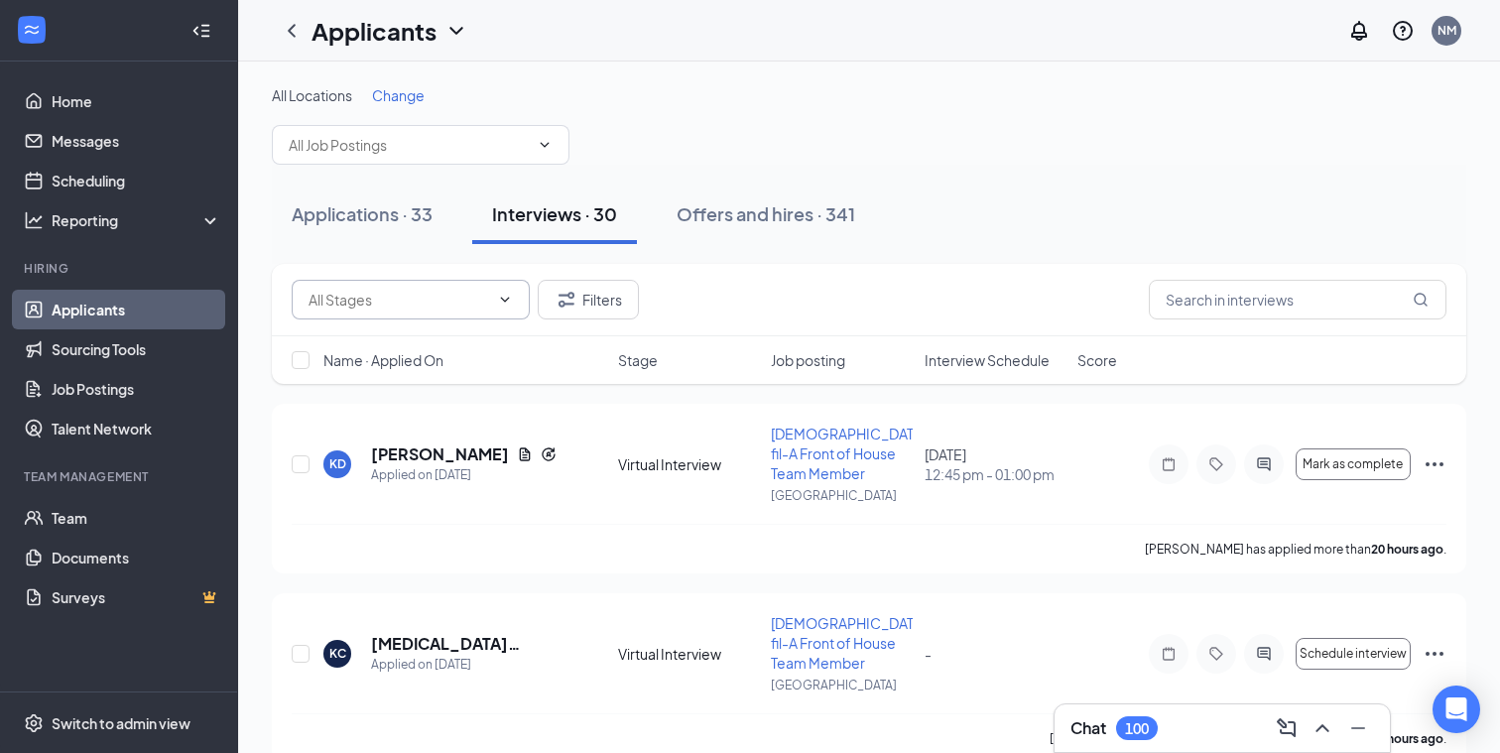
click at [503, 299] on icon "ChevronDown" at bounding box center [505, 300] width 16 height 16
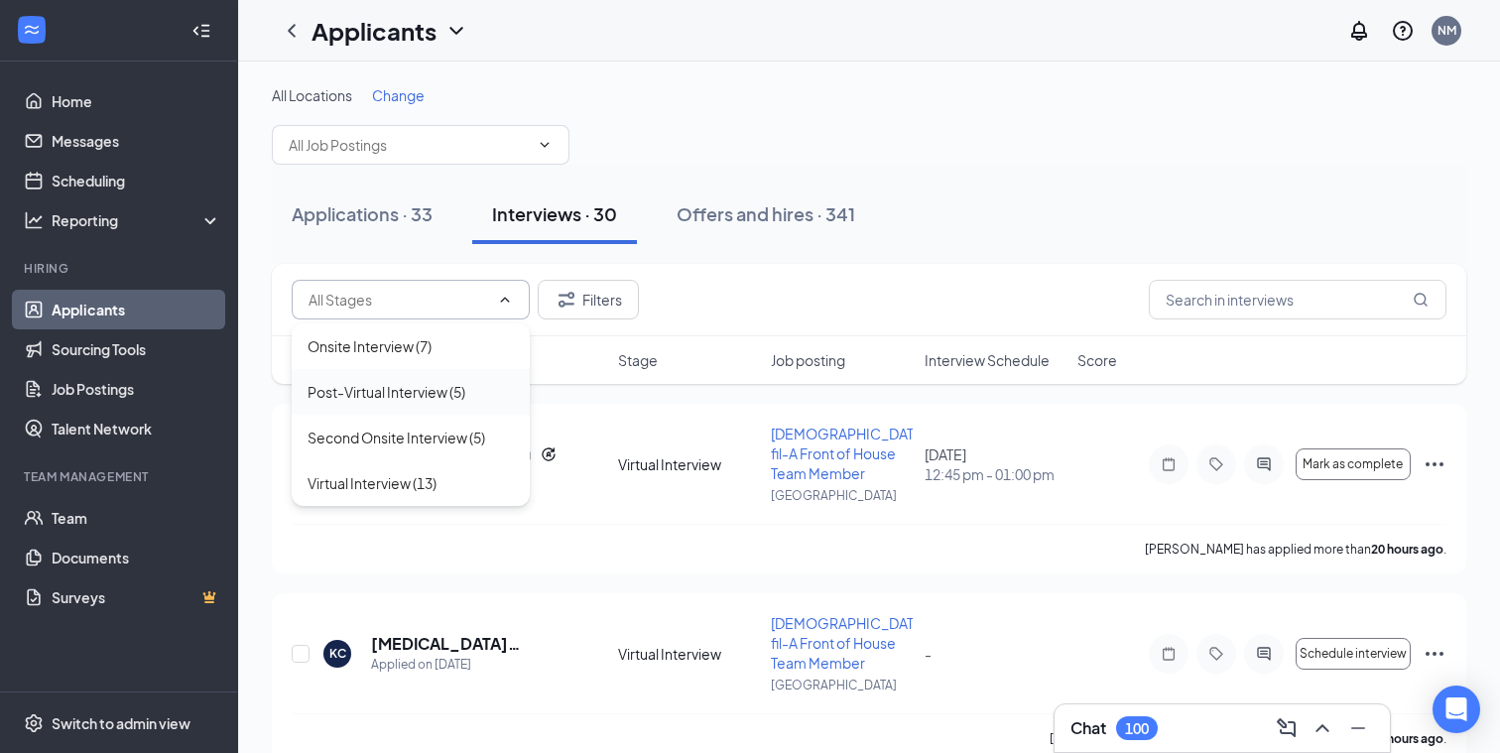
click at [440, 384] on div "Post-Virtual Interview (5)" at bounding box center [387, 392] width 158 height 22
type input "Post-Virtual Interview (5)"
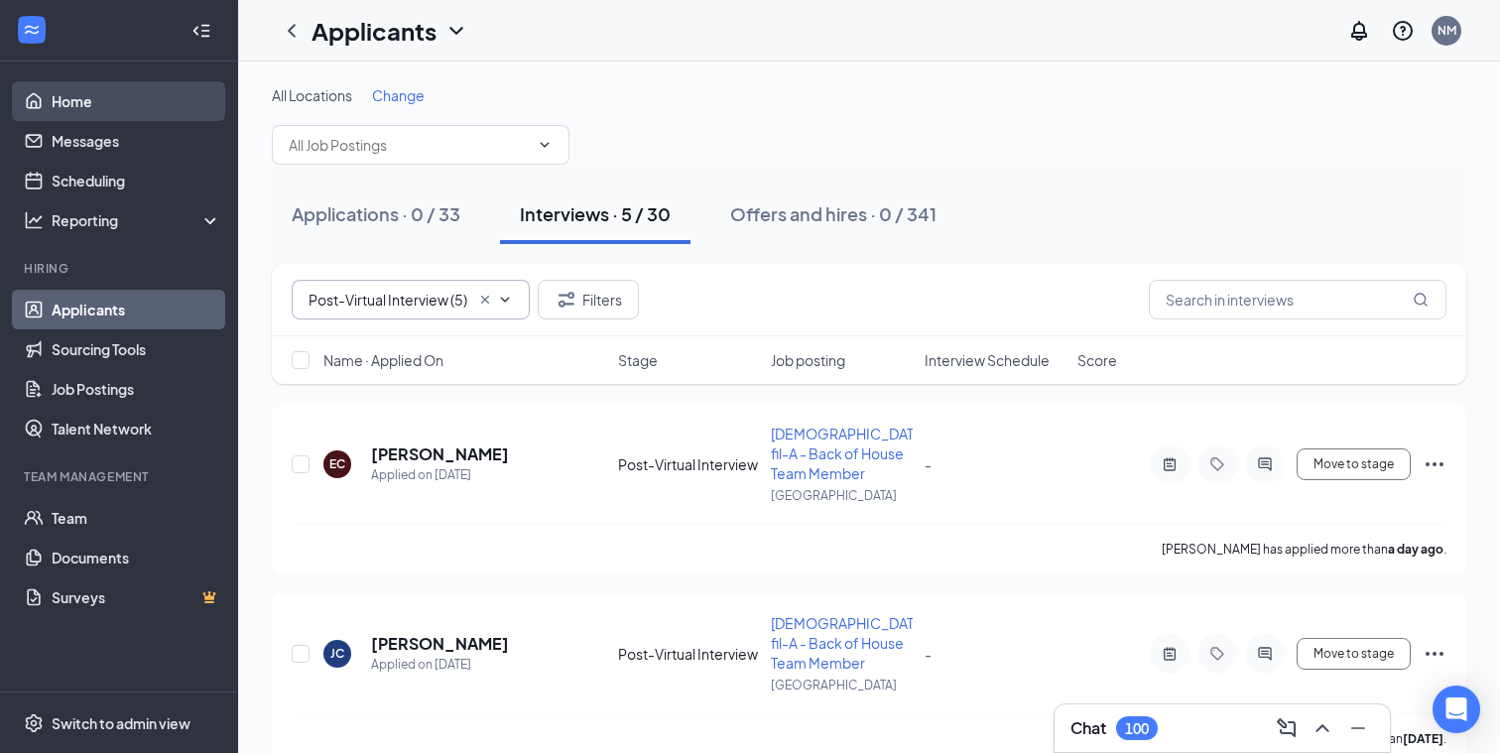
click at [68, 108] on link "Home" at bounding box center [137, 101] width 170 height 40
